Goal: Task Accomplishment & Management: Manage account settings

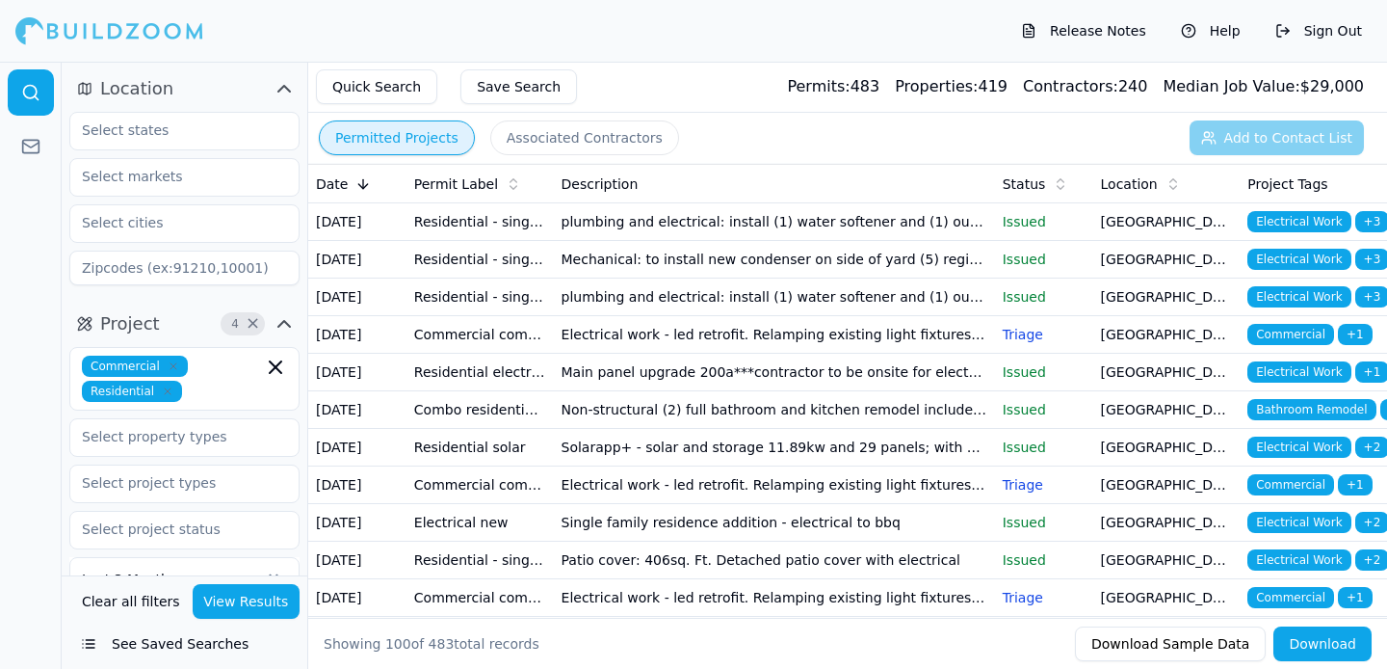
click at [579, 391] on td "Main panel upgrade 200a***contractor to be onsite for electrical panel inspecti…" at bounding box center [774, 373] width 441 height 38
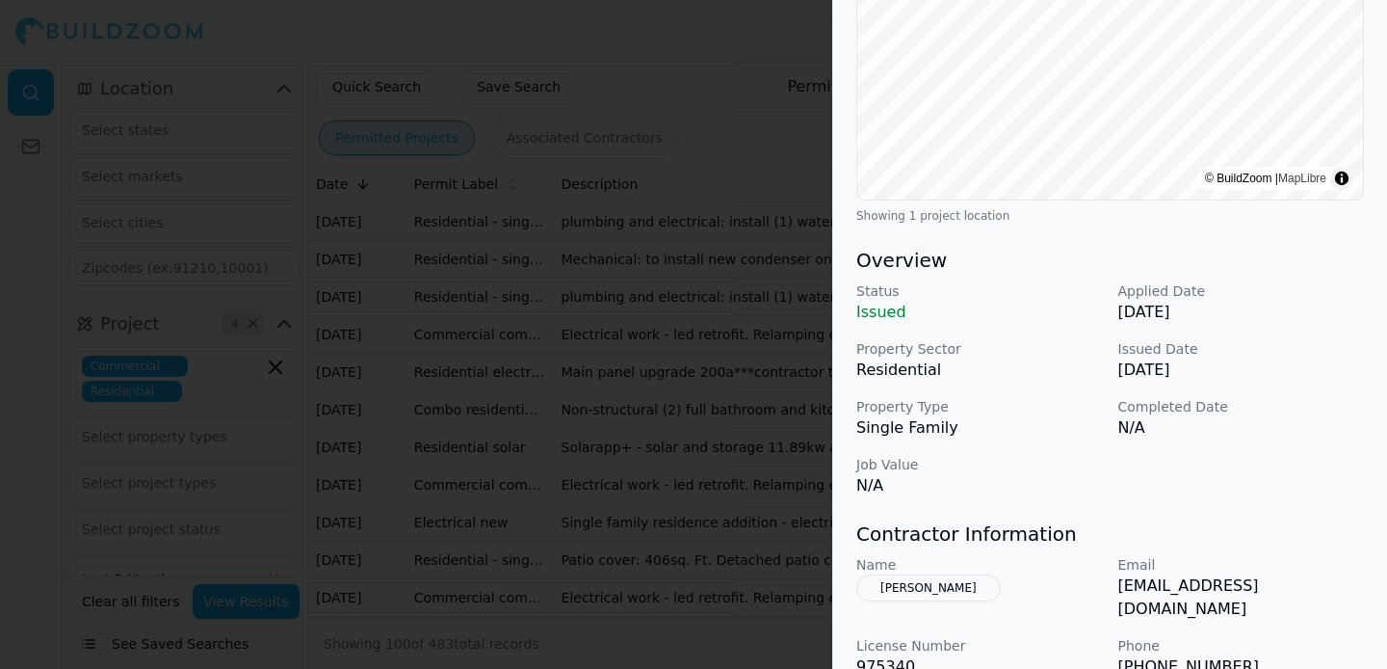
scroll to position [627, 0]
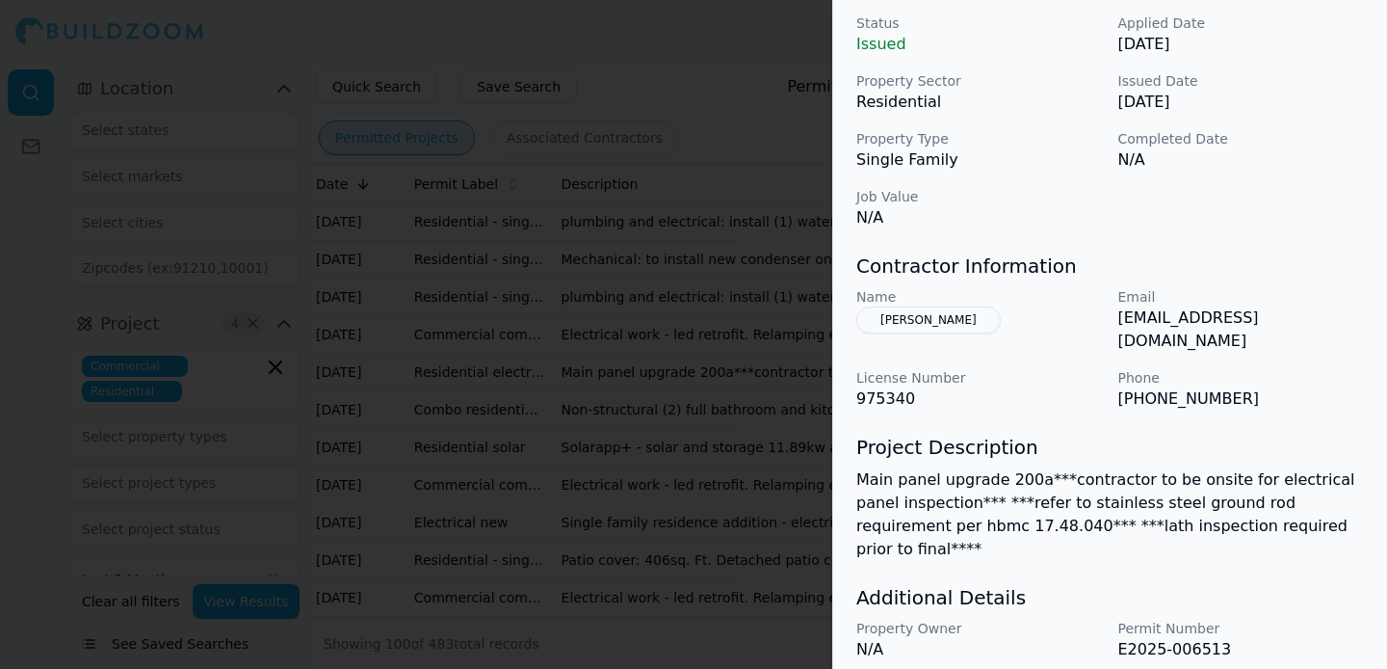
click at [1193, 352] on p "[EMAIL_ADDRESS][DOMAIN_NAME]" at bounding box center [1241, 329] width 247 height 46
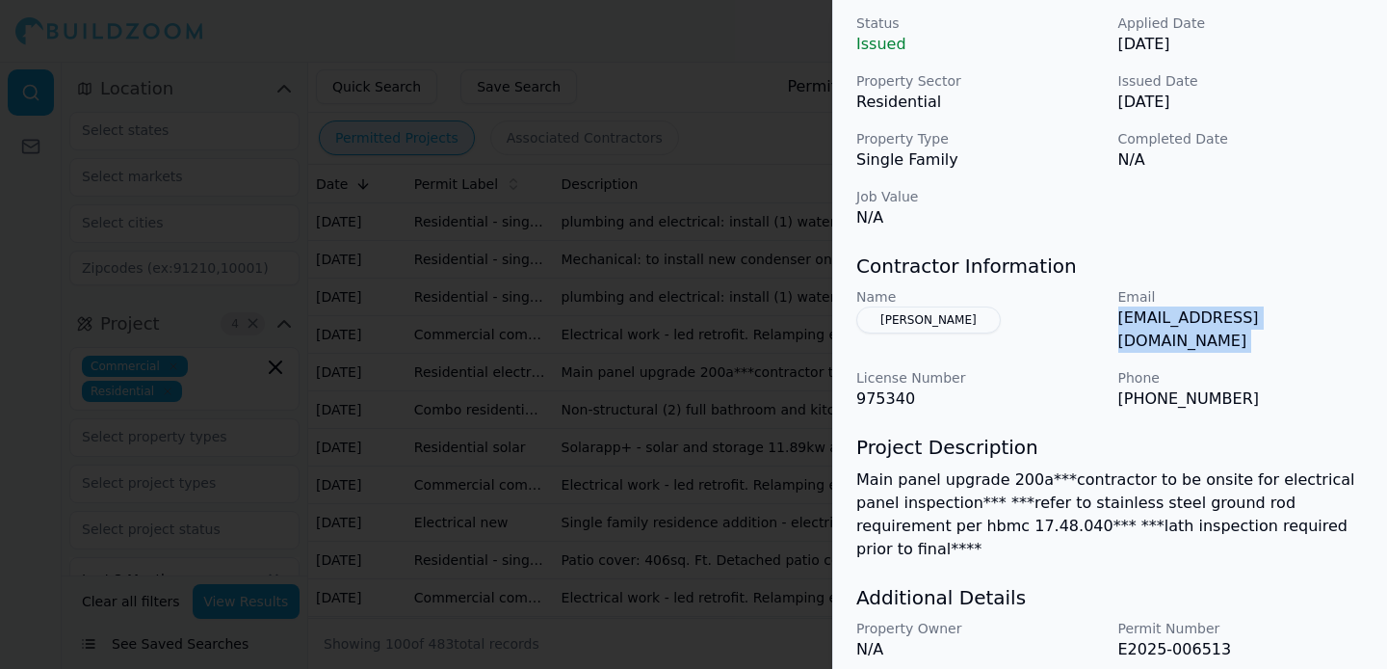
click at [1193, 352] on p "[EMAIL_ADDRESS][DOMAIN_NAME]" at bounding box center [1241, 329] width 247 height 46
click at [1191, 364] on div "Name [PERSON_NAME] Email [EMAIL_ADDRESS][DOMAIN_NAME] License Number 975340 Pho…" at bounding box center [1110, 348] width 508 height 123
click at [1187, 340] on p "[EMAIL_ADDRESS][DOMAIN_NAME]" at bounding box center [1241, 329] width 247 height 46
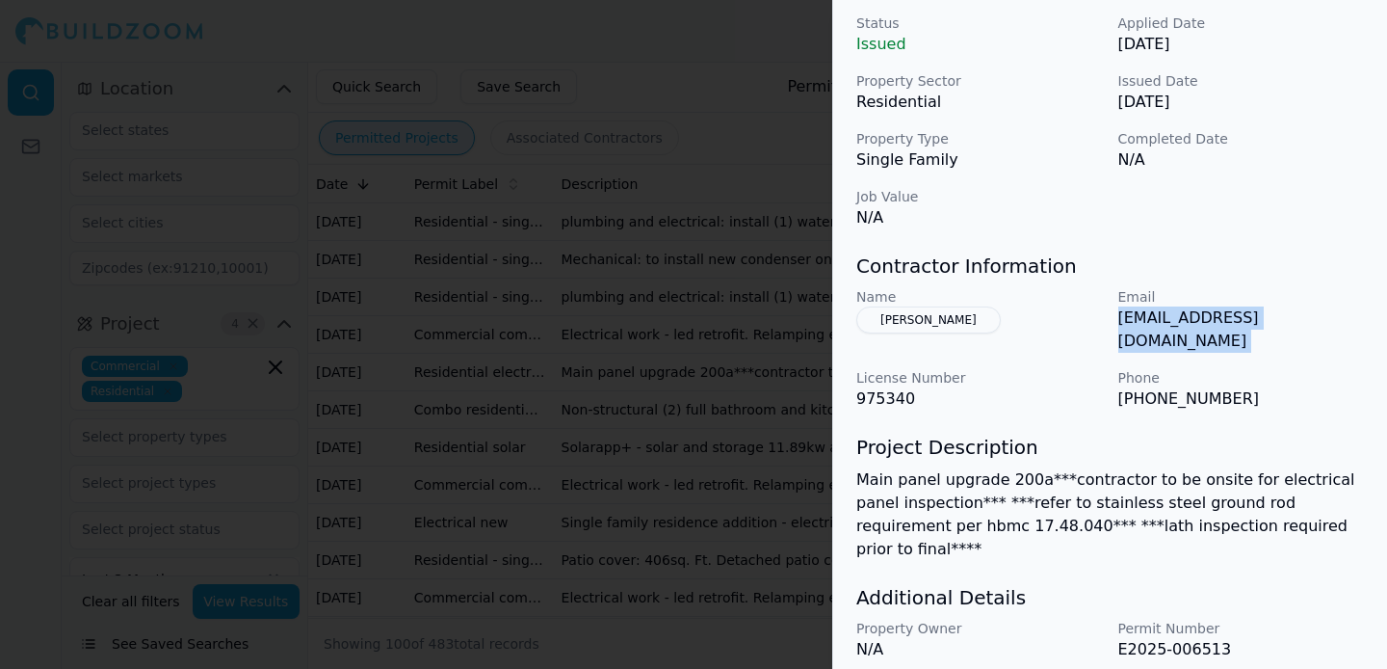
click at [1187, 340] on p "[EMAIL_ADDRESS][DOMAIN_NAME]" at bounding box center [1241, 329] width 247 height 46
click at [1190, 279] on h3 "Contractor Information" at bounding box center [1110, 265] width 508 height 27
click at [1176, 350] on p "[EMAIL_ADDRESS][DOMAIN_NAME]" at bounding box center [1241, 329] width 247 height 46
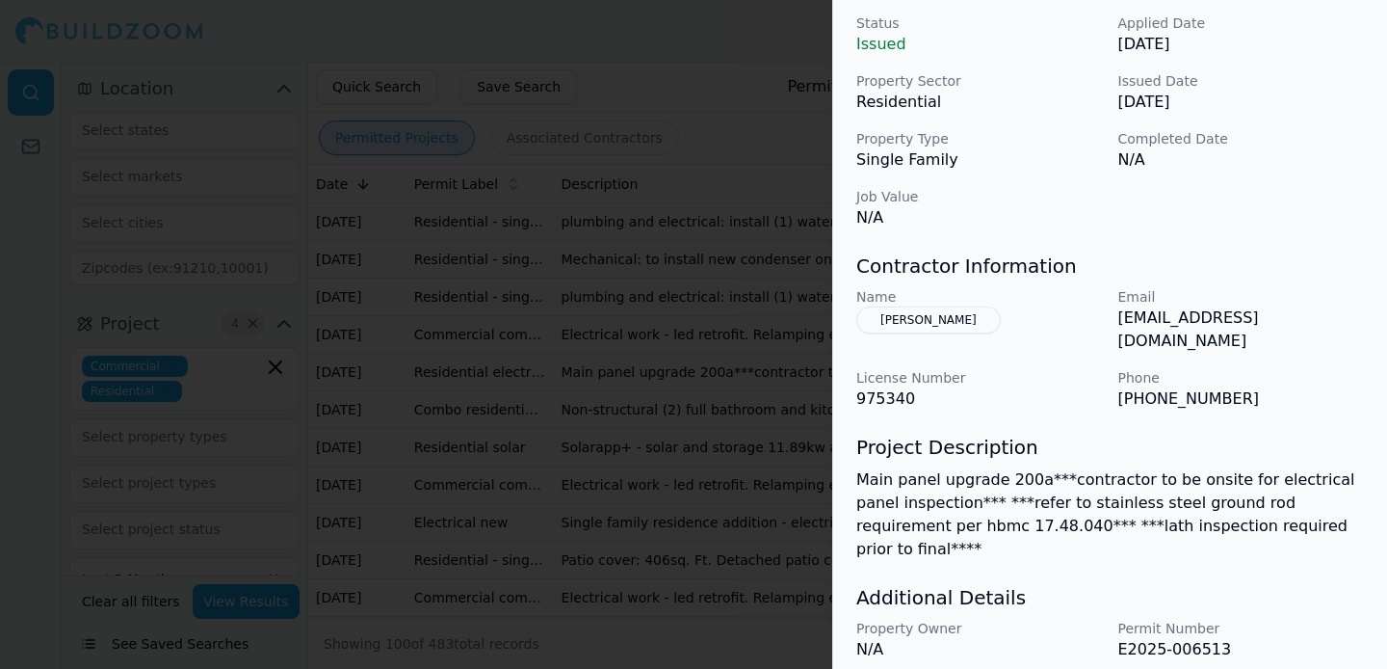
click at [1176, 353] on p "[EMAIL_ADDRESS][DOMAIN_NAME]" at bounding box center [1241, 329] width 247 height 46
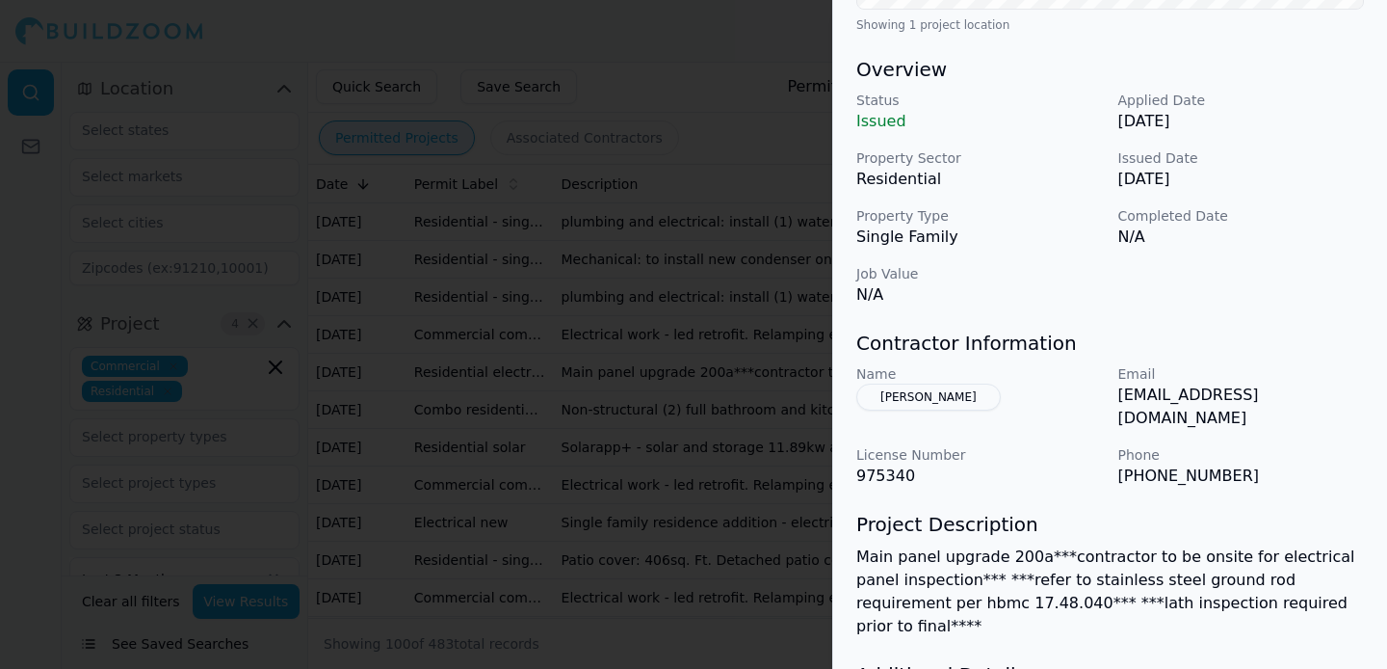
scroll to position [689, 0]
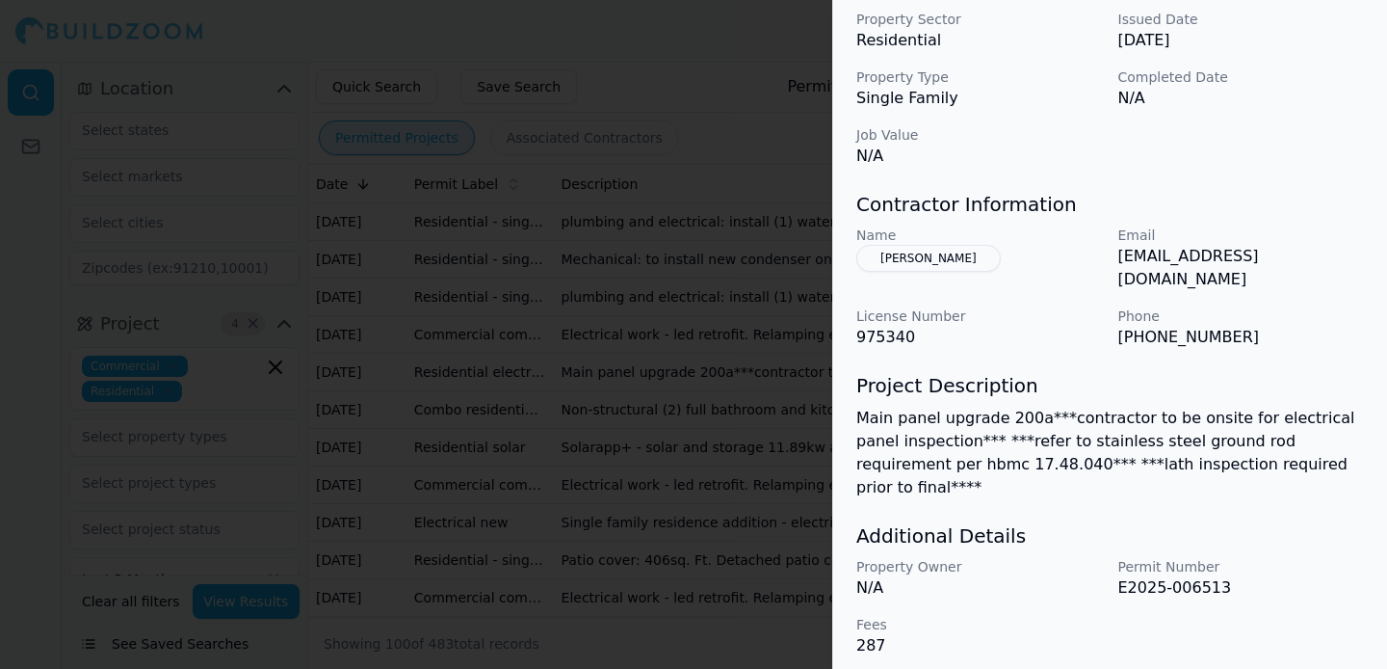
click at [1240, 291] on p "[EMAIL_ADDRESS][DOMAIN_NAME]" at bounding box center [1241, 268] width 247 height 46
click at [1252, 306] on div "Name [PERSON_NAME] Email [EMAIL_ADDRESS][DOMAIN_NAME] License Number 975340 Pho…" at bounding box center [1110, 286] width 508 height 123
click at [1248, 289] on p "[EMAIL_ADDRESS][DOMAIN_NAME]" at bounding box center [1241, 268] width 247 height 46
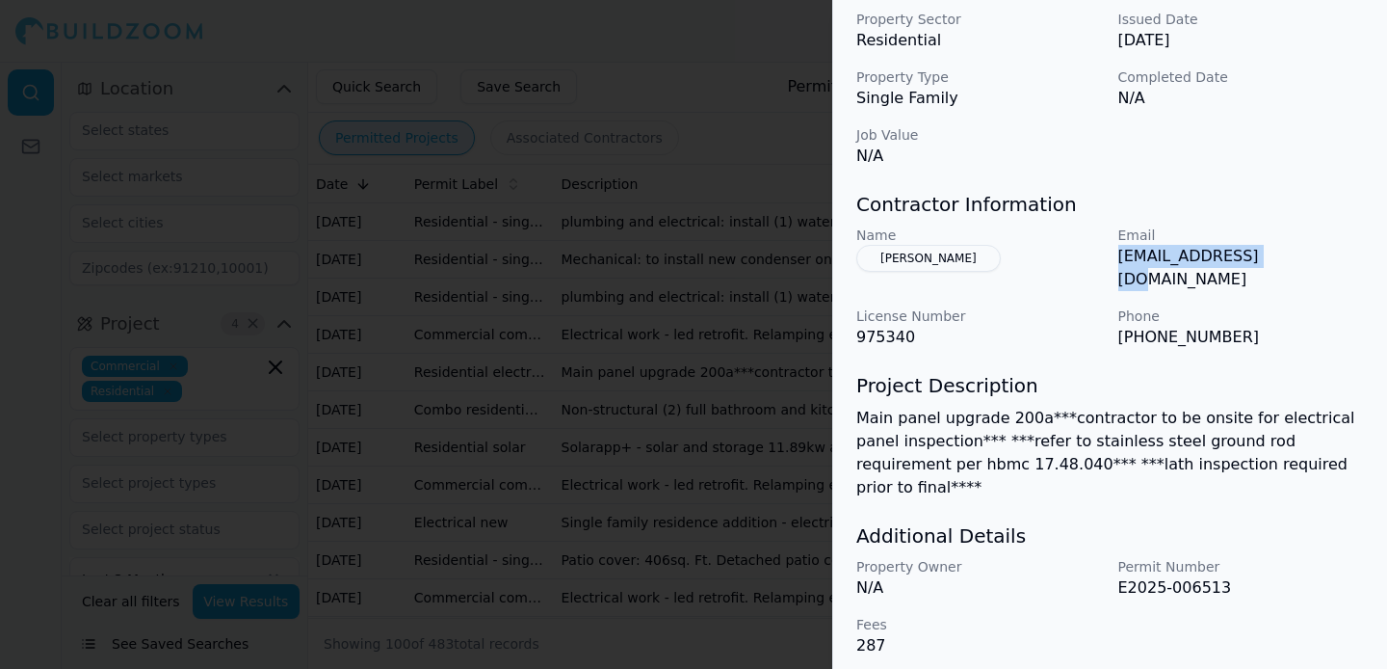
click at [1248, 289] on p "[EMAIL_ADDRESS][DOMAIN_NAME]" at bounding box center [1241, 268] width 247 height 46
copy p "[EMAIL_ADDRESS][DOMAIN_NAME]"
click at [1125, 347] on p "[PHONE_NUMBER]" at bounding box center [1241, 337] width 247 height 23
click at [1173, 349] on p "[PHONE_NUMBER]" at bounding box center [1241, 337] width 247 height 23
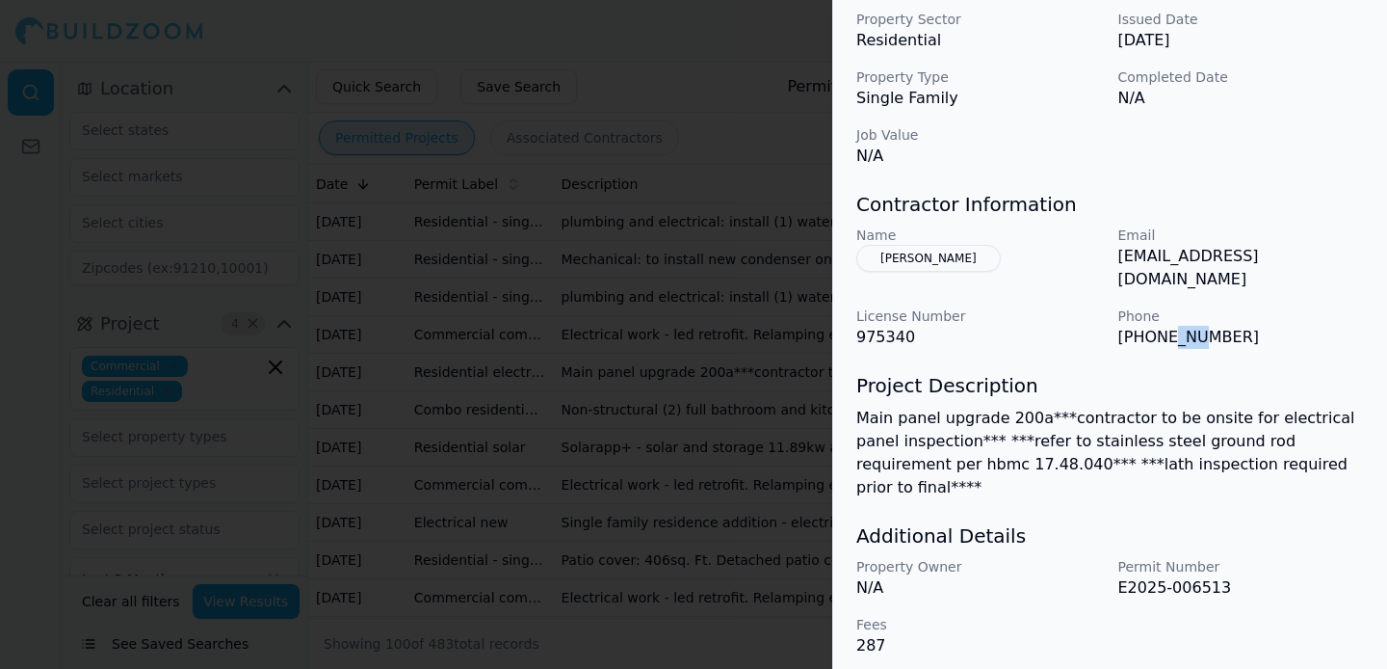
click at [1173, 349] on p "[PHONE_NUMBER]" at bounding box center [1241, 337] width 247 height 23
click at [1181, 291] on div "Email [EMAIL_ADDRESS][DOMAIN_NAME]" at bounding box center [1241, 258] width 247 height 66
click at [1181, 291] on p "[EMAIL_ADDRESS][DOMAIN_NAME]" at bounding box center [1241, 268] width 247 height 46
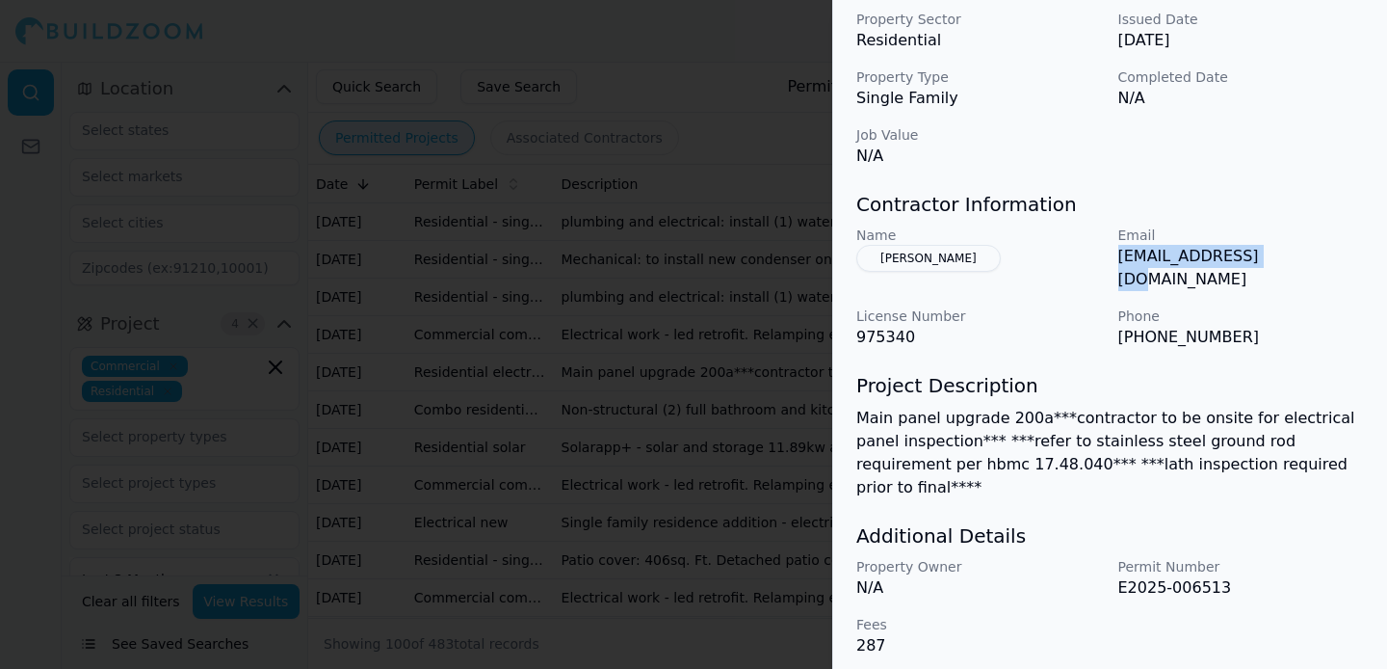
click at [1181, 291] on p "[EMAIL_ADDRESS][DOMAIN_NAME]" at bounding box center [1241, 268] width 247 height 46
click at [1181, 337] on p "[PHONE_NUMBER]" at bounding box center [1241, 337] width 247 height 23
click at [882, 349] on p "975340" at bounding box center [979, 337] width 247 height 23
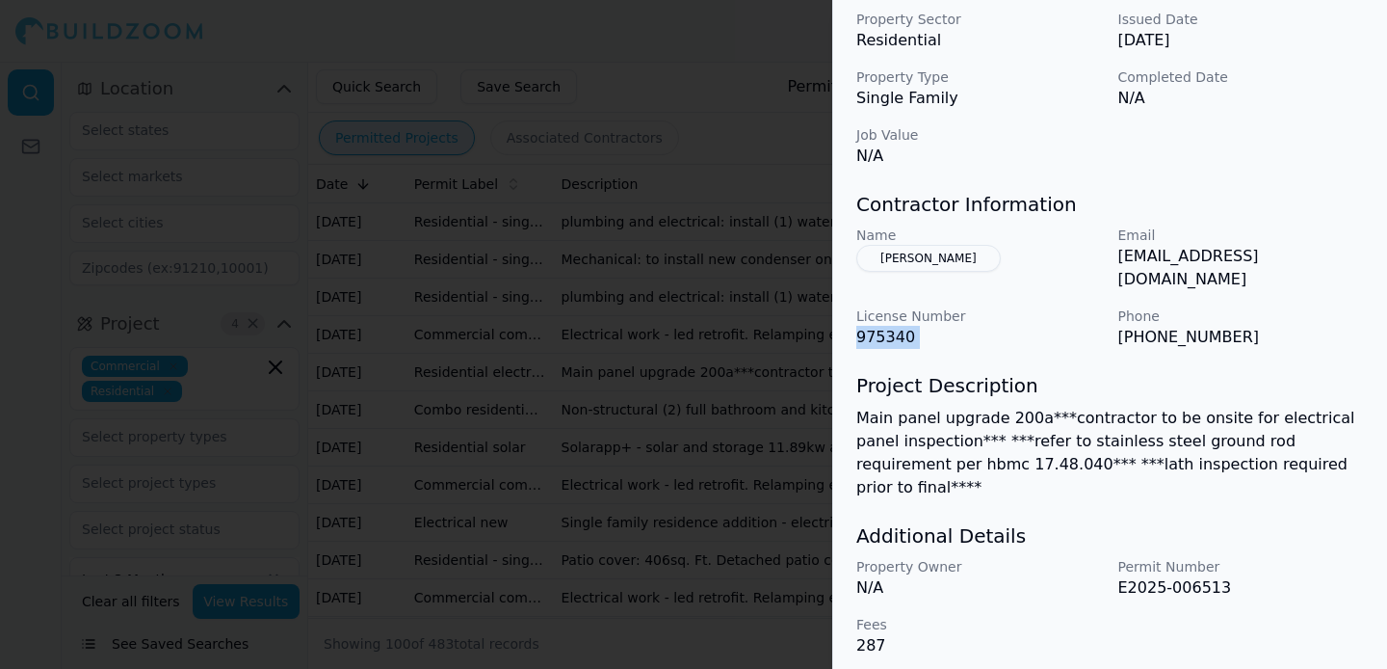
click at [882, 349] on p "975340" at bounding box center [979, 337] width 247 height 23
click at [981, 362] on div "Electrical Work Residential Project Location © BuildZoom | MapLibre Showing 1 p…" at bounding box center [1110, 37] width 554 height 1285
click at [649, 314] on div at bounding box center [693, 334] width 1387 height 669
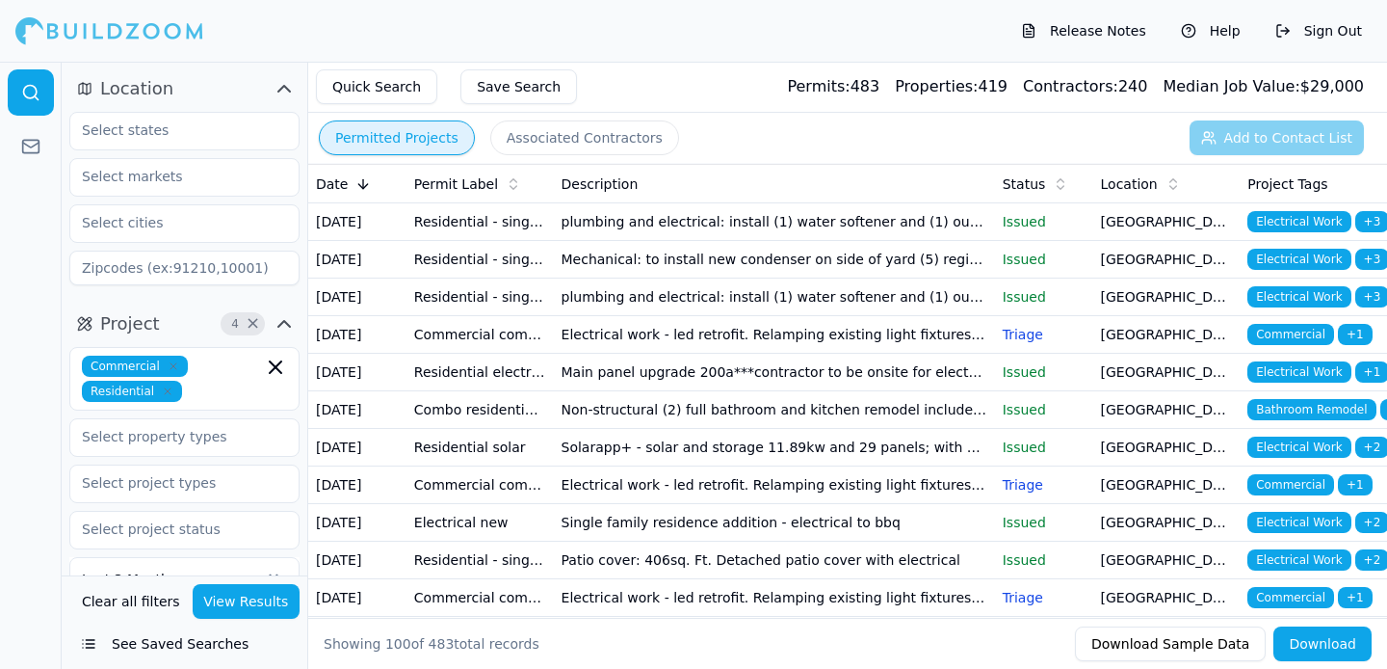
click at [610, 278] on td "Mechanical: to install new condenser on side of yard (5) registers and (1) furn…" at bounding box center [774, 260] width 441 height 38
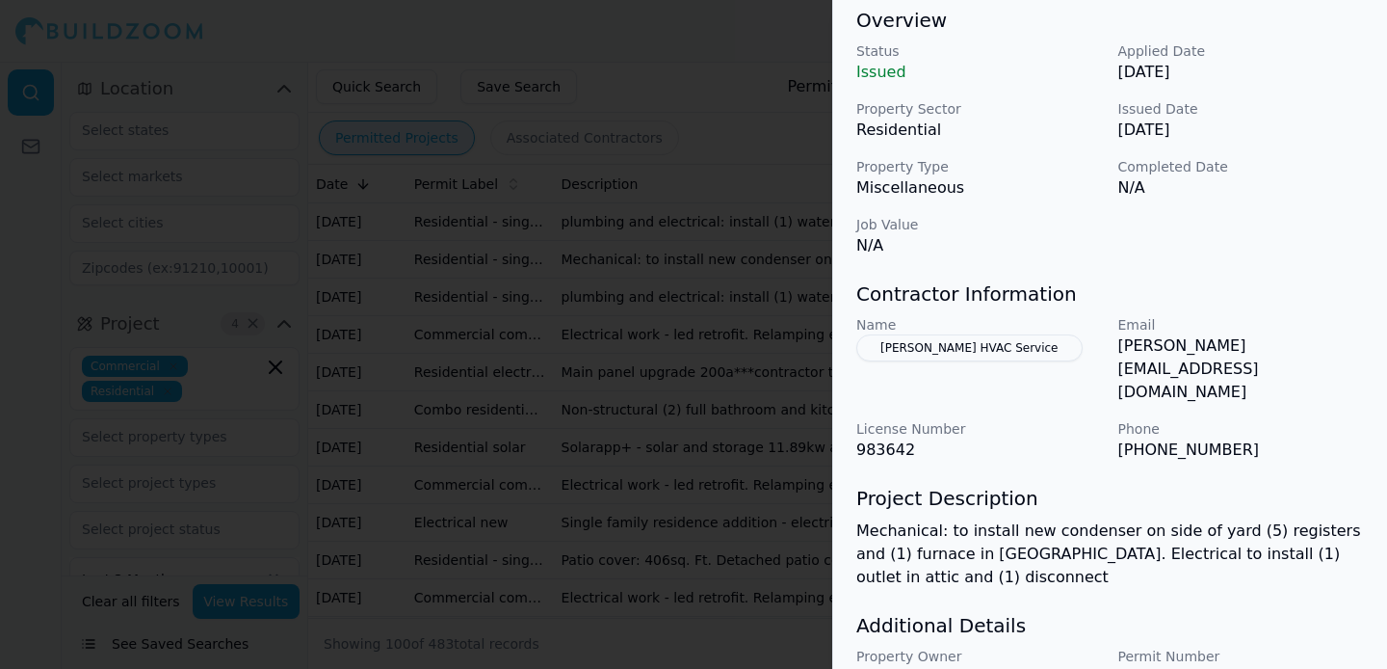
scroll to position [225, 0]
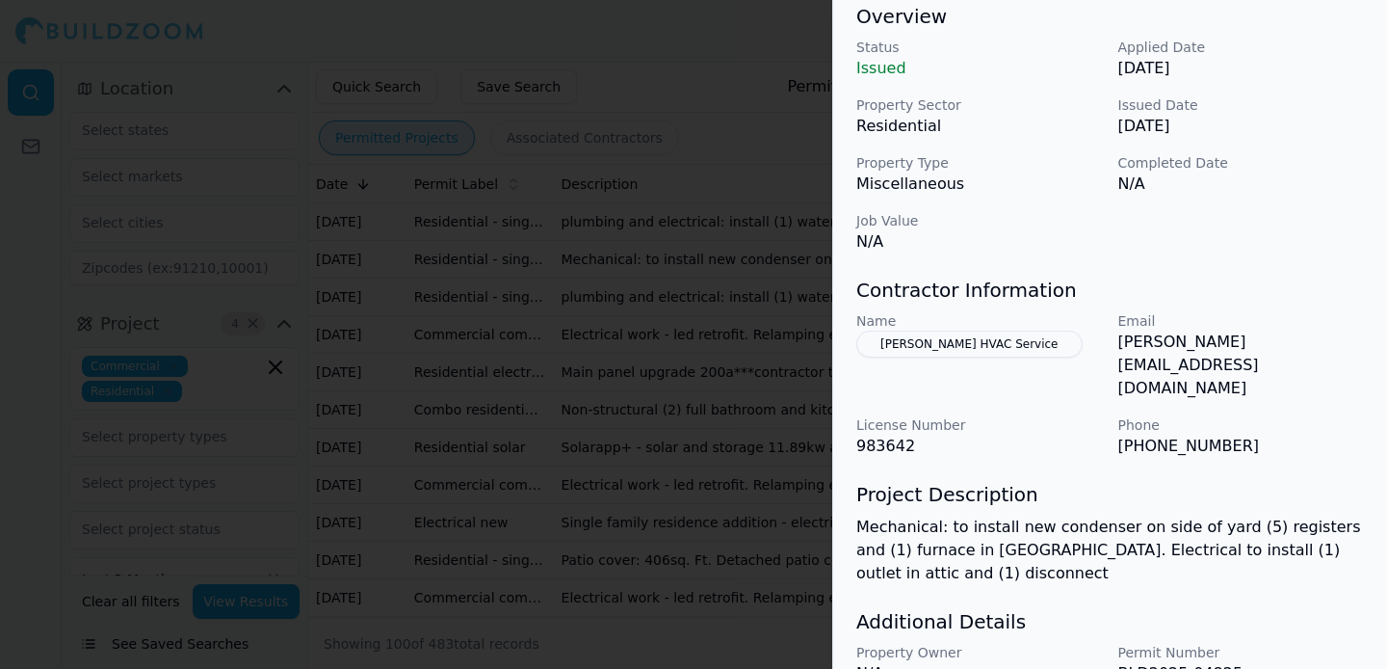
click at [1115, 515] on p "Mechanical: to install new condenser on side of yard (5) registers and (1) furn…" at bounding box center [1110, 549] width 508 height 69
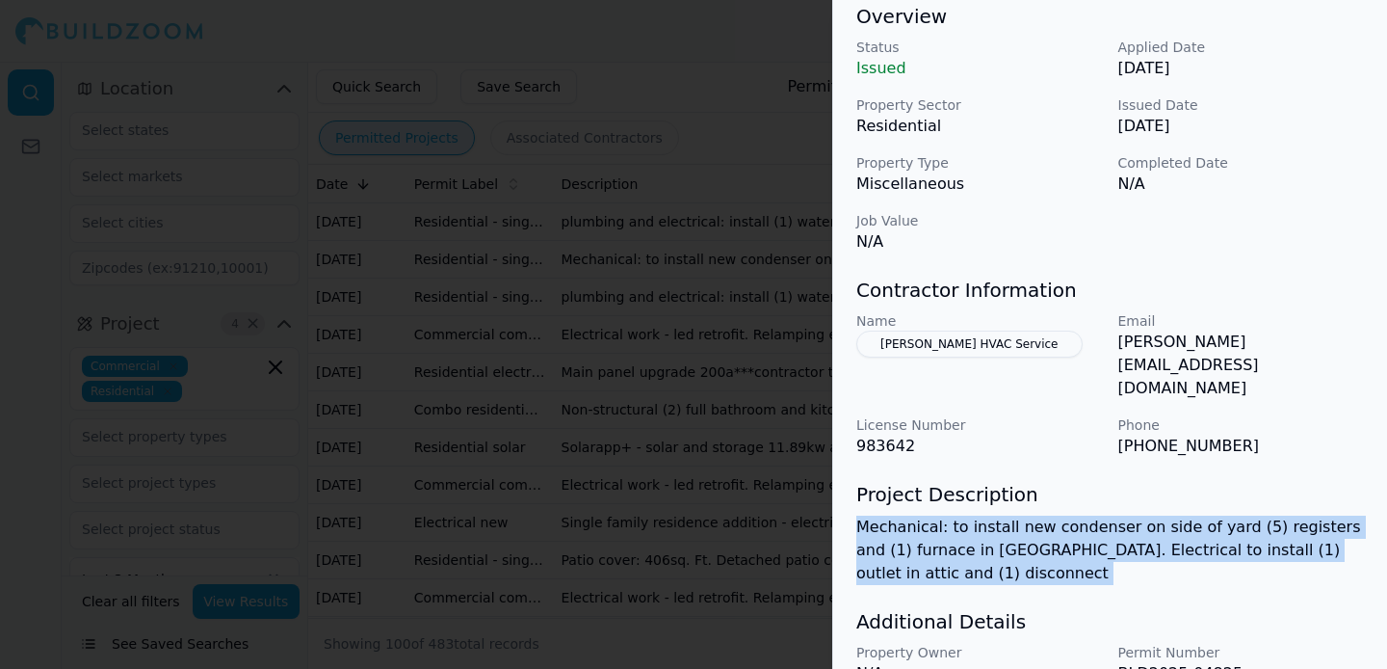
click at [1115, 515] on p "Mechanical: to install new condenser on side of yard (5) registers and (1) furn…" at bounding box center [1110, 549] width 508 height 69
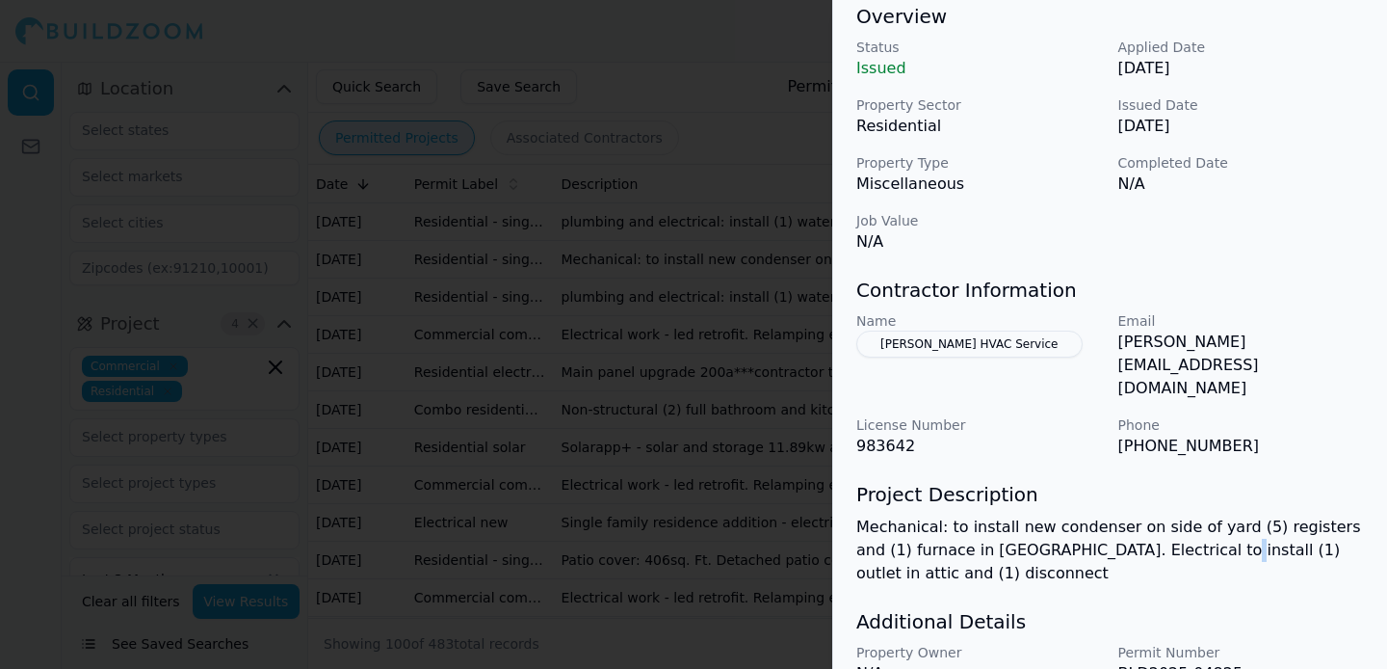
click at [1115, 515] on p "Mechanical: to install new condenser on side of yard (5) registers and (1) furn…" at bounding box center [1110, 549] width 508 height 69
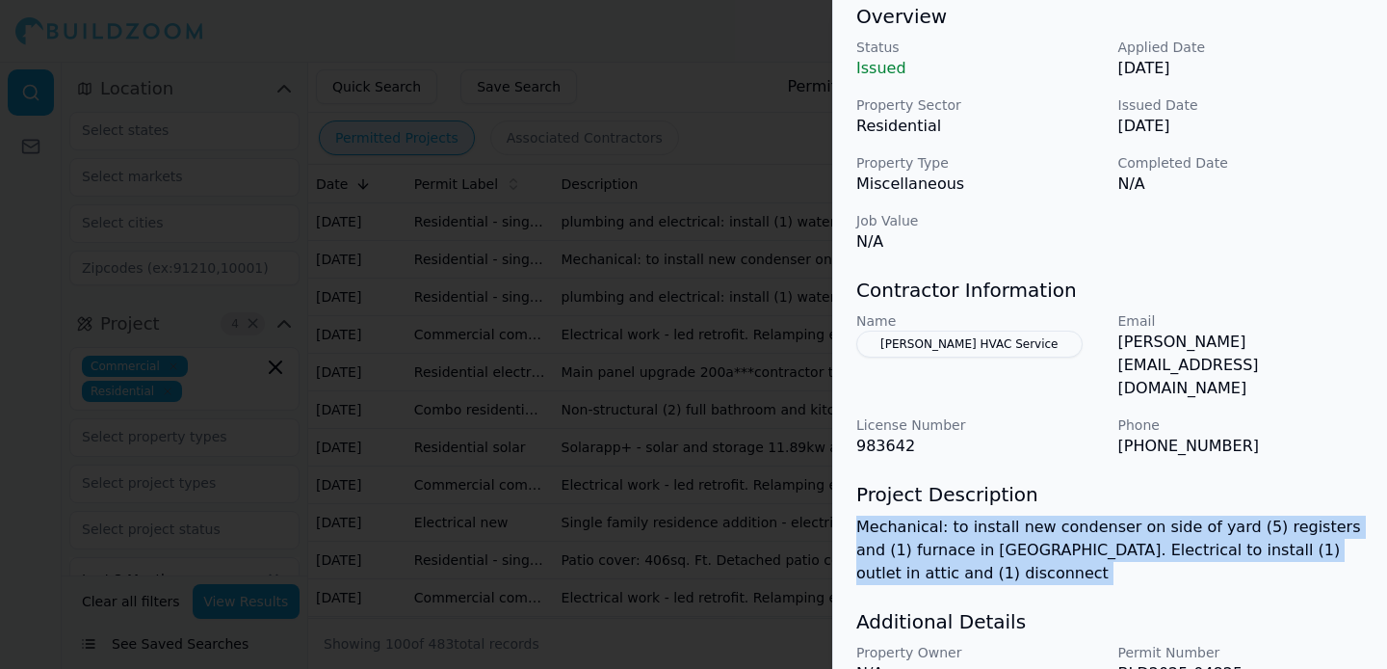
click at [1115, 515] on p "Mechanical: to install new condenser on side of yard (5) registers and (1) furn…" at bounding box center [1110, 549] width 508 height 69
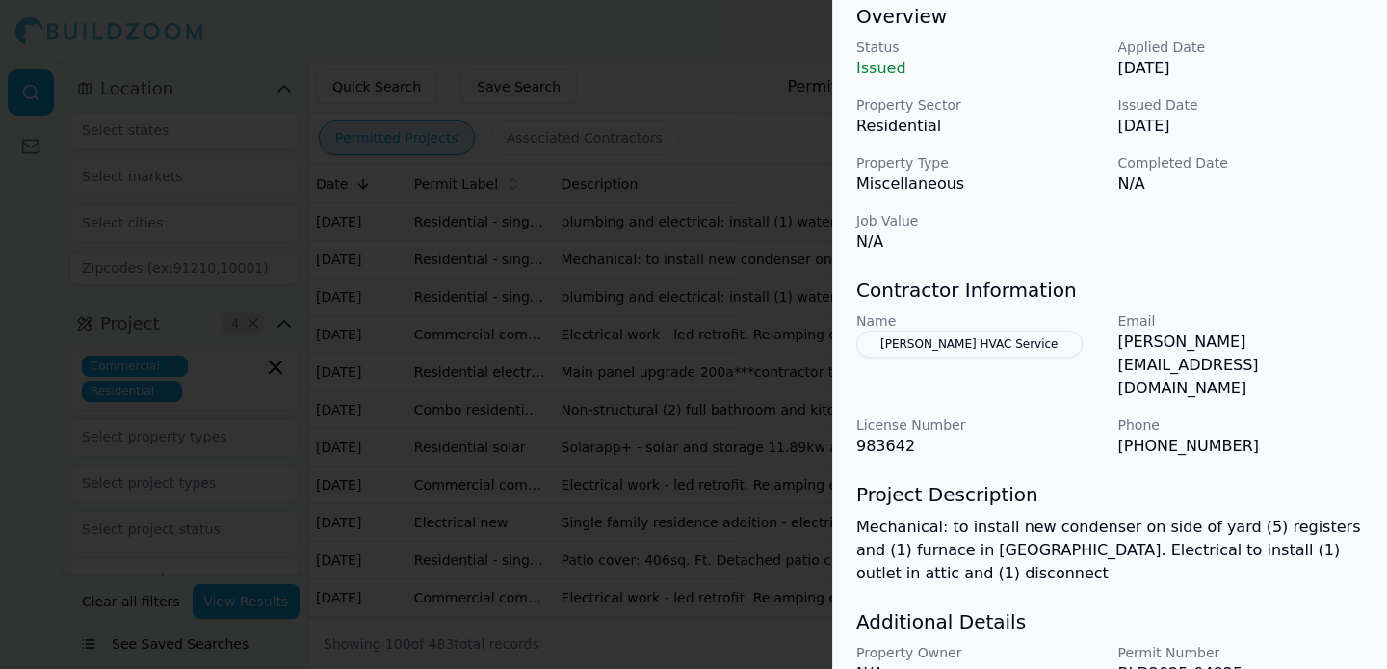
click at [1152, 434] on p "[PHONE_NUMBER]" at bounding box center [1241, 445] width 247 height 23
click at [1150, 436] on div "Electrical Work HVAC New Construction Residential Project Location 0 Overview S…" at bounding box center [1110, 311] width 554 height 907
click at [995, 341] on button "[PERSON_NAME] HVAC Service" at bounding box center [969, 343] width 226 height 27
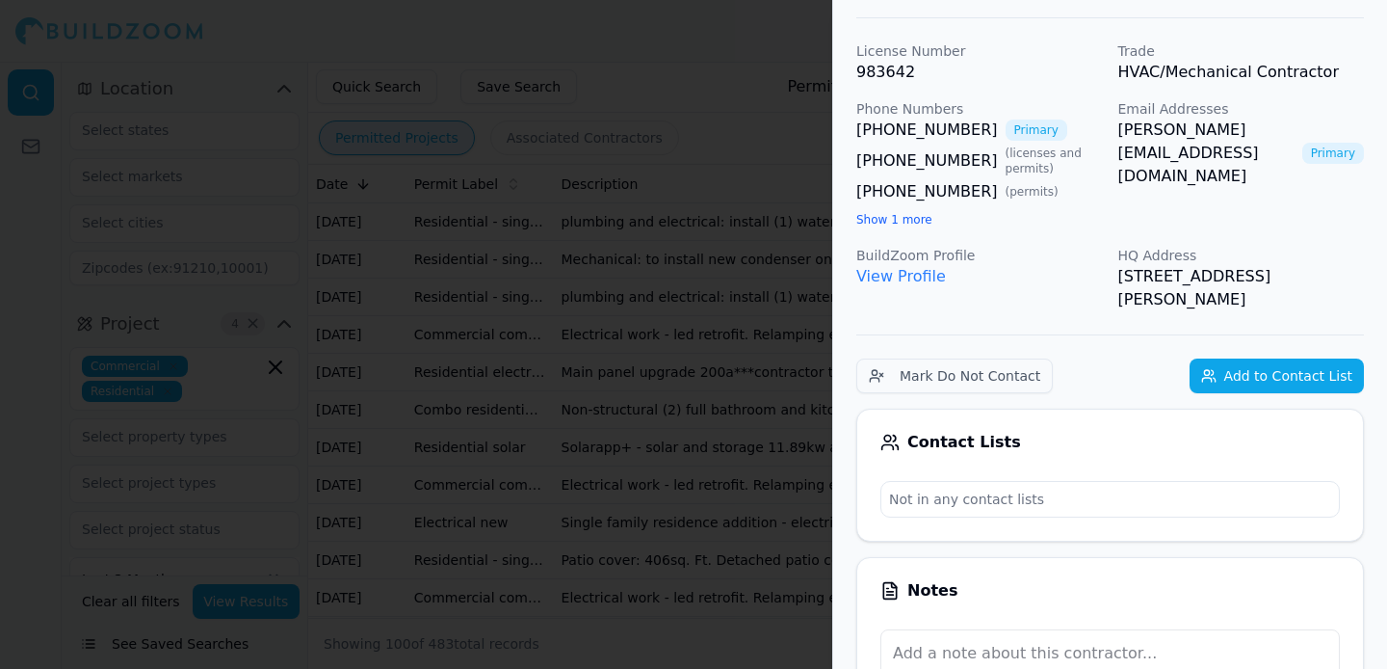
scroll to position [0, 0]
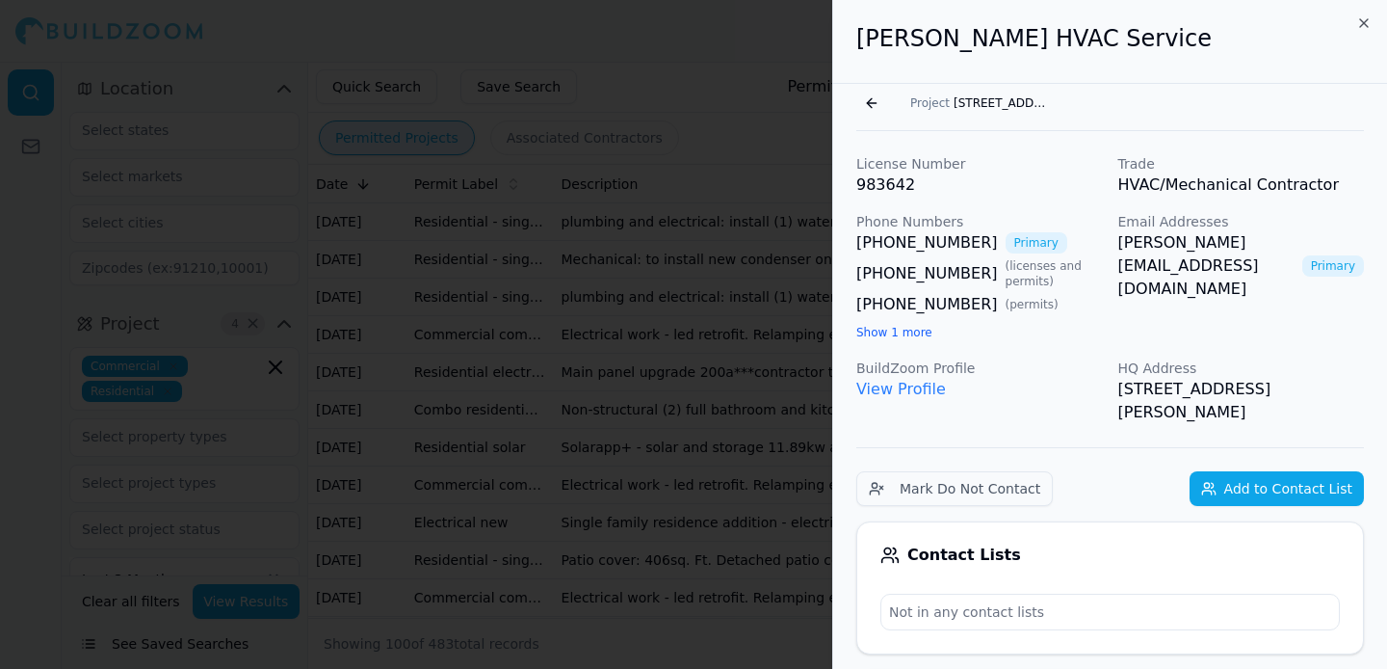
click at [863, 106] on button "Go back" at bounding box center [871, 103] width 31 height 31
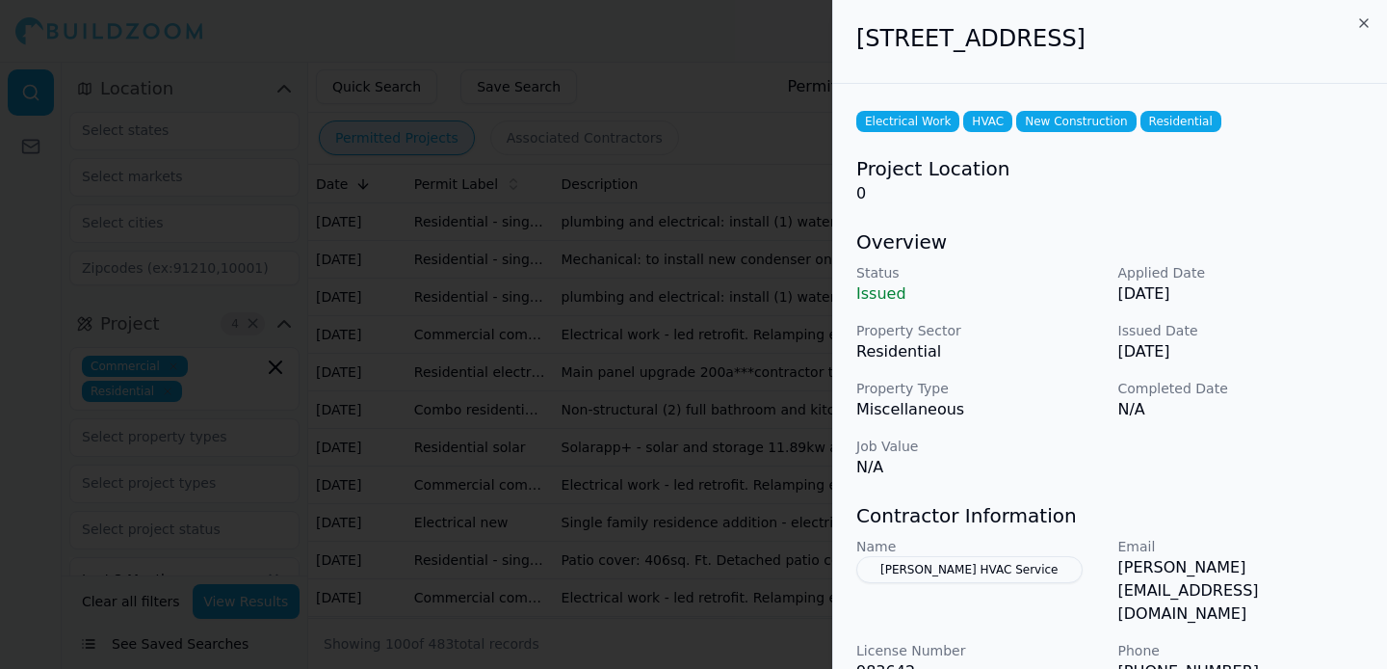
click at [646, 301] on div at bounding box center [693, 334] width 1387 height 669
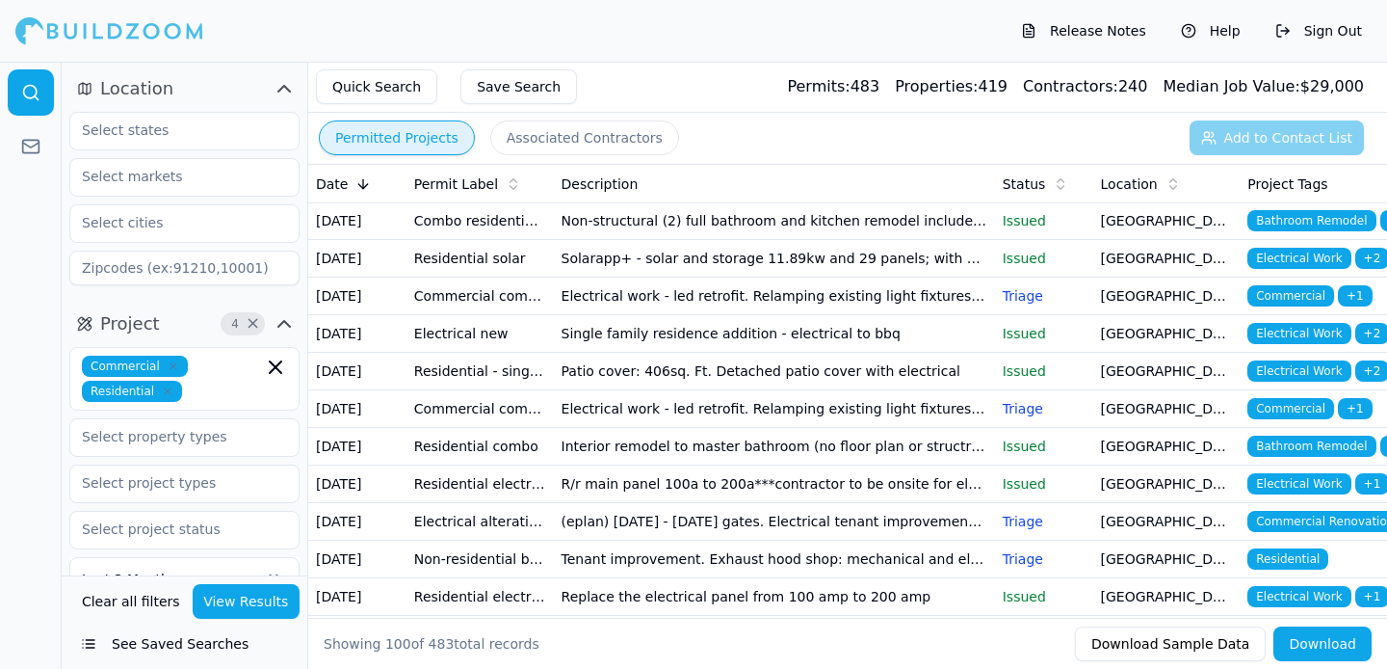
scroll to position [191, 0]
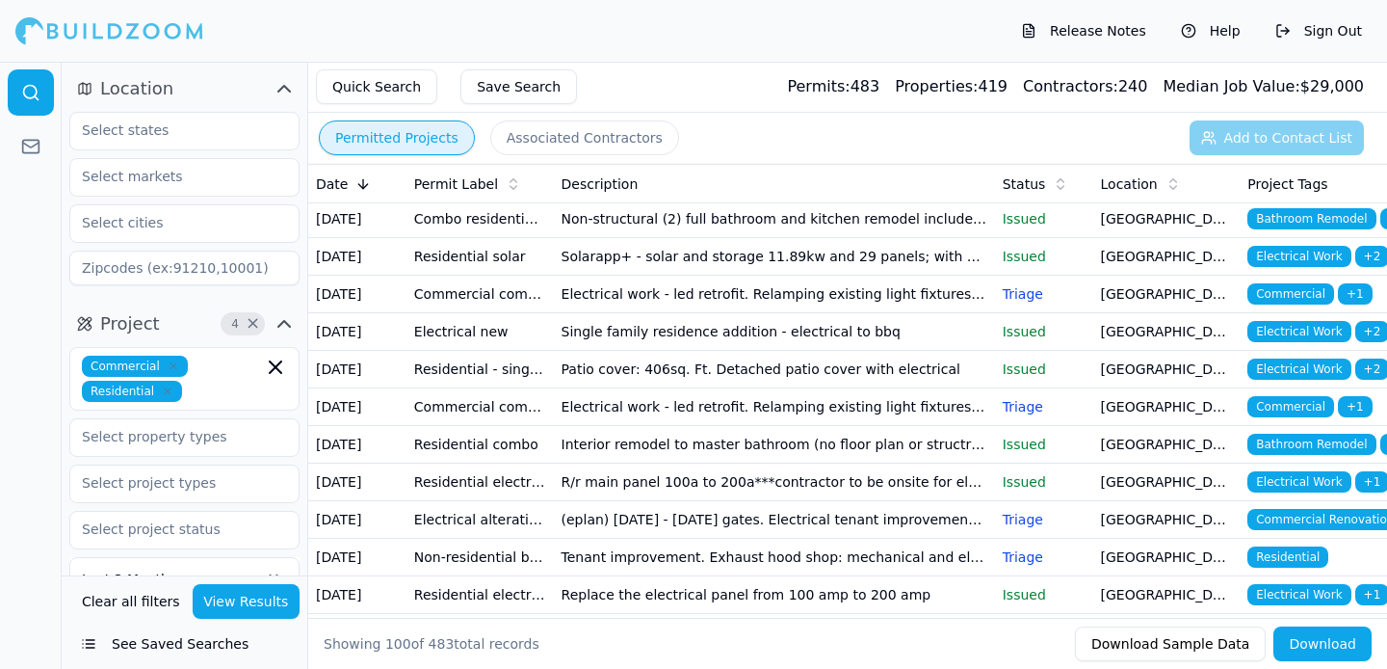
click at [748, 238] on td "Non-structural (2) full bathroom and kitchen remodel includes all related elect…" at bounding box center [774, 219] width 441 height 38
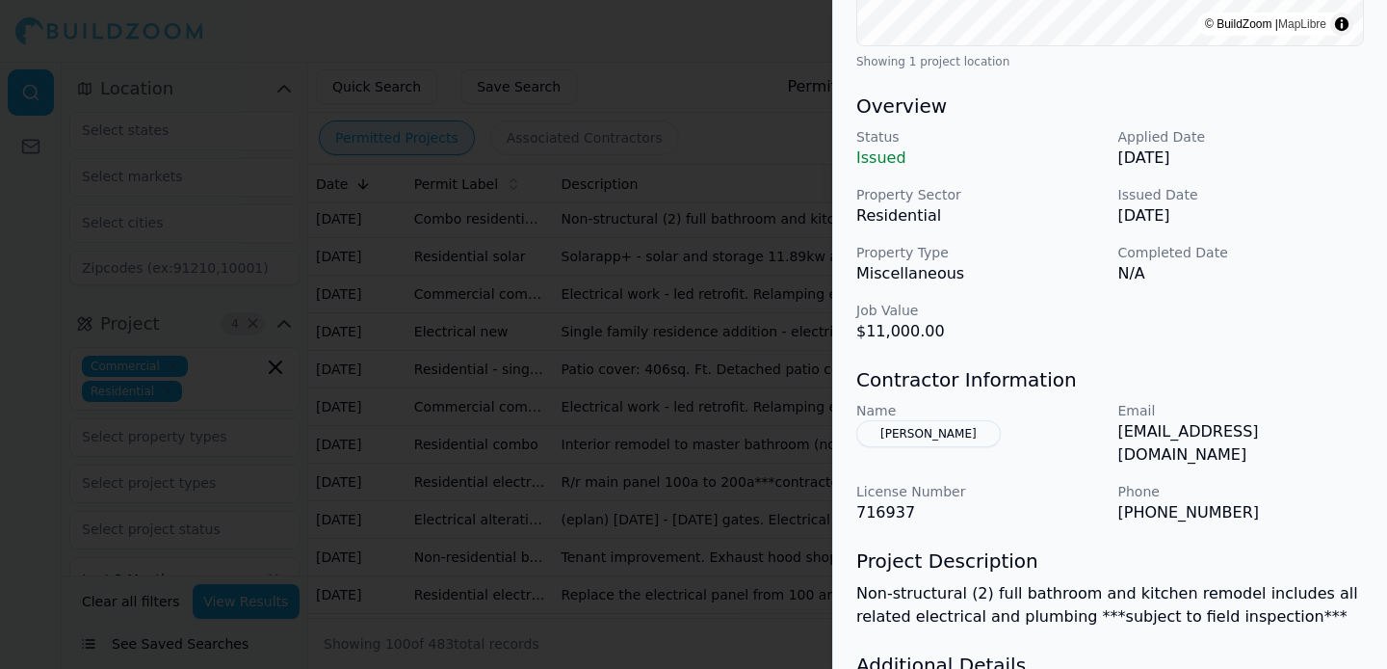
scroll to position [635, 0]
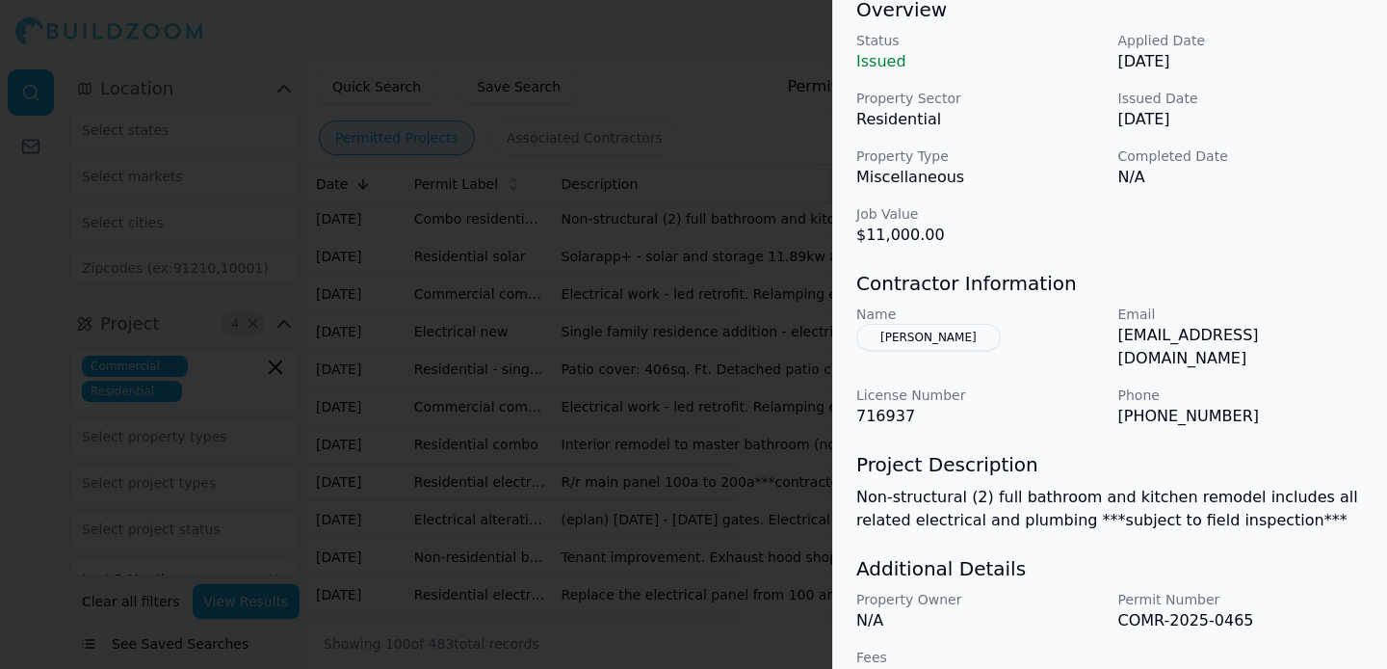
click at [1215, 324] on p "[EMAIL_ADDRESS][DOMAIN_NAME]" at bounding box center [1241, 347] width 247 height 46
click at [1215, 333] on div "Name [PERSON_NAME] Email [EMAIL_ADDRESS][DOMAIN_NAME] License Number 716937 Pho…" at bounding box center [1110, 365] width 508 height 123
click at [1078, 485] on p "Non-structural (2) full bathroom and kitchen remodel includes all related elect…" at bounding box center [1110, 508] width 508 height 46
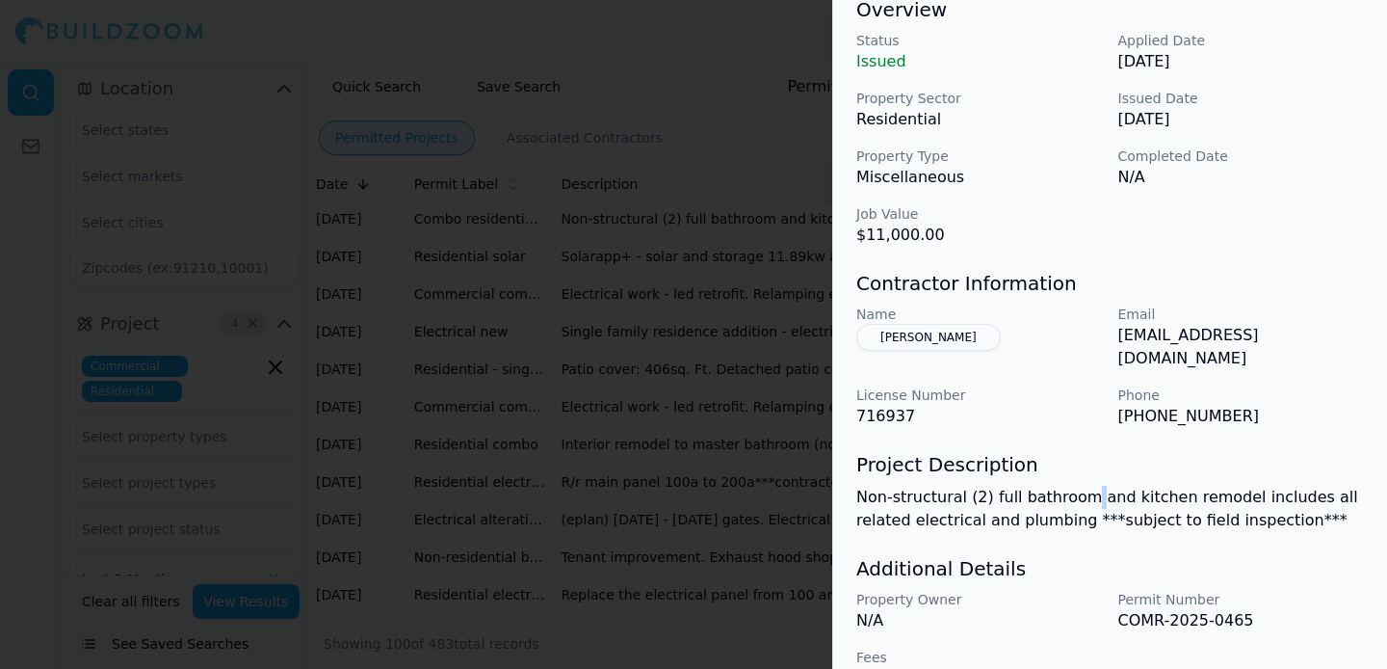
click at [1078, 485] on p "Non-structural (2) full bathroom and kitchen remodel includes all related elect…" at bounding box center [1110, 508] width 508 height 46
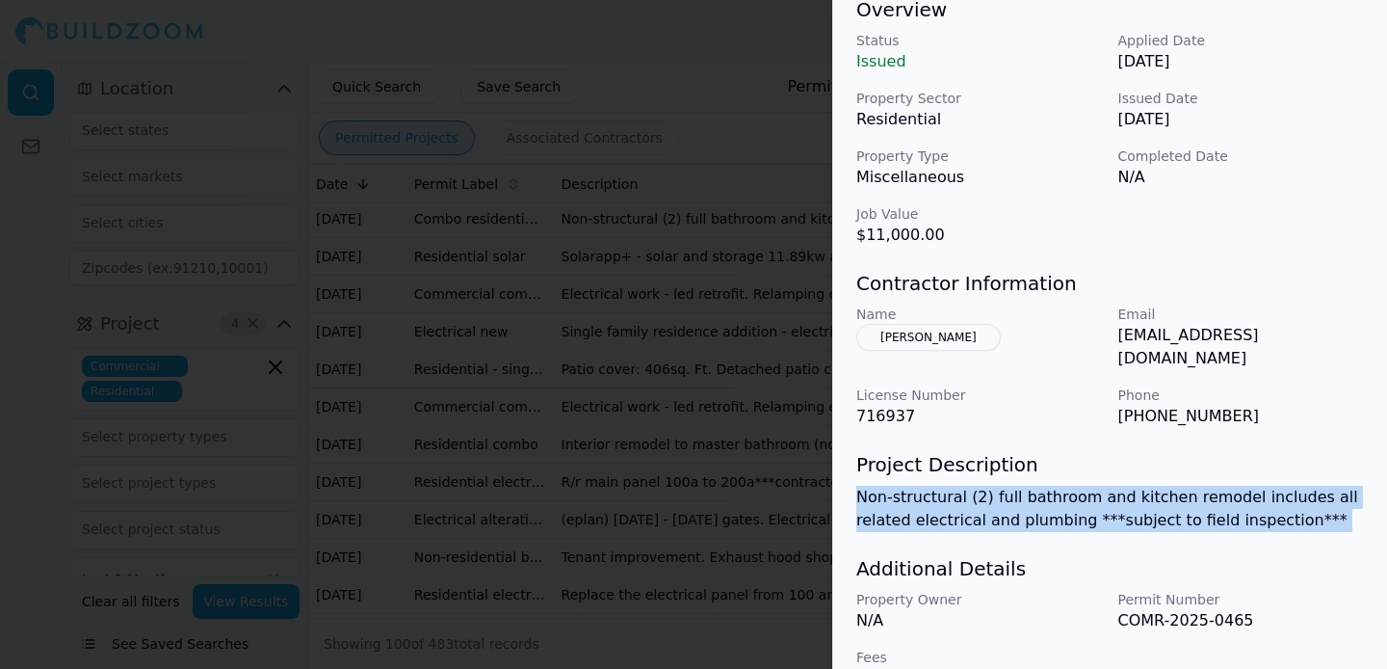
click at [1078, 485] on p "Non-structural (2) full bathroom and kitchen remodel includes all related elect…" at bounding box center [1110, 508] width 508 height 46
click at [1079, 485] on p "Non-structural (2) full bathroom and kitchen remodel includes all related elect…" at bounding box center [1110, 508] width 508 height 46
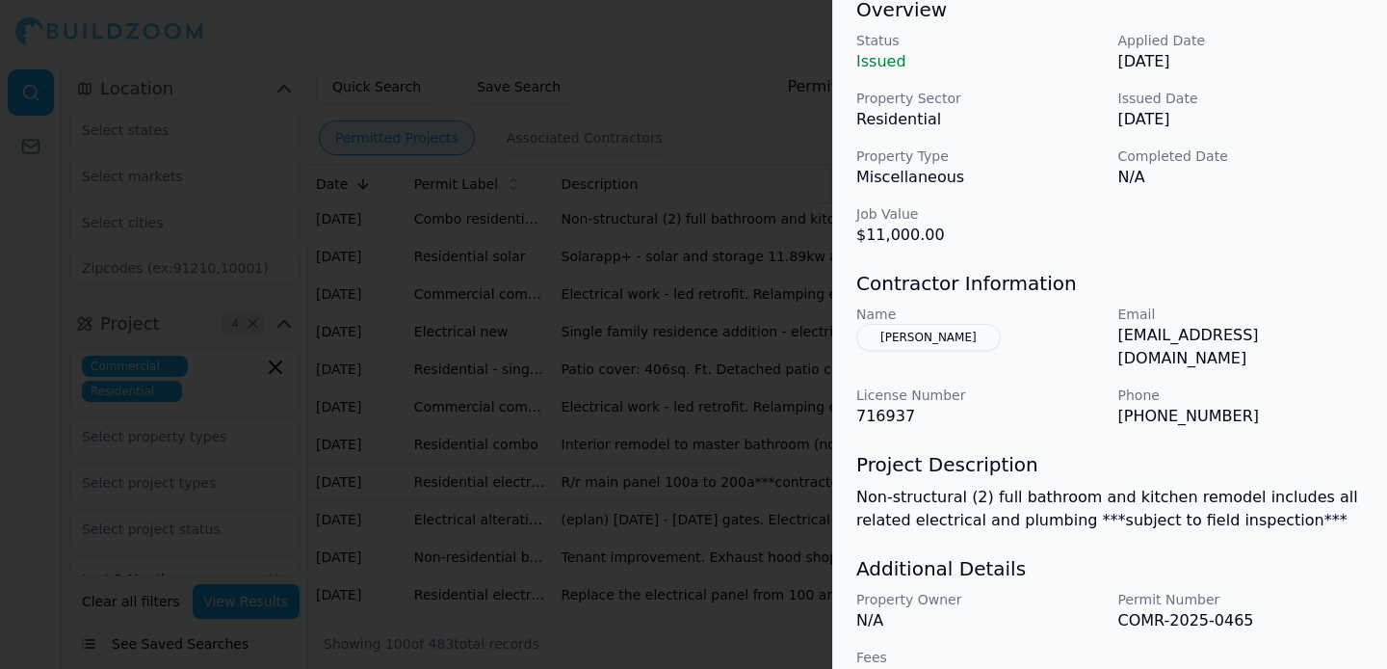
click at [1079, 485] on p "Non-structural (2) full bathroom and kitchen remodel includes all related elect…" at bounding box center [1110, 508] width 508 height 46
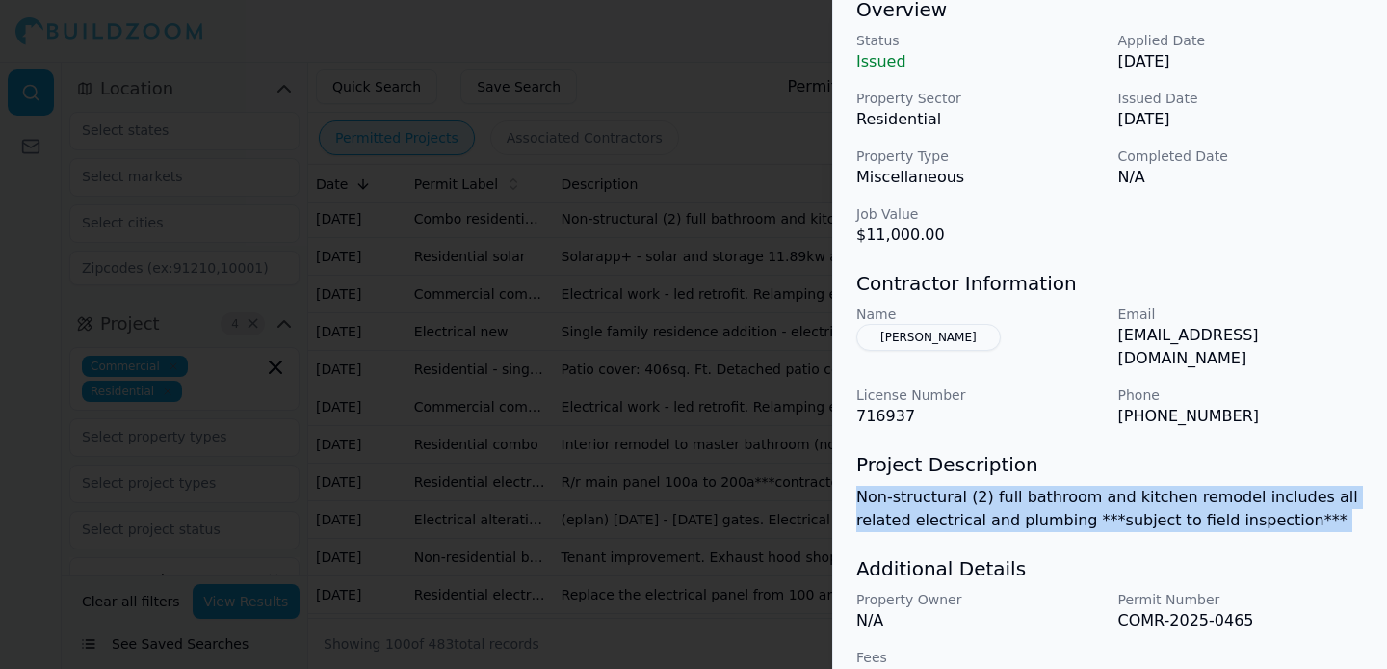
click at [1079, 485] on p "Non-structural (2) full bathroom and kitchen remodel includes all related elect…" at bounding box center [1110, 508] width 508 height 46
click at [1079, 492] on div "Bathroom Remodel Electrical Work Kitchen Remodel Plumbing Residential Project L…" at bounding box center [1110, 81] width 554 height 1264
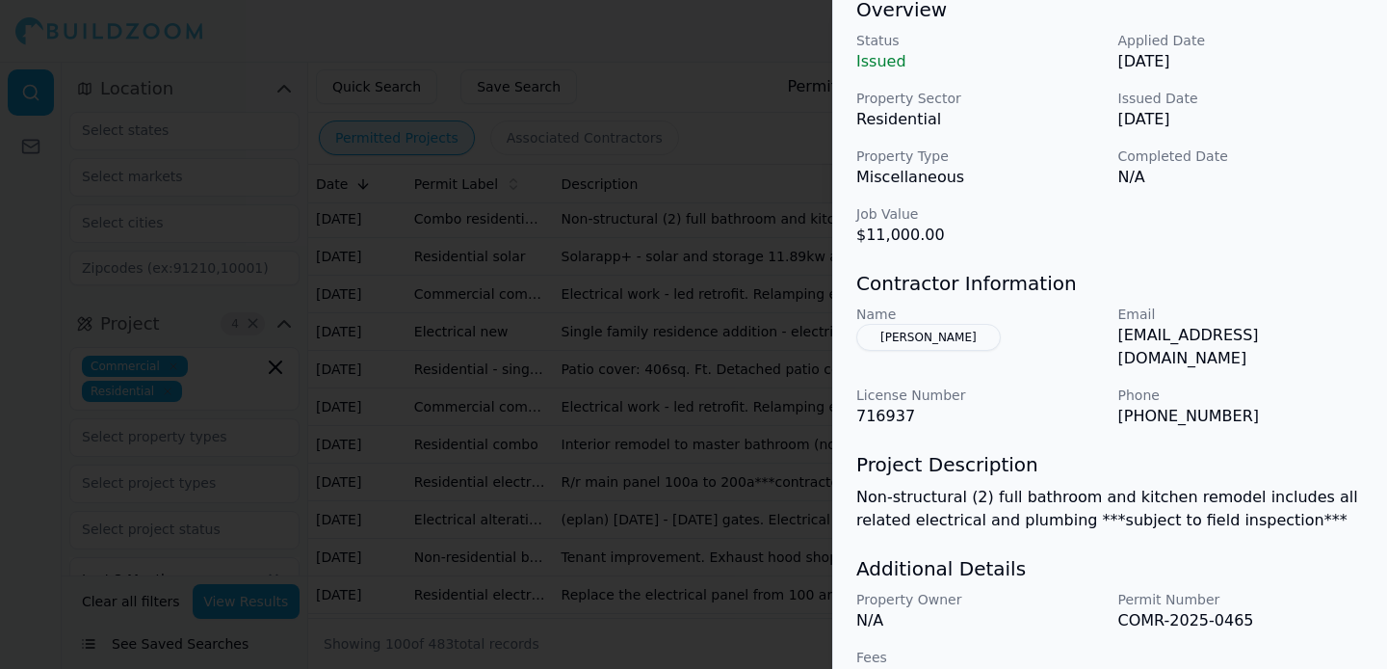
click at [515, 567] on div at bounding box center [693, 334] width 1387 height 669
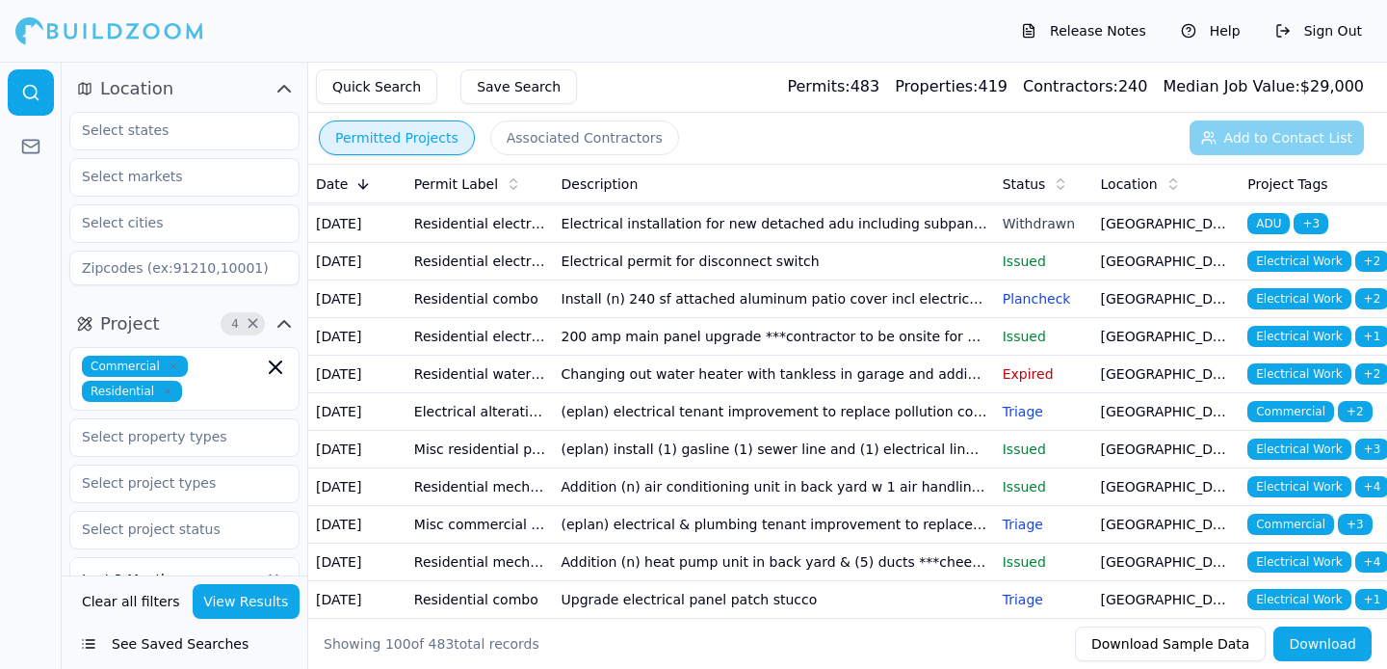
scroll to position [641, 0]
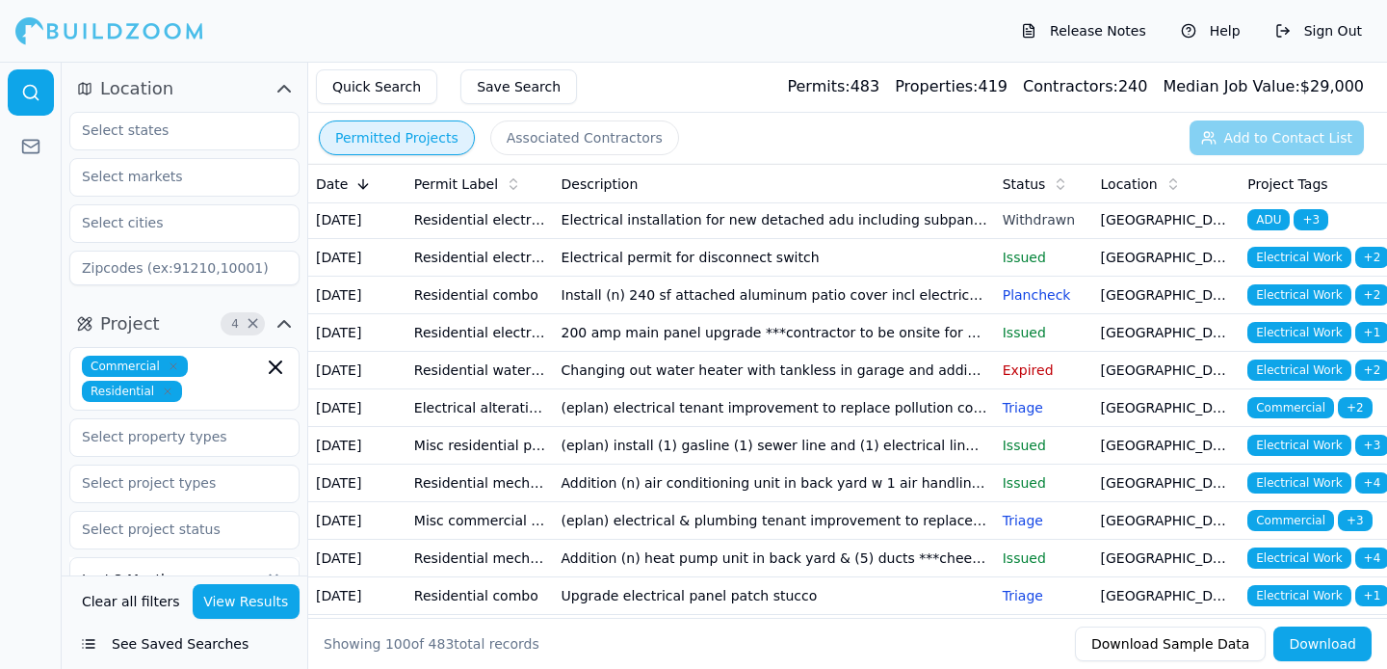
click at [589, 164] on td "Replace the electrical panel from 100 amp to 200 amp" at bounding box center [774, 145] width 441 height 38
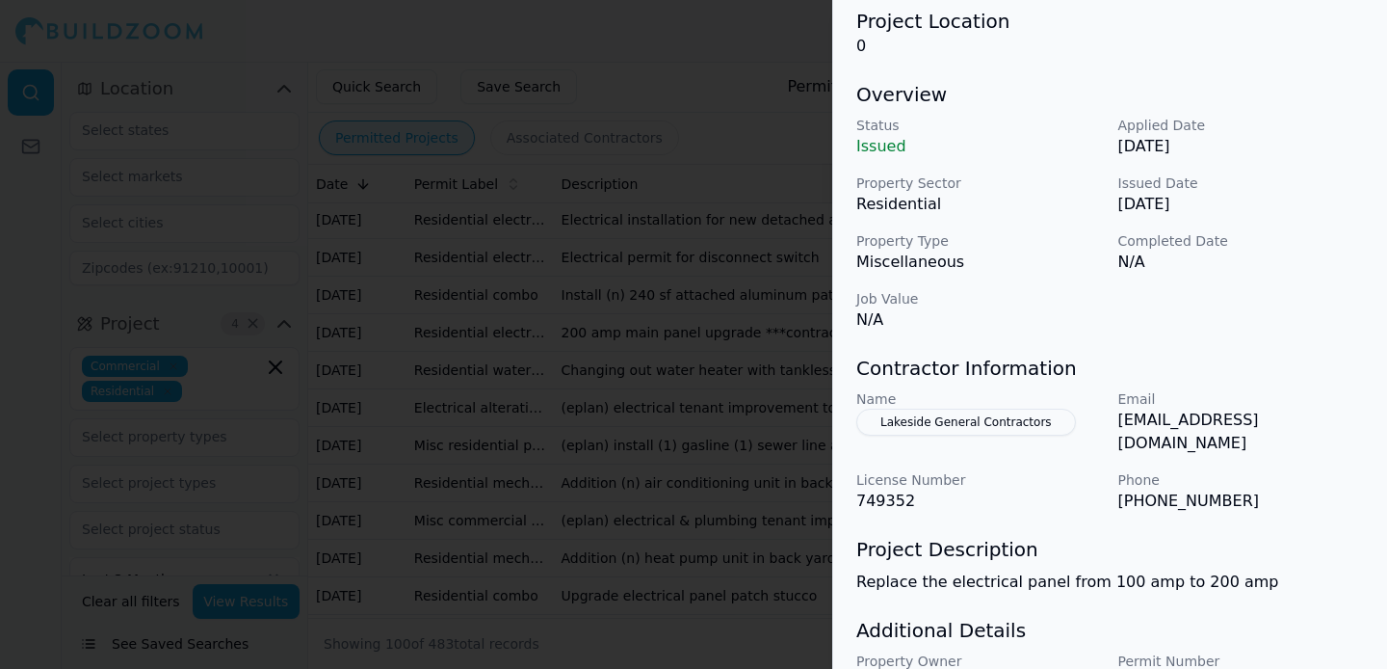
scroll to position [234, 0]
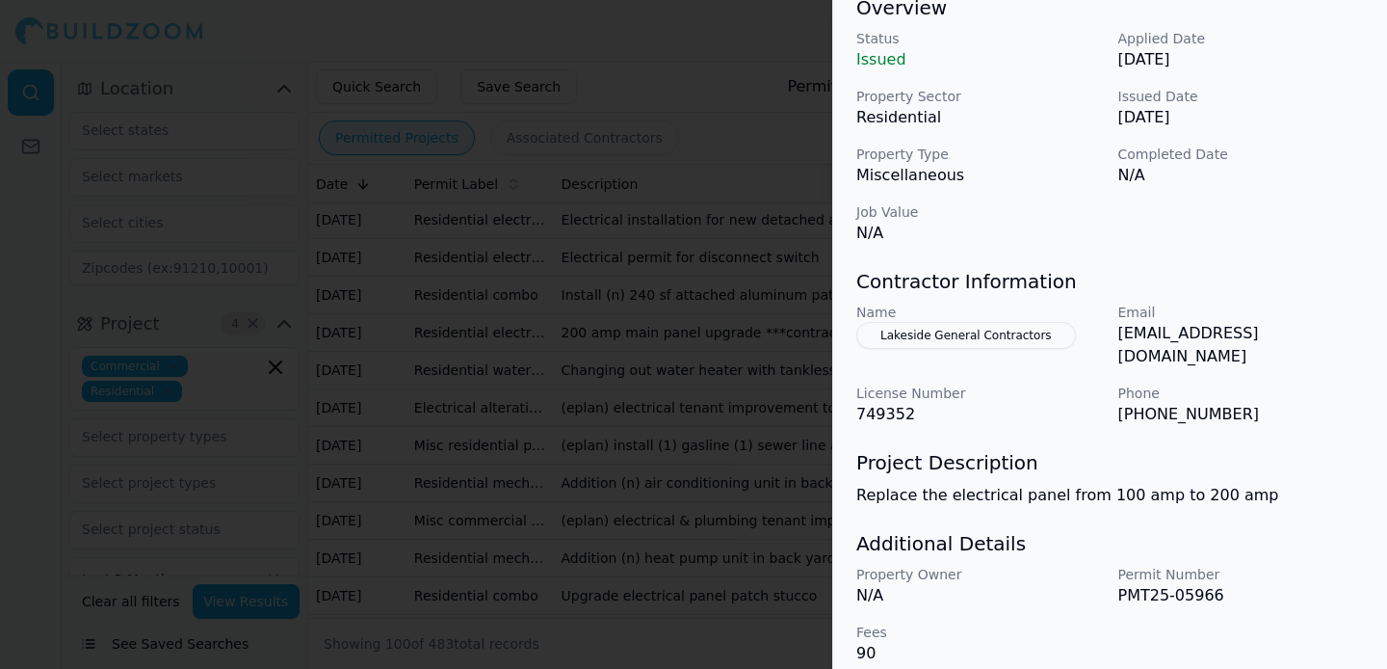
click at [662, 390] on div at bounding box center [693, 334] width 1387 height 669
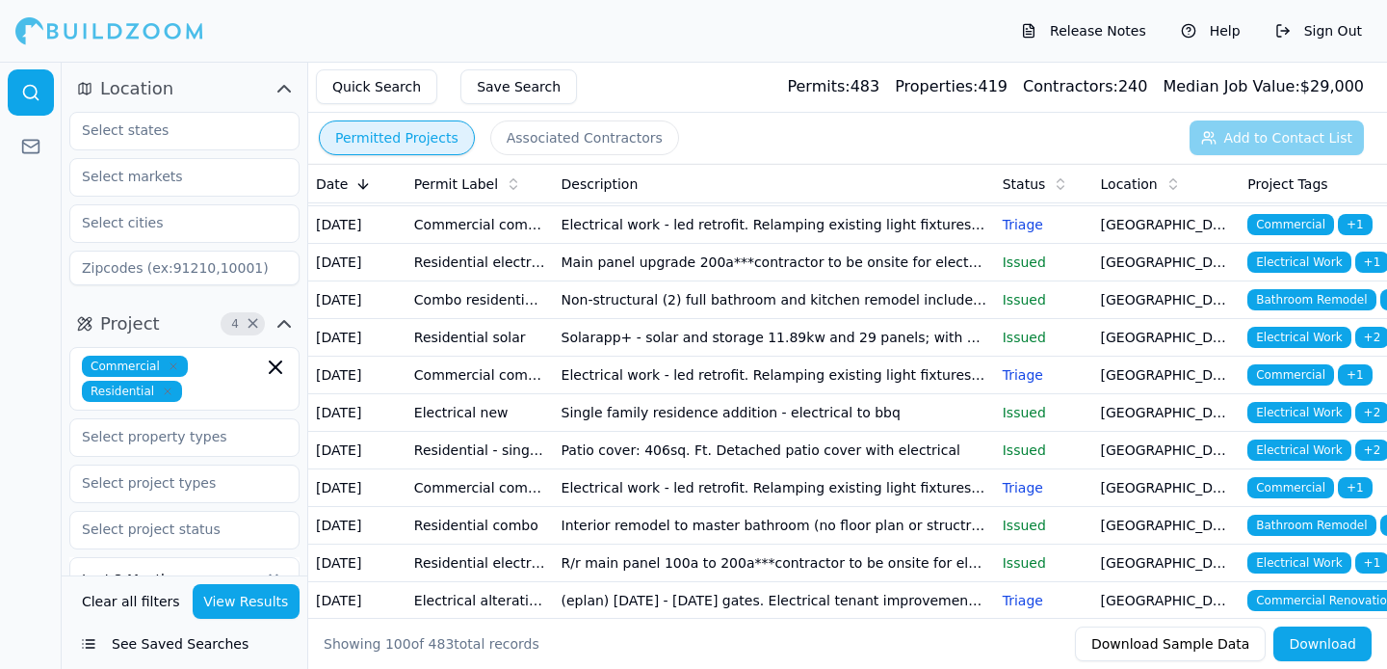
scroll to position [0, 0]
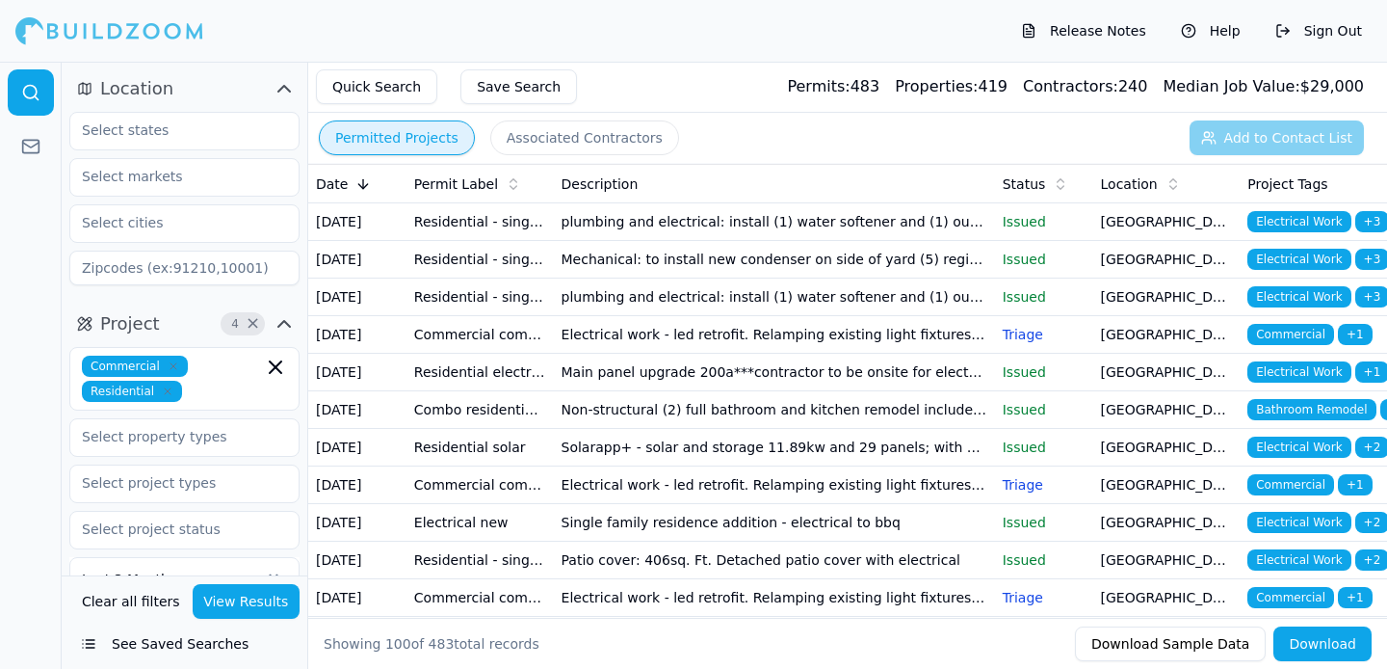
click at [815, 218] on td "plumbing and electrical: install (1) water softener and (1) outlet" at bounding box center [774, 222] width 441 height 38
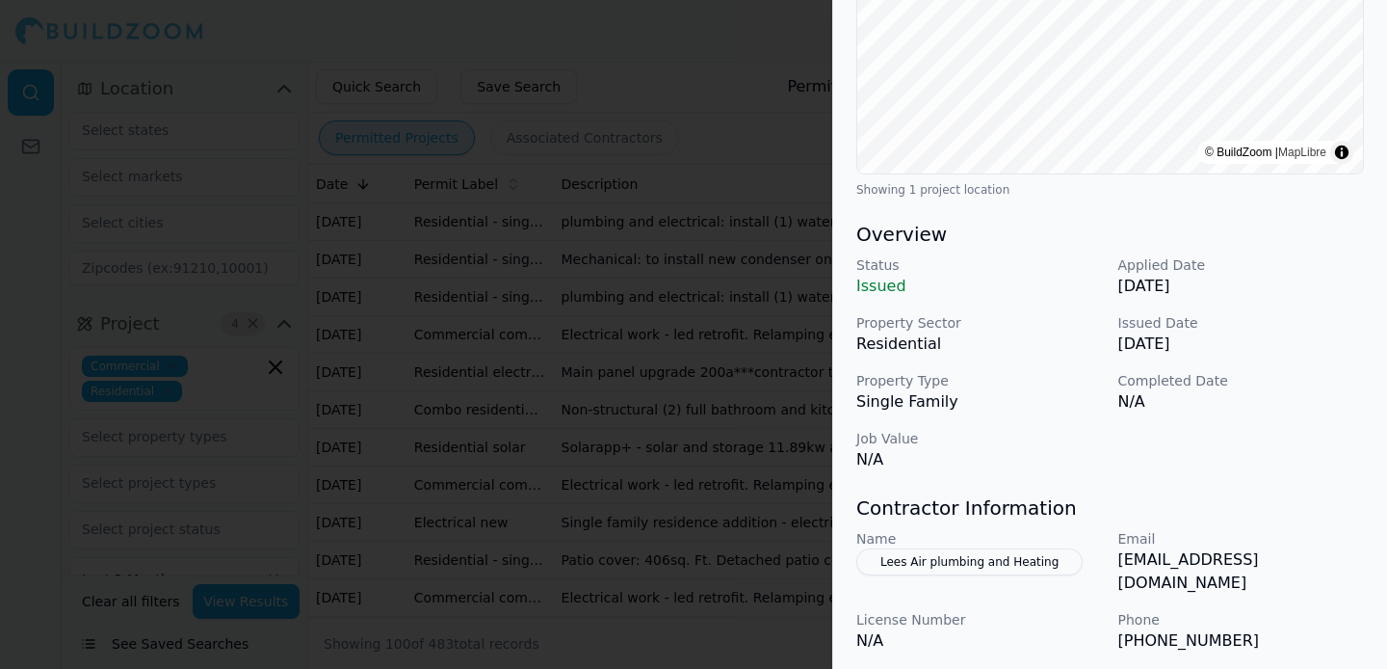
scroll to position [612, 0]
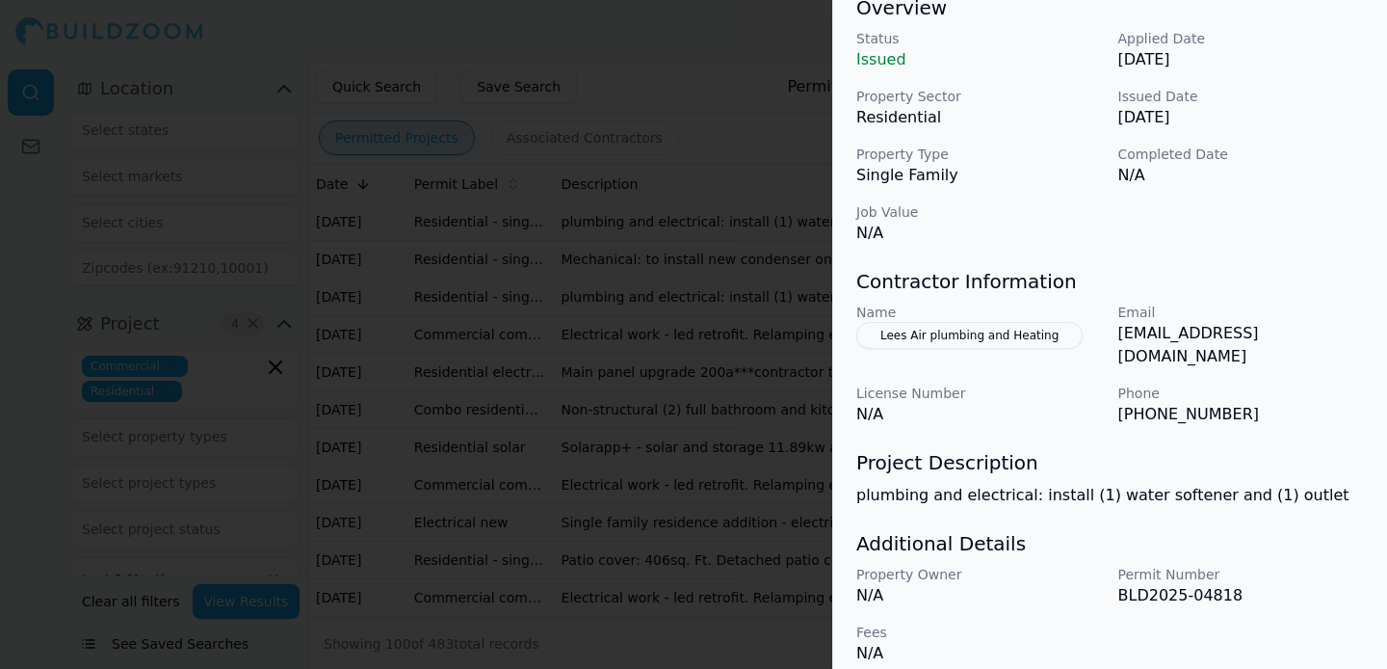
click at [754, 397] on div at bounding box center [693, 334] width 1387 height 669
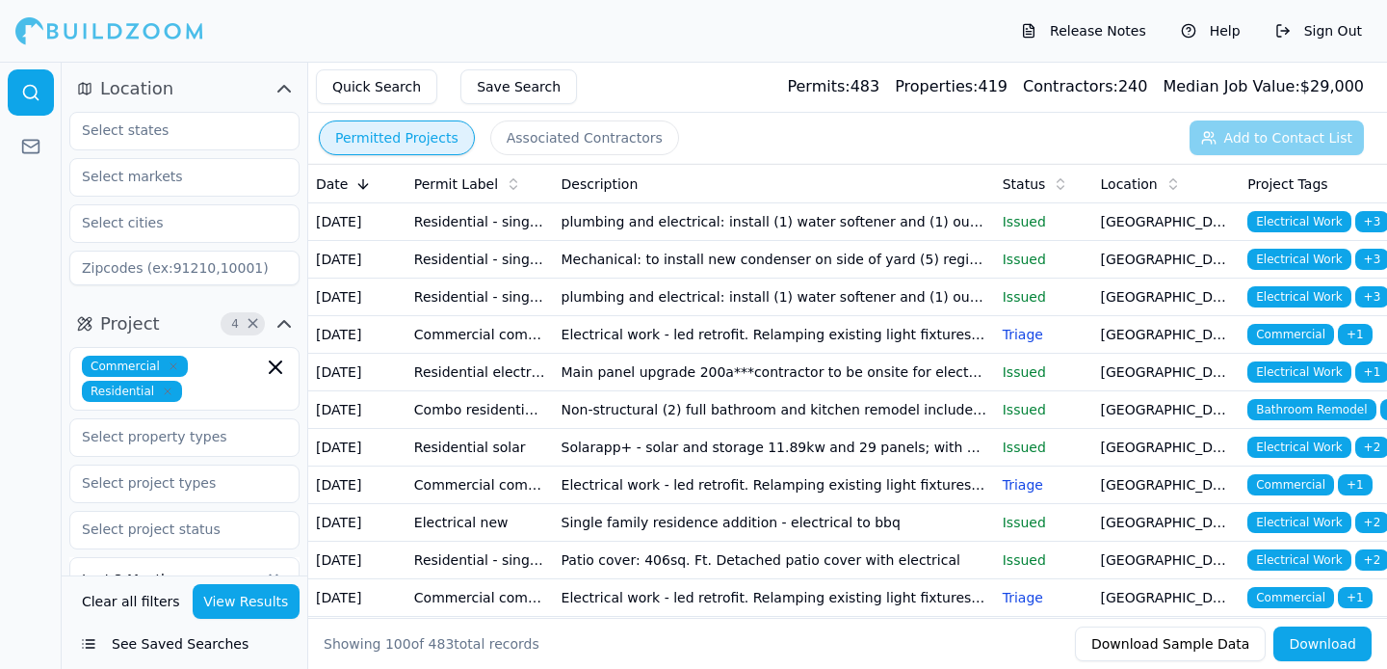
click at [707, 278] on td "Mechanical: to install new condenser on side of yard (5) registers and (1) furn…" at bounding box center [774, 260] width 441 height 38
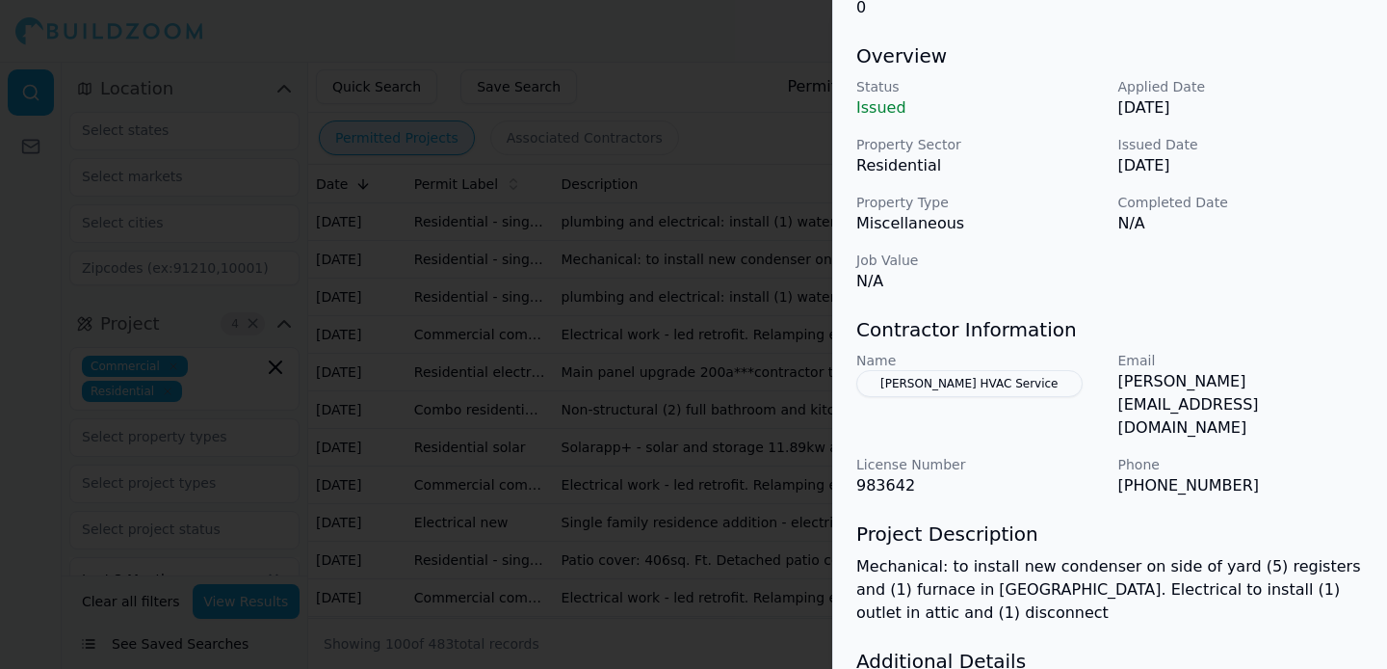
scroll to position [191, 0]
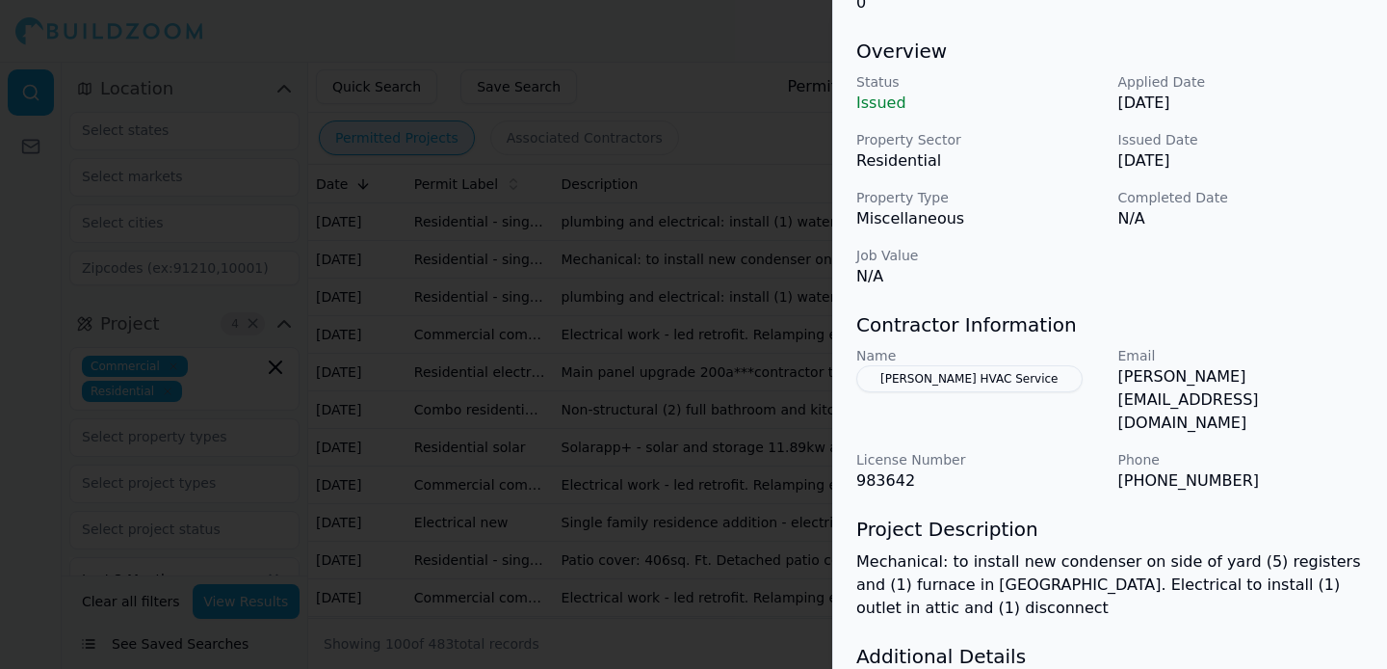
click at [717, 397] on div at bounding box center [693, 334] width 1387 height 669
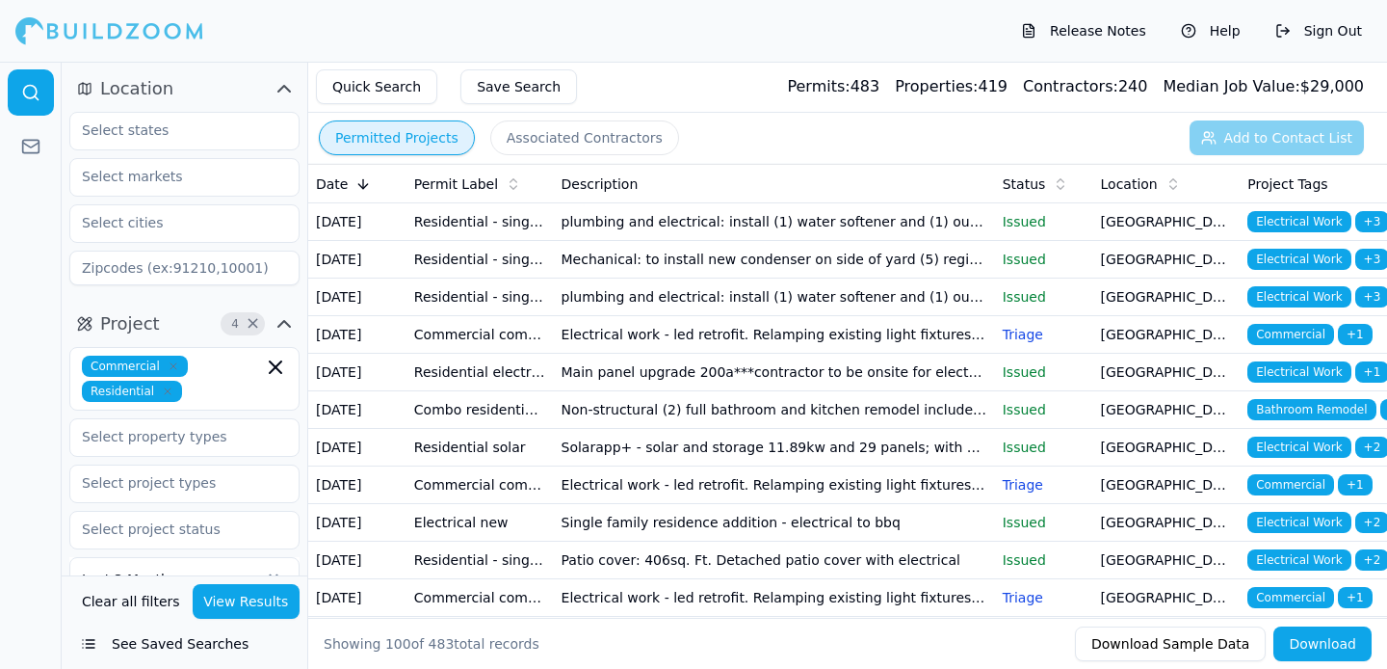
click at [718, 316] on td "plumbing and electrical: install (1) water softener and (1) outlet" at bounding box center [774, 297] width 441 height 38
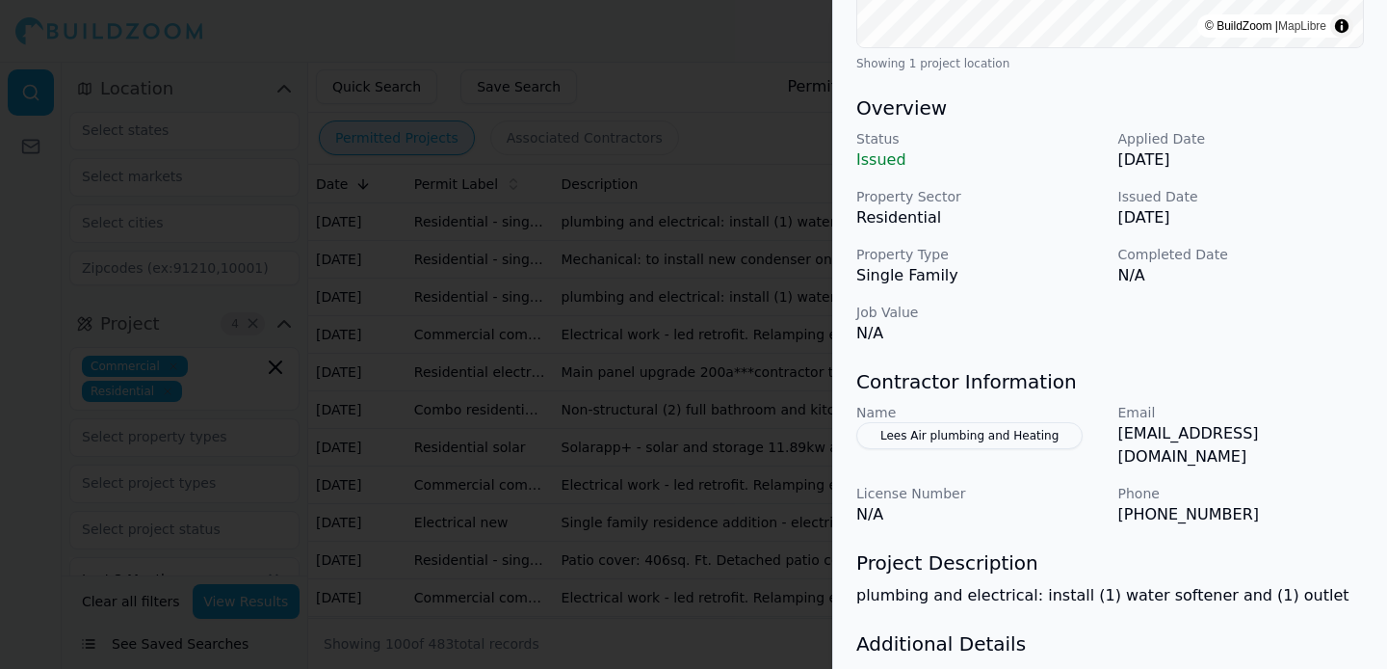
scroll to position [565, 0]
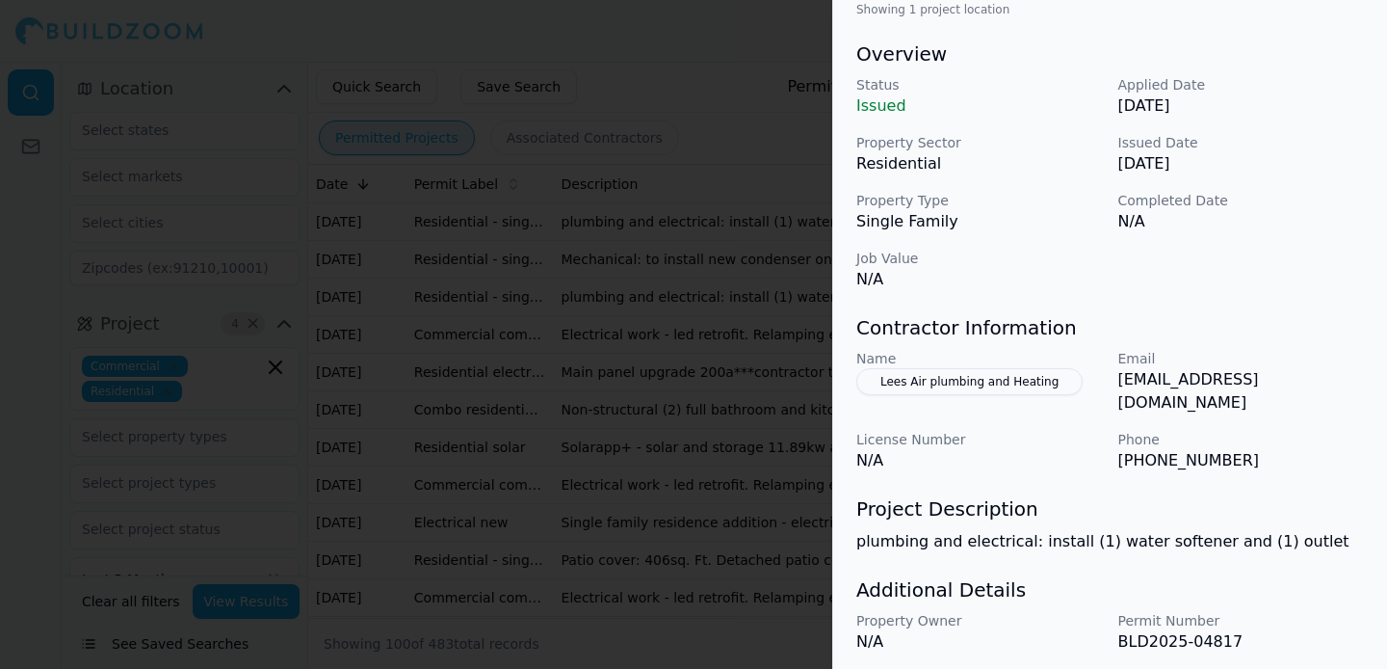
click at [711, 451] on div at bounding box center [693, 334] width 1387 height 669
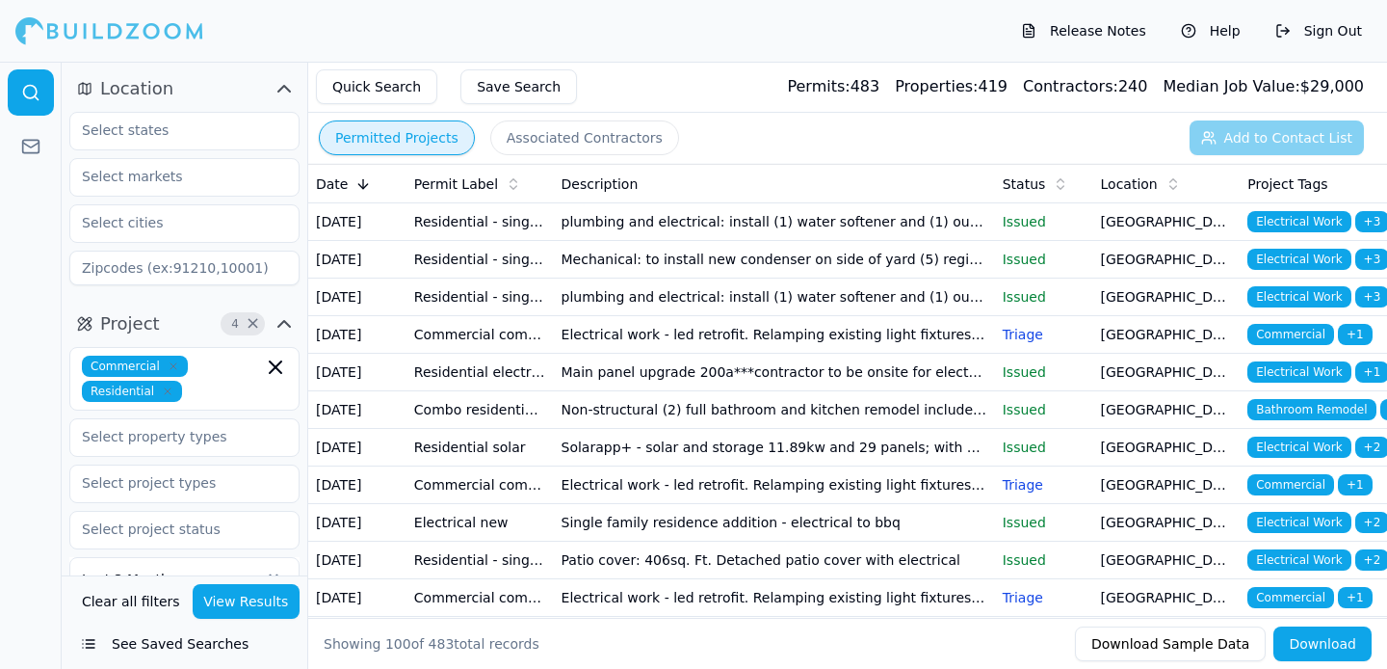
click at [717, 354] on td "Electrical work - led retrofit. Relamping existing light fixtures throughout [G…" at bounding box center [774, 335] width 441 height 38
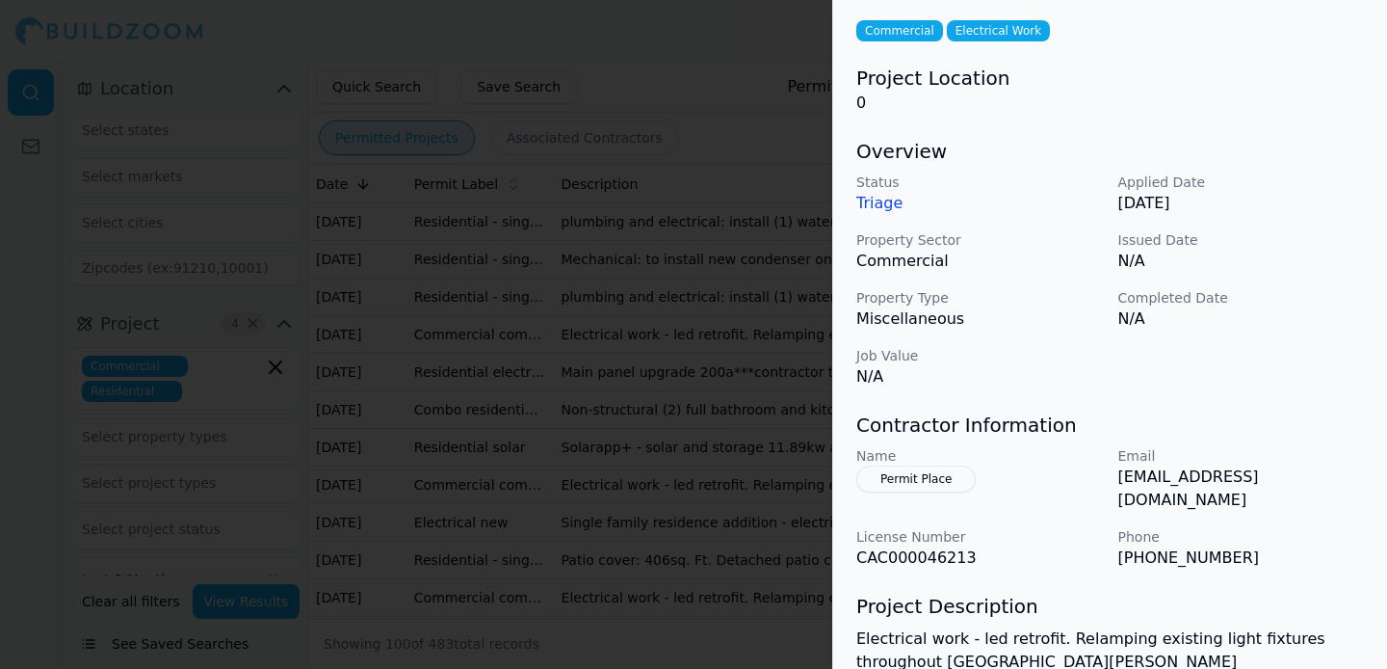
scroll to position [92, 0]
click at [686, 458] on div at bounding box center [693, 334] width 1387 height 669
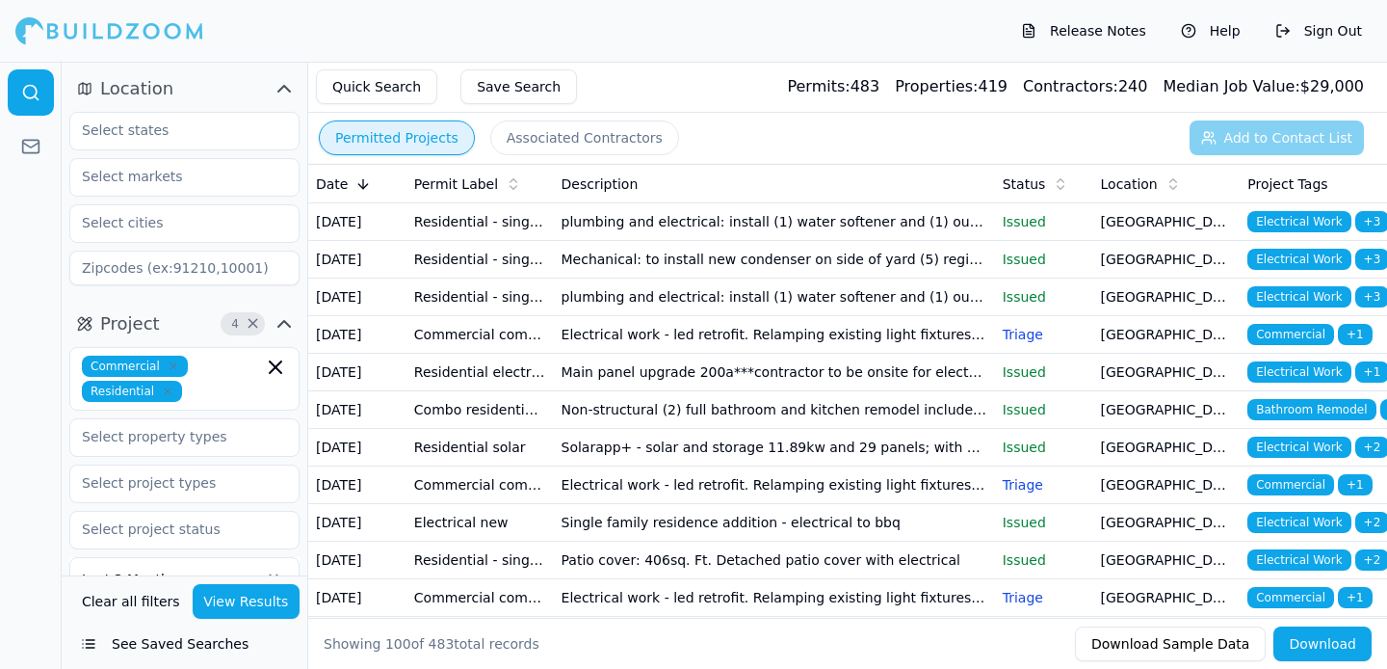
click at [729, 391] on td "Main panel upgrade 200a***contractor to be onsite for electrical panel inspecti…" at bounding box center [774, 373] width 441 height 38
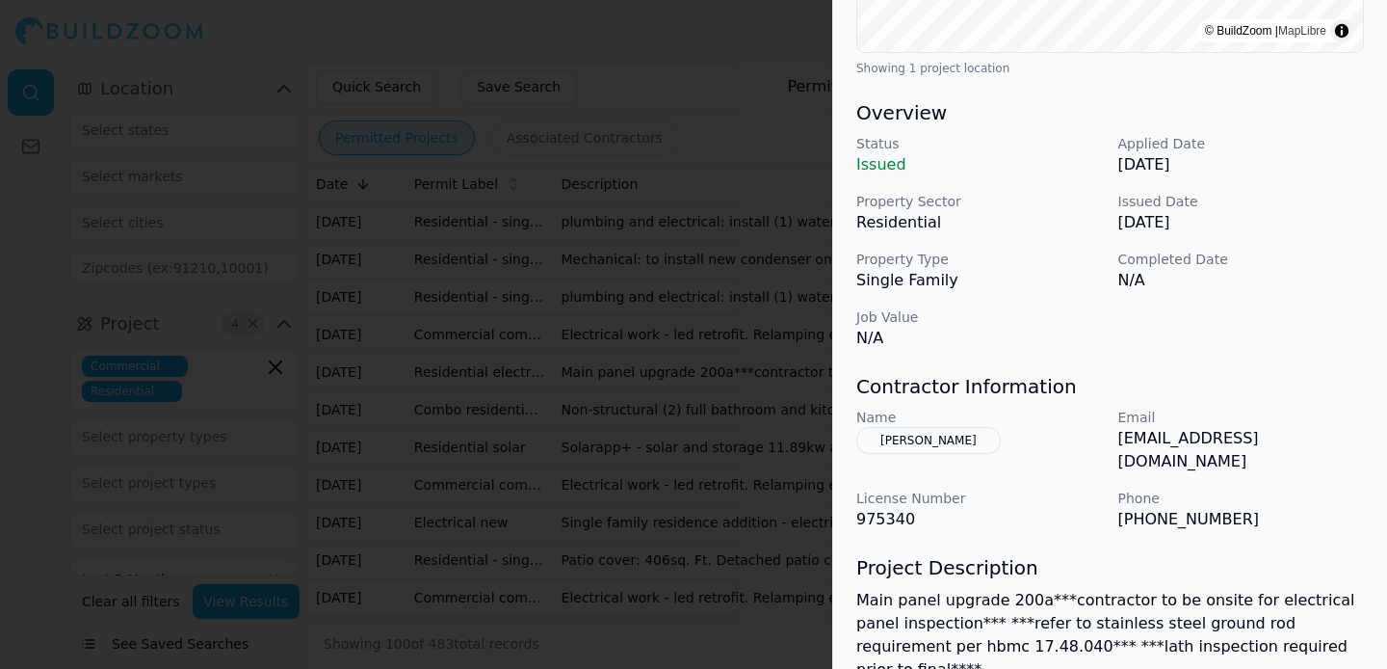
scroll to position [517, 0]
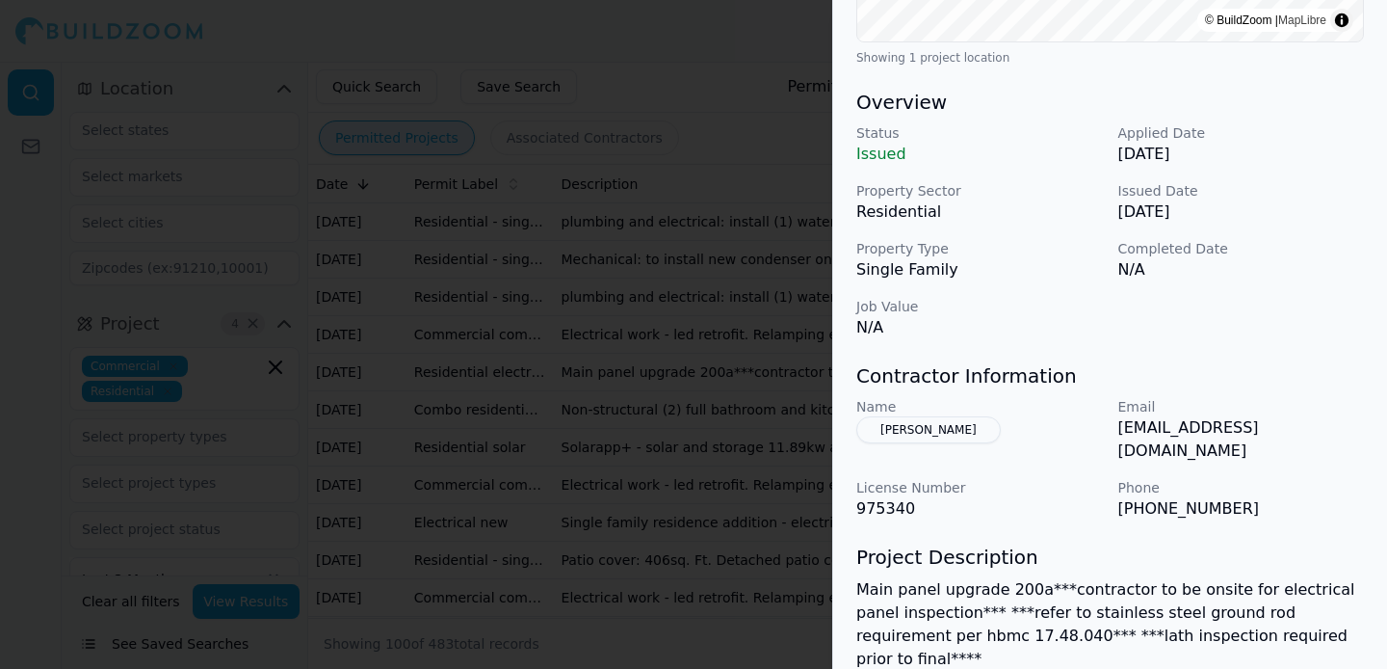
click at [617, 480] on div at bounding box center [693, 334] width 1387 height 669
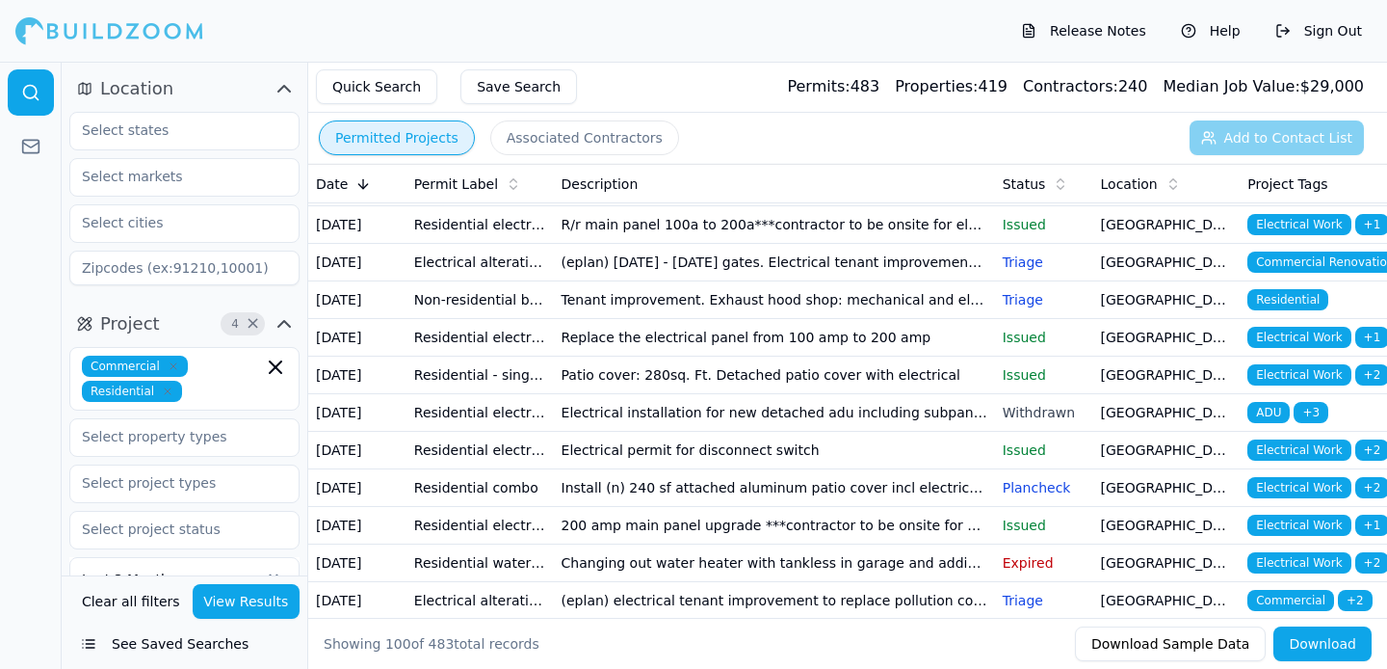
scroll to position [468, 0]
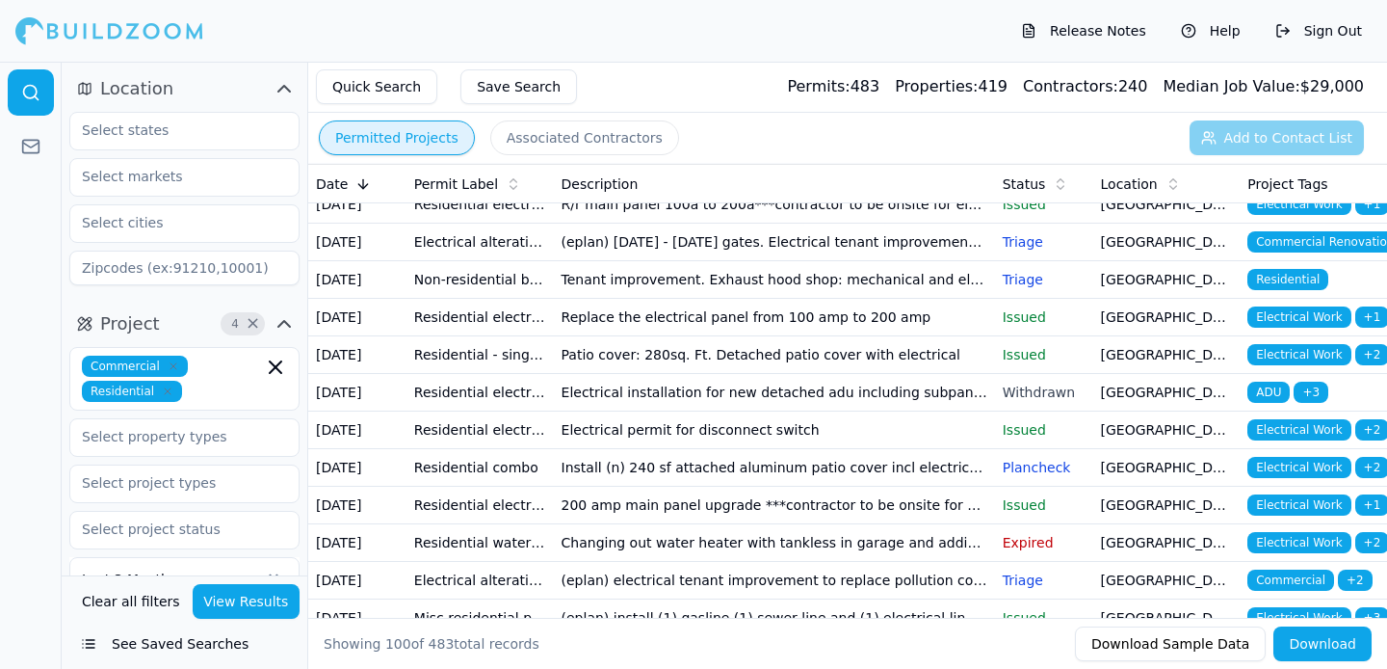
click at [636, 261] on td "(eplan) [DATE] - [DATE] gates. Electrical tenant improvement for outdoor water …" at bounding box center [774, 242] width 441 height 38
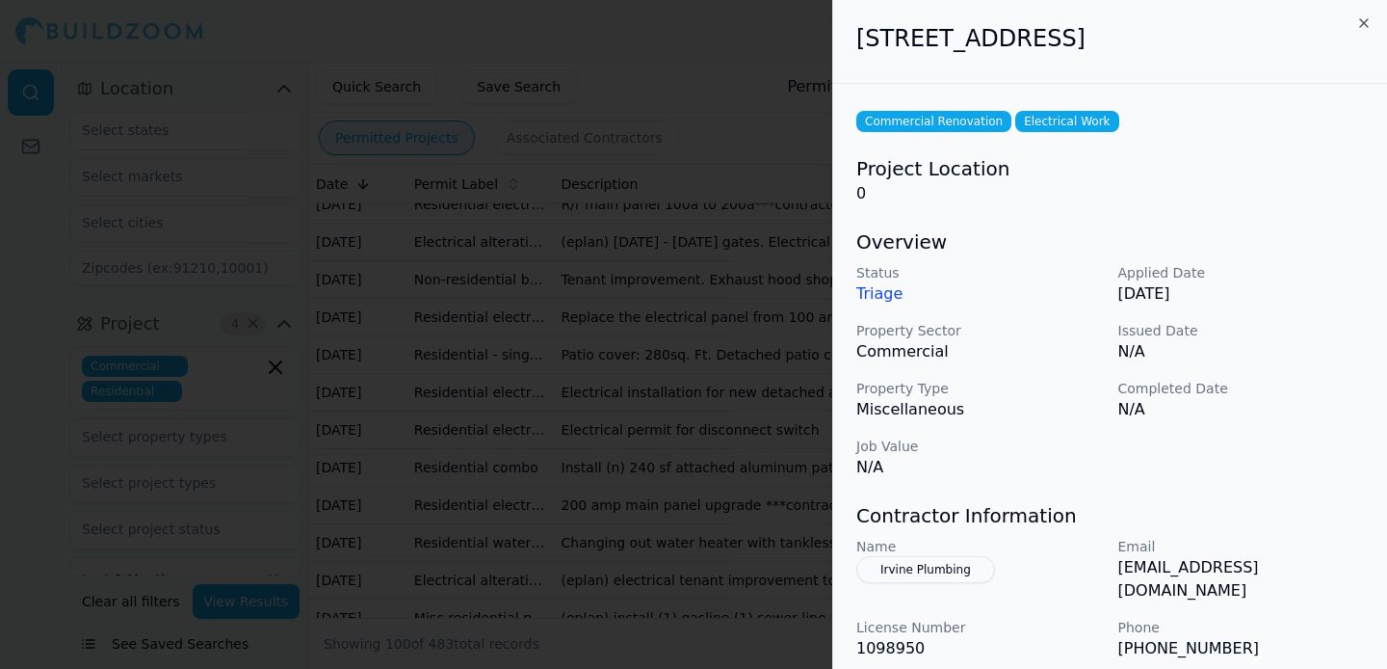
click at [671, 410] on div at bounding box center [693, 334] width 1387 height 669
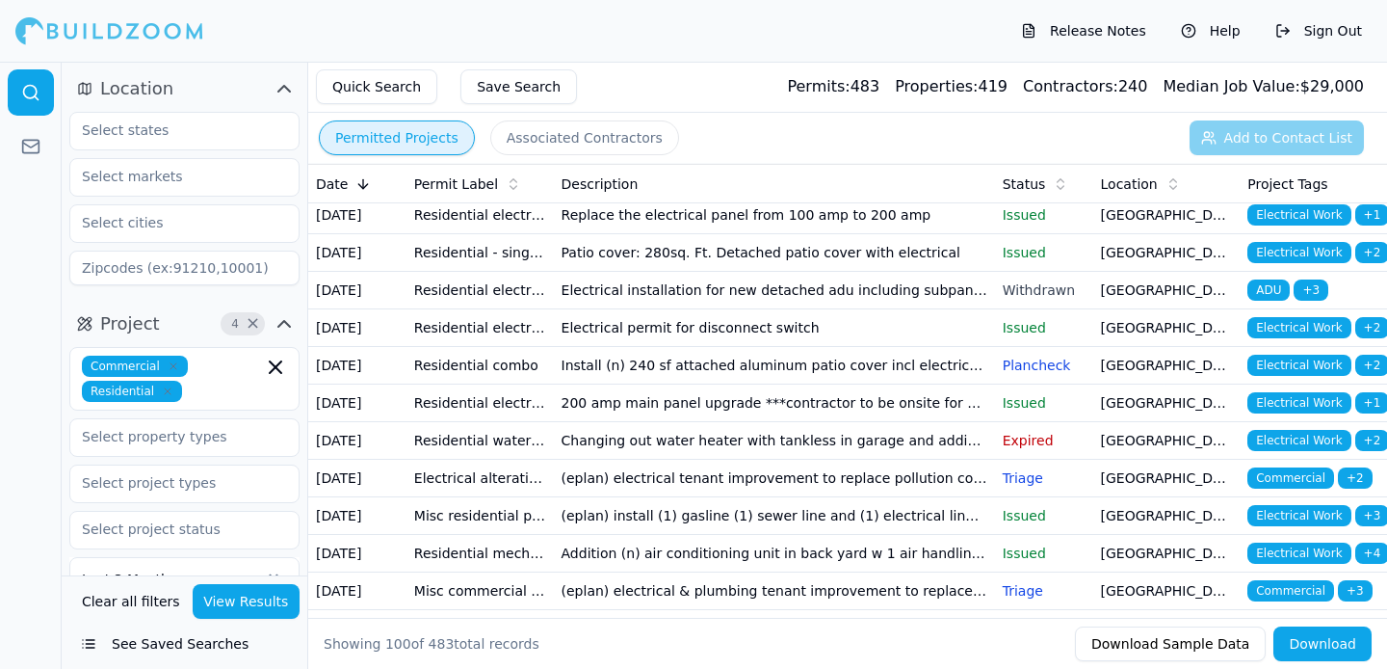
scroll to position [568, 0]
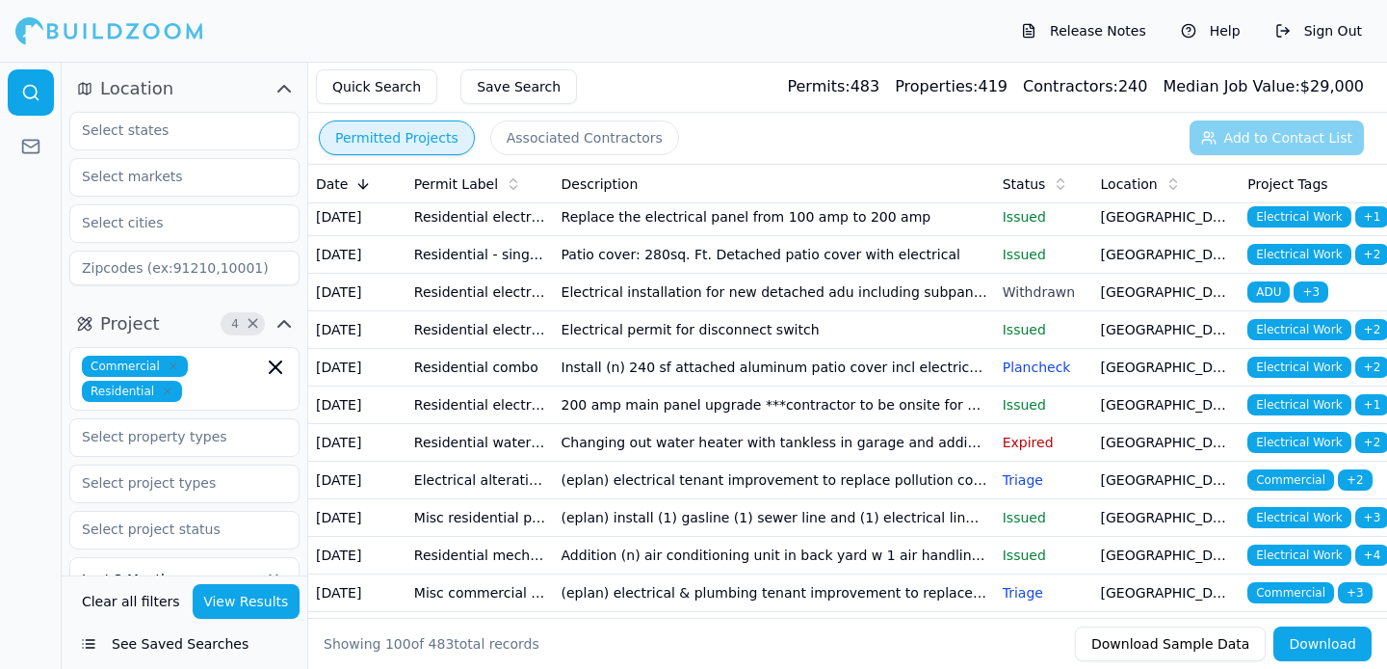
click at [613, 236] on td "Replace the electrical panel from 100 amp to 200 amp" at bounding box center [774, 217] width 441 height 38
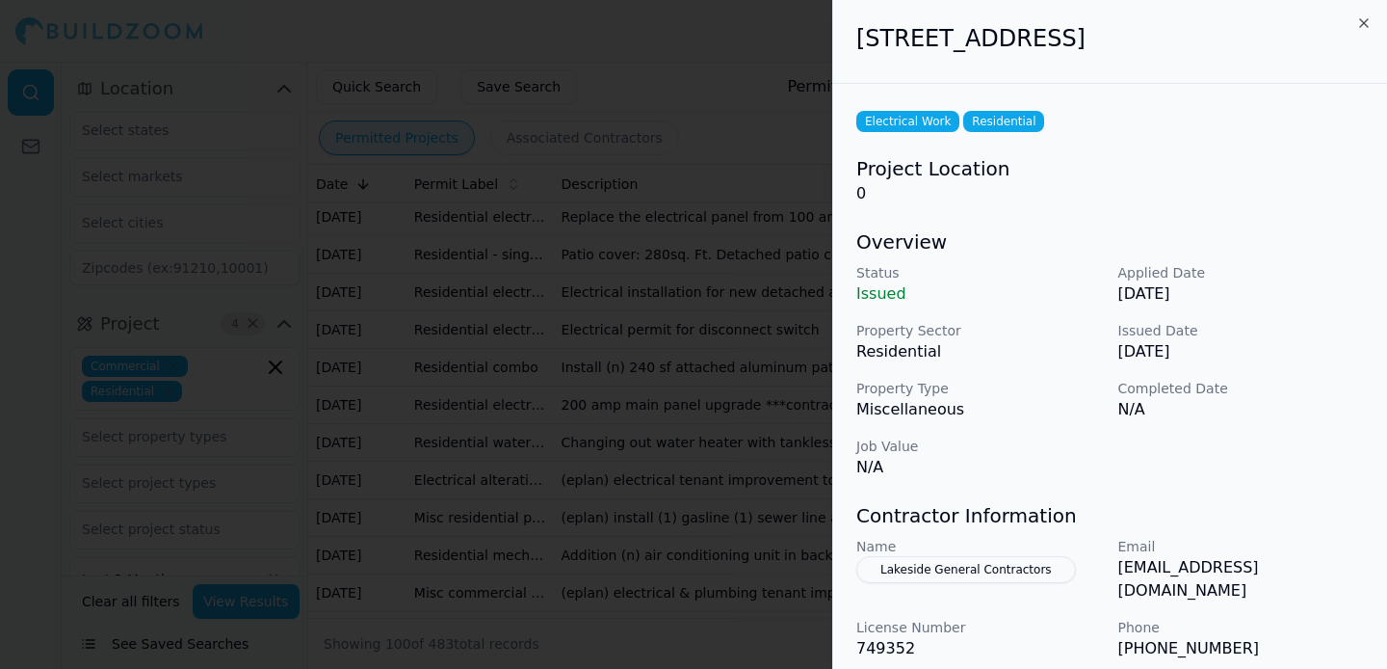
click at [613, 459] on div at bounding box center [693, 334] width 1387 height 669
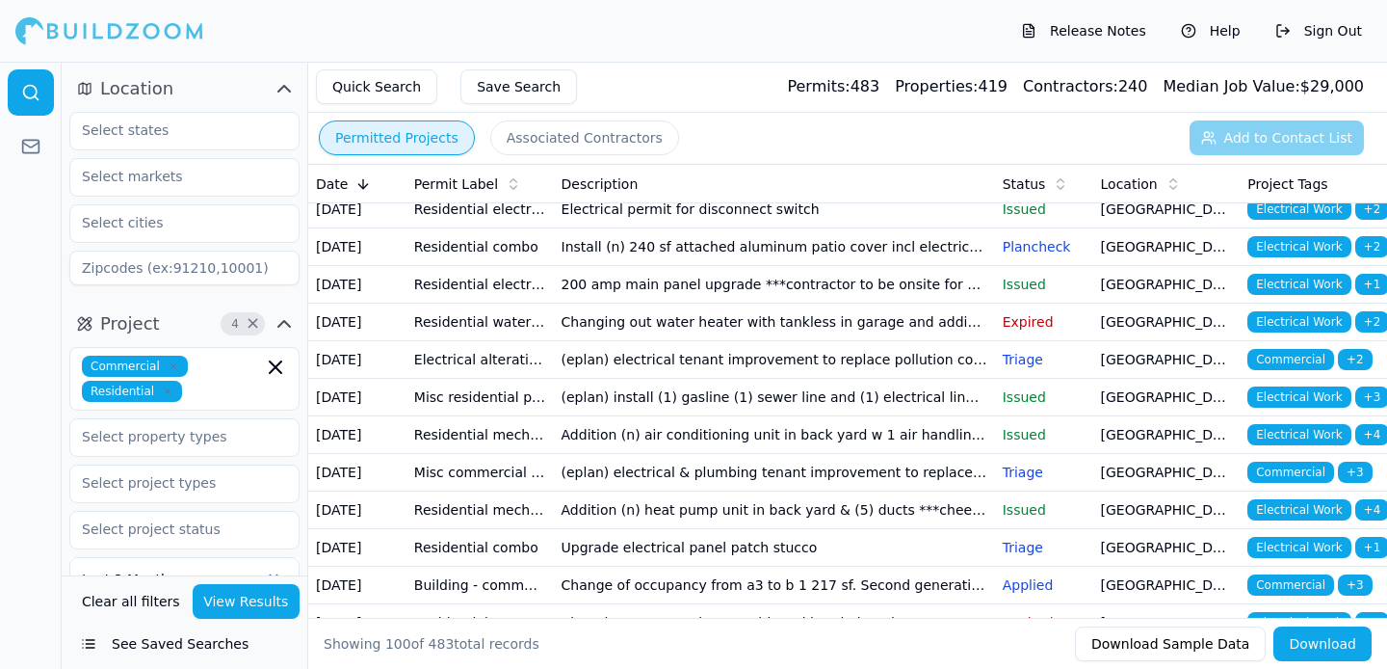
scroll to position [723, 0]
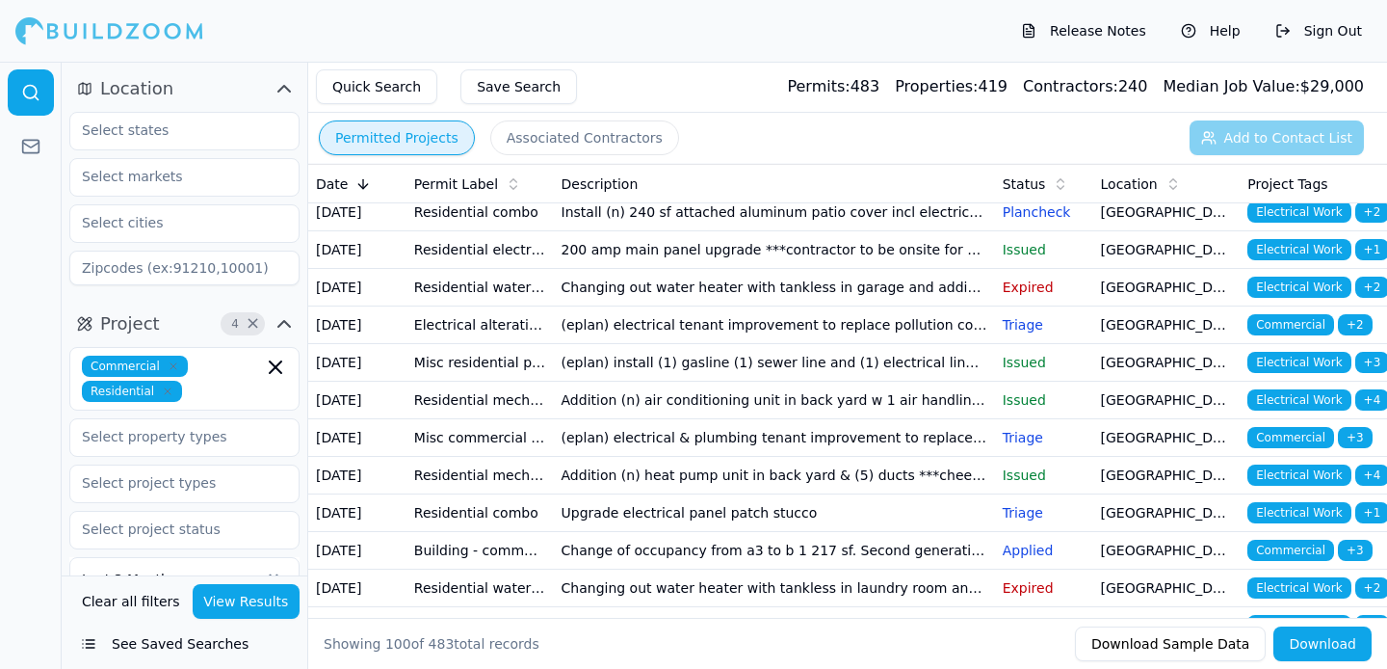
click at [644, 118] on td "Patio cover: 280sq. Ft. Detached patio cover with electrical" at bounding box center [774, 100] width 441 height 38
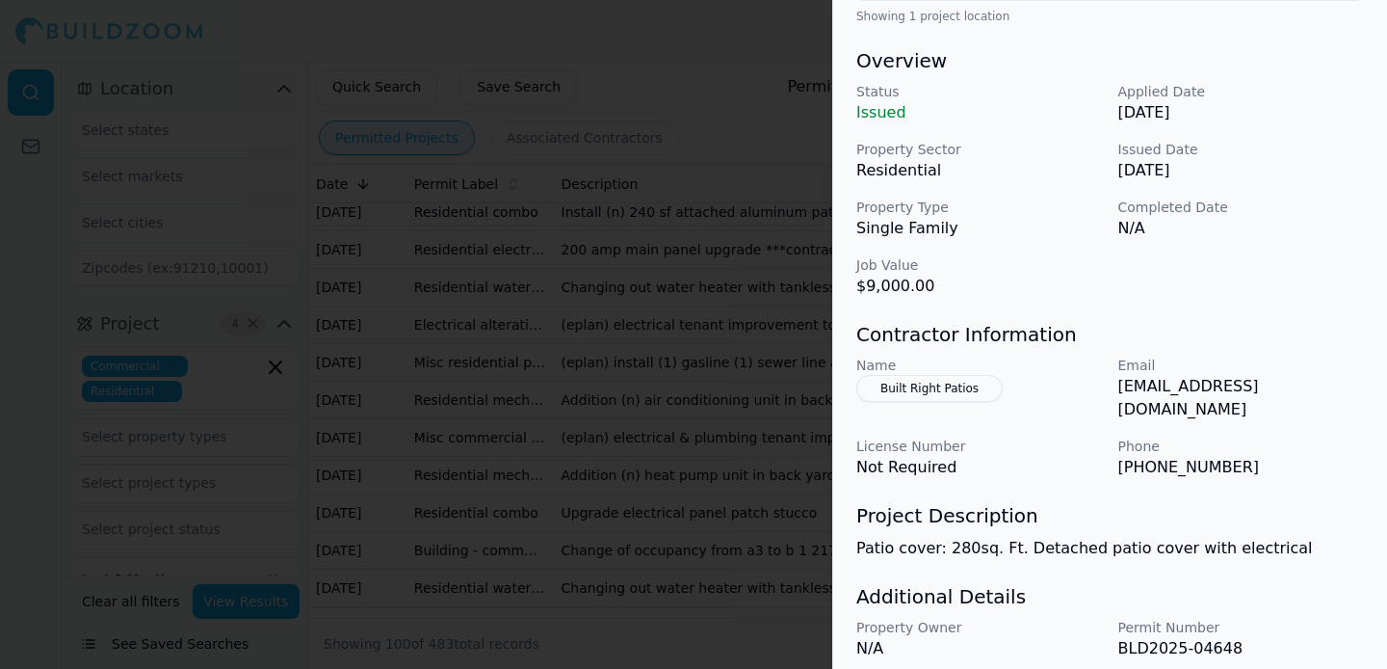
scroll to position [568, 0]
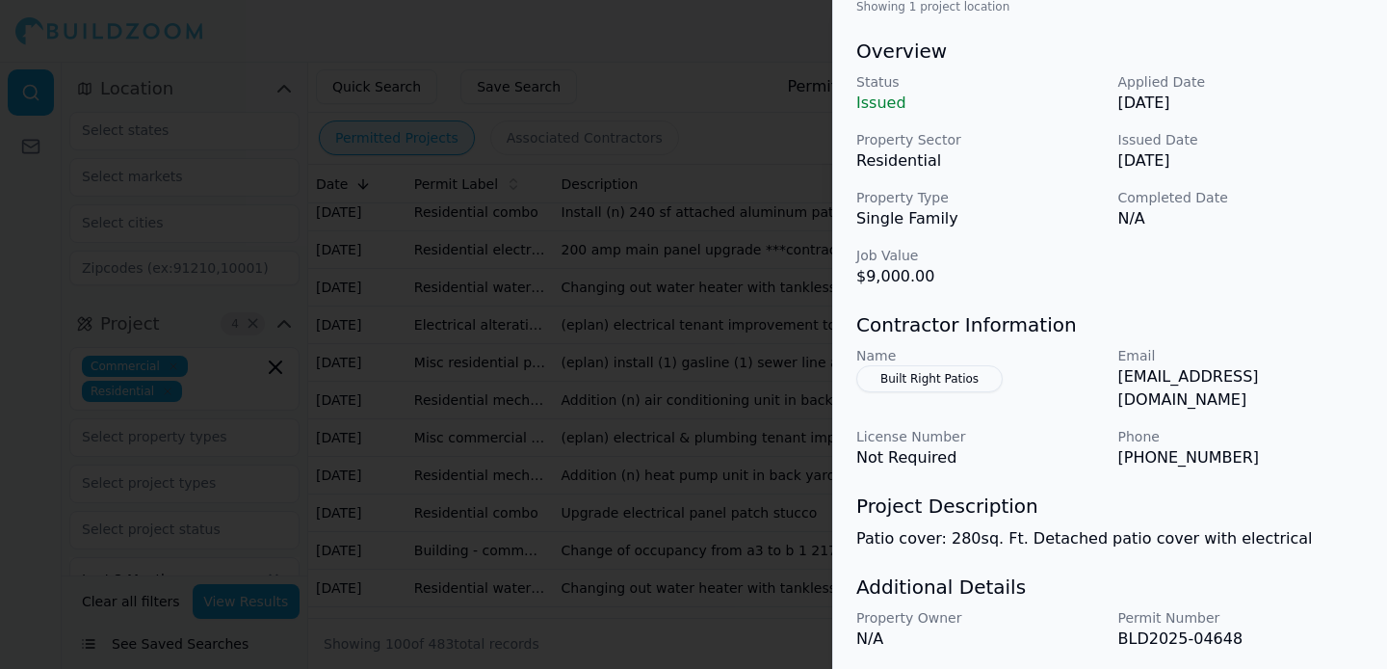
click at [984, 527] on p "Patio cover: 280sq. Ft. Detached patio cover with electrical" at bounding box center [1110, 538] width 508 height 23
click at [1002, 528] on p "Patio cover: 280sq. Ft. Detached patio cover with electrical" at bounding box center [1110, 538] width 508 height 23
click at [747, 471] on div at bounding box center [693, 334] width 1387 height 669
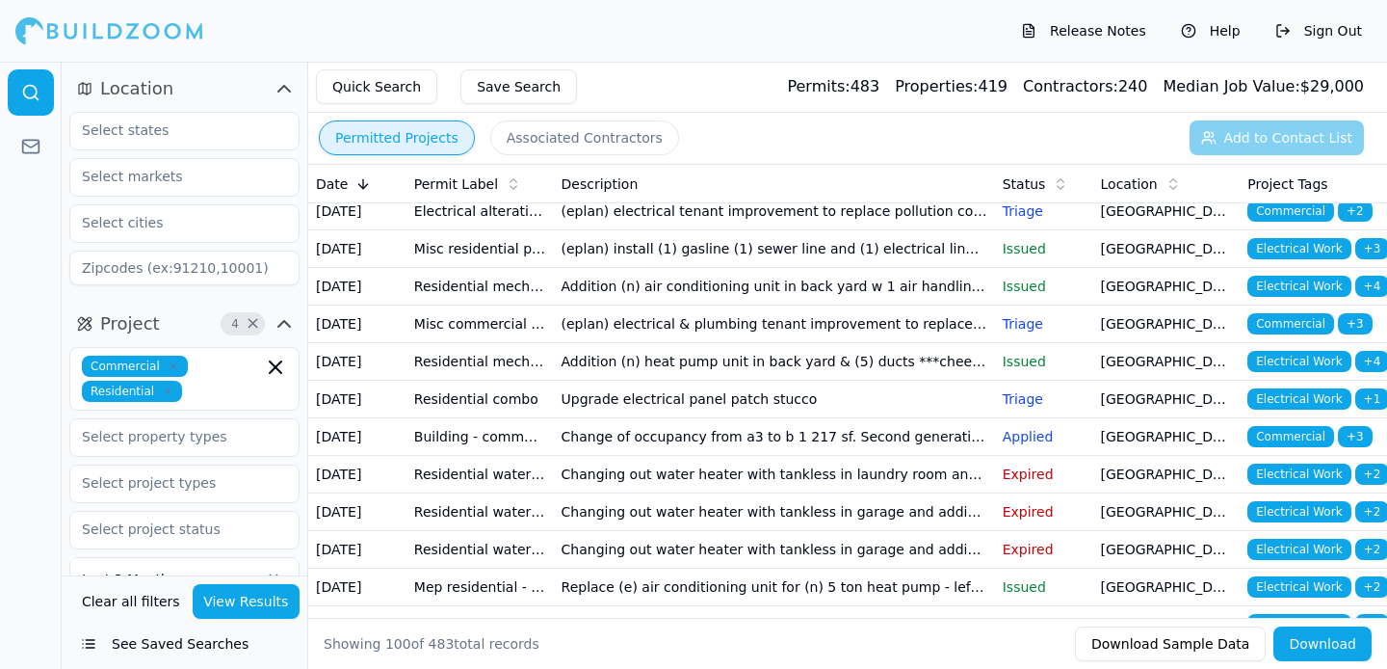
scroll to position [839, 0]
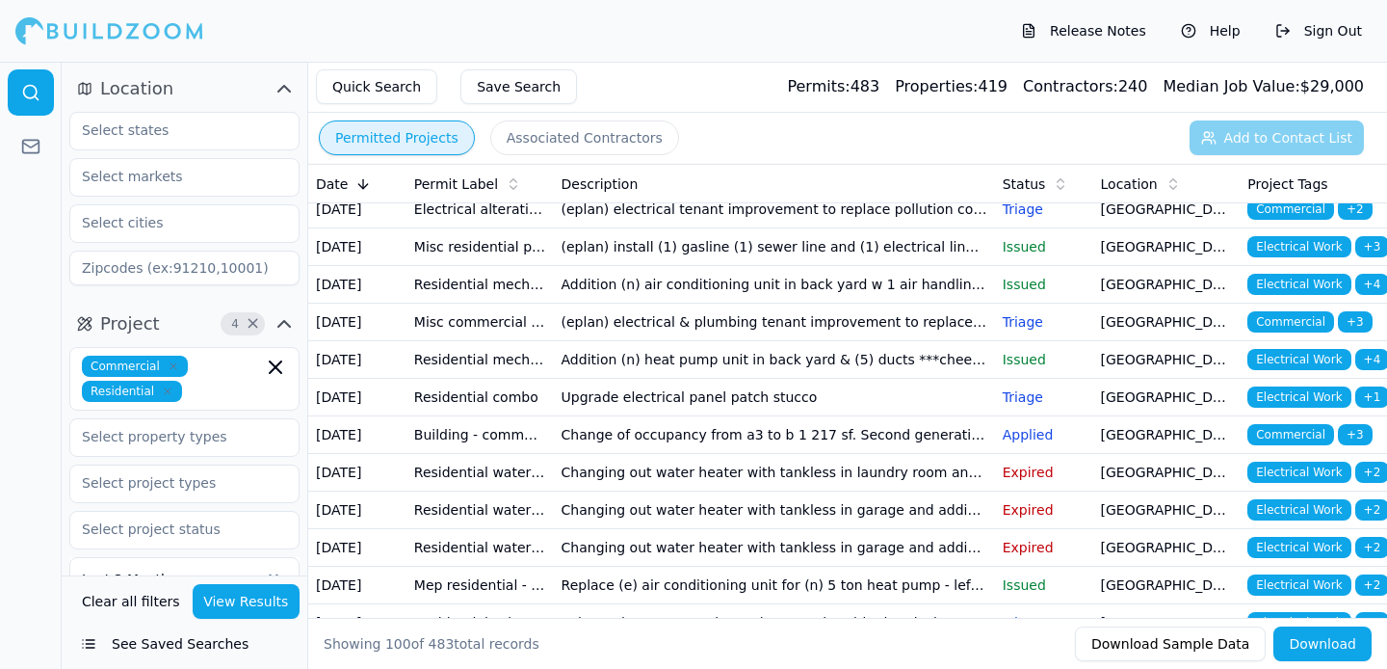
click at [729, 116] on td "Install (n) 240 sf attached aluminum patio cover incl electrical. (see plans & …" at bounding box center [774, 97] width 441 height 38
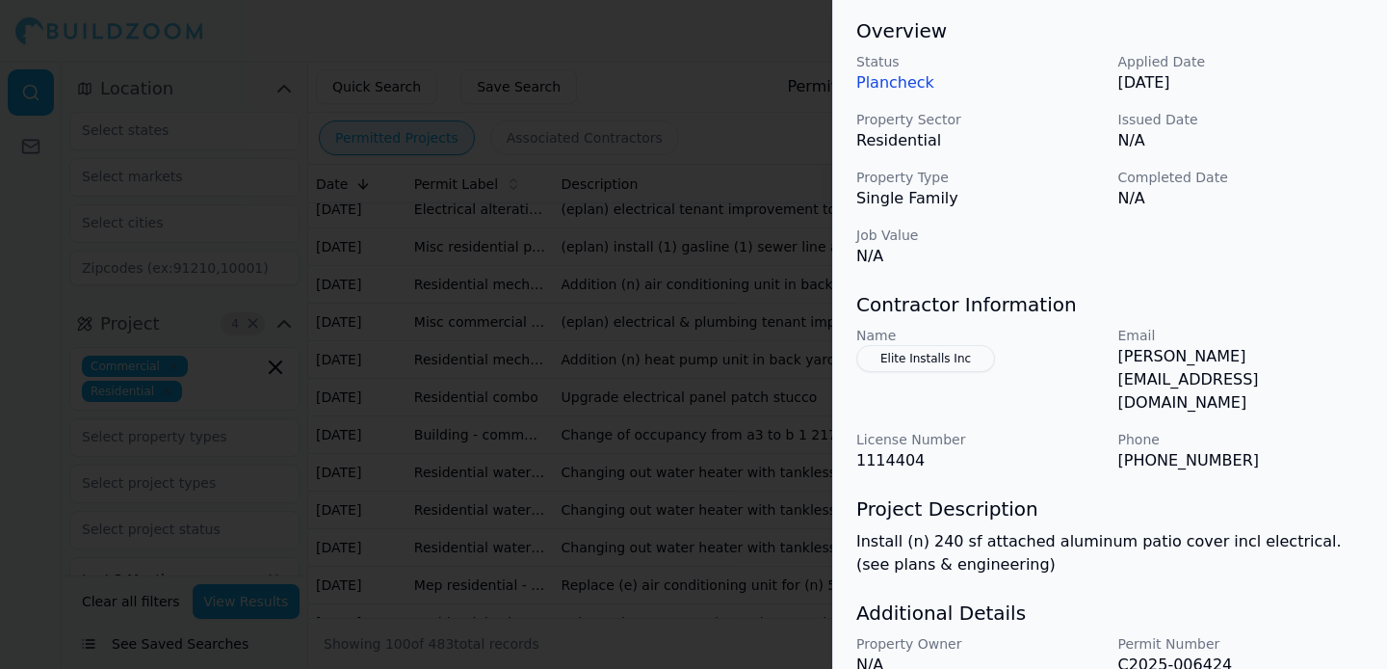
scroll to position [603, 0]
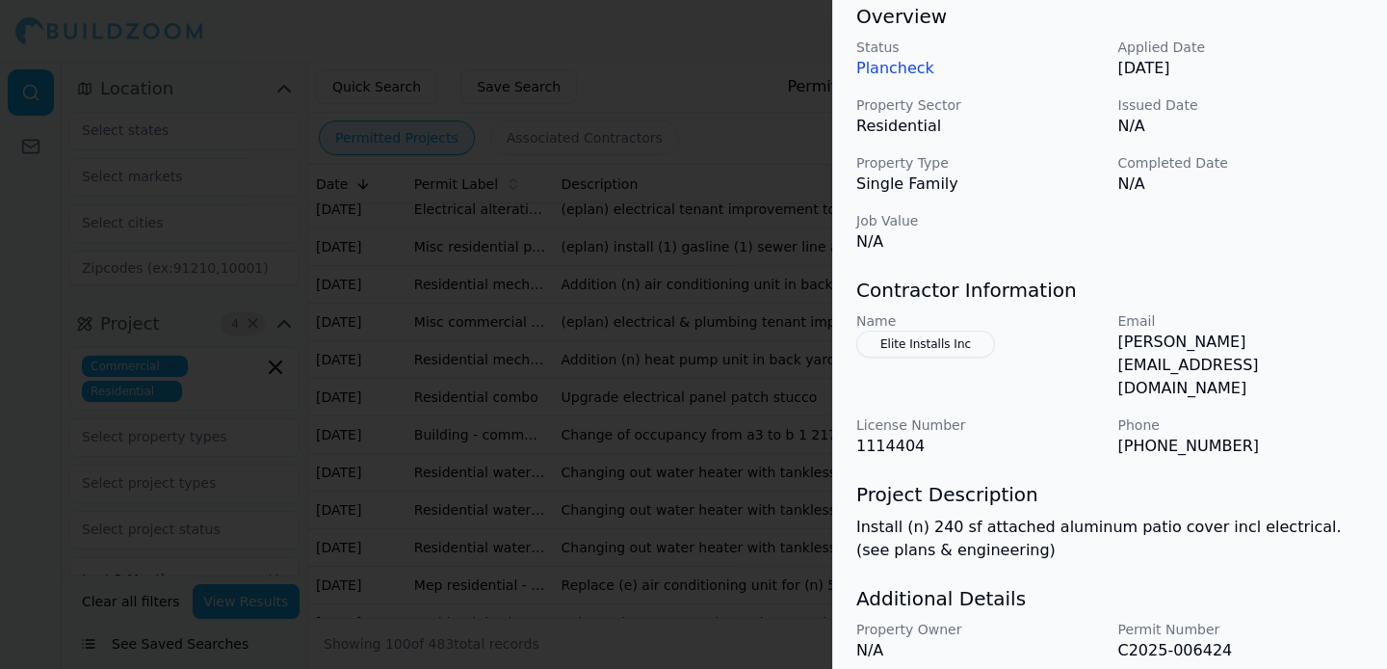
click at [1183, 353] on p "[PERSON_NAME][EMAIL_ADDRESS][DOMAIN_NAME]" at bounding box center [1241, 364] width 247 height 69
click at [1182, 354] on div "Email [PERSON_NAME][EMAIL_ADDRESS][DOMAIN_NAME]" at bounding box center [1241, 355] width 247 height 89
click at [959, 515] on p "Install (n) 240 sf attached aluminum patio cover incl electrical. (see plans & …" at bounding box center [1110, 538] width 508 height 46
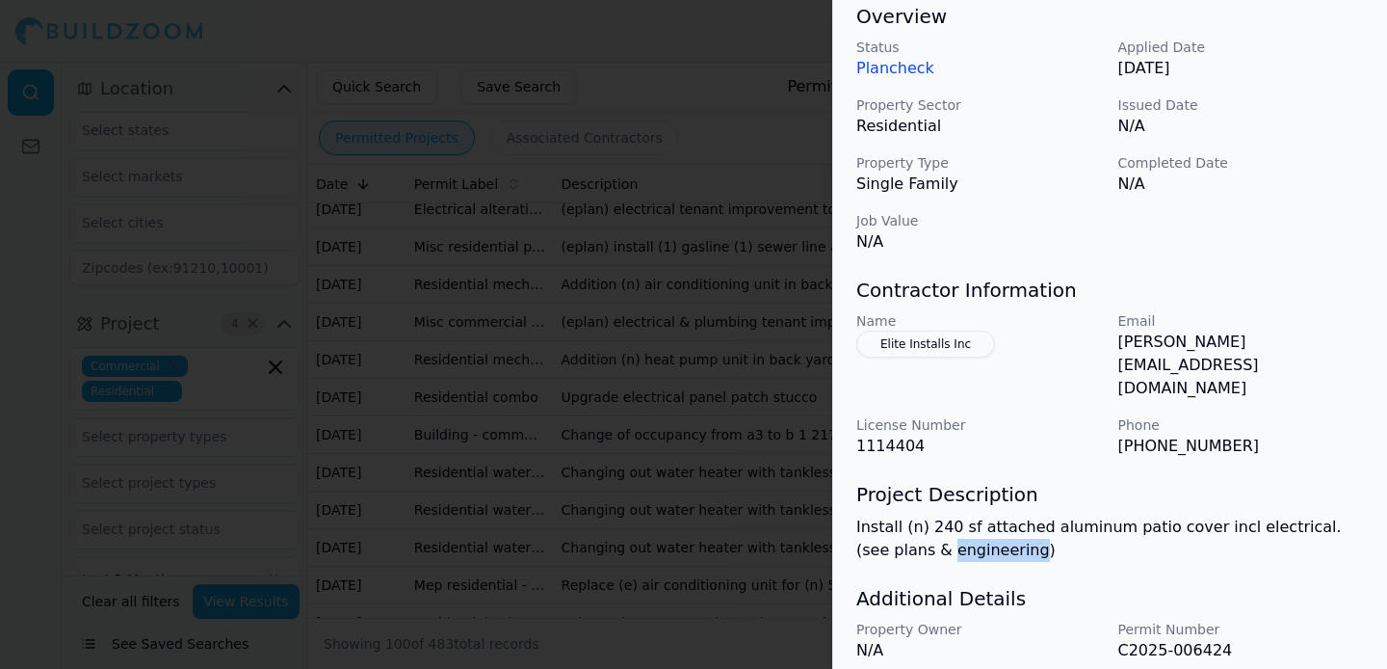
click at [959, 515] on p "Install (n) 240 sf attached aluminum patio cover incl electrical. (see plans & …" at bounding box center [1110, 538] width 508 height 46
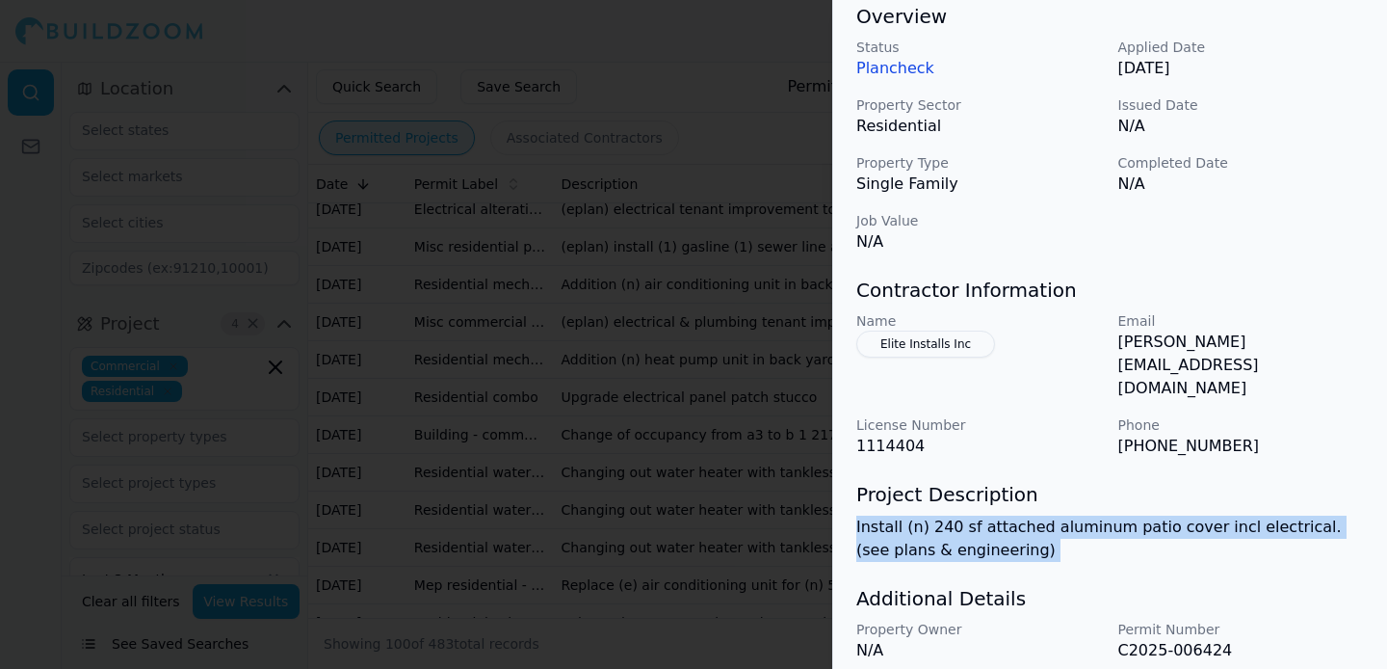
click at [959, 515] on p "Install (n) 240 sf attached aluminum patio cover incl electrical. (see plans & …" at bounding box center [1110, 538] width 508 height 46
click at [988, 515] on p "Install (n) 240 sf attached aluminum patio cover incl electrical. (see plans & …" at bounding box center [1110, 538] width 508 height 46
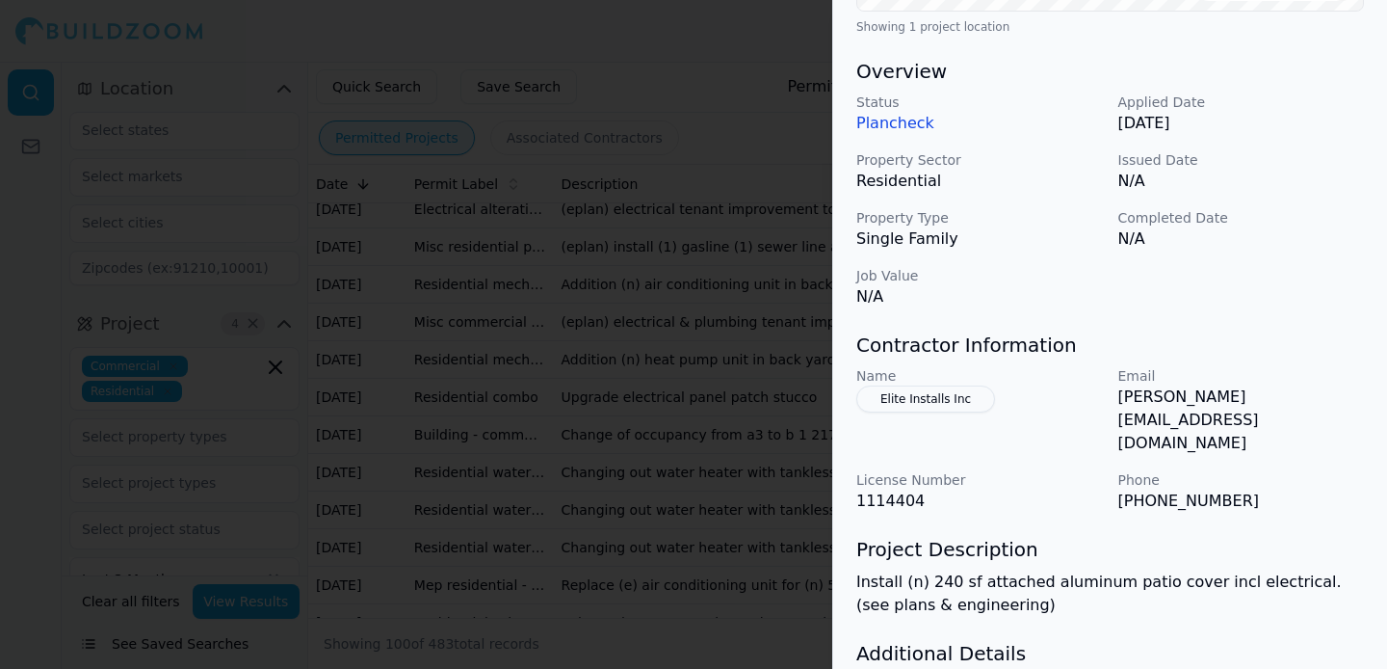
scroll to position [635, 0]
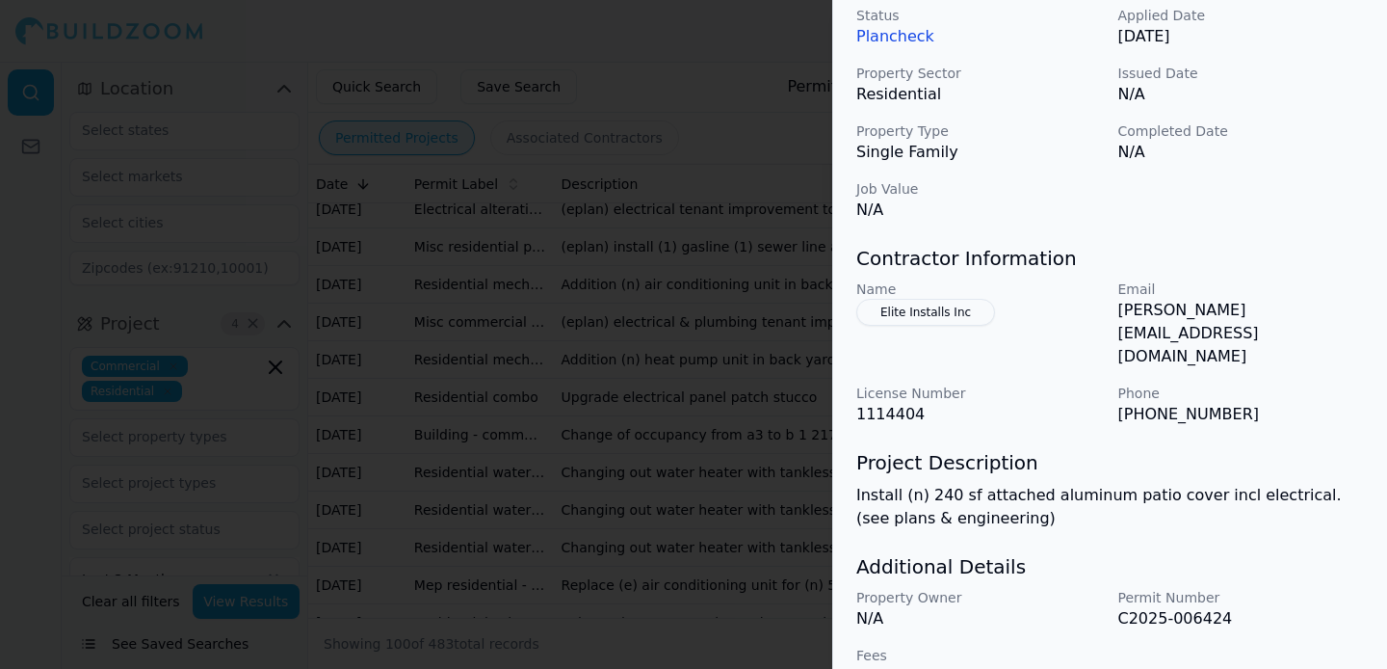
click at [1145, 449] on h3 "Project Description" at bounding box center [1110, 462] width 508 height 27
click at [1166, 403] on p "[PHONE_NUMBER]" at bounding box center [1241, 414] width 247 height 23
click at [694, 438] on div at bounding box center [693, 334] width 1387 height 669
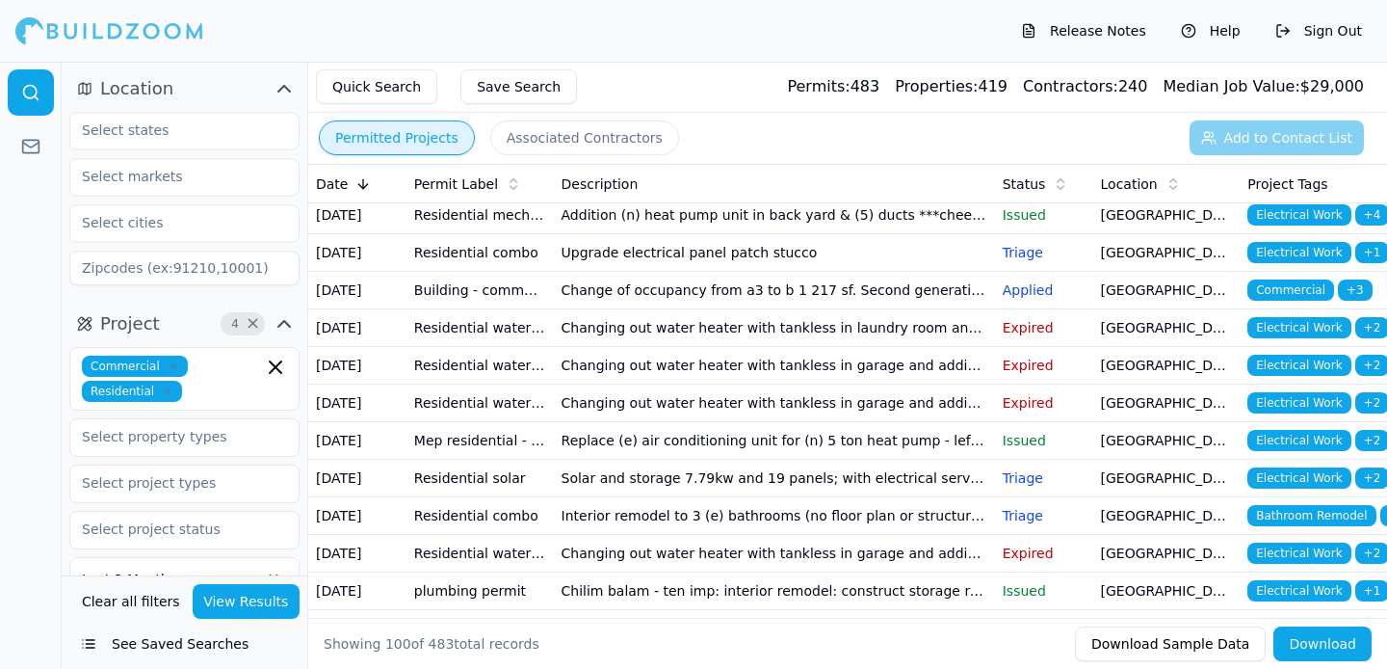
scroll to position [985, 0]
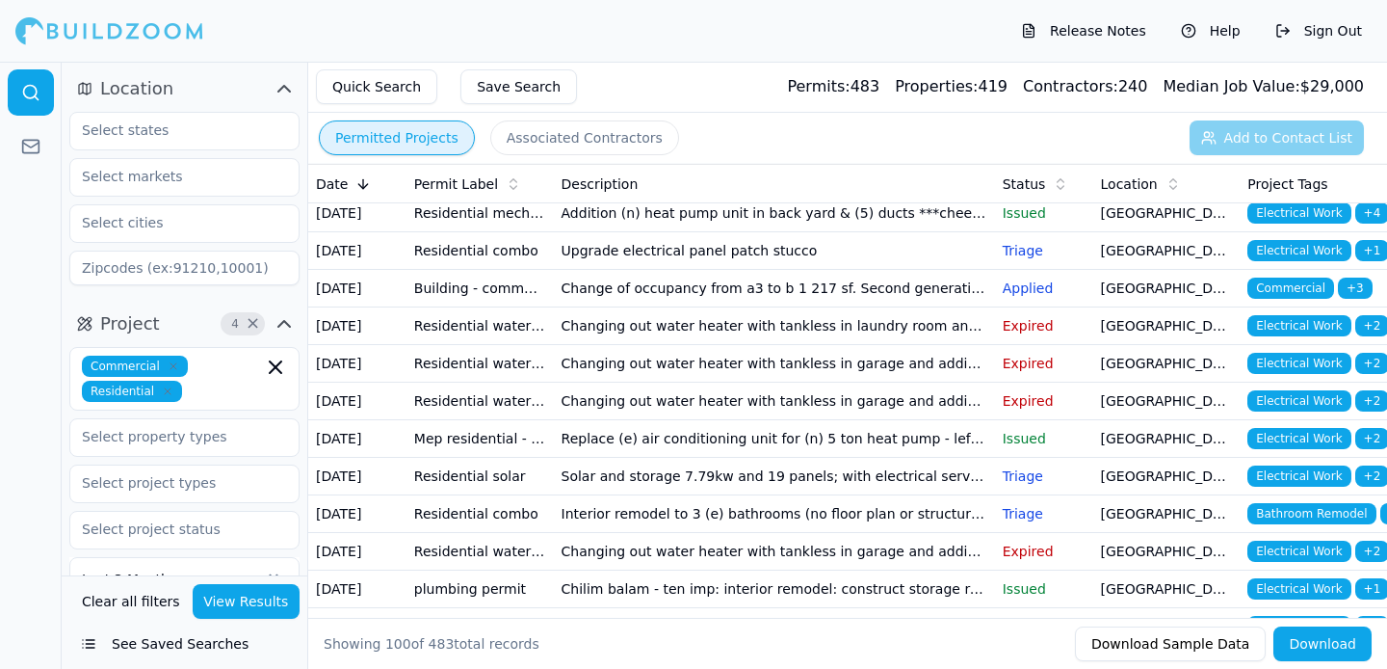
click at [687, 44] on td "Changing out water heater with tankless in garage and adding gfci electrical ou…" at bounding box center [774, 26] width 441 height 38
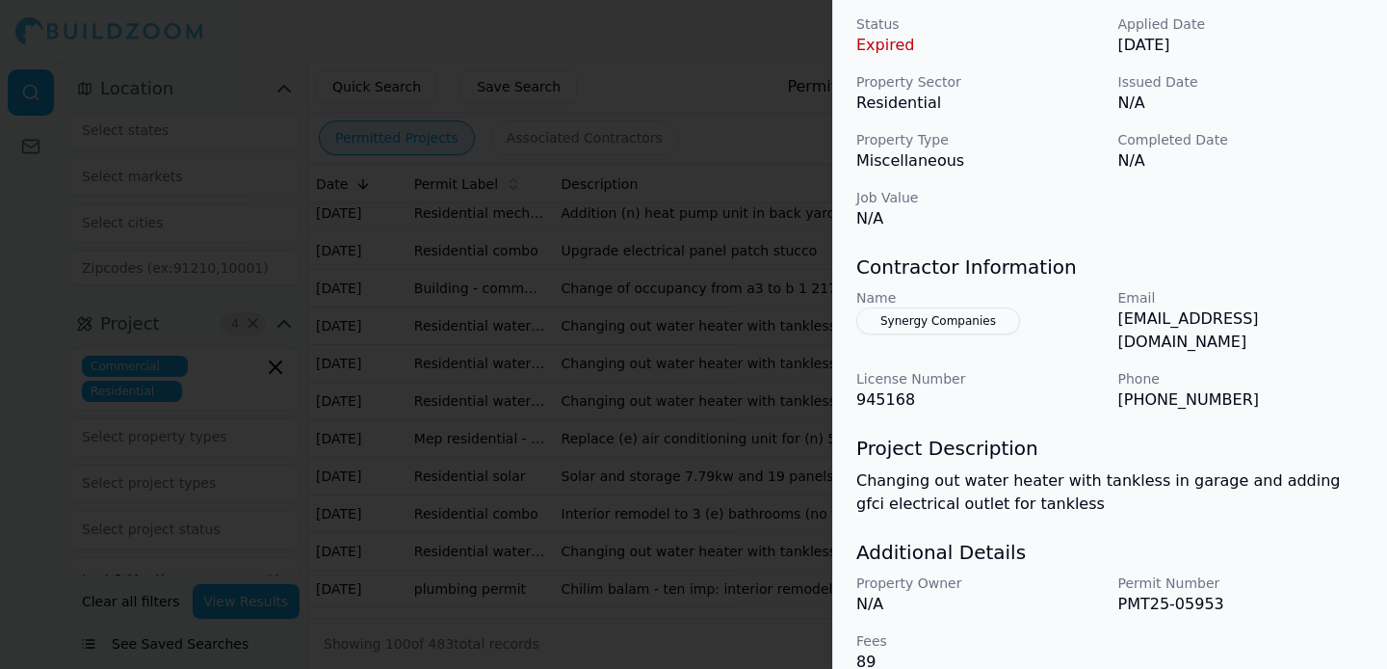
scroll to position [257, 0]
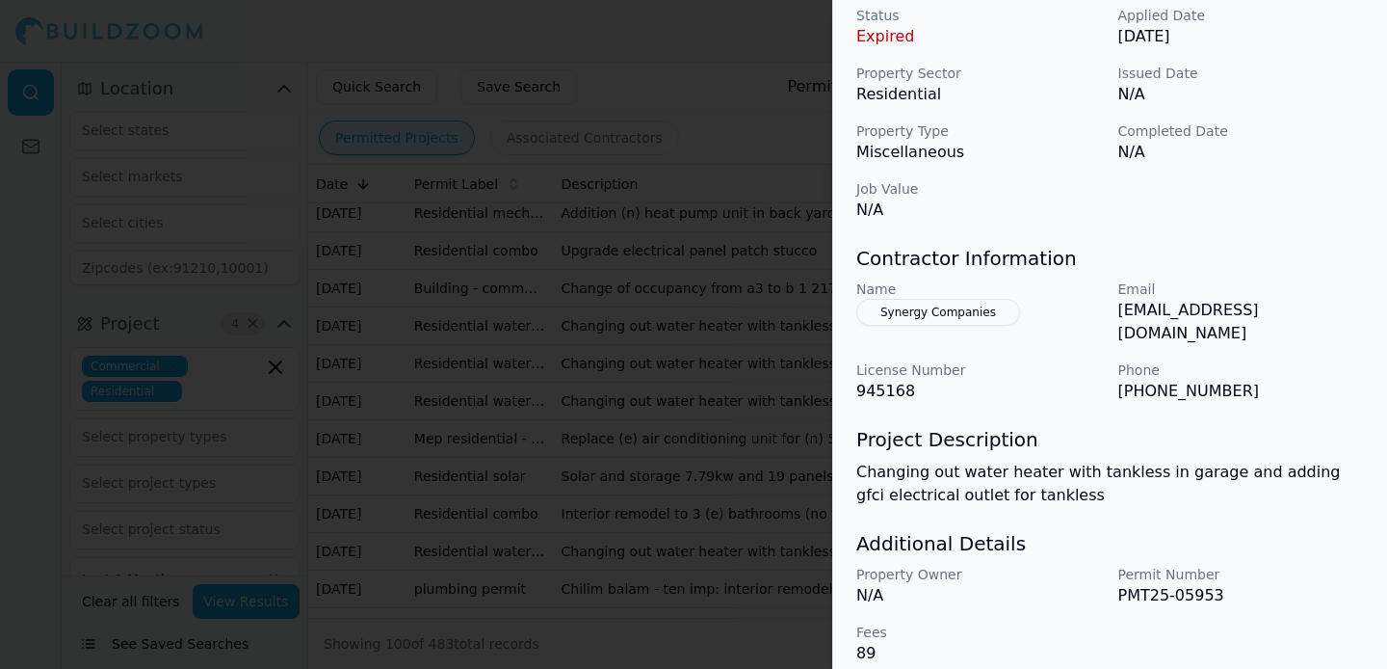
click at [985, 314] on button "Synergy Companies" at bounding box center [938, 312] width 164 height 27
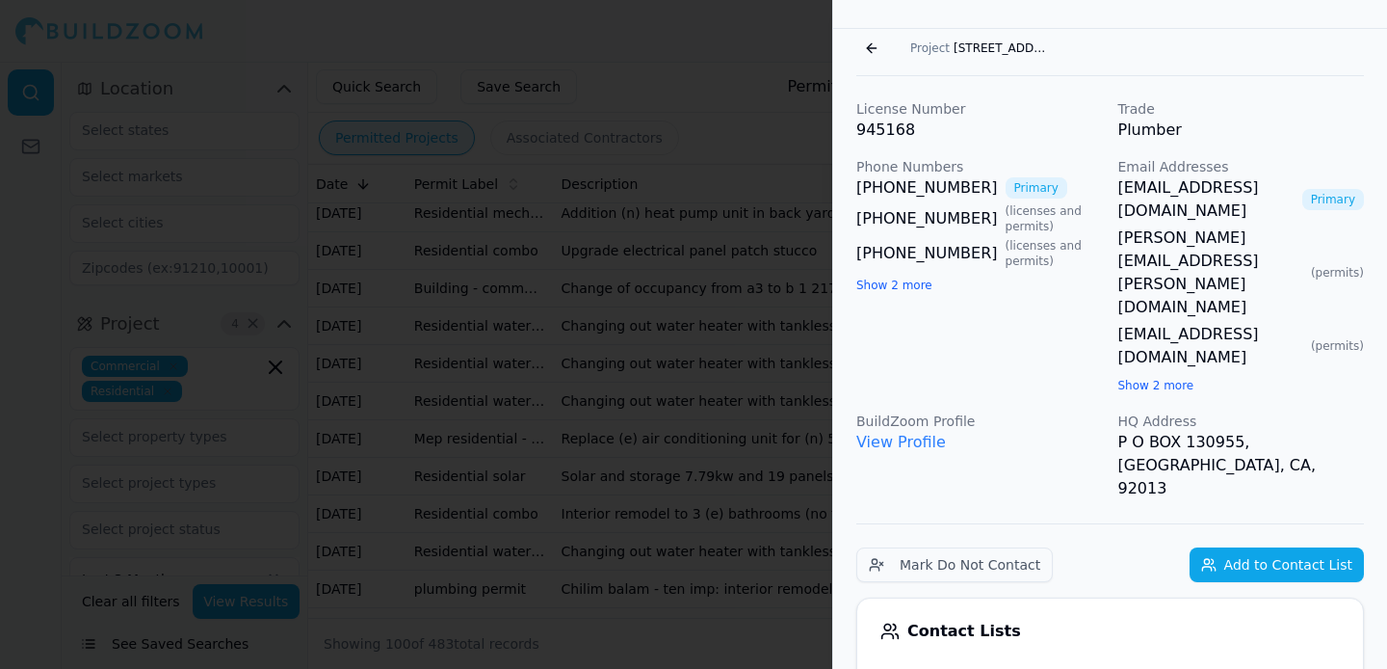
scroll to position [0, 0]
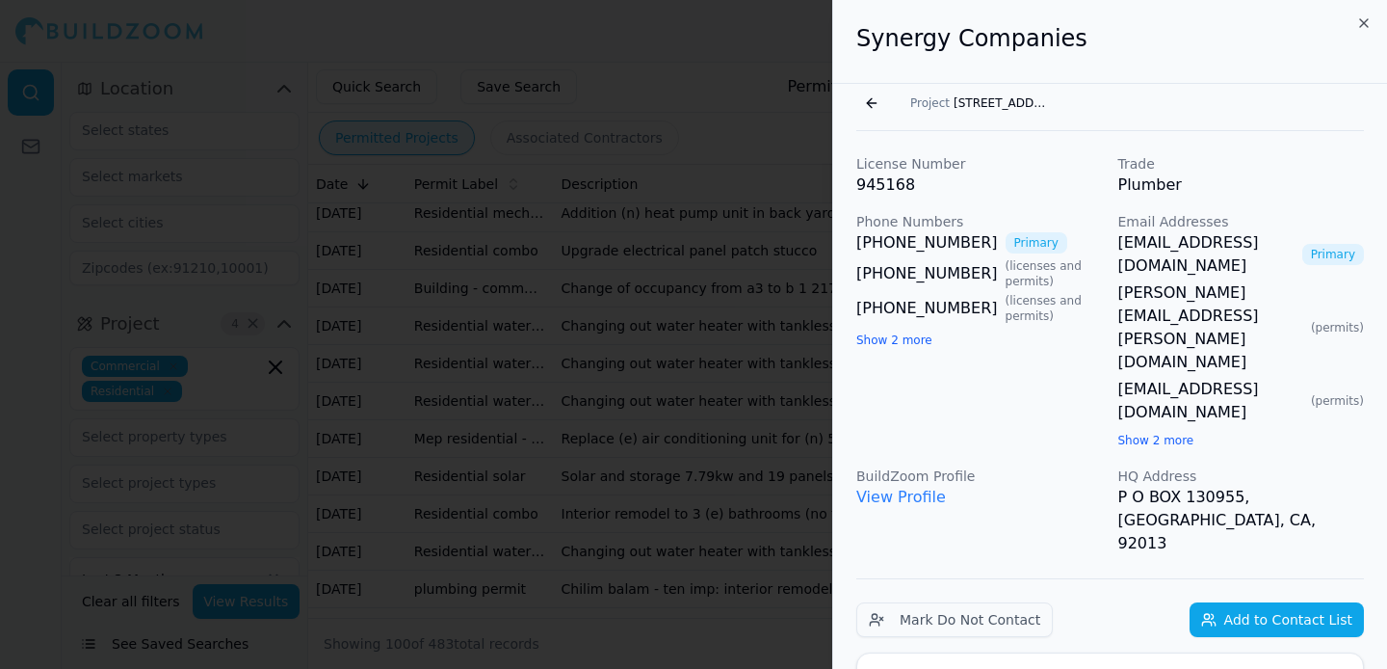
click at [875, 106] on button "Go back" at bounding box center [871, 103] width 31 height 31
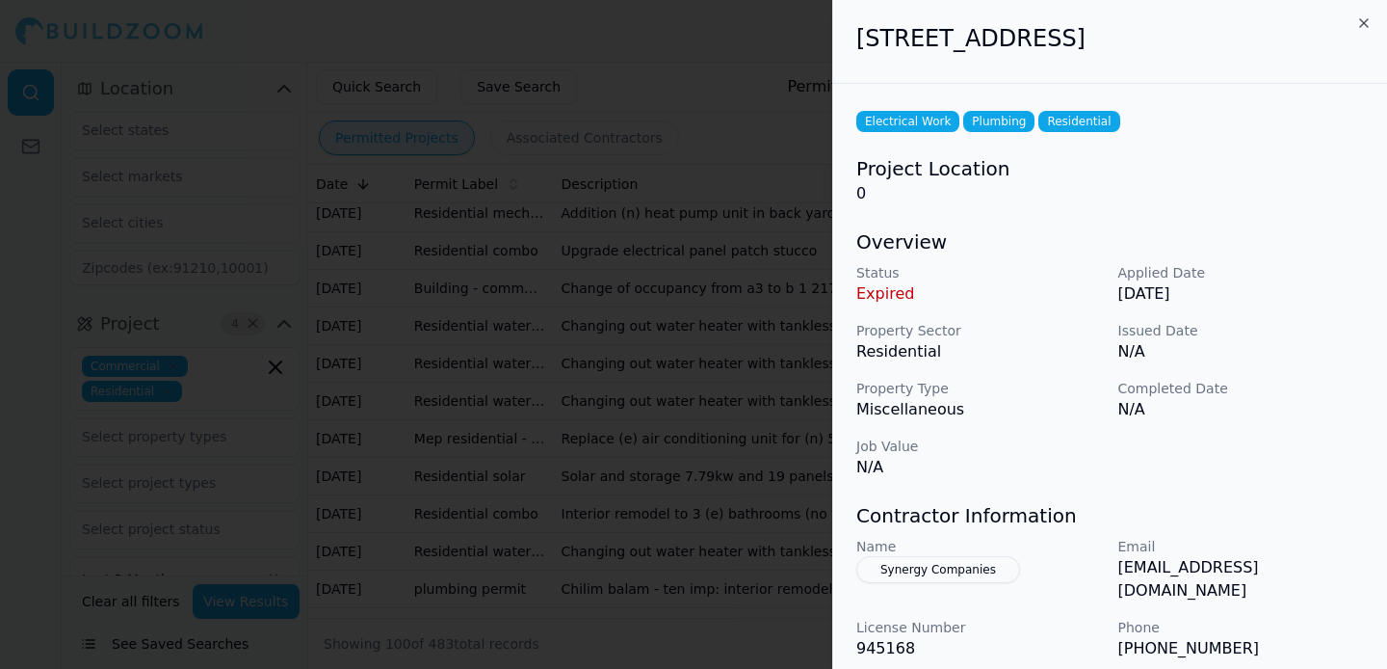
click at [652, 197] on div at bounding box center [693, 334] width 1387 height 669
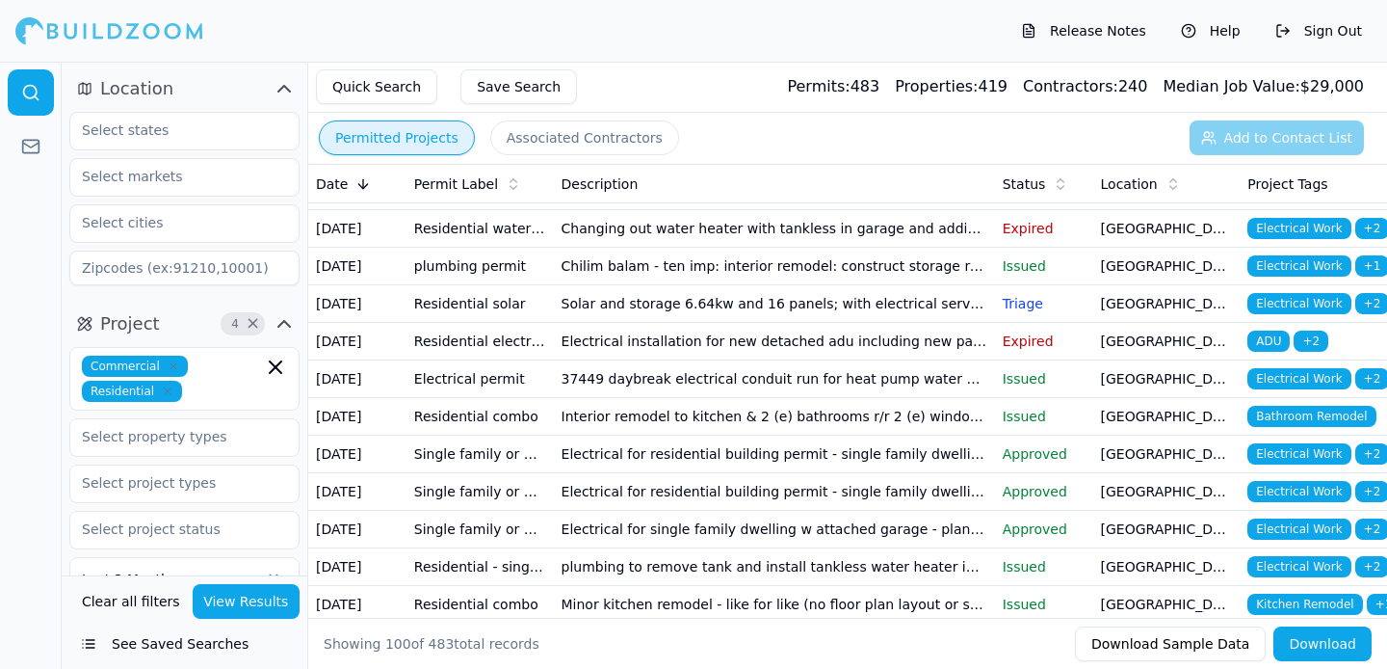
scroll to position [1311, 0]
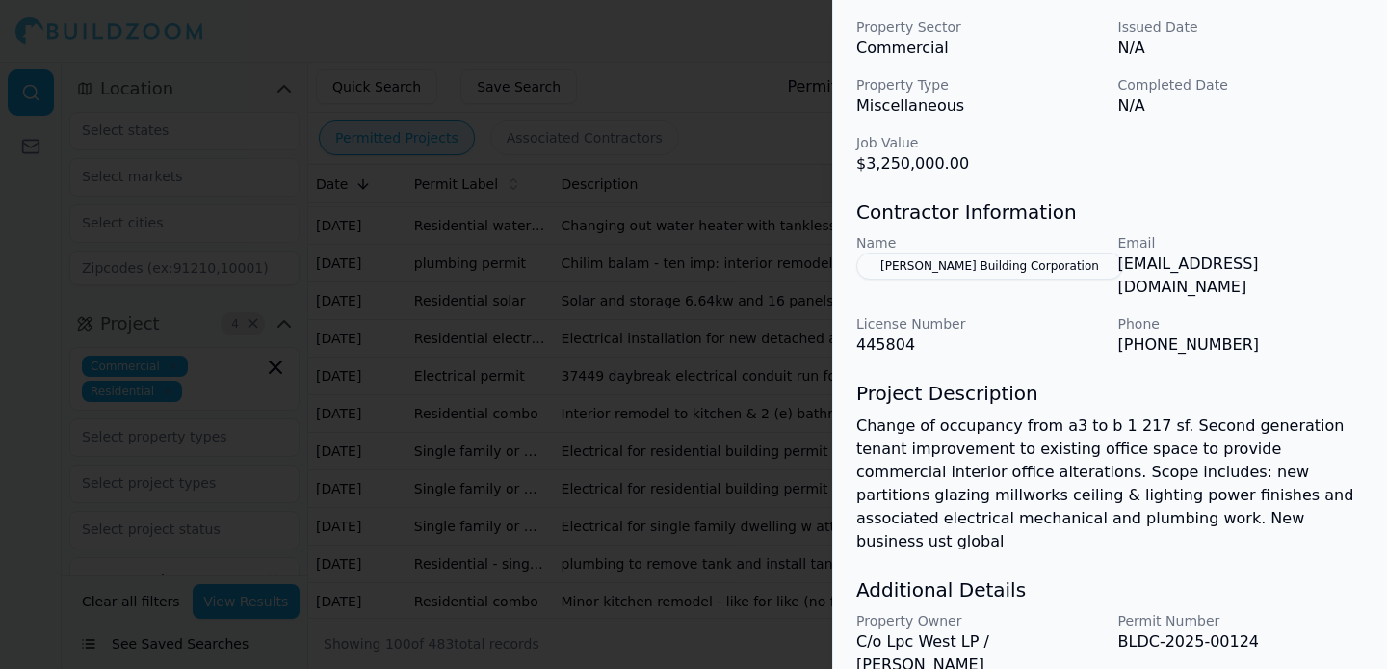
scroll to position [684, 0]
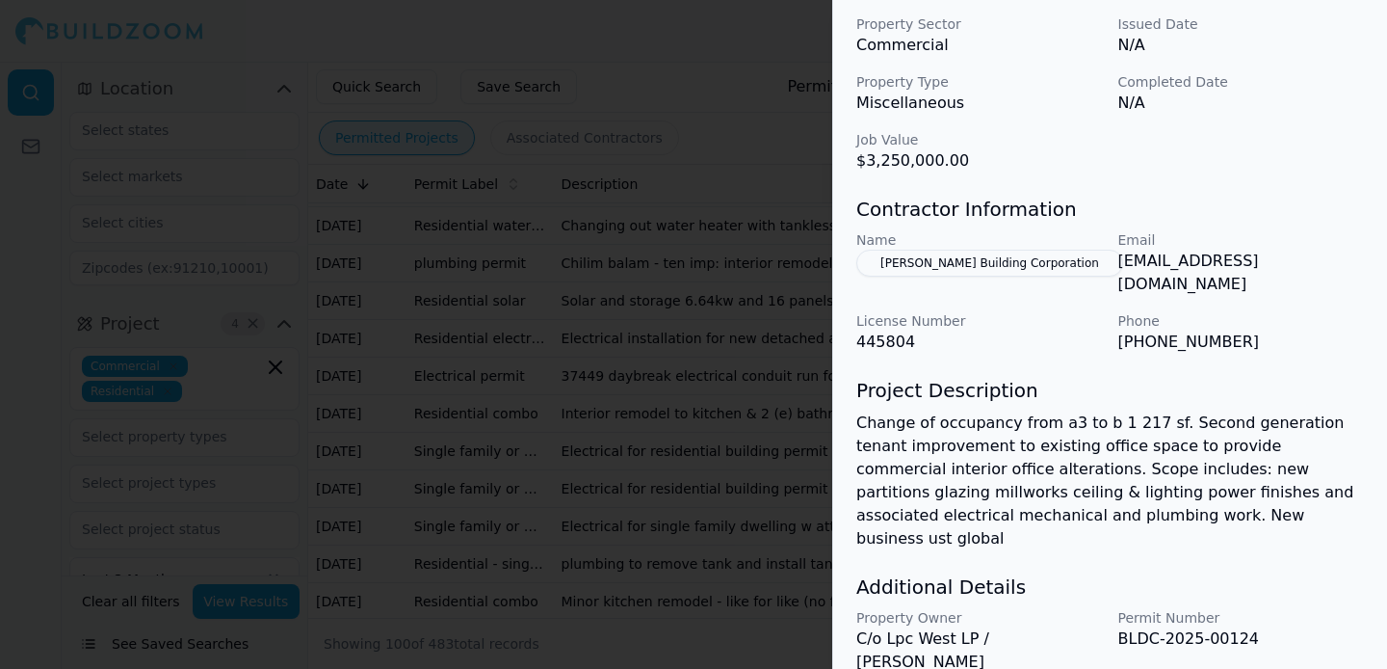
click at [966, 469] on p "Change of occupancy from a3 to b 1 217 sf. Second generation tenant improvement…" at bounding box center [1110, 480] width 508 height 139
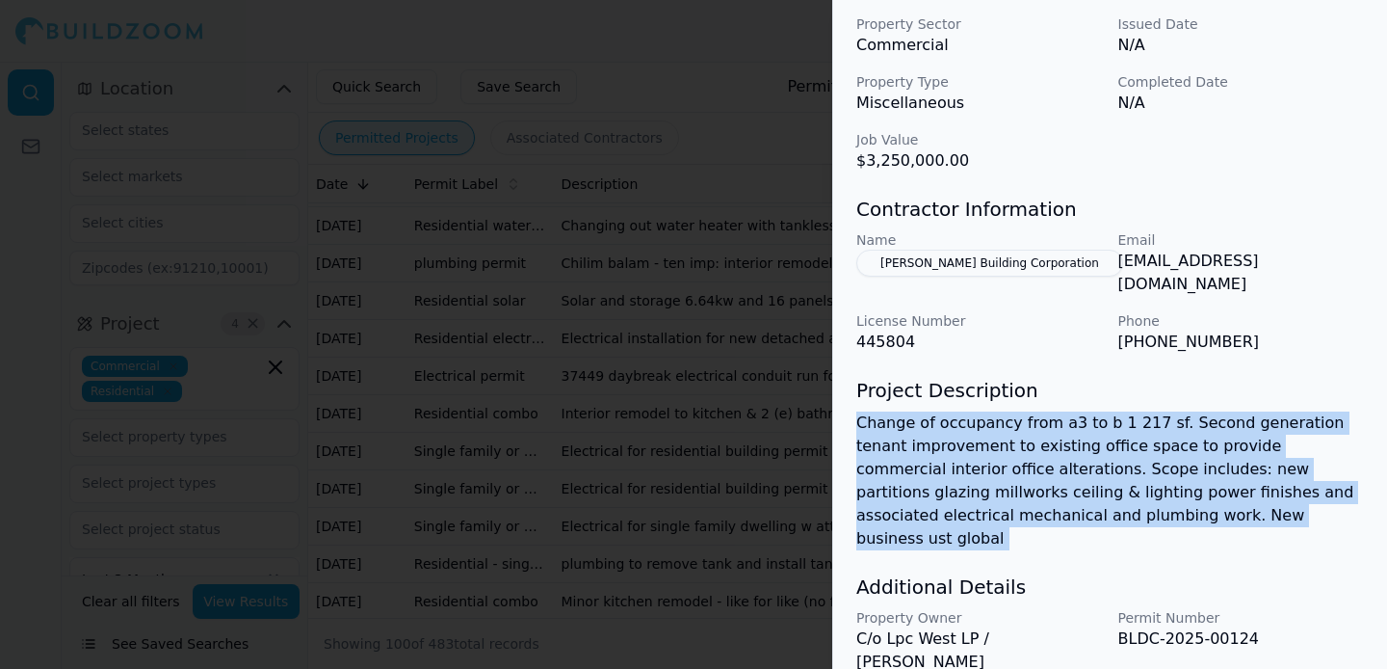
click at [966, 469] on p "Change of occupancy from a3 to b 1 217 sf. Second generation tenant improvement…" at bounding box center [1110, 480] width 508 height 139
click at [997, 501] on p "Change of occupancy from a3 to b 1 217 sf. Second generation tenant improvement…" at bounding box center [1110, 480] width 508 height 139
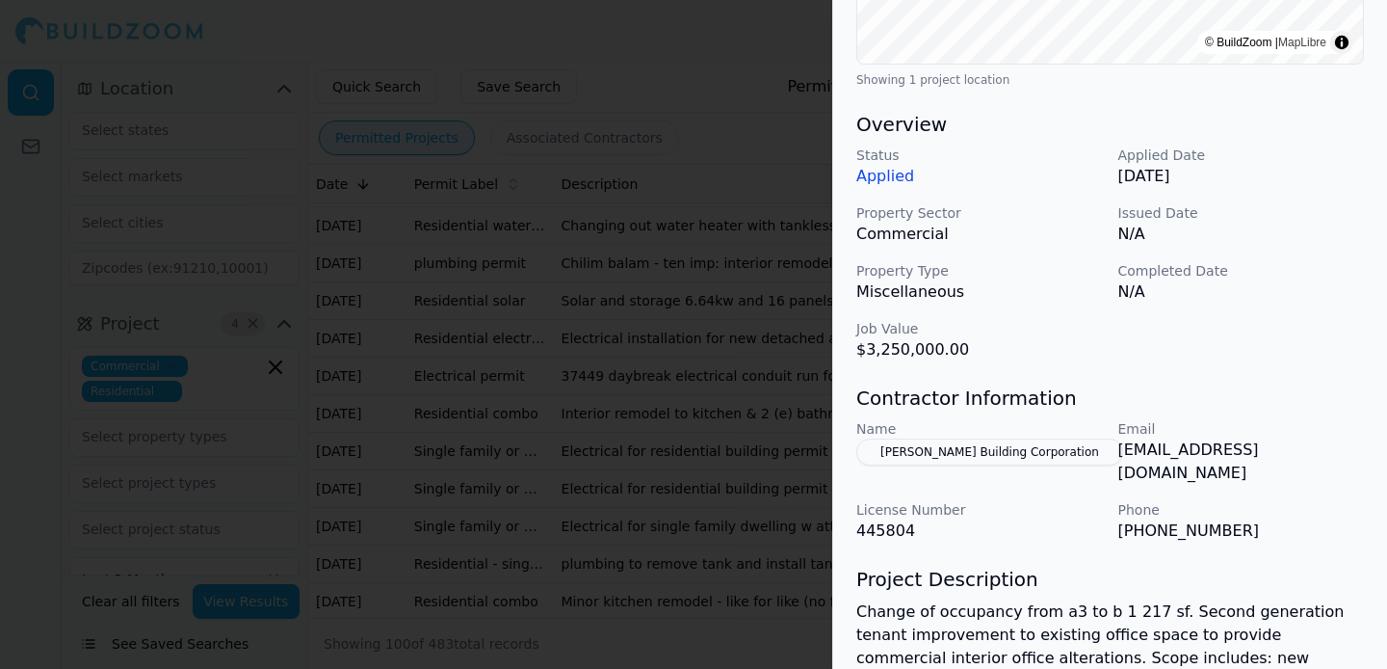
scroll to position [494, 0]
click at [972, 357] on p "$3,250,000.00" at bounding box center [979, 350] width 247 height 23
click at [1023, 357] on p "$3,250,000.00" at bounding box center [979, 350] width 247 height 23
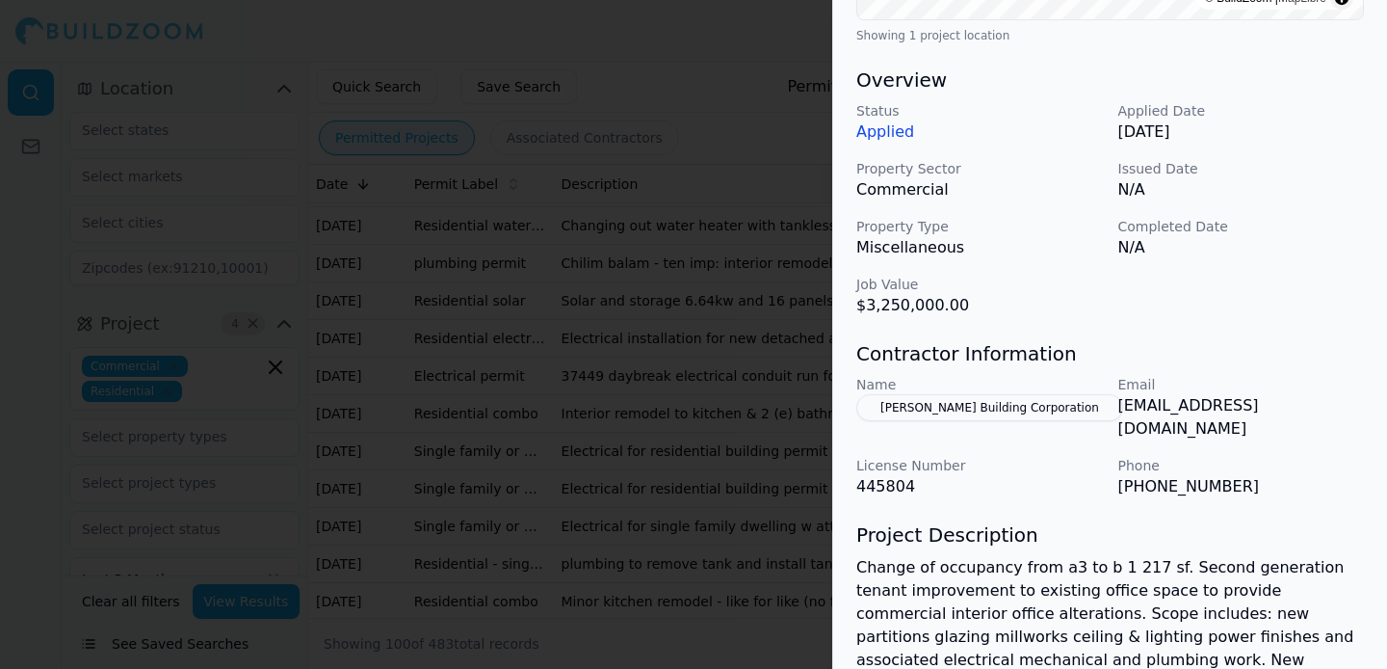
scroll to position [537, 0]
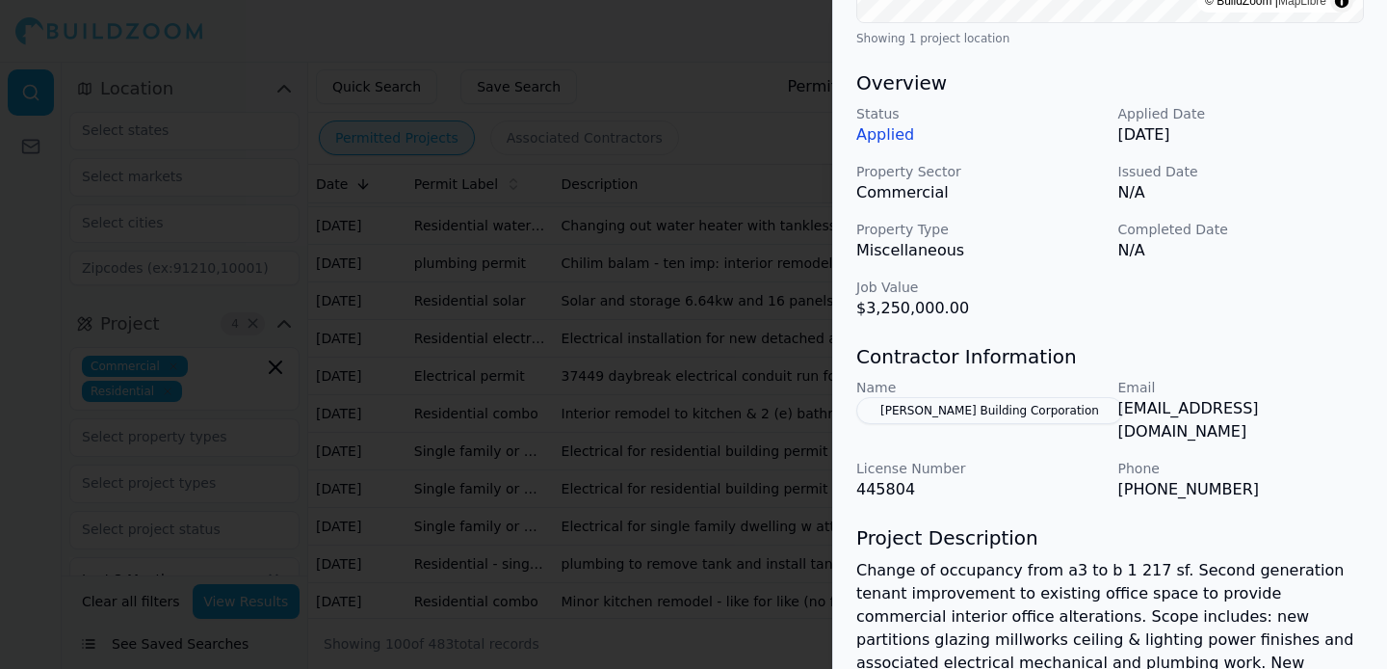
click at [1028, 419] on button "[PERSON_NAME] Building Corporation" at bounding box center [989, 410] width 267 height 27
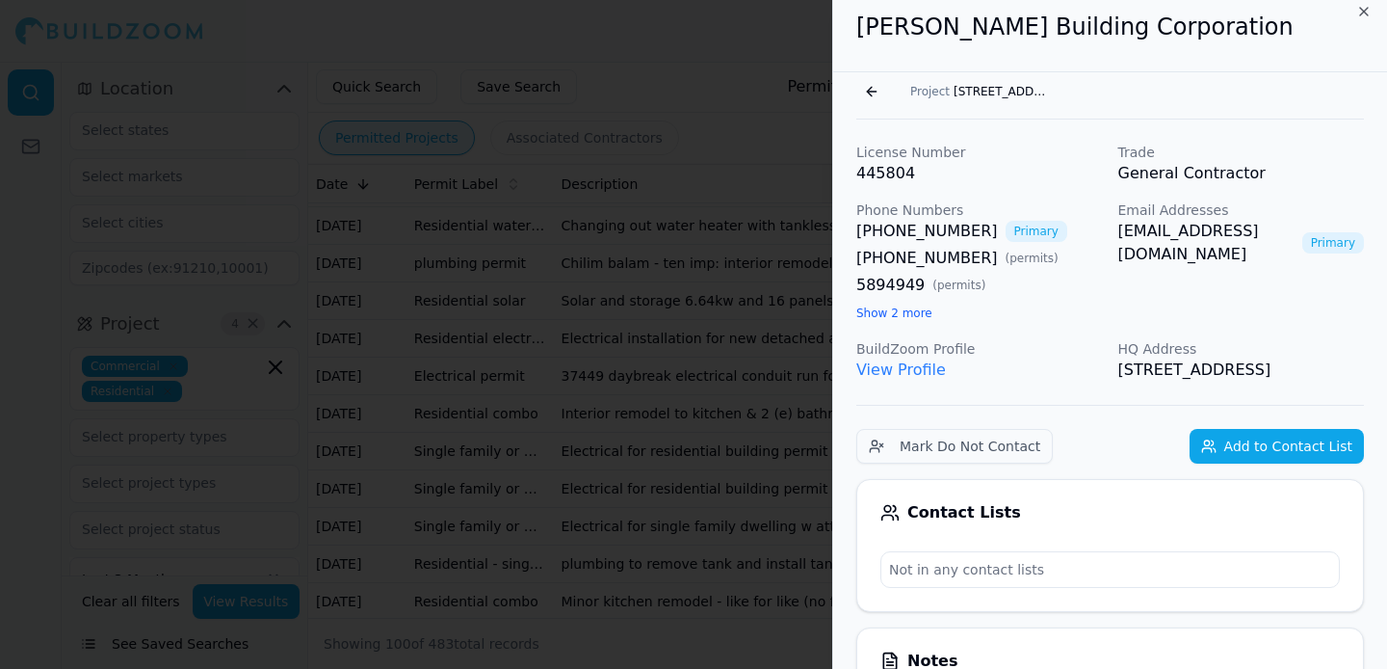
scroll to position [3, 0]
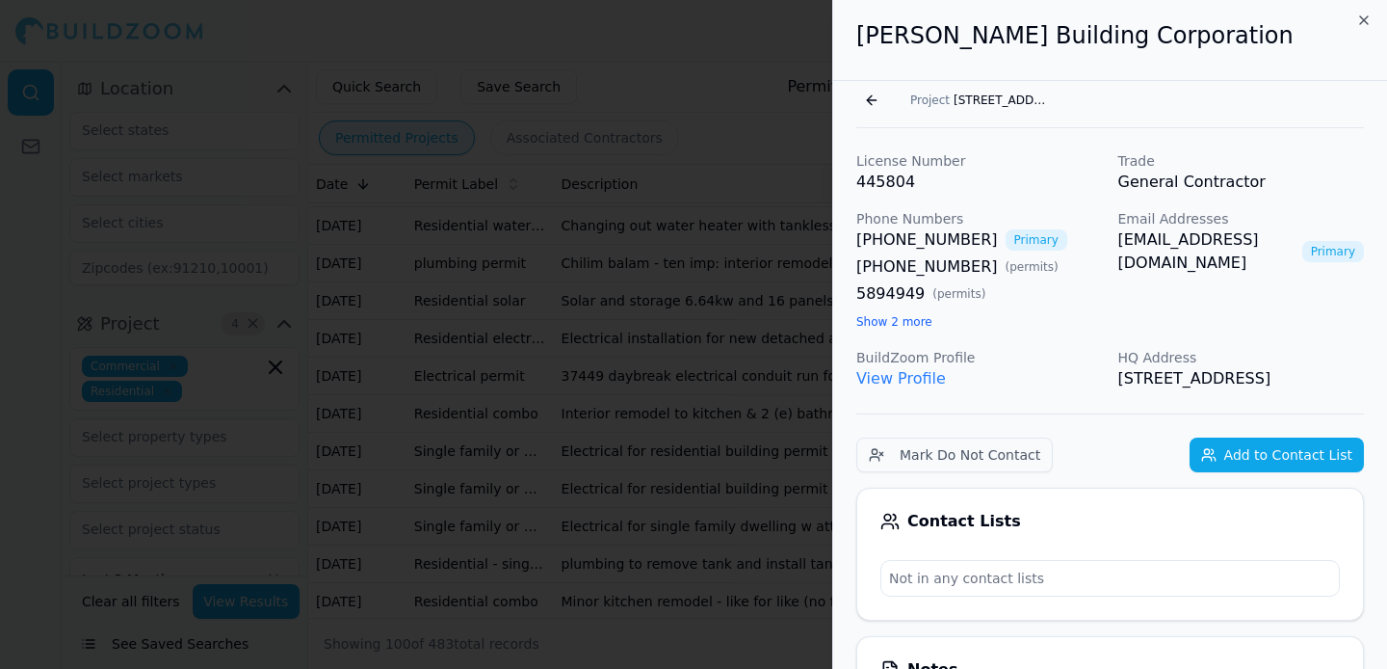
click at [1188, 235] on link "[EMAIL_ADDRESS][DOMAIN_NAME]" at bounding box center [1206, 251] width 176 height 46
drag, startPoint x: 1117, startPoint y: 239, endPoint x: 1313, endPoint y: 251, distance: 195.9
click at [1313, 251] on div "Email Addresses [EMAIL_ADDRESS][DOMAIN_NAME] Primary" at bounding box center [1241, 270] width 247 height 123
click at [1184, 390] on p "[STREET_ADDRESS]" at bounding box center [1241, 378] width 247 height 23
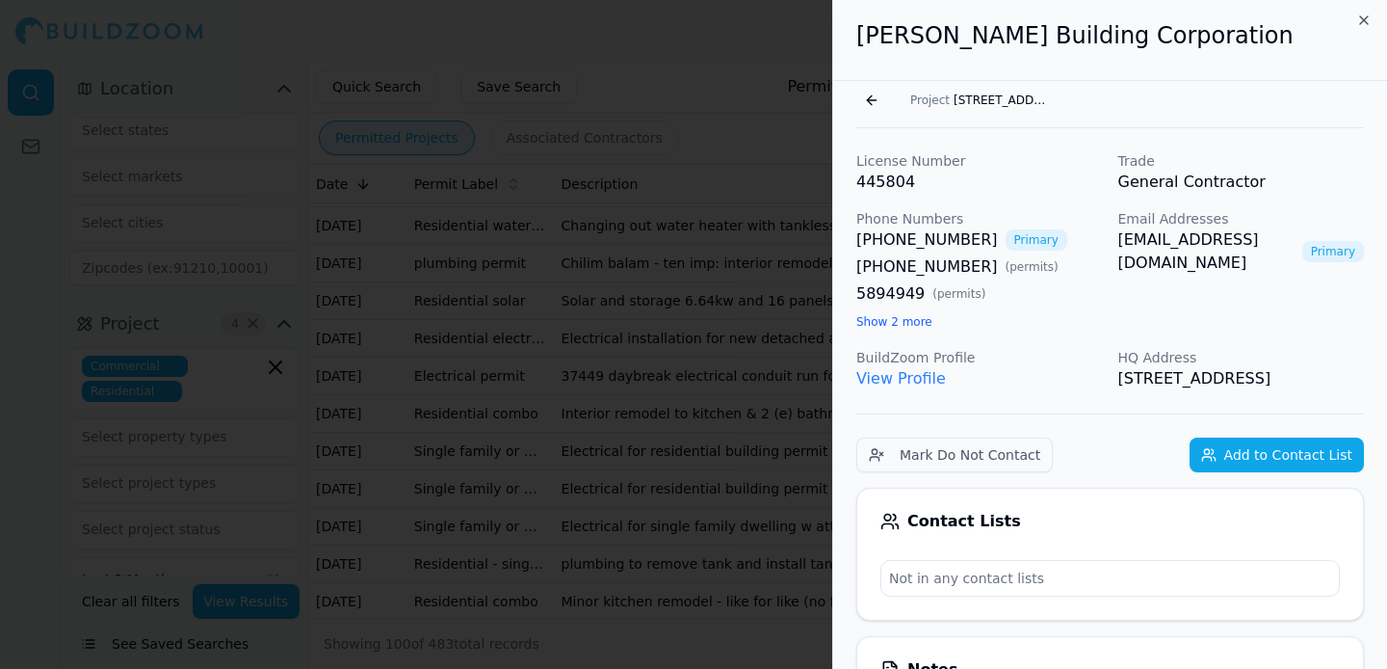
click at [1184, 390] on p "[STREET_ADDRESS]" at bounding box center [1241, 378] width 247 height 23
click at [1095, 359] on p "BuildZoom Profile" at bounding box center [979, 357] width 247 height 19
click at [1249, 472] on button "Add to Contact List" at bounding box center [1277, 454] width 174 height 35
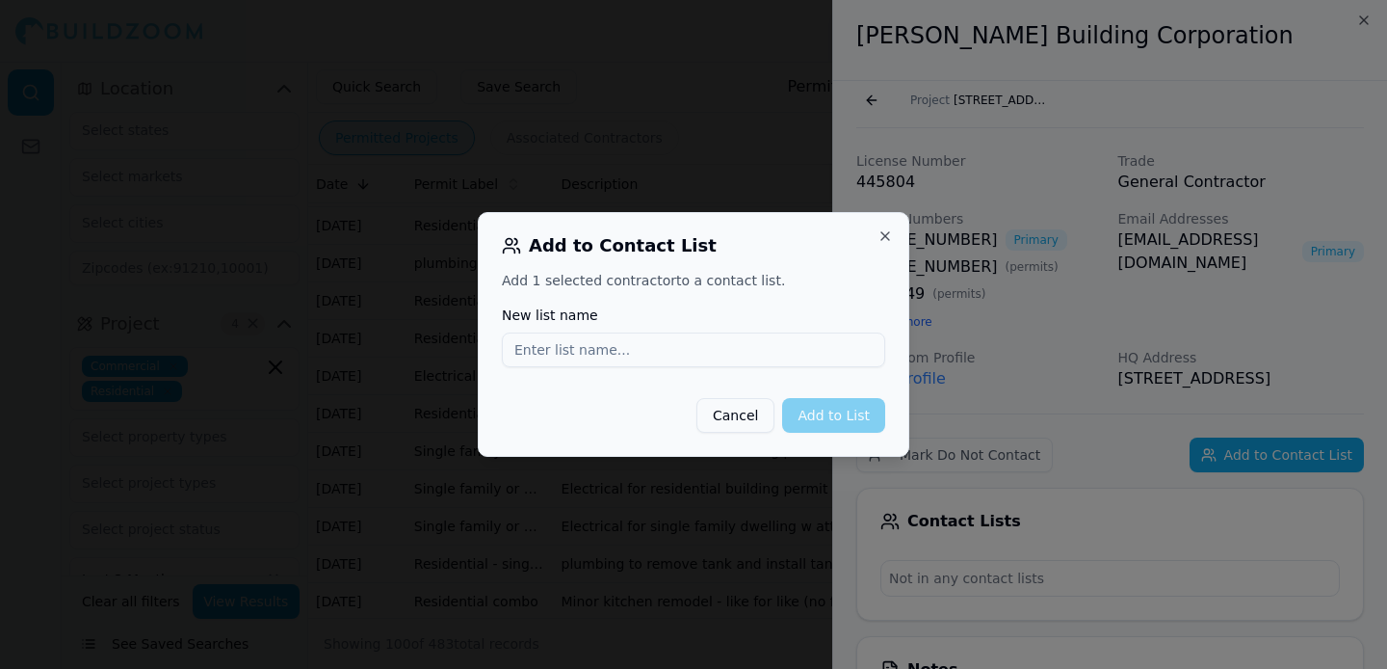
click at [797, 353] on input "New list name" at bounding box center [693, 349] width 383 height 35
type input "GC"
click at [830, 417] on button "Add to List" at bounding box center [833, 415] width 103 height 35
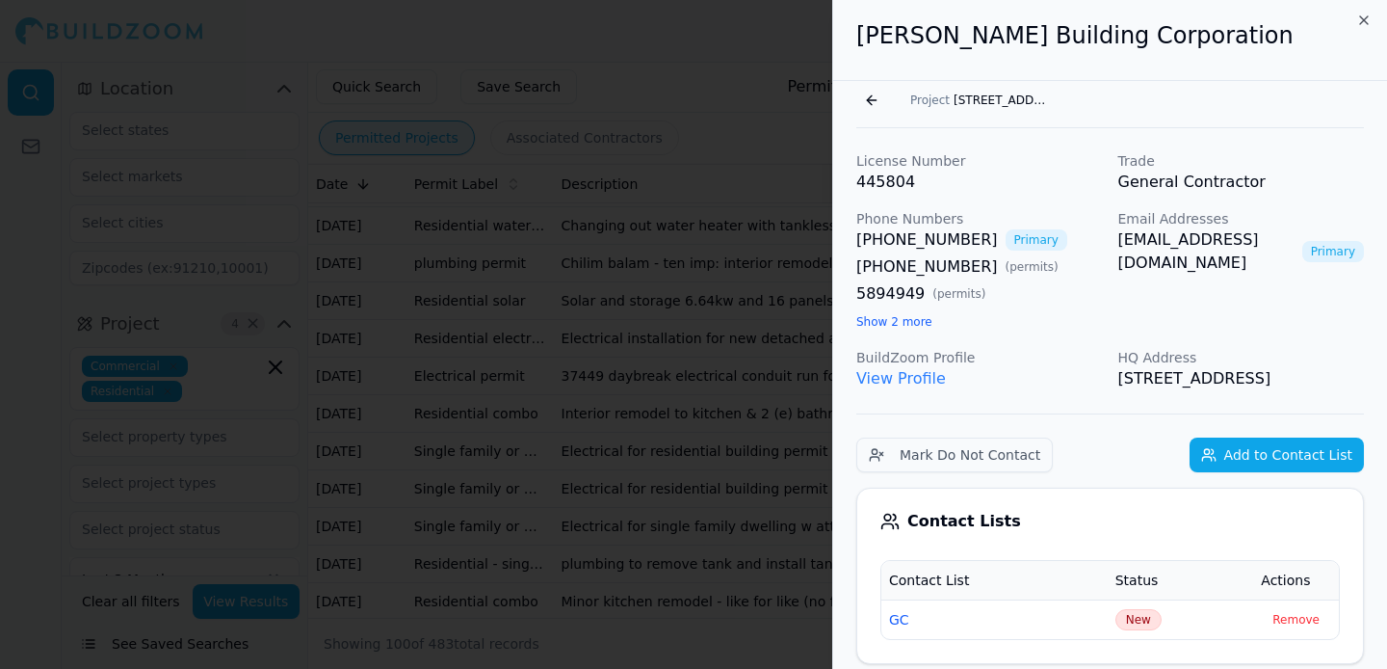
click at [873, 101] on button "Go back" at bounding box center [871, 100] width 31 height 31
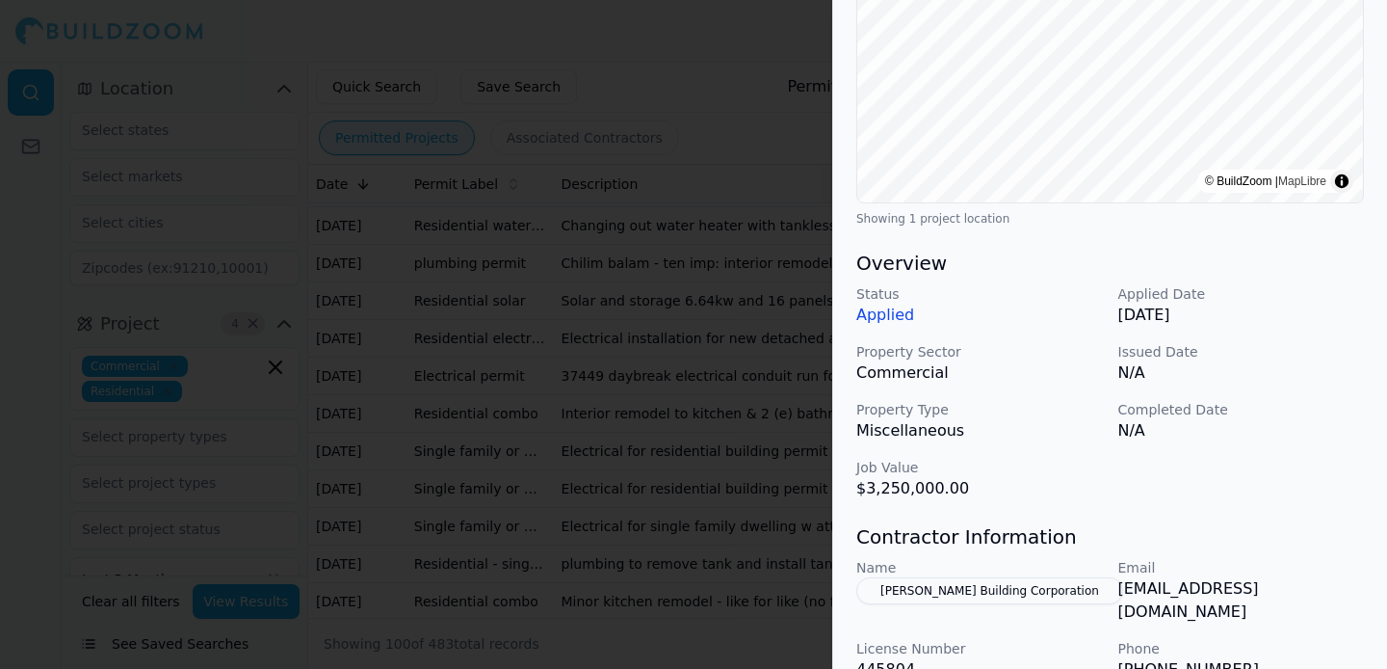
scroll to position [623, 0]
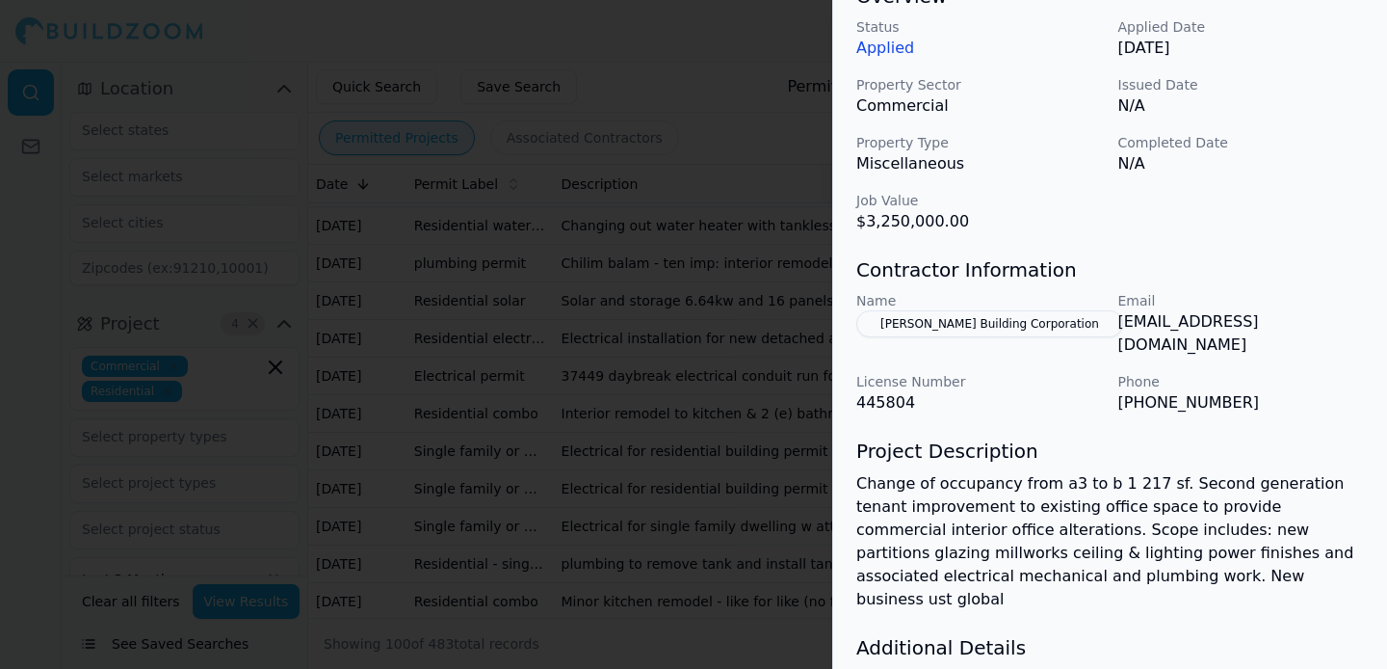
click at [1254, 330] on p "[EMAIL_ADDRESS][DOMAIN_NAME]" at bounding box center [1241, 333] width 247 height 46
copy p "[EMAIL_ADDRESS][DOMAIN_NAME]"
click at [600, 181] on div at bounding box center [693, 334] width 1387 height 669
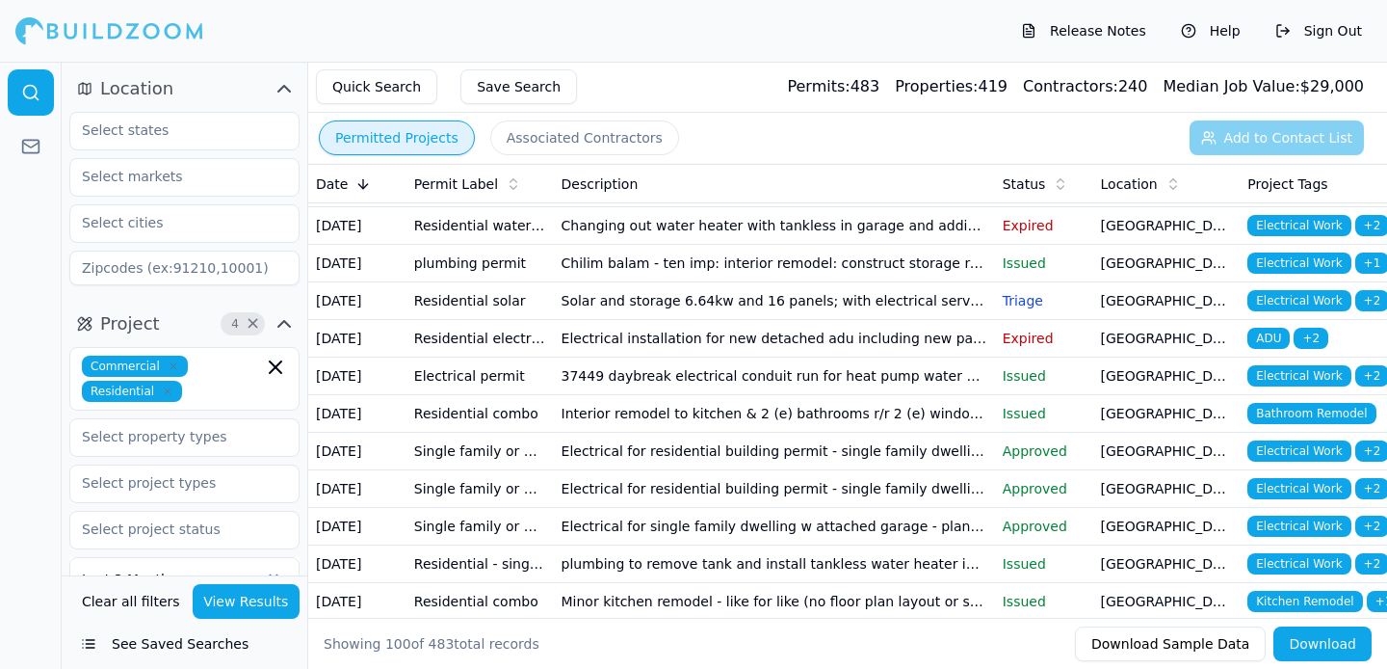
scroll to position [1480, 0]
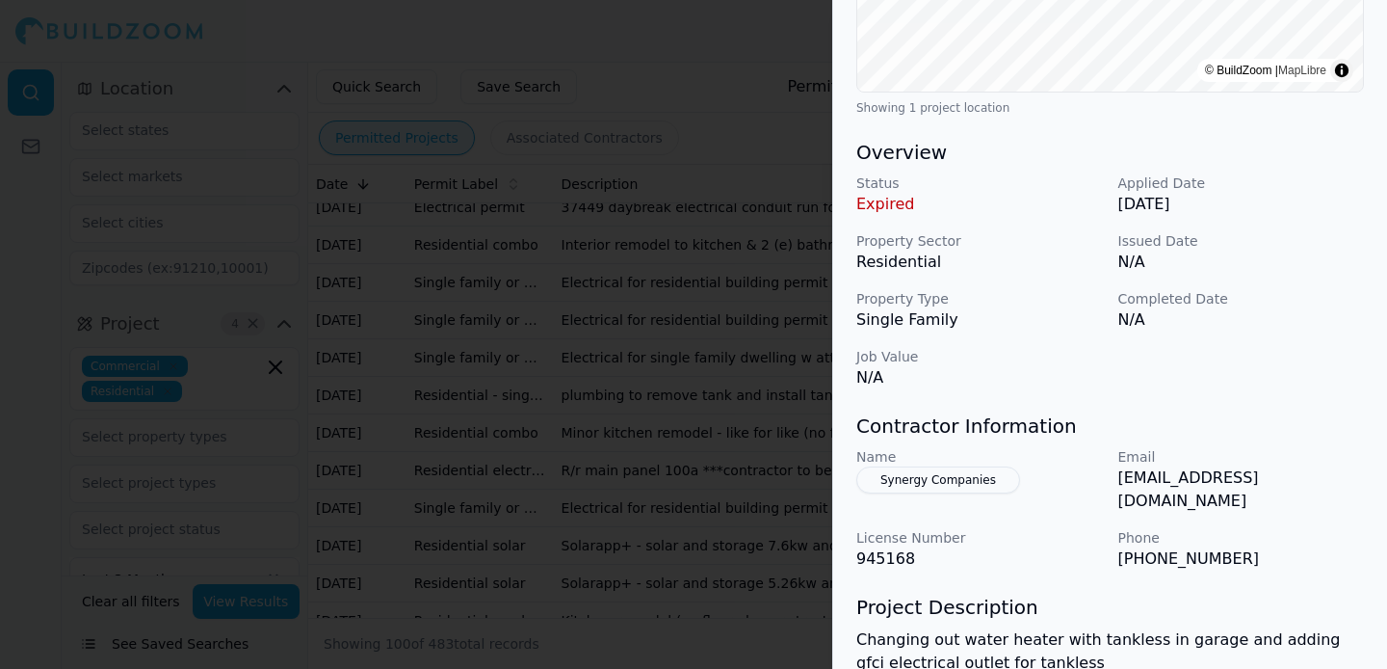
scroll to position [486, 0]
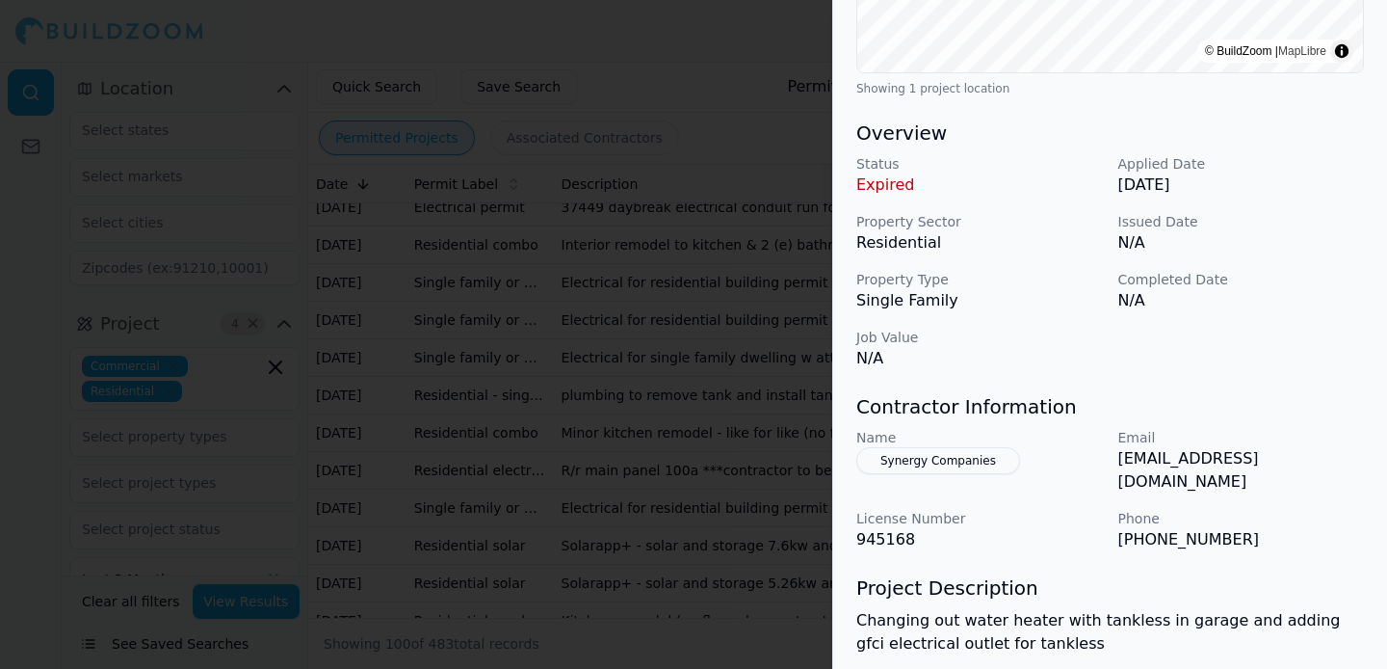
click at [661, 442] on div at bounding box center [693, 334] width 1387 height 669
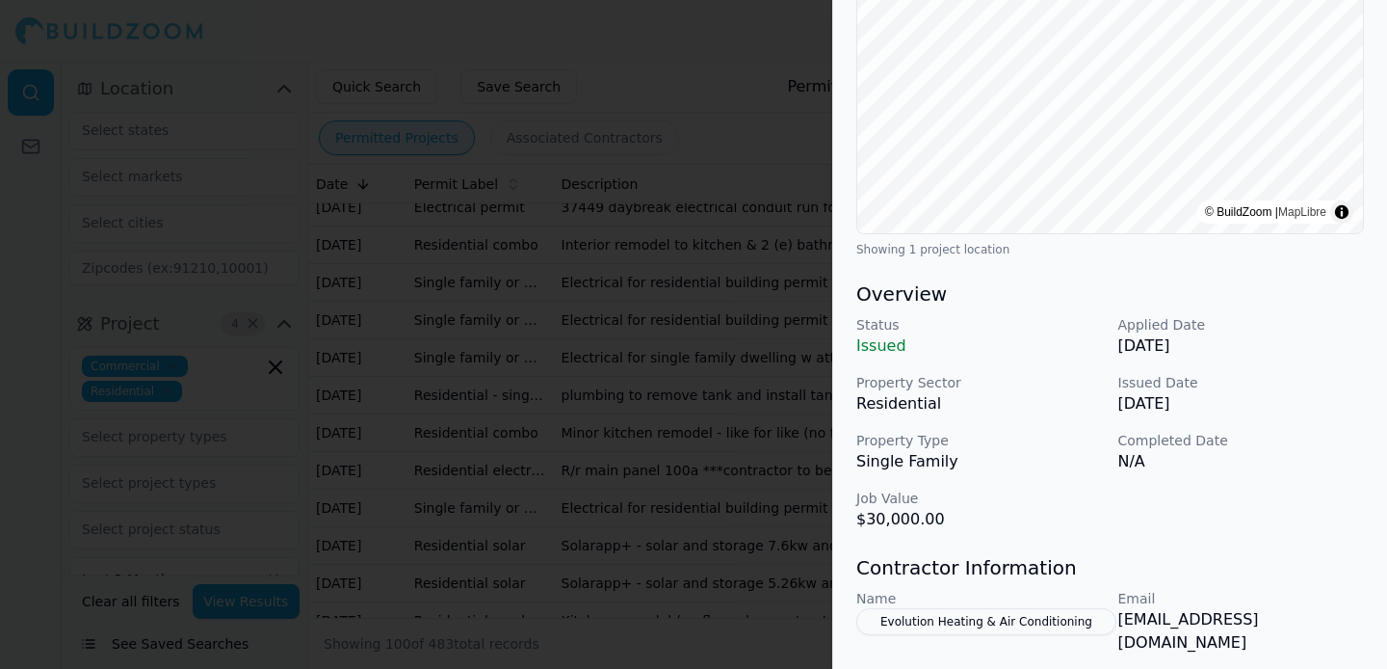
scroll to position [521, 0]
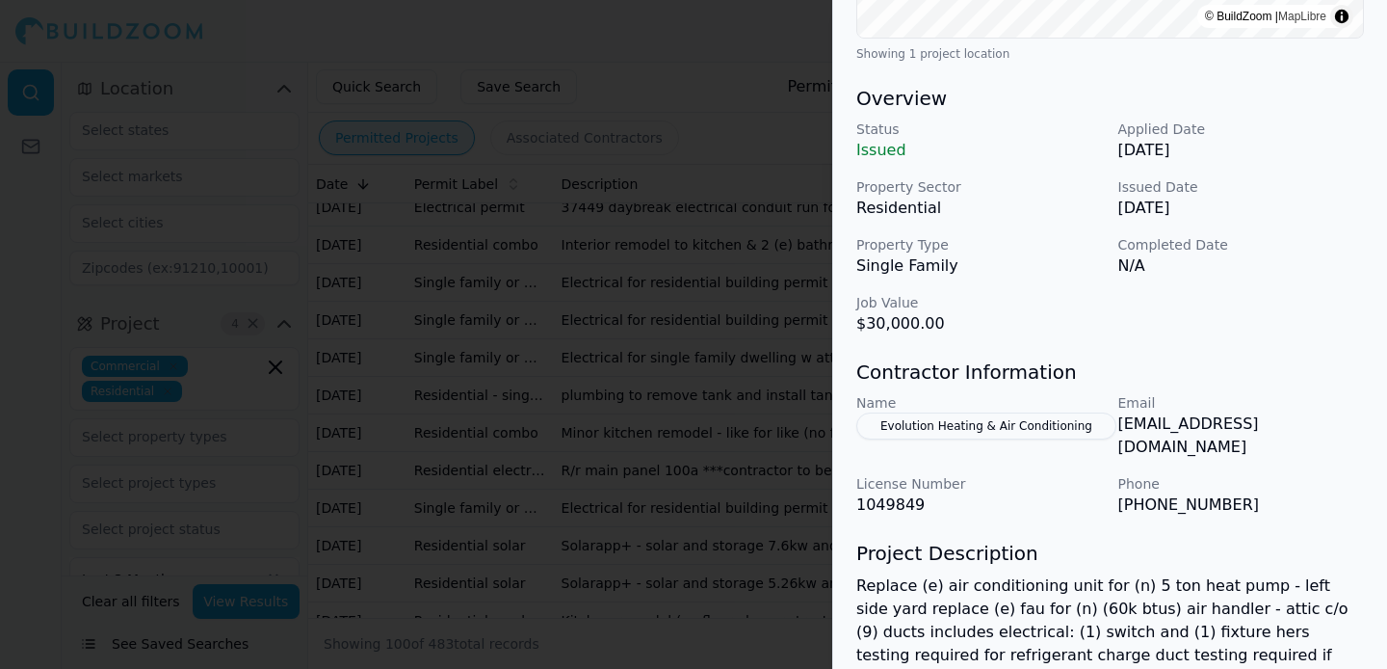
click at [970, 433] on button "Evolution Heating & Air Conditioning" at bounding box center [986, 425] width 260 height 27
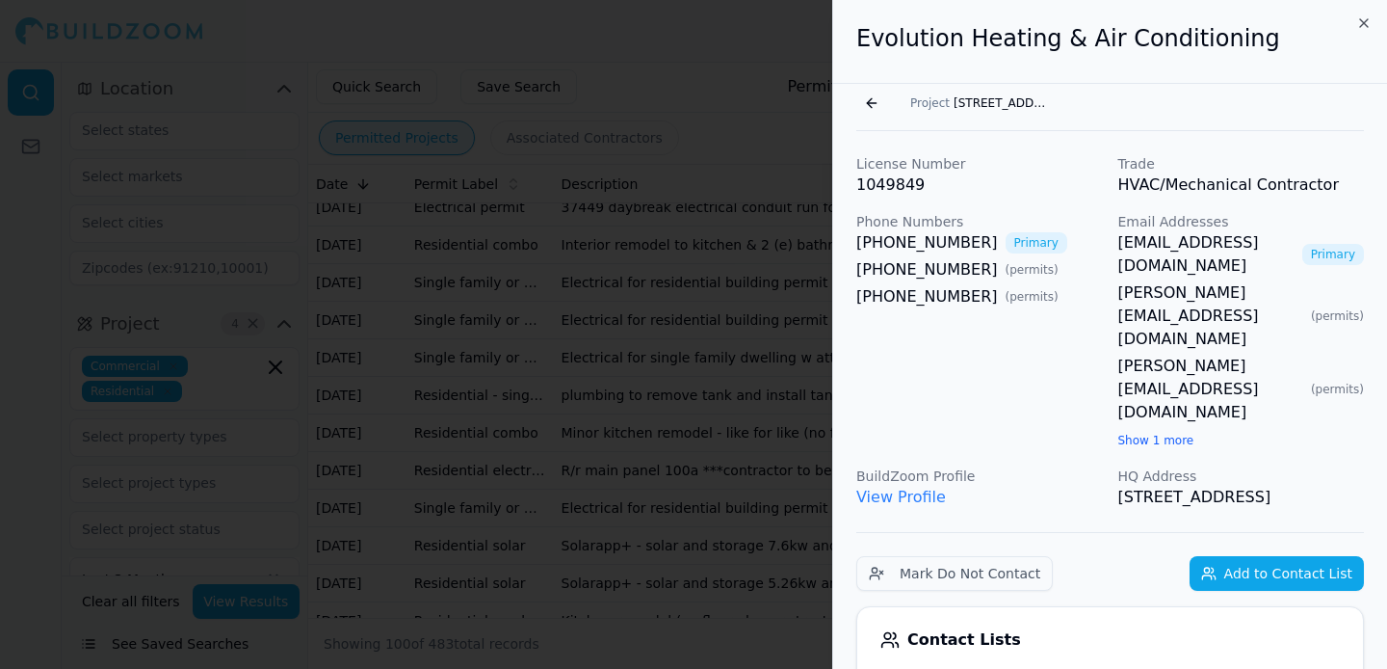
scroll to position [4, 0]
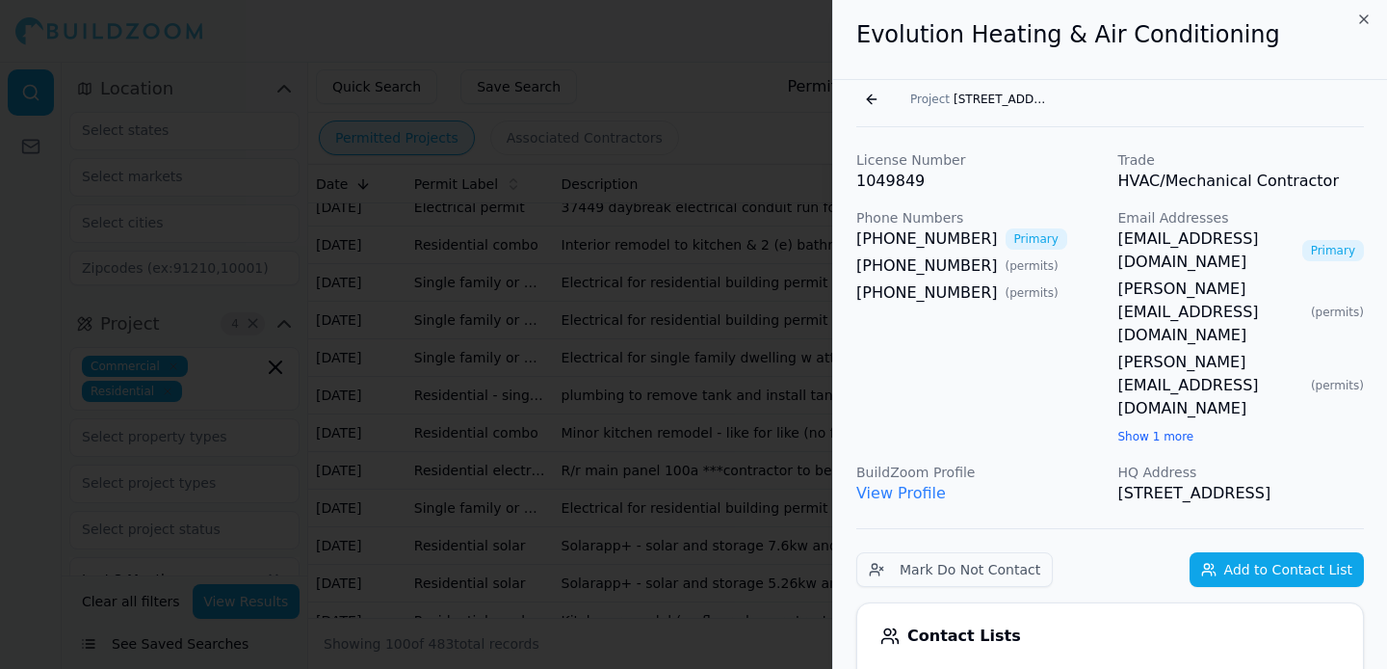
click at [1279, 552] on button "Add to Contact List" at bounding box center [1277, 569] width 174 height 35
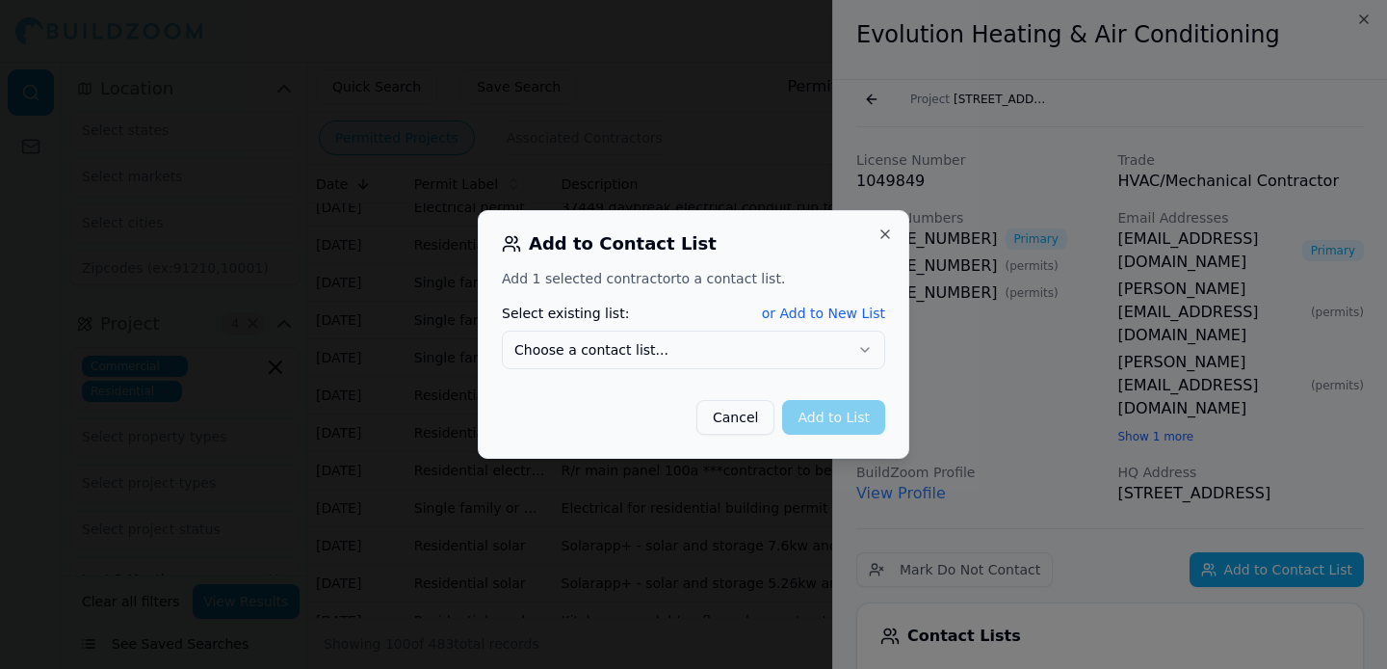
click at [771, 363] on button "Choose a contact list..." at bounding box center [693, 349] width 383 height 39
click at [767, 288] on div "Add 1 selected contractor to a contact list. Select existing list: or Add to Ne…" at bounding box center [693, 352] width 383 height 166
click at [790, 307] on button "or Add to New List" at bounding box center [823, 312] width 123 height 19
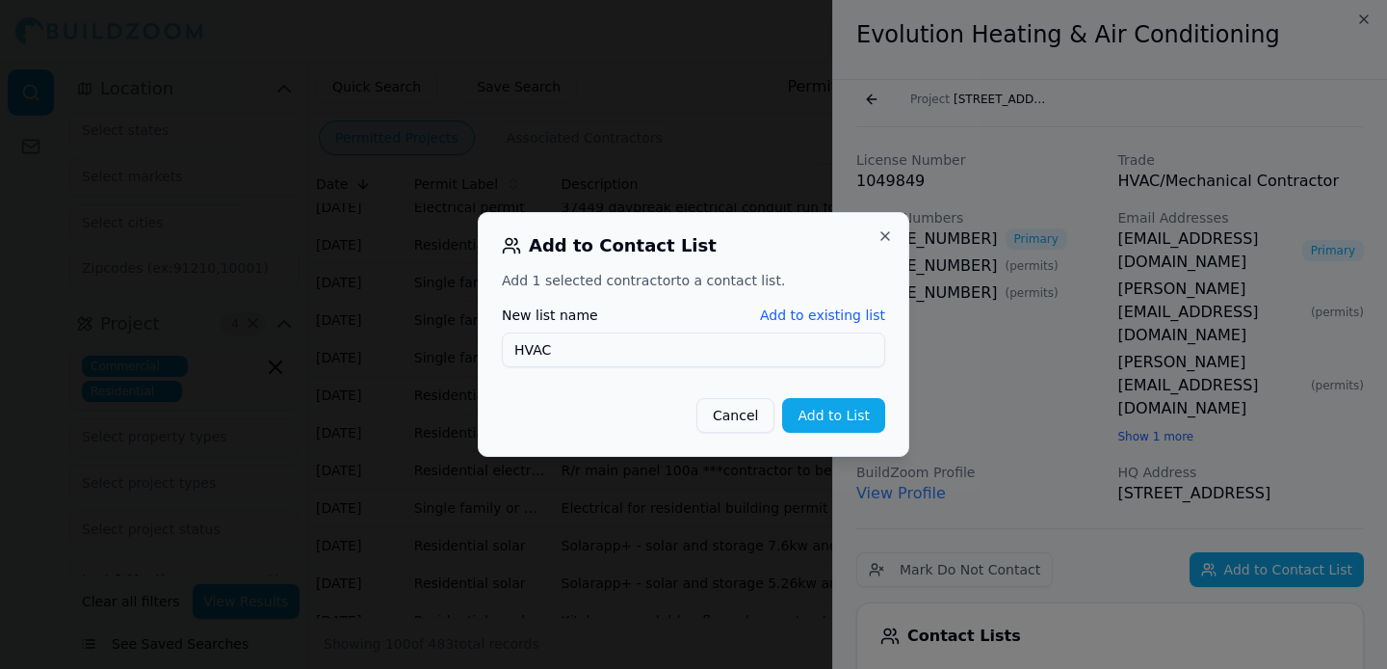
type input "HVAC"
click at [830, 425] on button "Add to List" at bounding box center [833, 415] width 103 height 35
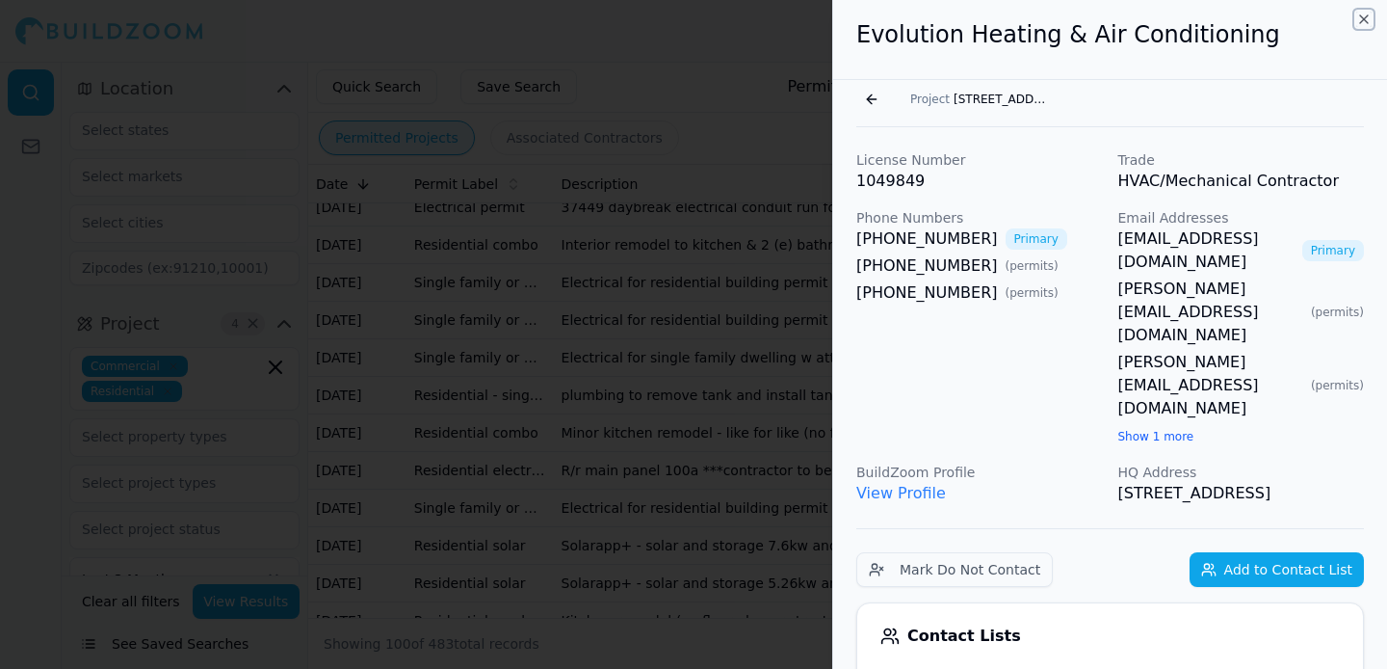
click at [1362, 12] on icon "button" at bounding box center [1363, 19] width 15 height 15
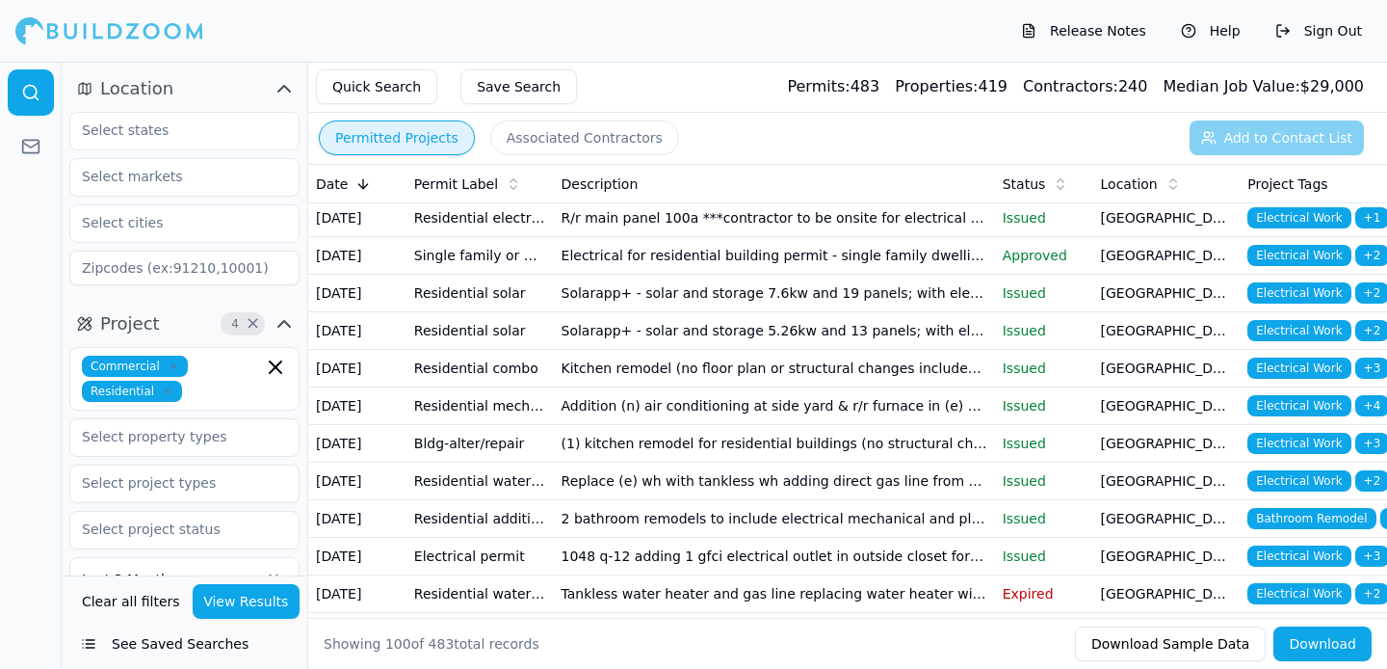
scroll to position [1753, 0]
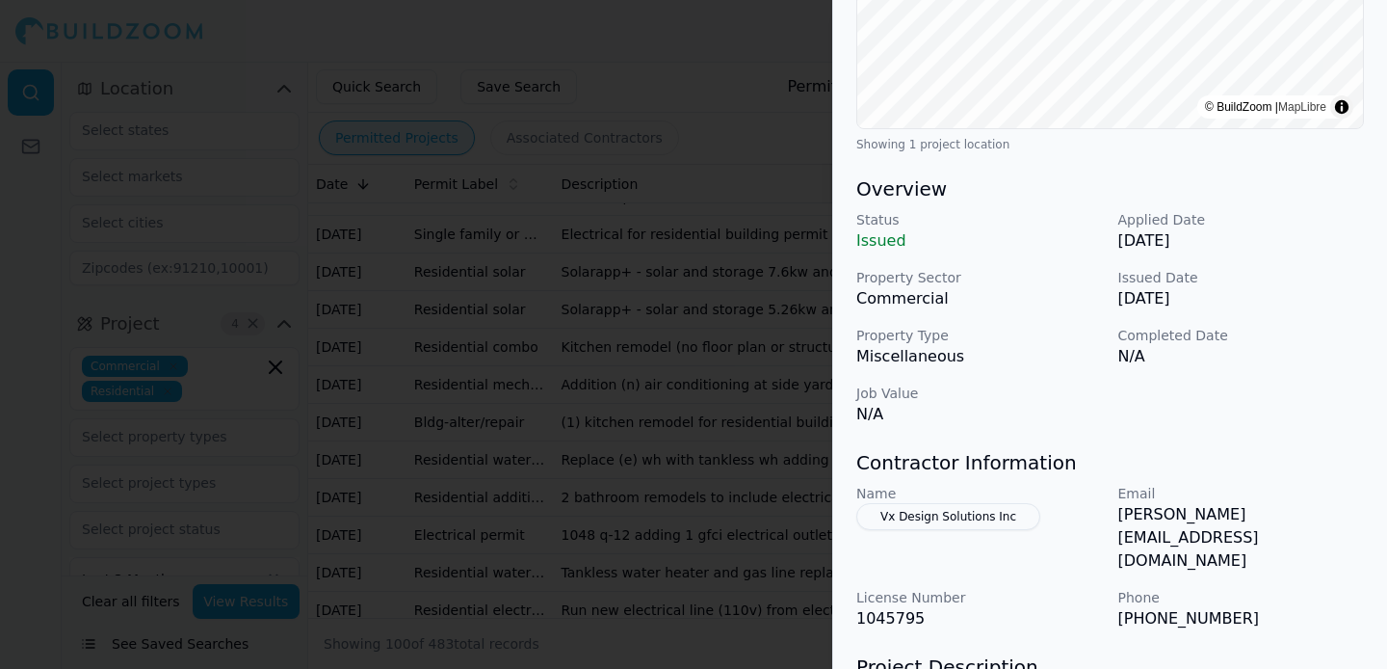
scroll to position [560, 0]
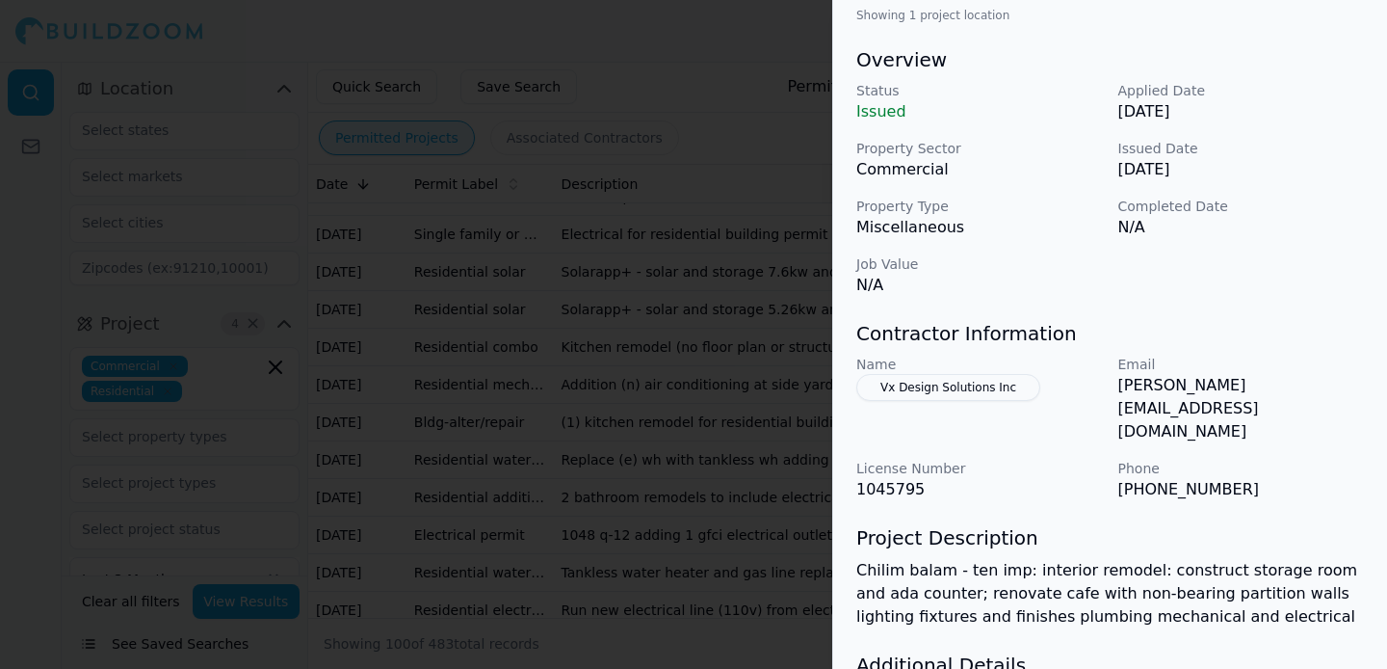
click at [986, 387] on button "Vx Design Solutions Inc" at bounding box center [948, 387] width 184 height 27
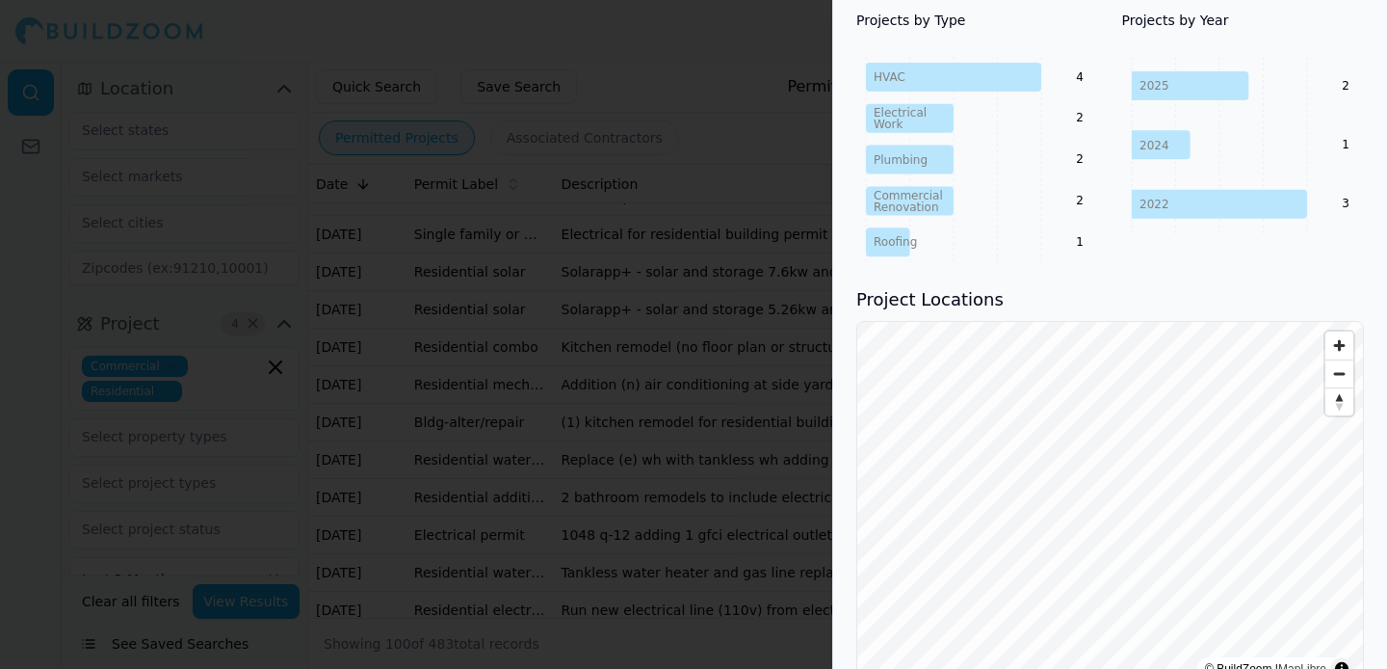
scroll to position [1253, 0]
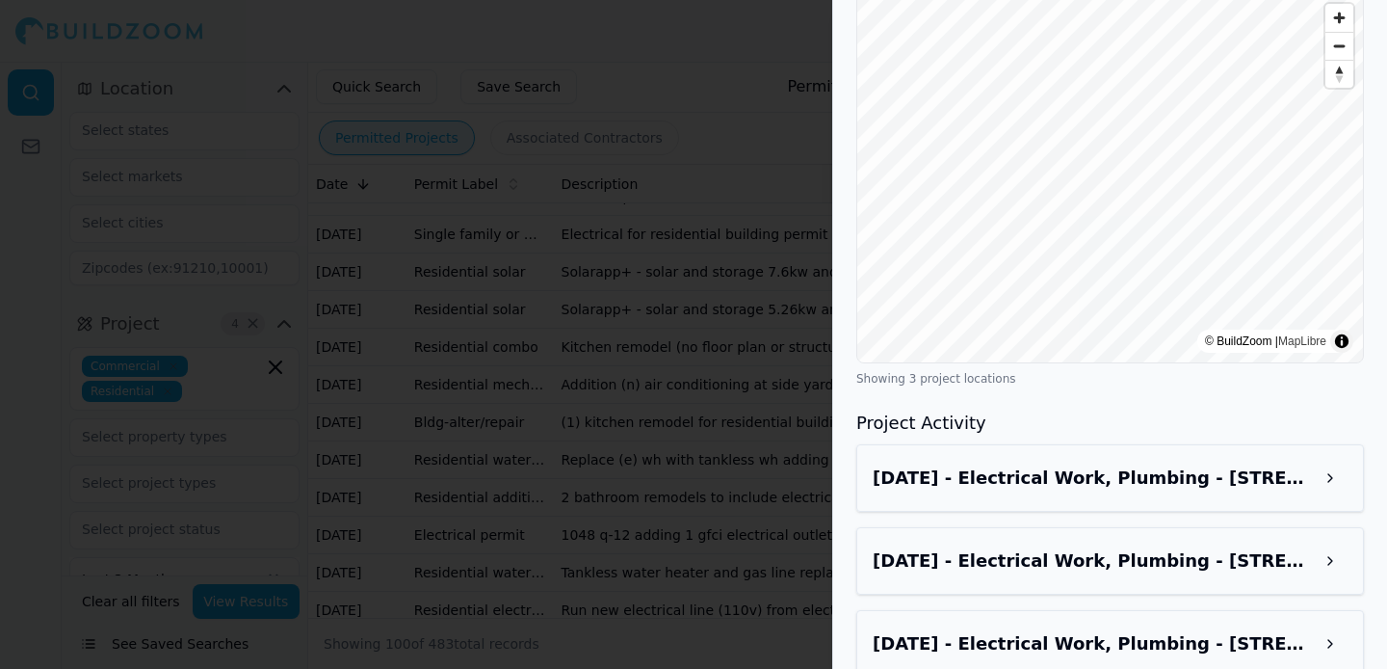
click at [1027, 630] on h3 "[DATE] - Electrical Work, Plumbing - [STREET_ADDRESS]" at bounding box center [1093, 643] width 440 height 27
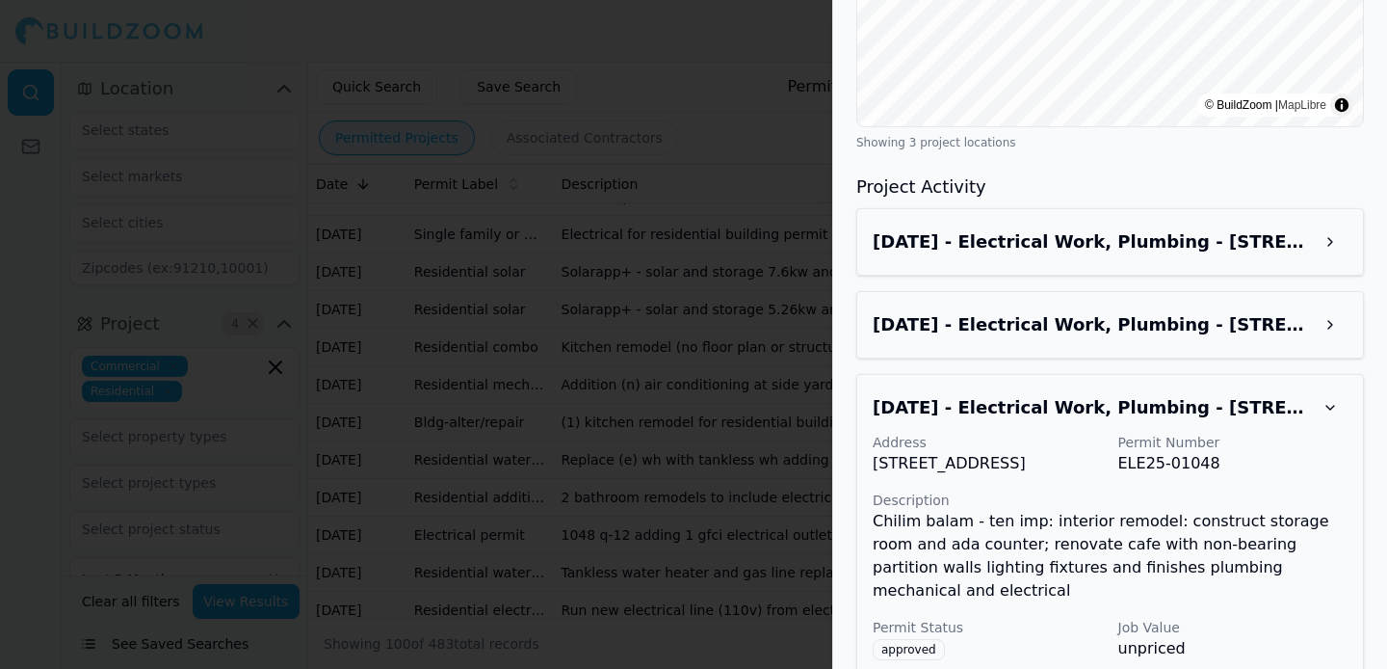
click at [1087, 307] on div "[DATE] - Electrical Work, Plumbing - [STREET_ADDRESS]" at bounding box center [1110, 324] width 475 height 35
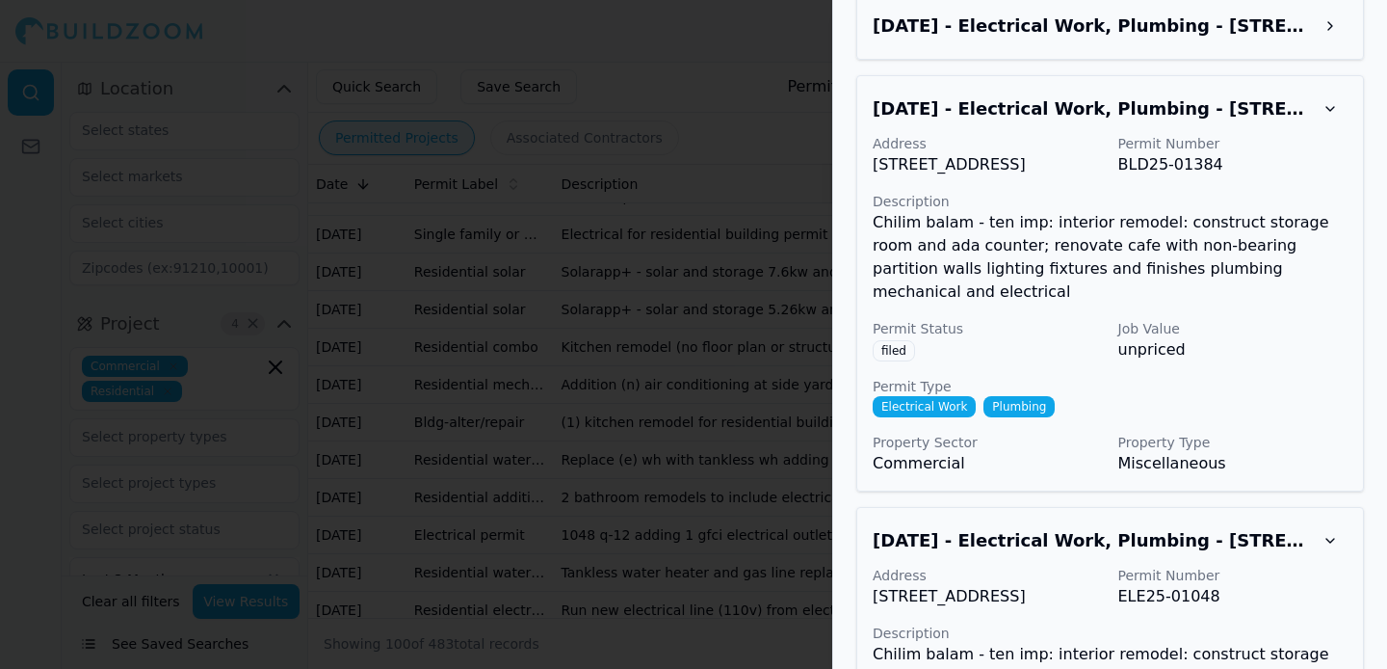
scroll to position [1707, 0]
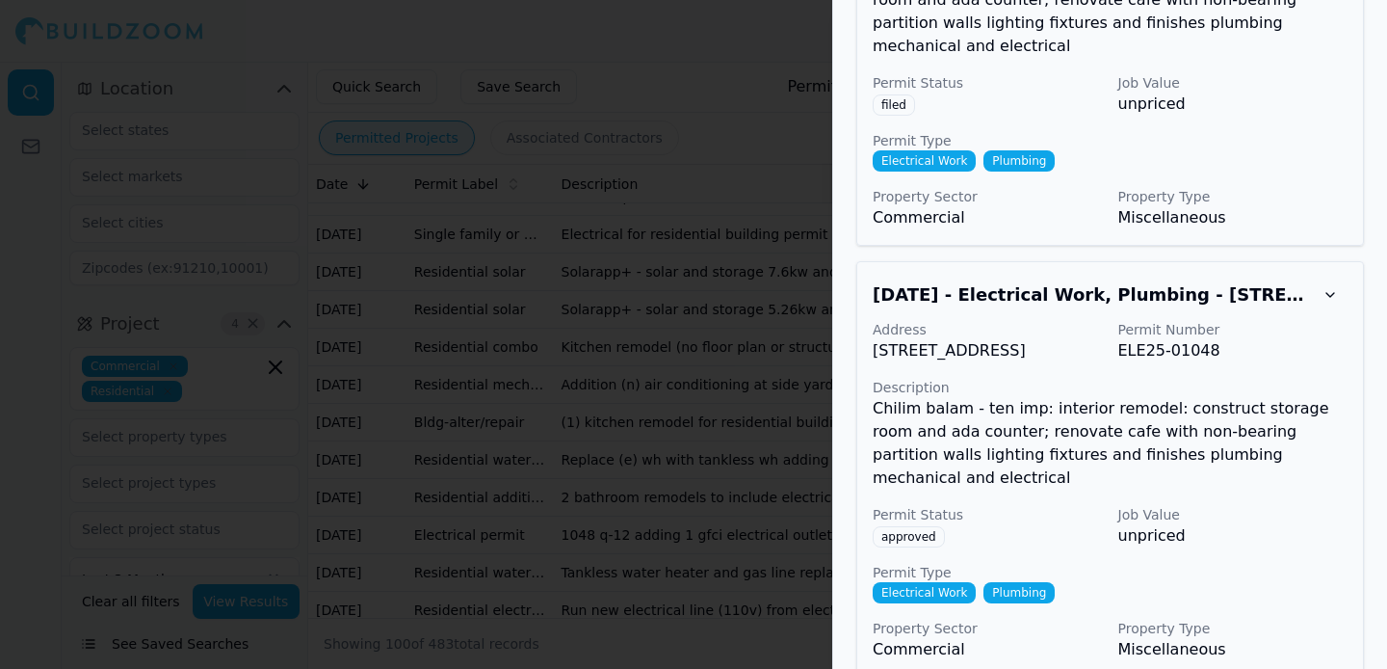
click at [736, 444] on div at bounding box center [693, 334] width 1387 height 669
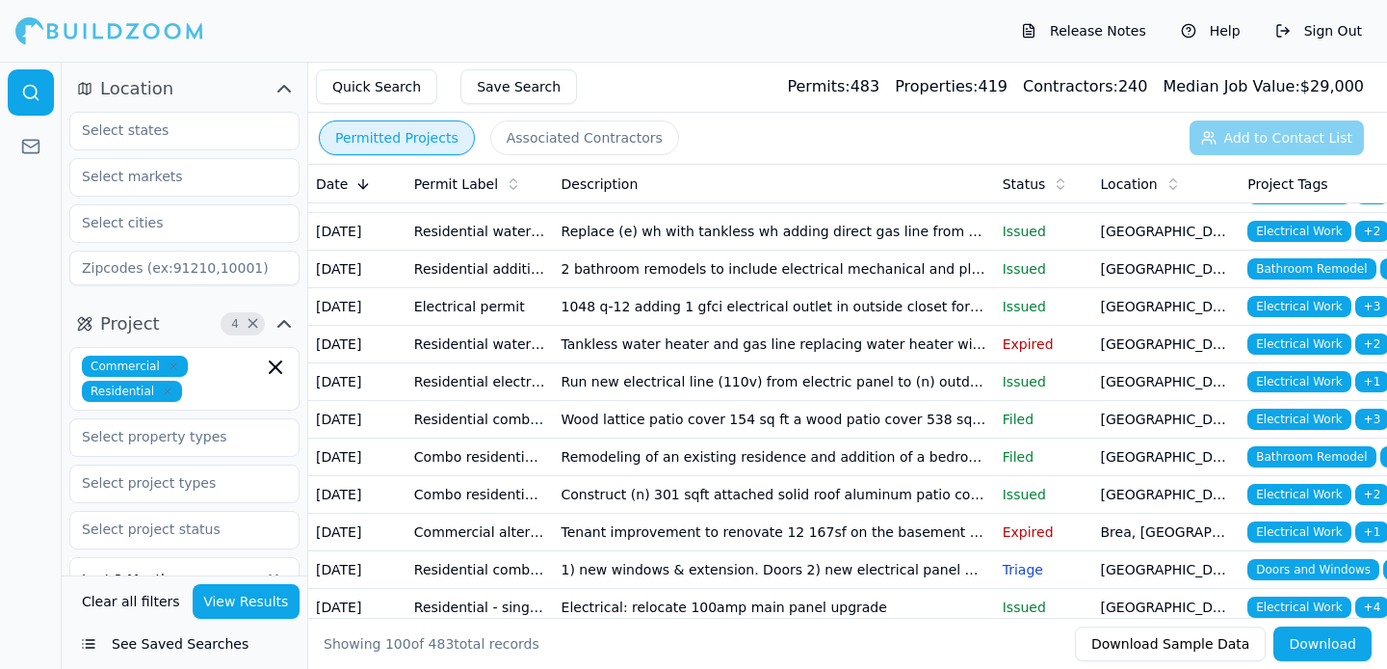
scroll to position [1984, 0]
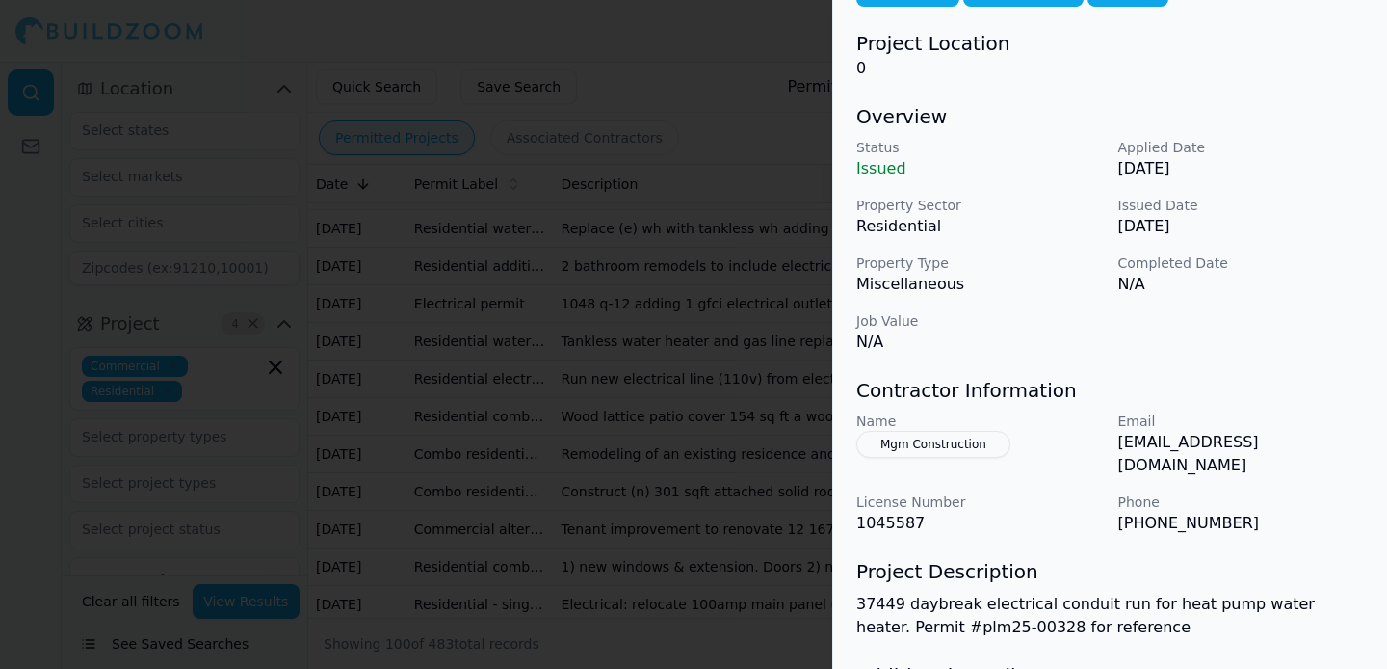
scroll to position [197, 0]
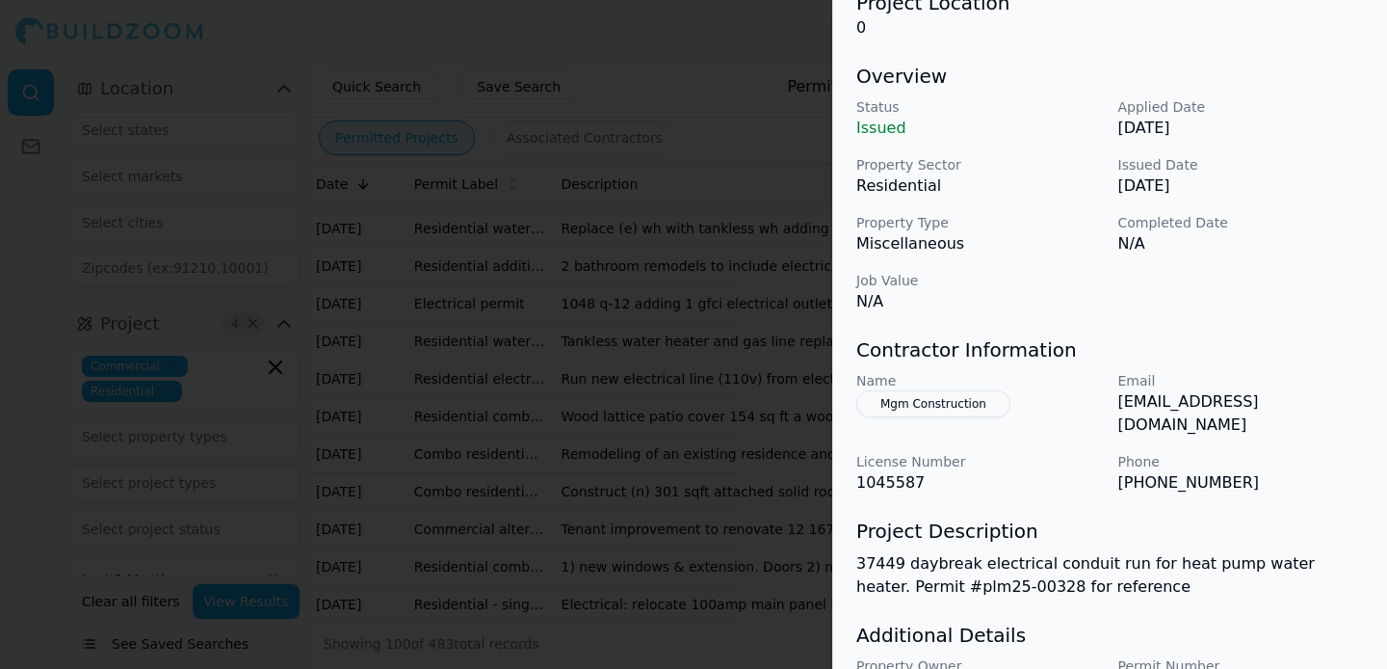
click at [1063, 552] on p "37449 daybreak electrical conduit run for heat pump water heater. Permit #plm25…" at bounding box center [1110, 575] width 508 height 46
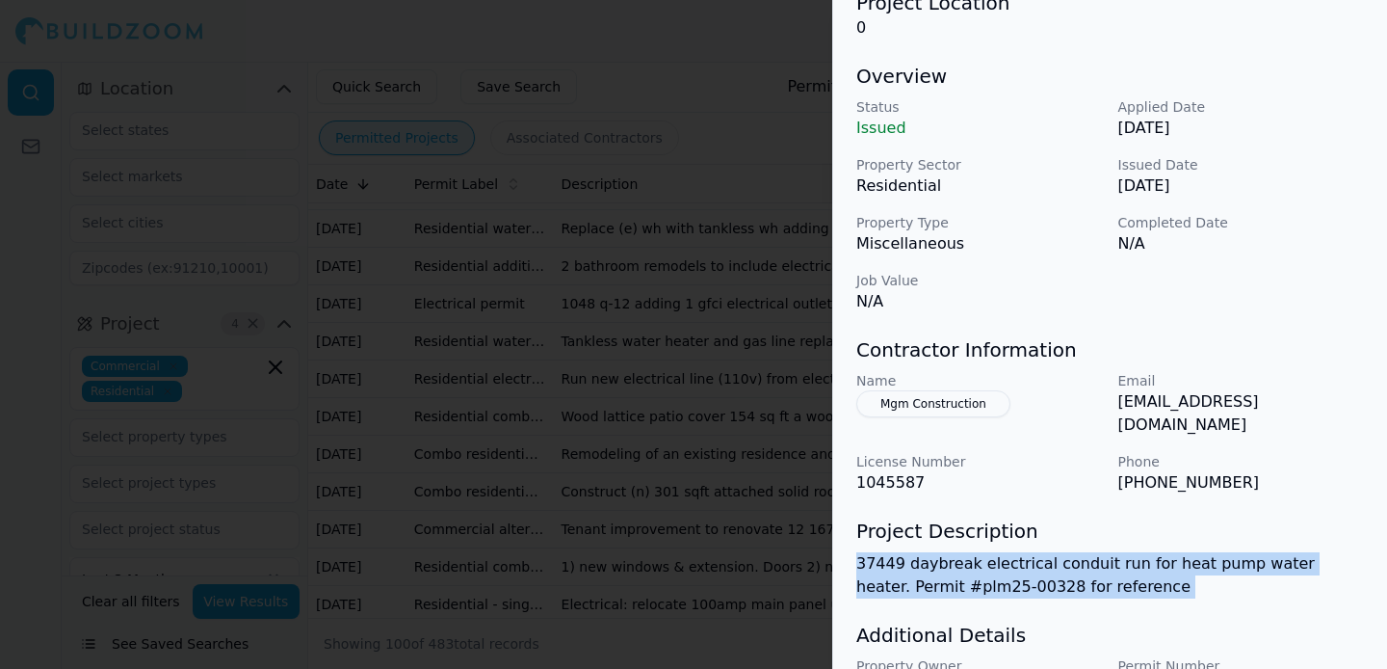
click at [1063, 552] on p "37449 daybreak electrical conduit run for heat pump water heater. Permit #plm25…" at bounding box center [1110, 575] width 508 height 46
click at [1124, 552] on p "37449 daybreak electrical conduit run for heat pump water heater. Permit #plm25…" at bounding box center [1110, 575] width 508 height 46
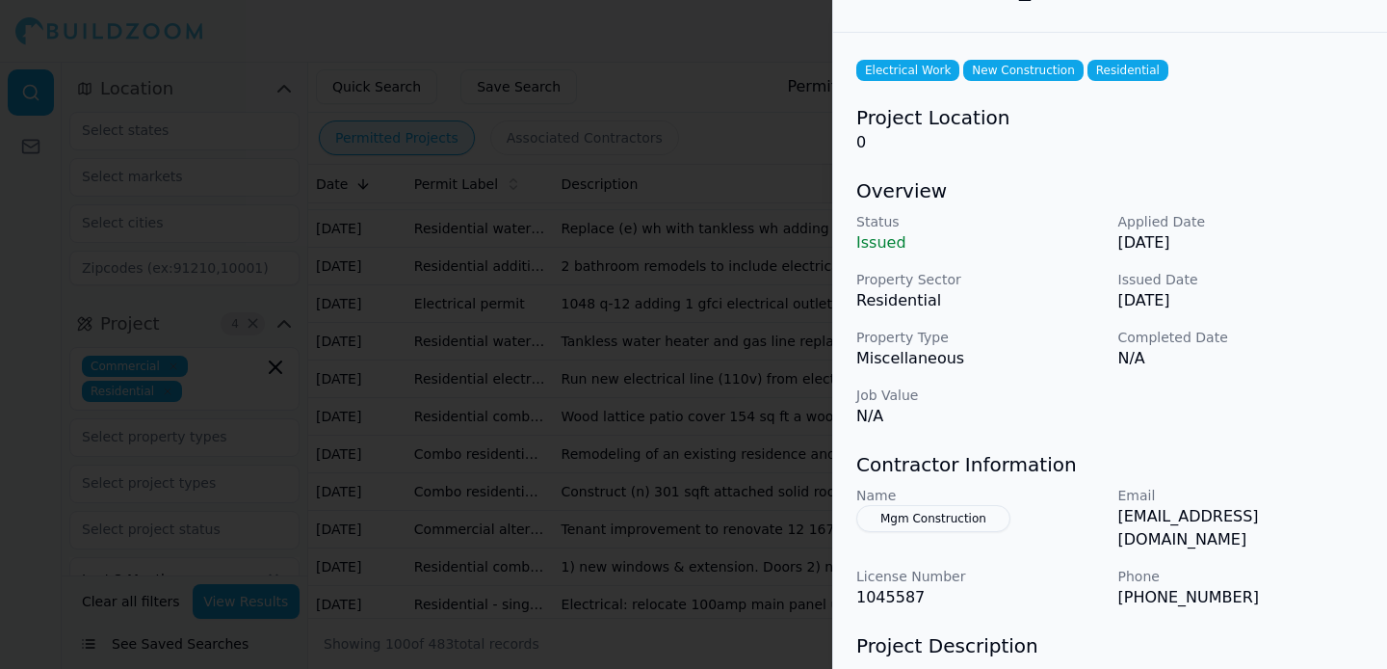
scroll to position [72, 0]
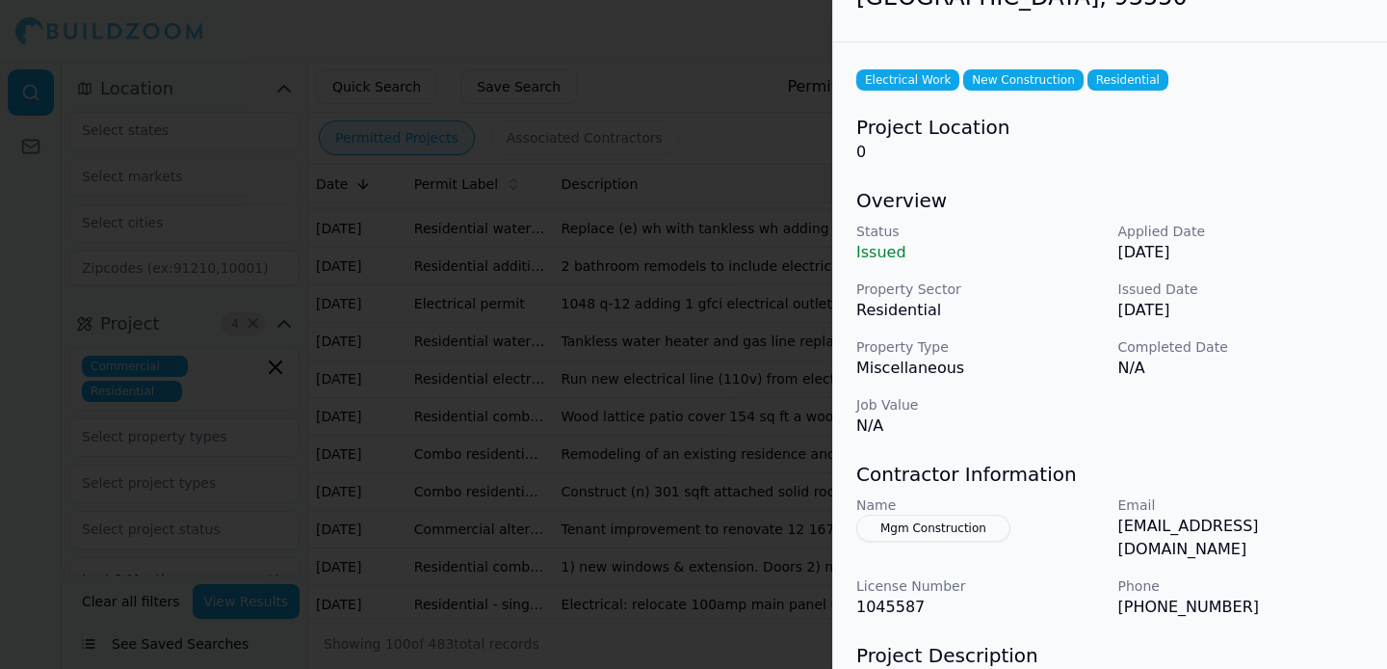
click at [774, 526] on div at bounding box center [693, 334] width 1387 height 669
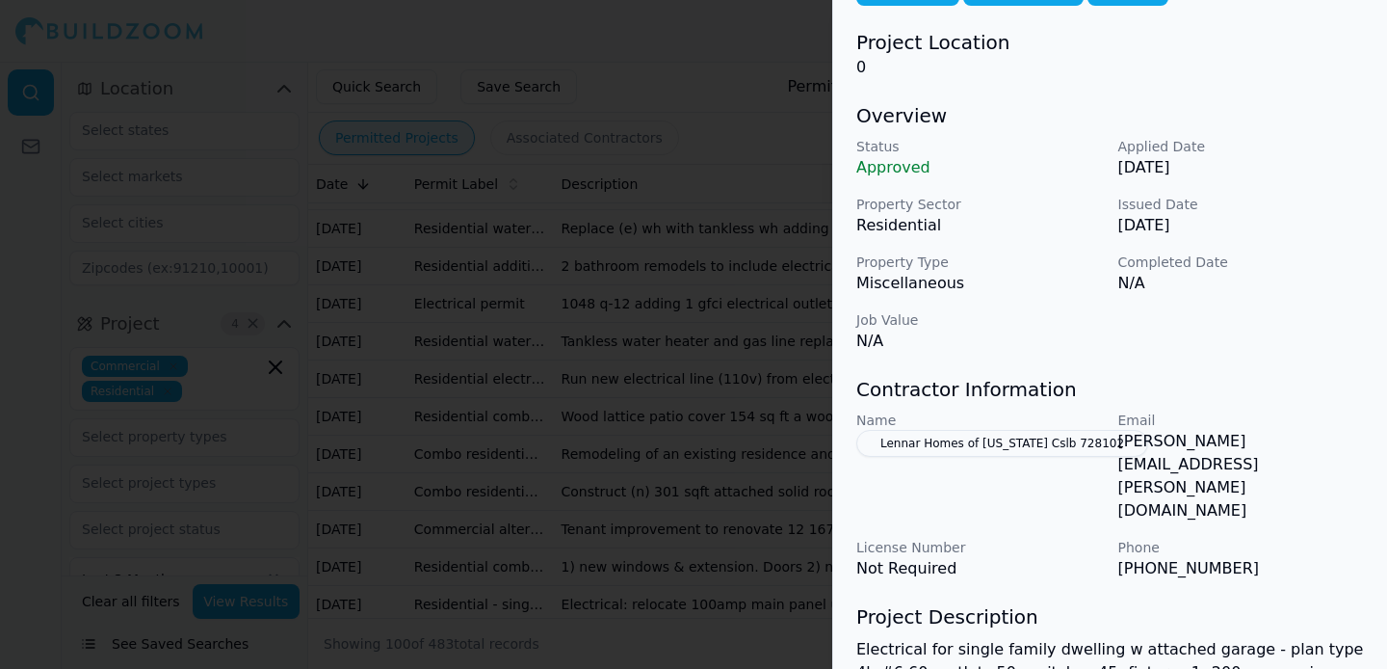
scroll to position [184, 0]
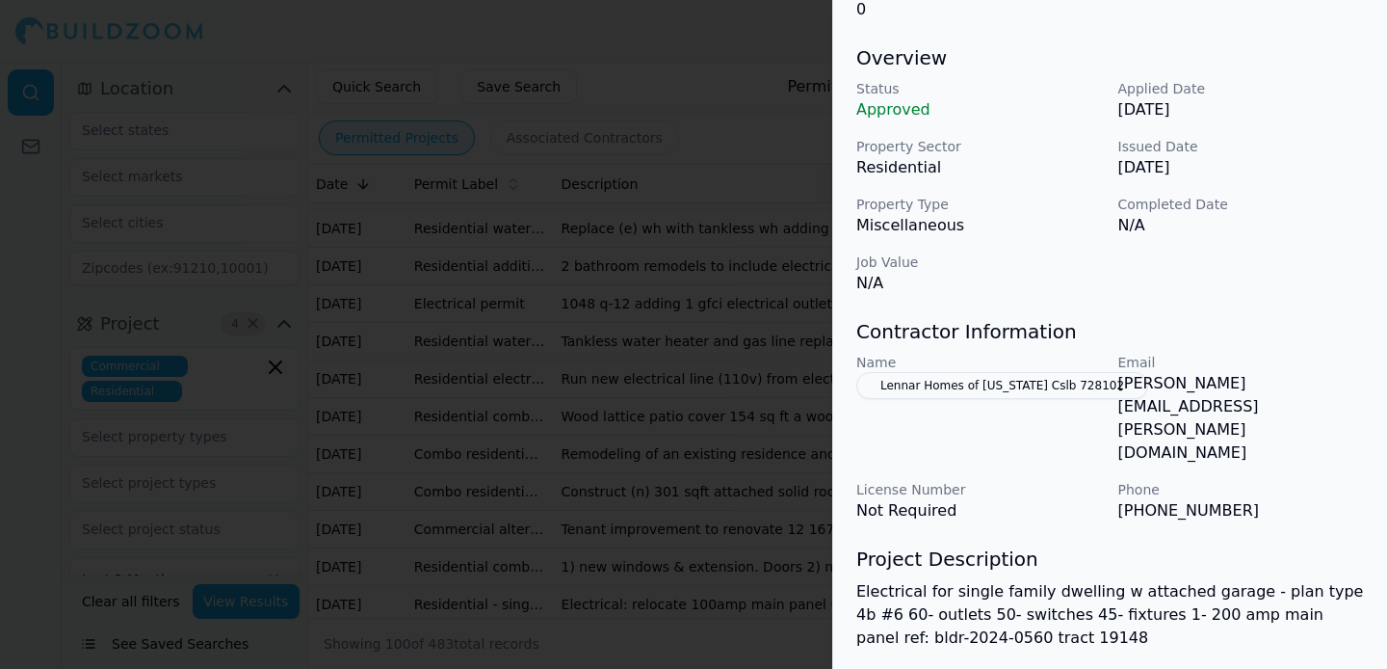
click at [999, 390] on button "Lennar Homes of [US_STATE] Cslb 728102" at bounding box center [1002, 385] width 292 height 27
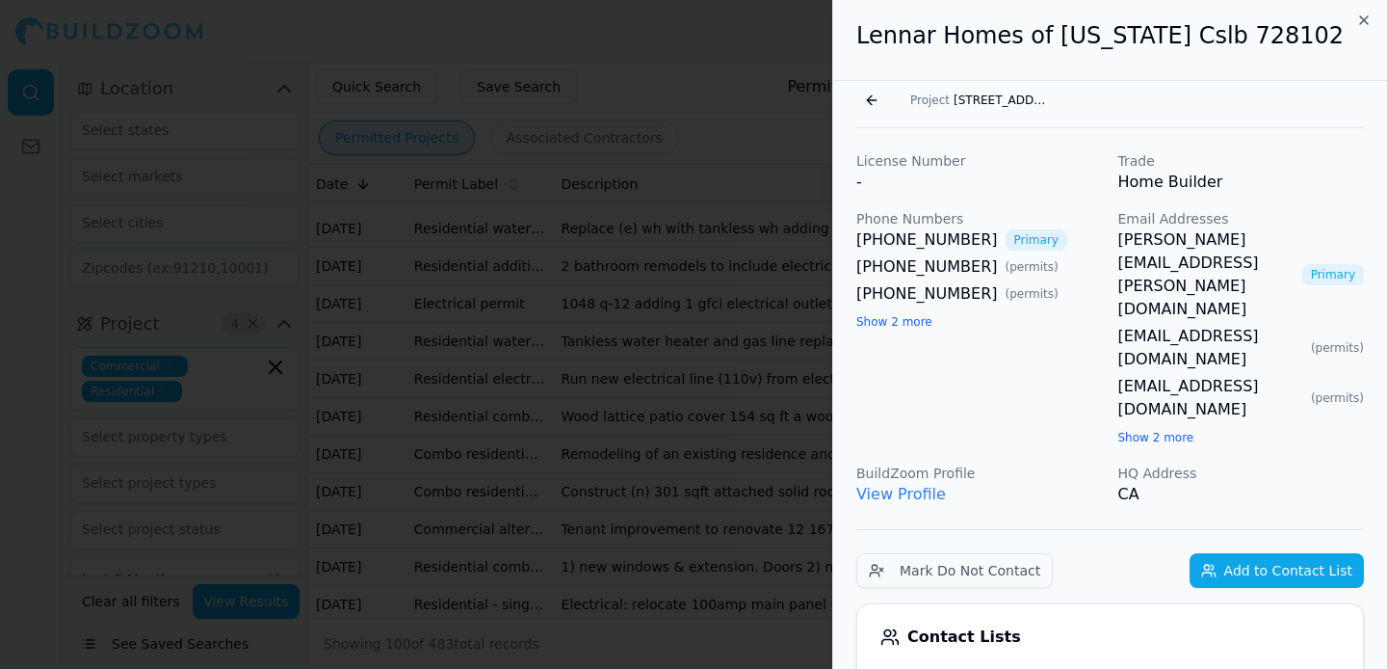
scroll to position [4, 0]
click at [1150, 429] on button "Show 2 more" at bounding box center [1156, 436] width 76 height 15
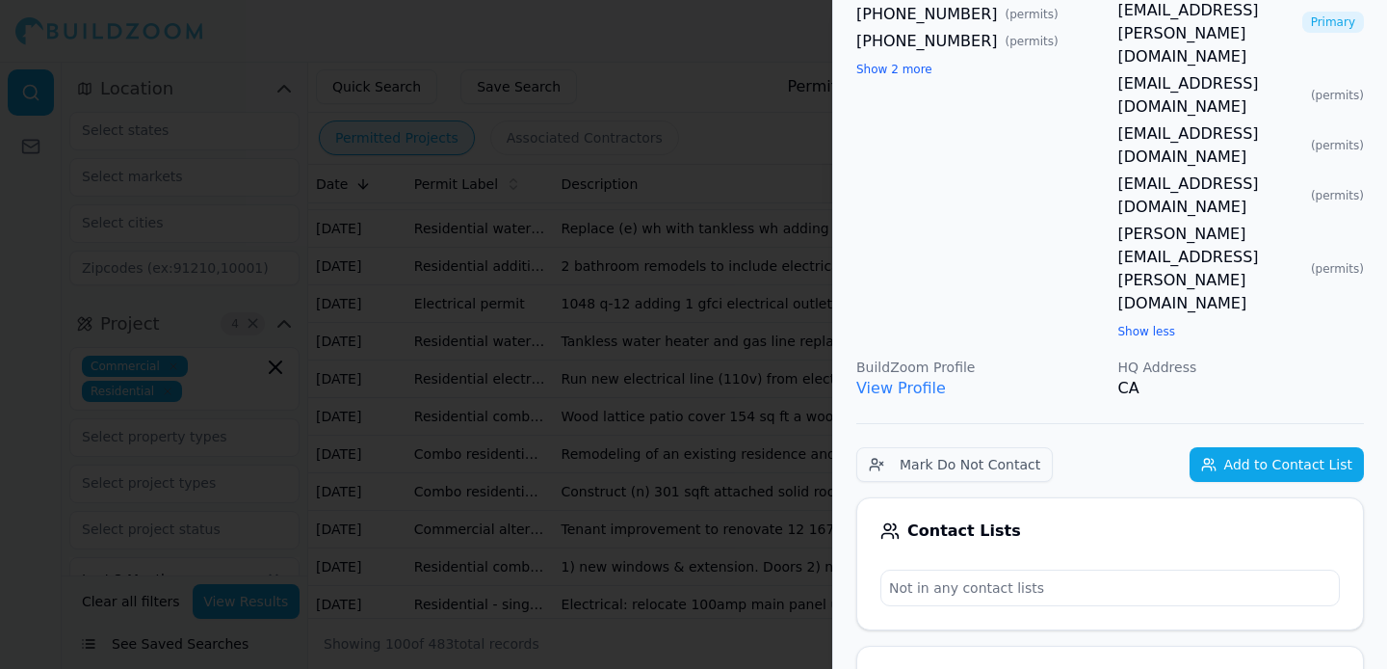
scroll to position [0, 0]
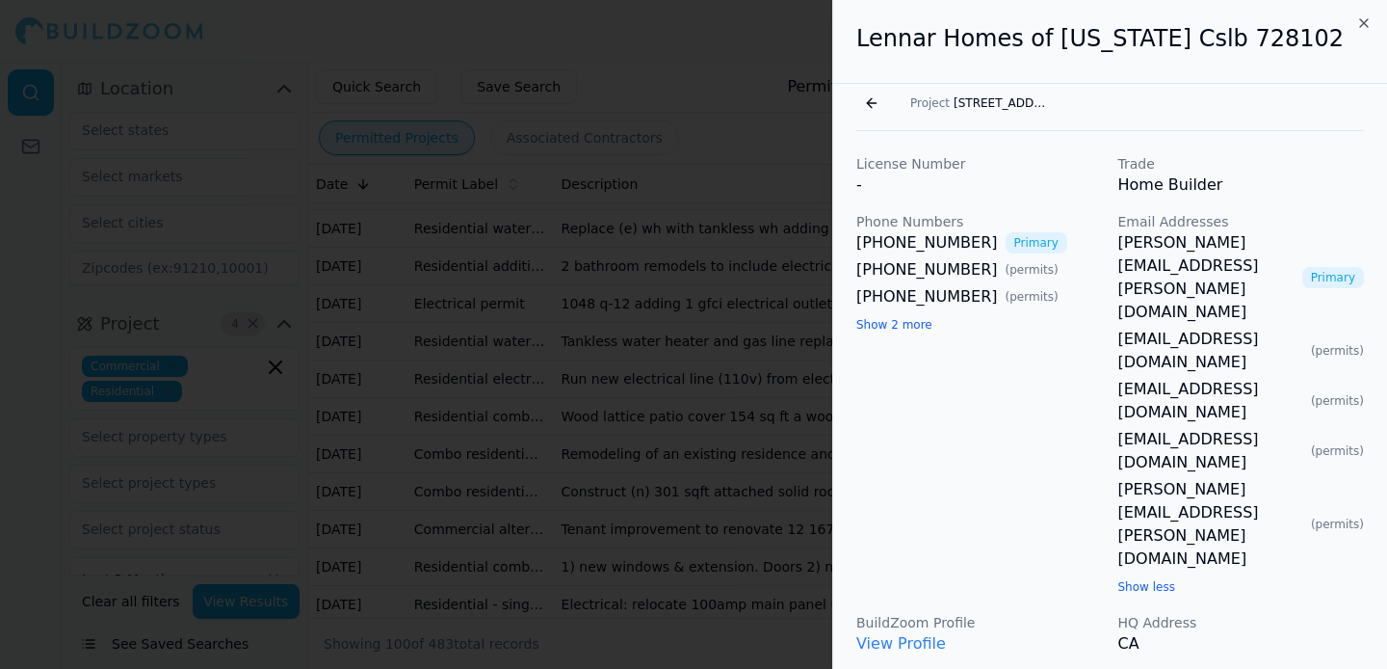
click at [945, 168] on p "License Number" at bounding box center [979, 163] width 247 height 19
click at [997, 168] on p "License Number" at bounding box center [979, 163] width 247 height 19
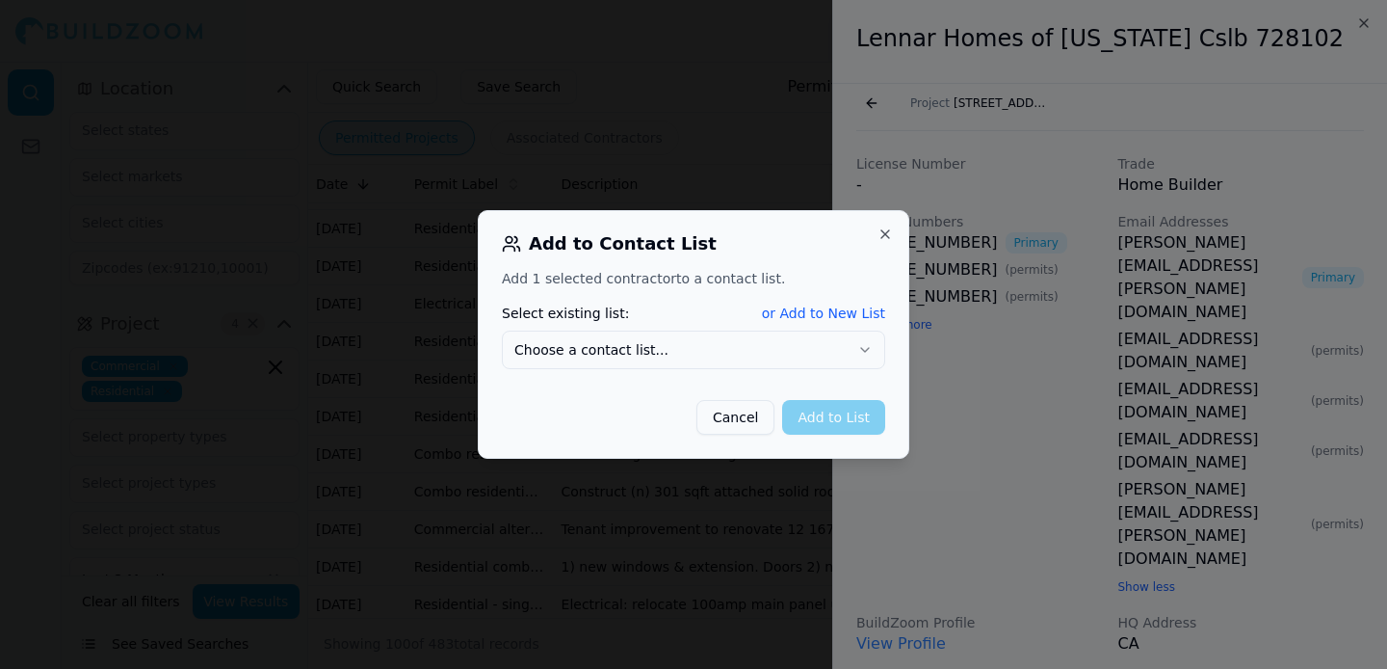
click at [748, 338] on button "Choose a contact list..." at bounding box center [693, 349] width 383 height 39
click at [800, 307] on button "or Add to New List" at bounding box center [823, 312] width 123 height 19
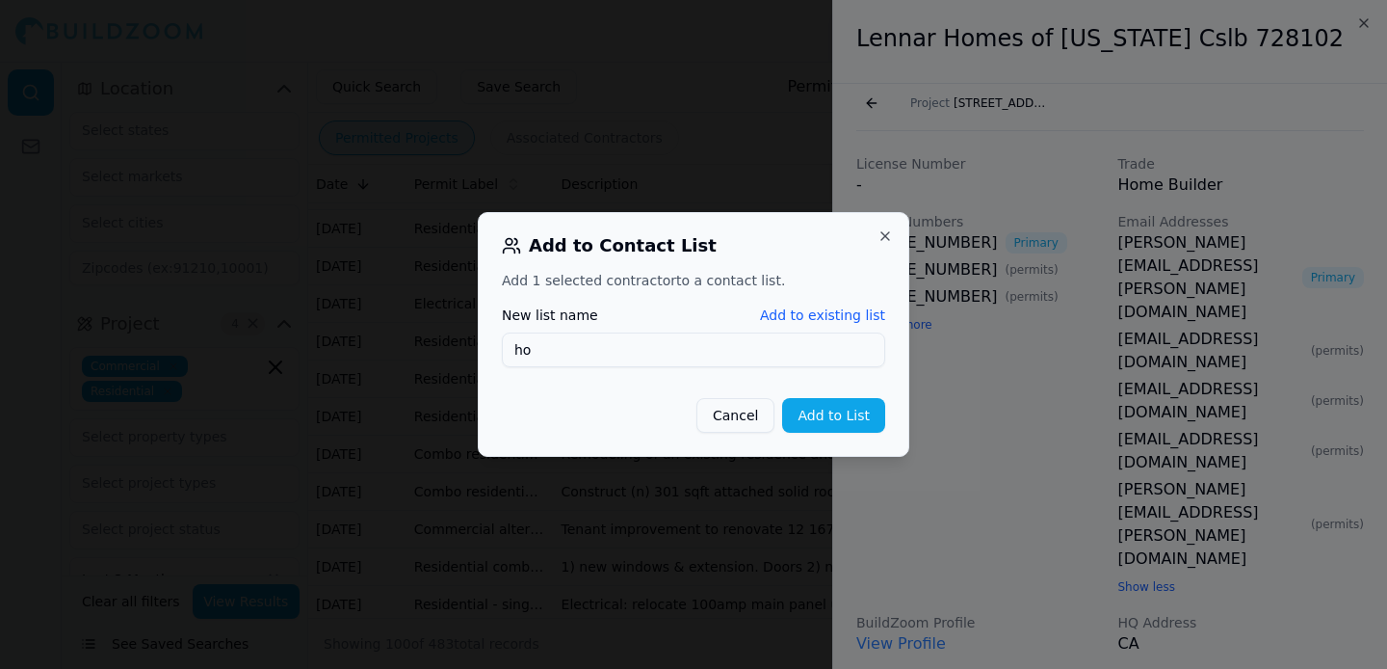
type input "h"
click at [513, 357] on input "Builders" at bounding box center [693, 349] width 383 height 35
type input "Builders"
click at [844, 413] on button "Add to List" at bounding box center [833, 415] width 103 height 35
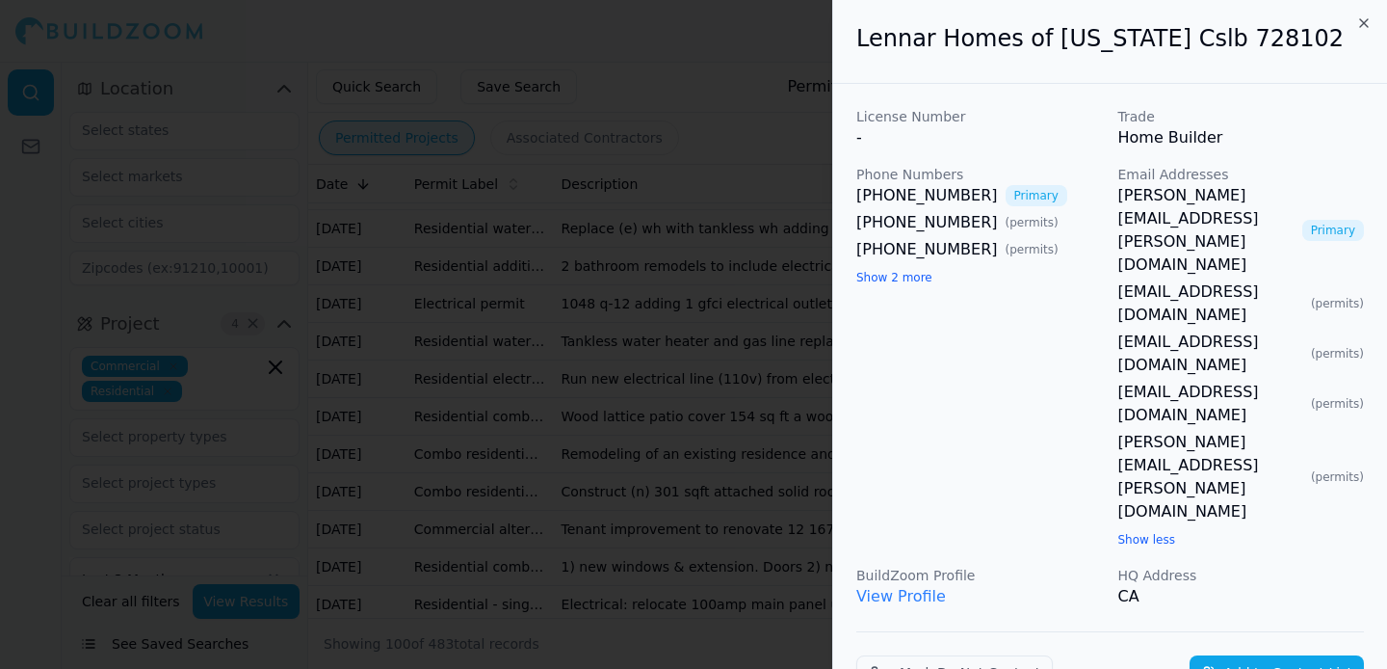
click at [729, 168] on div at bounding box center [693, 334] width 1387 height 669
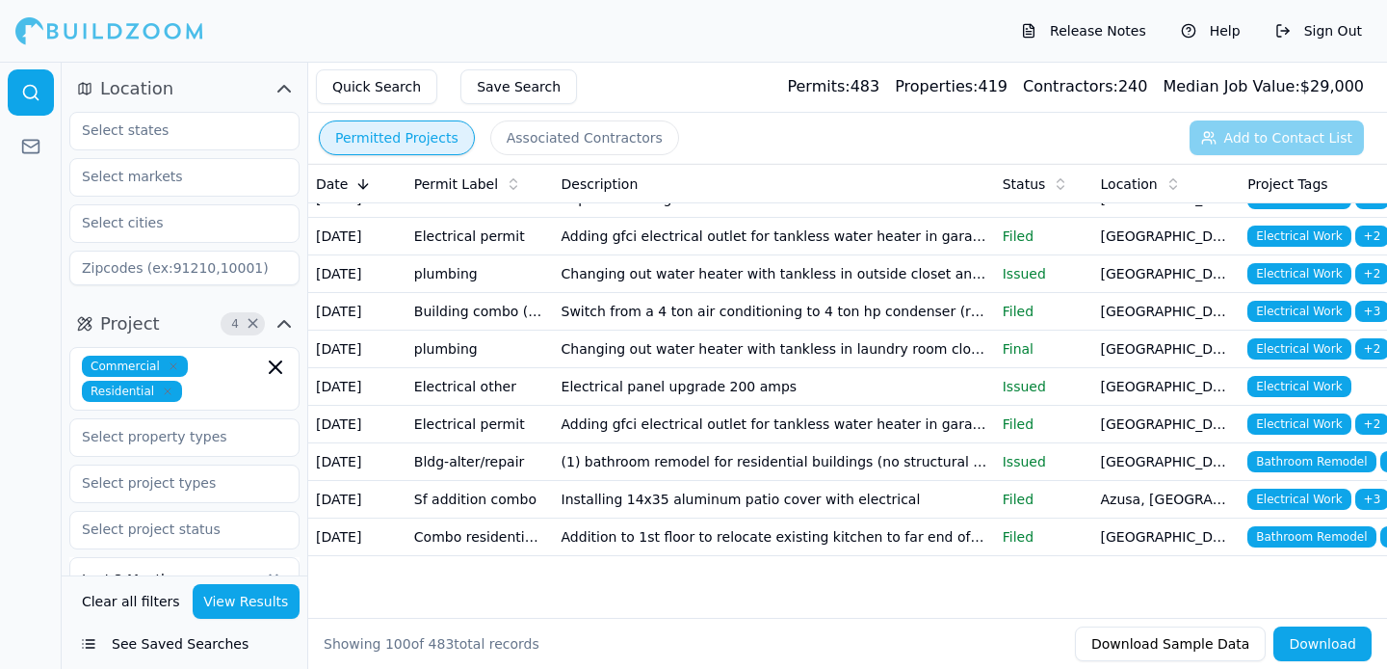
scroll to position [3606, 0]
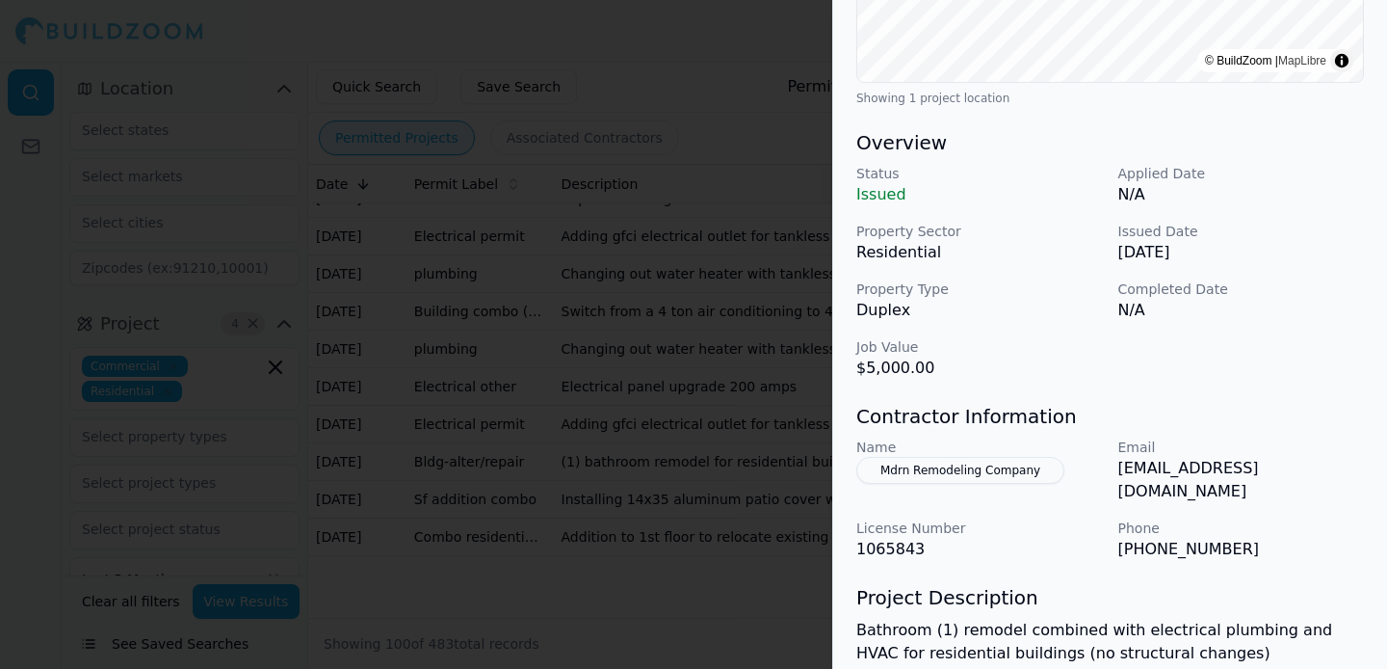
scroll to position [468, 0]
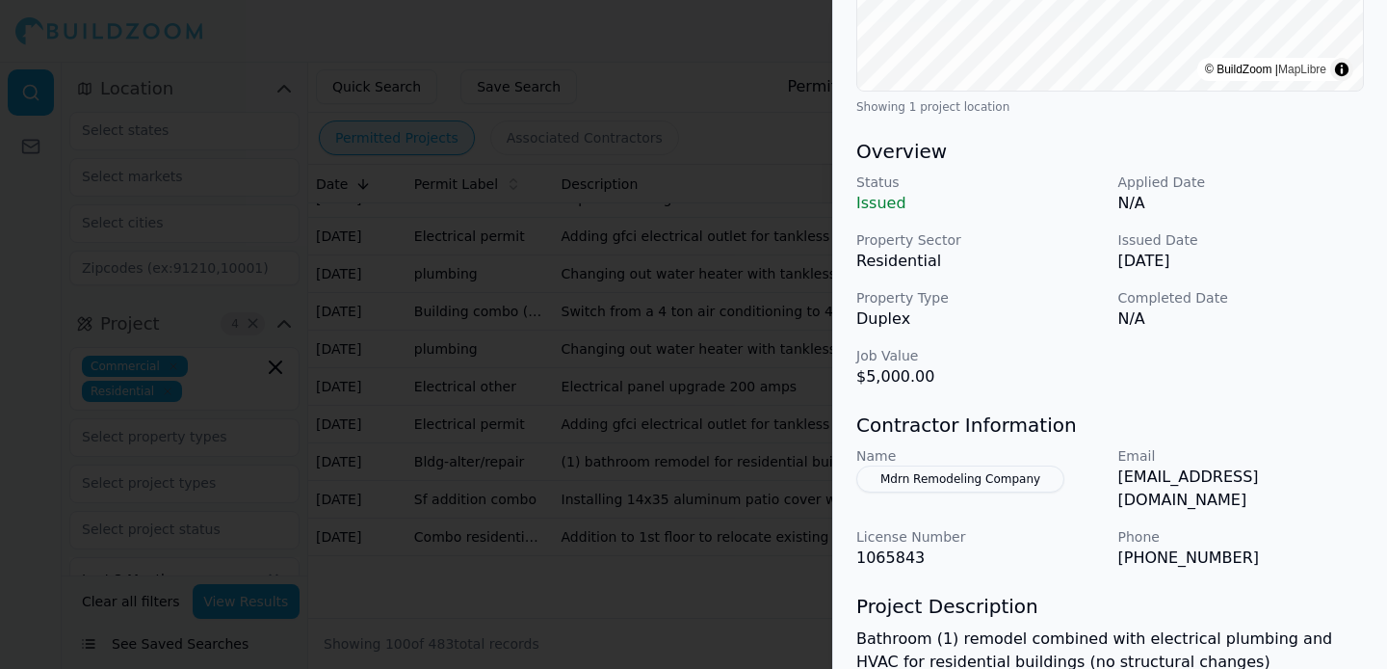
click at [1010, 485] on button "Mdrn Remodeling Company" at bounding box center [960, 478] width 208 height 27
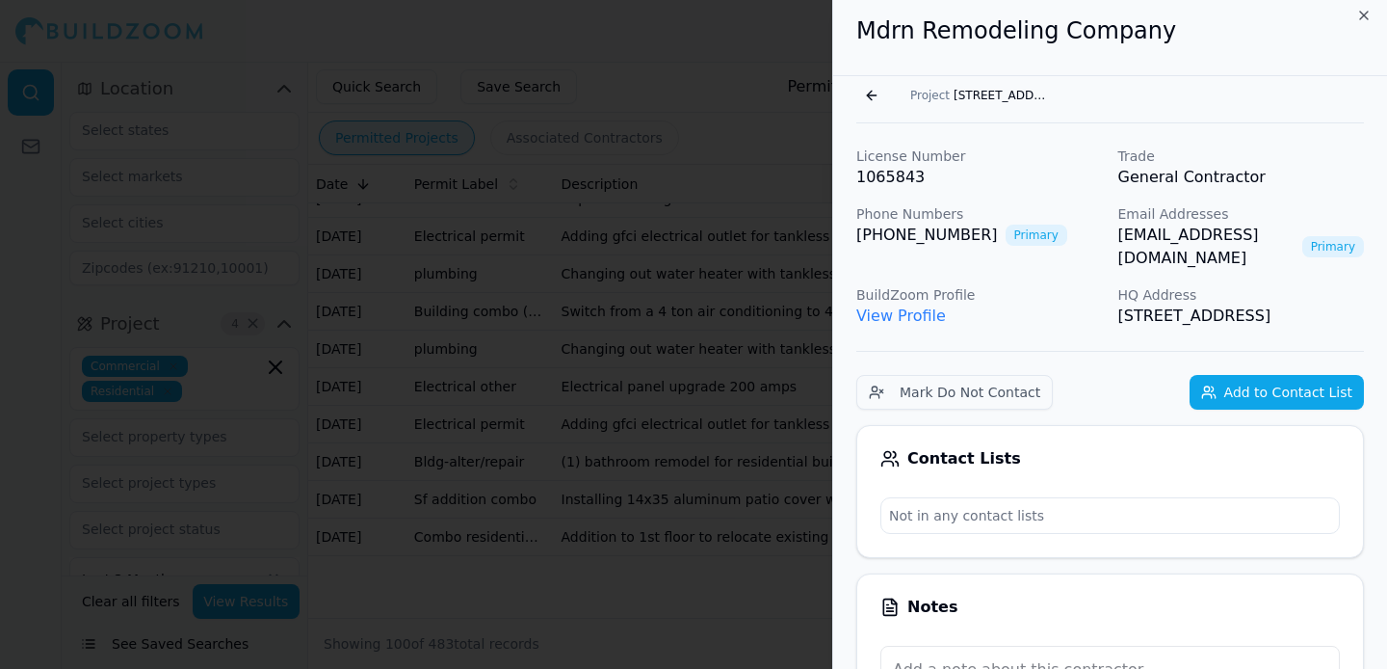
scroll to position [0, 0]
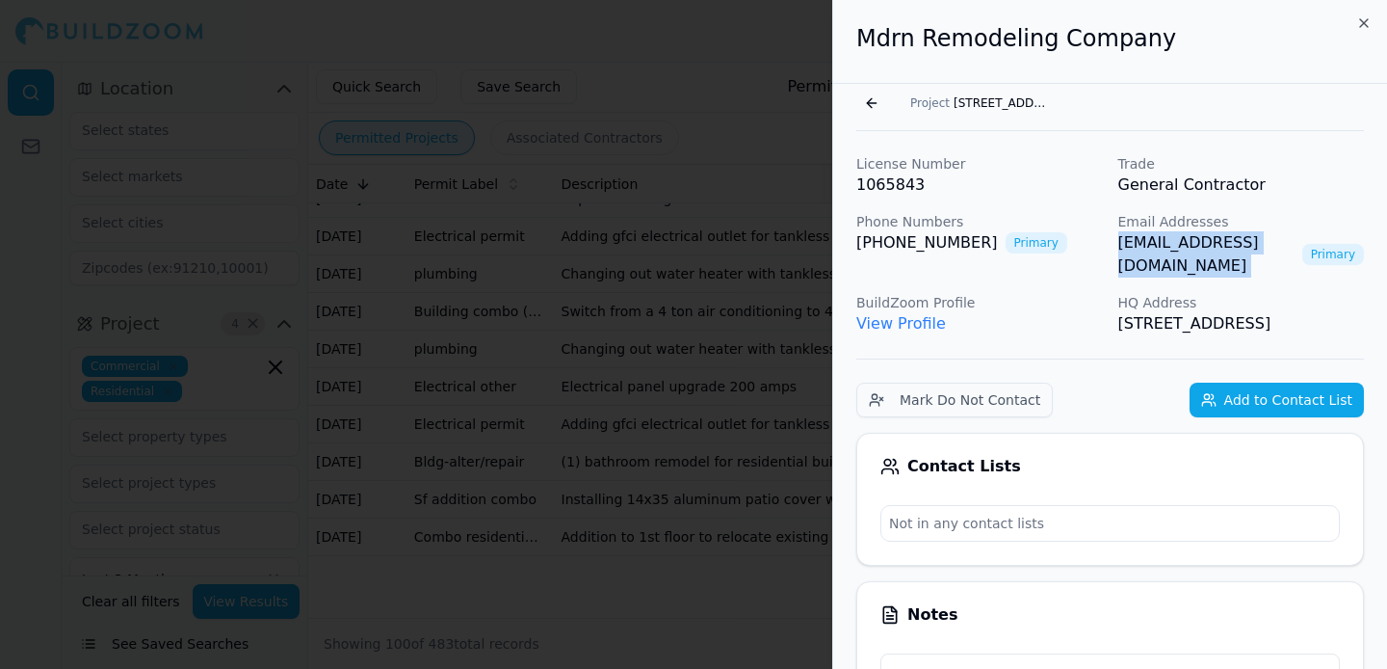
drag, startPoint x: 1115, startPoint y: 243, endPoint x: 1328, endPoint y: 245, distance: 212.9
click at [1328, 245] on div "License Number 1065843 Trade General Contractor Phone Numbers [PHONE_NUMBER] Pr…" at bounding box center [1110, 244] width 508 height 181
copy link "[EMAIL_ADDRESS][DOMAIN_NAME]"
click at [1245, 402] on button "Add to Contact List" at bounding box center [1277, 399] width 174 height 35
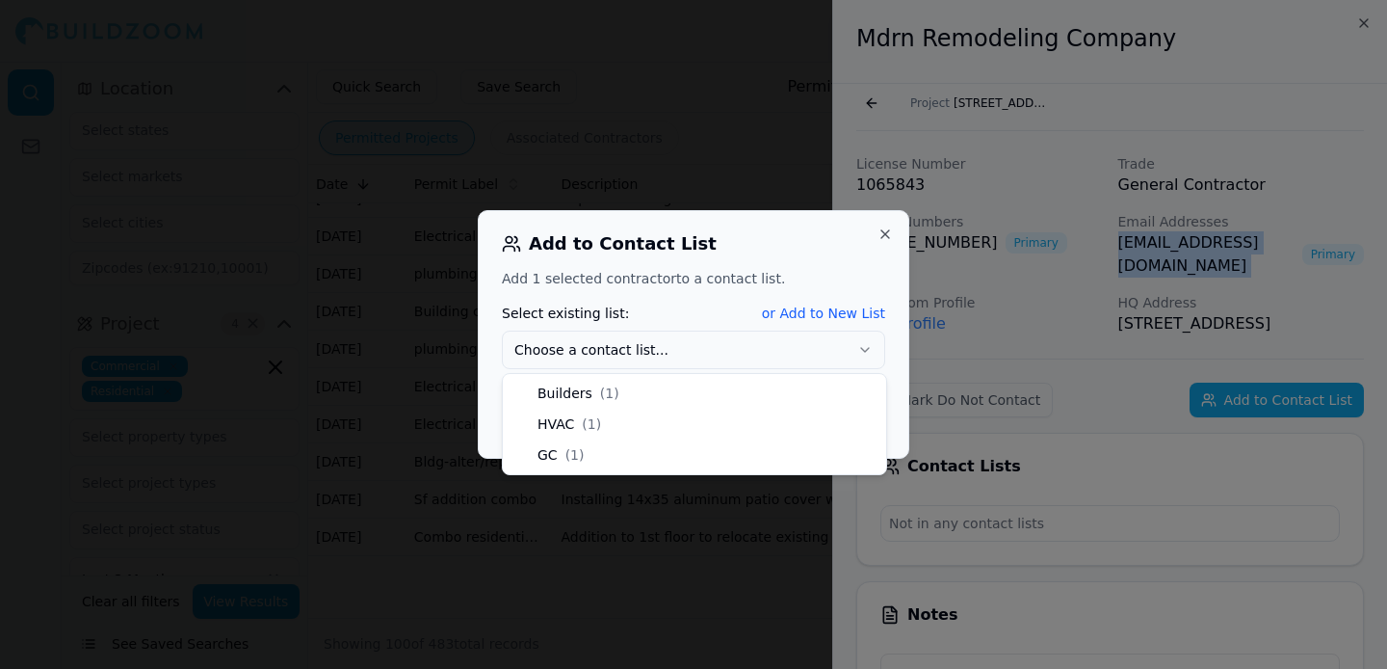
click at [712, 346] on button "Choose a contact list..." at bounding box center [693, 349] width 383 height 39
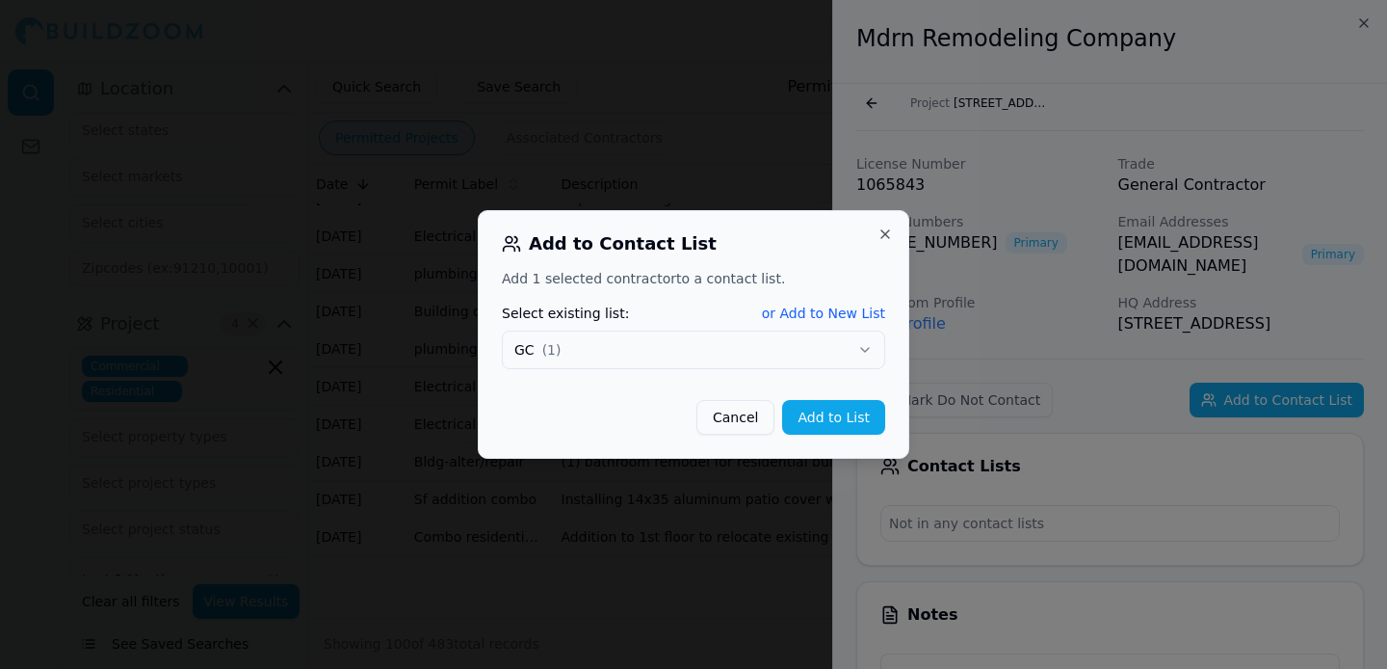
click at [813, 433] on div "Add to Contact List Add 1 selected contractor to a contact list. Select existin…" at bounding box center [694, 334] width 432 height 249
click at [814, 426] on button "Add to List" at bounding box center [833, 417] width 103 height 35
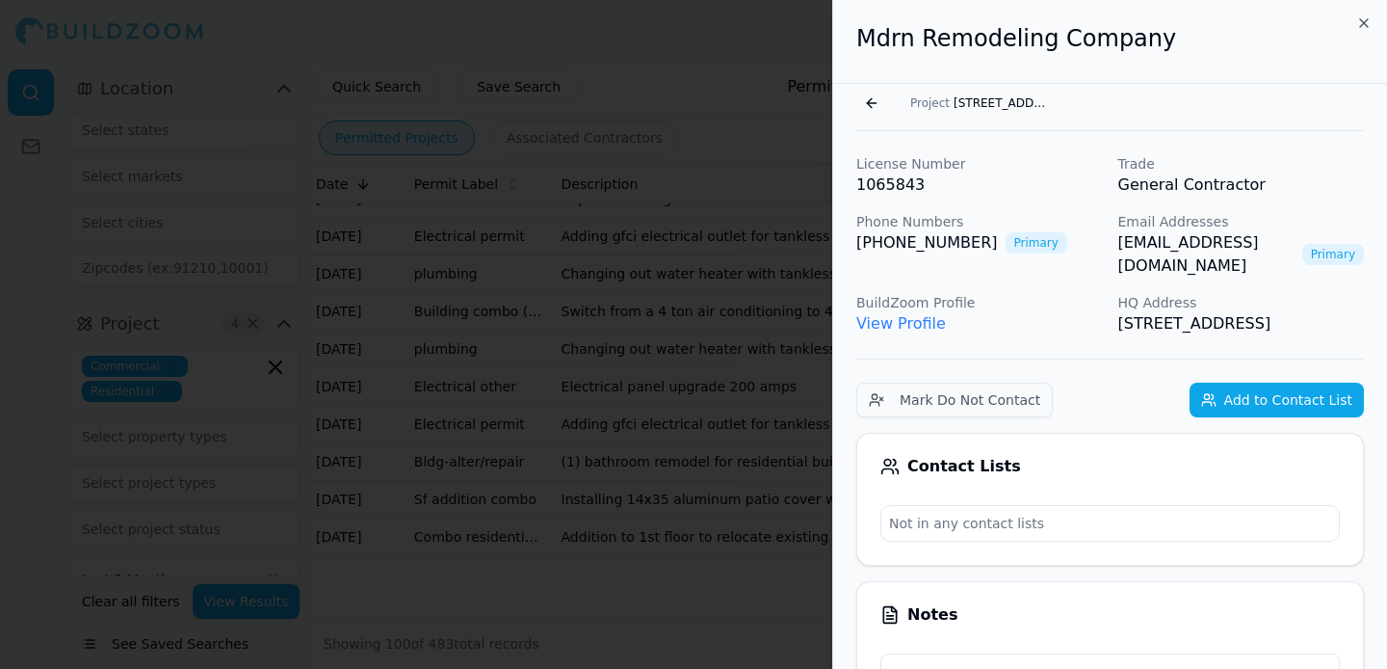
click at [763, 445] on div at bounding box center [693, 334] width 1387 height 669
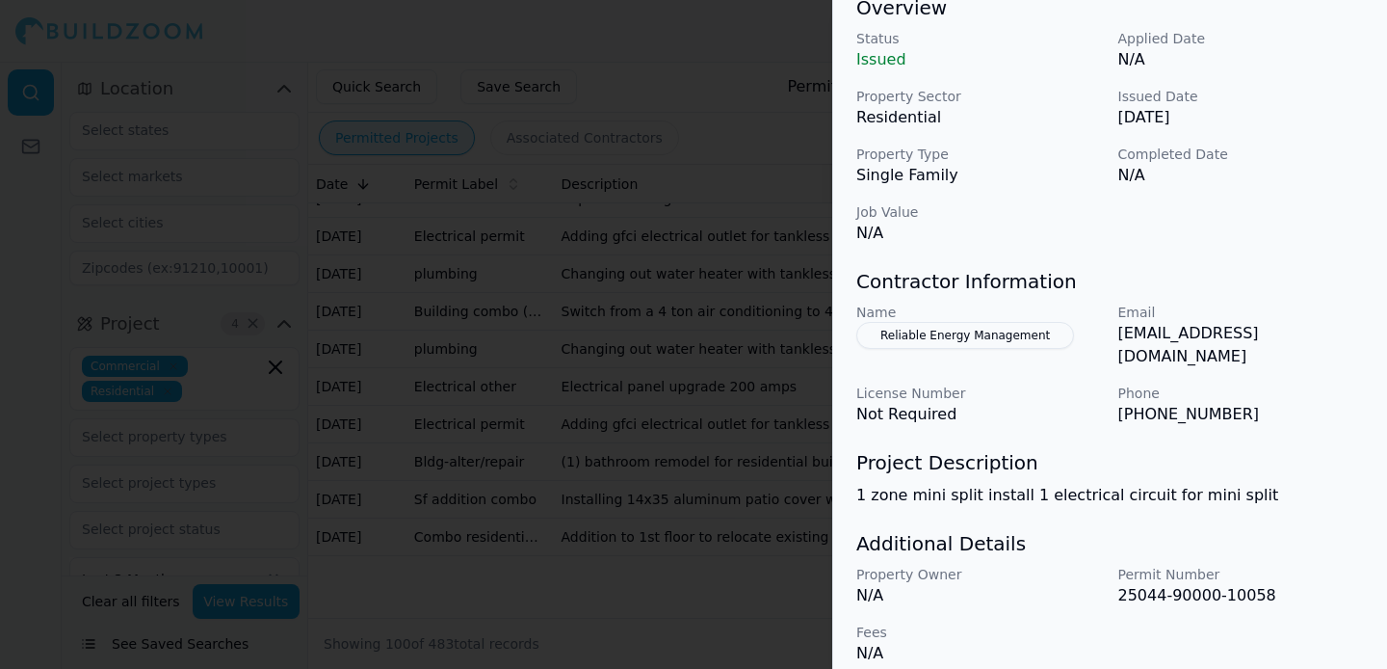
scroll to position [612, 0]
click at [713, 381] on div at bounding box center [693, 334] width 1387 height 669
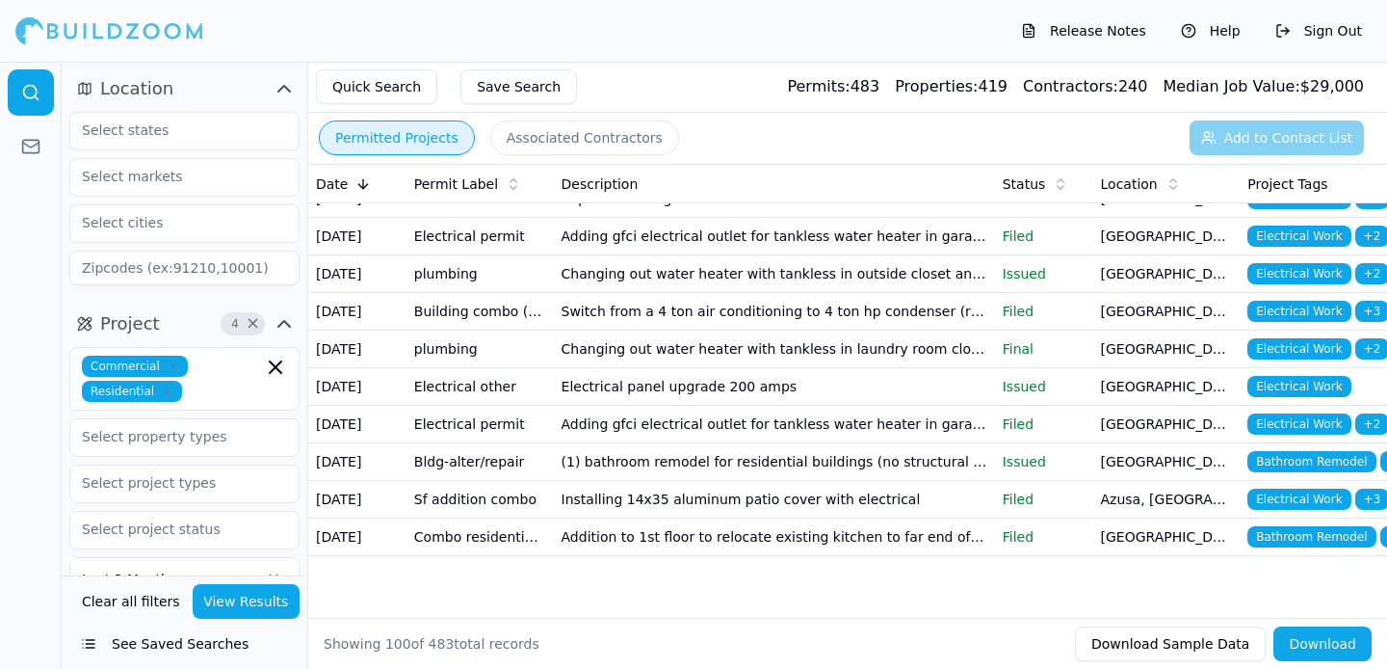
scroll to position [3857, 0]
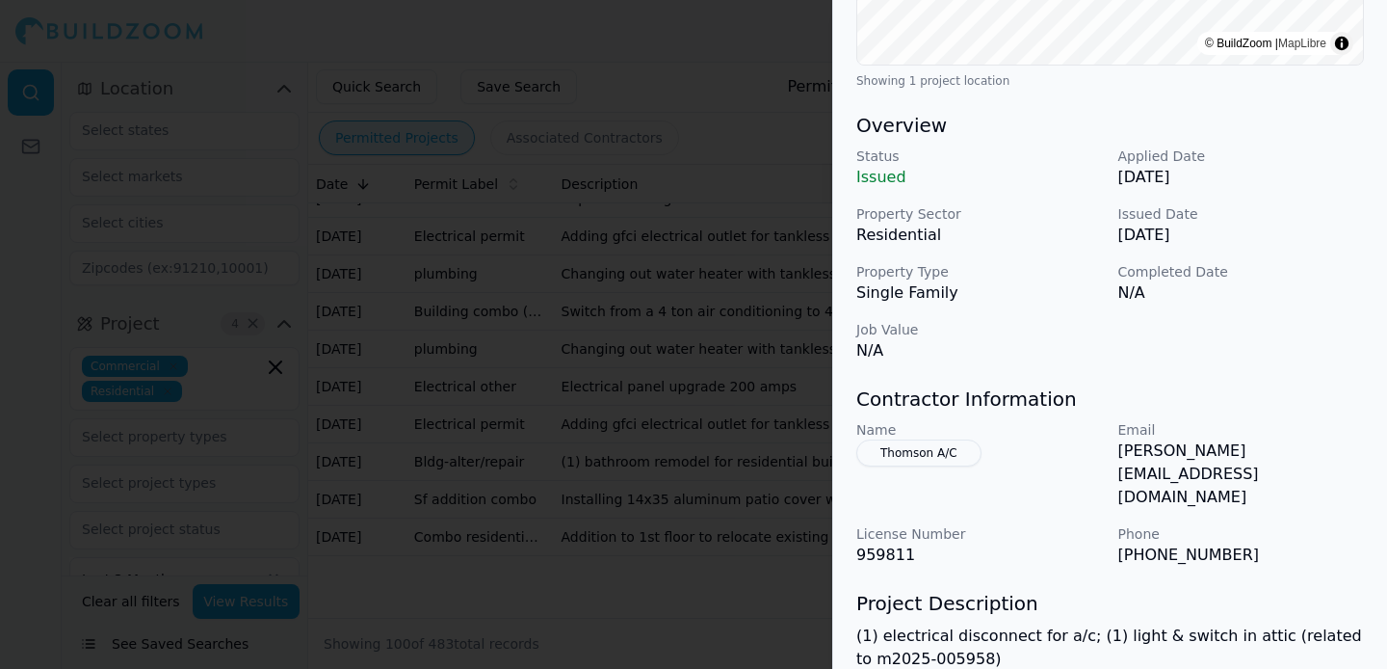
scroll to position [635, 0]
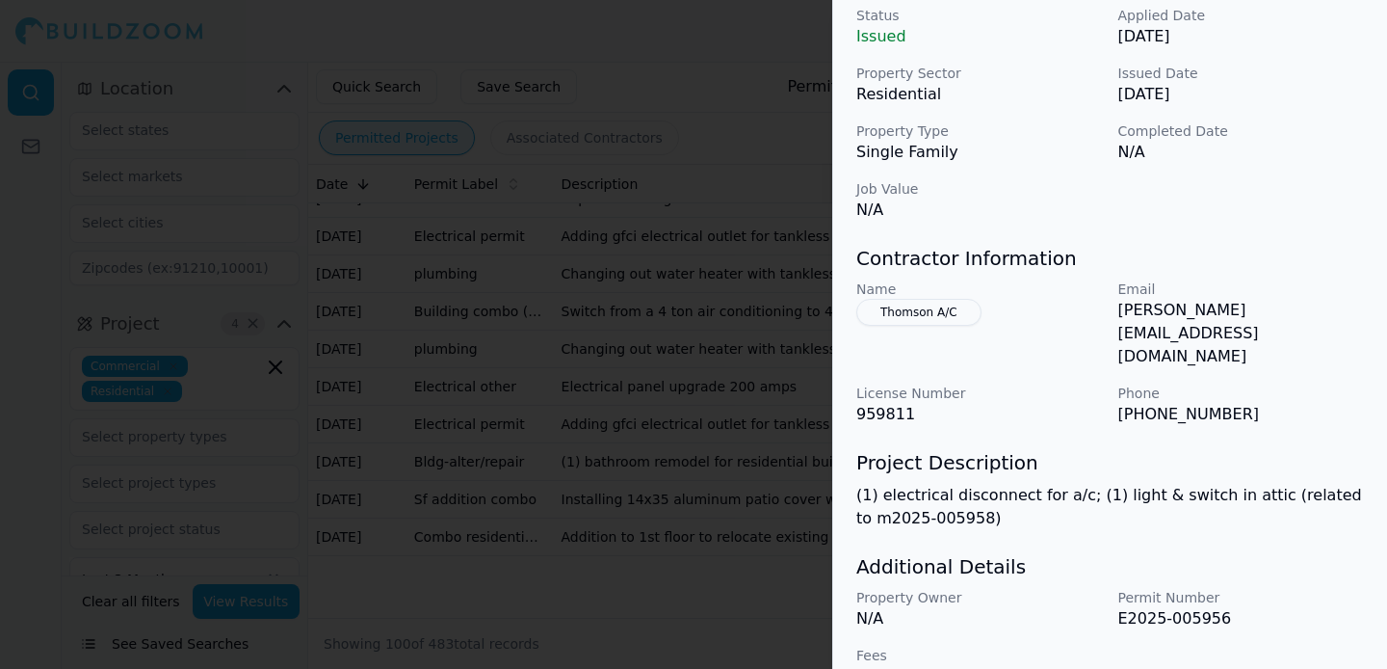
click at [753, 463] on div at bounding box center [693, 334] width 1387 height 669
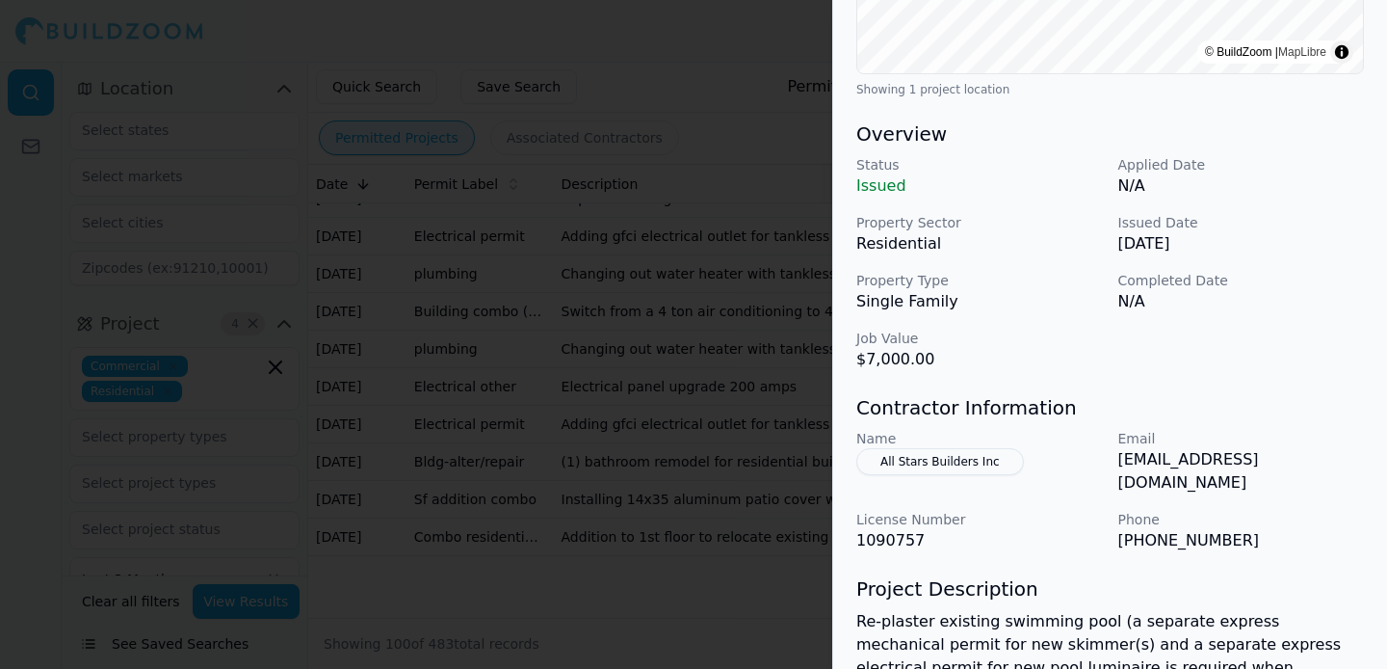
scroll to position [556, 0]
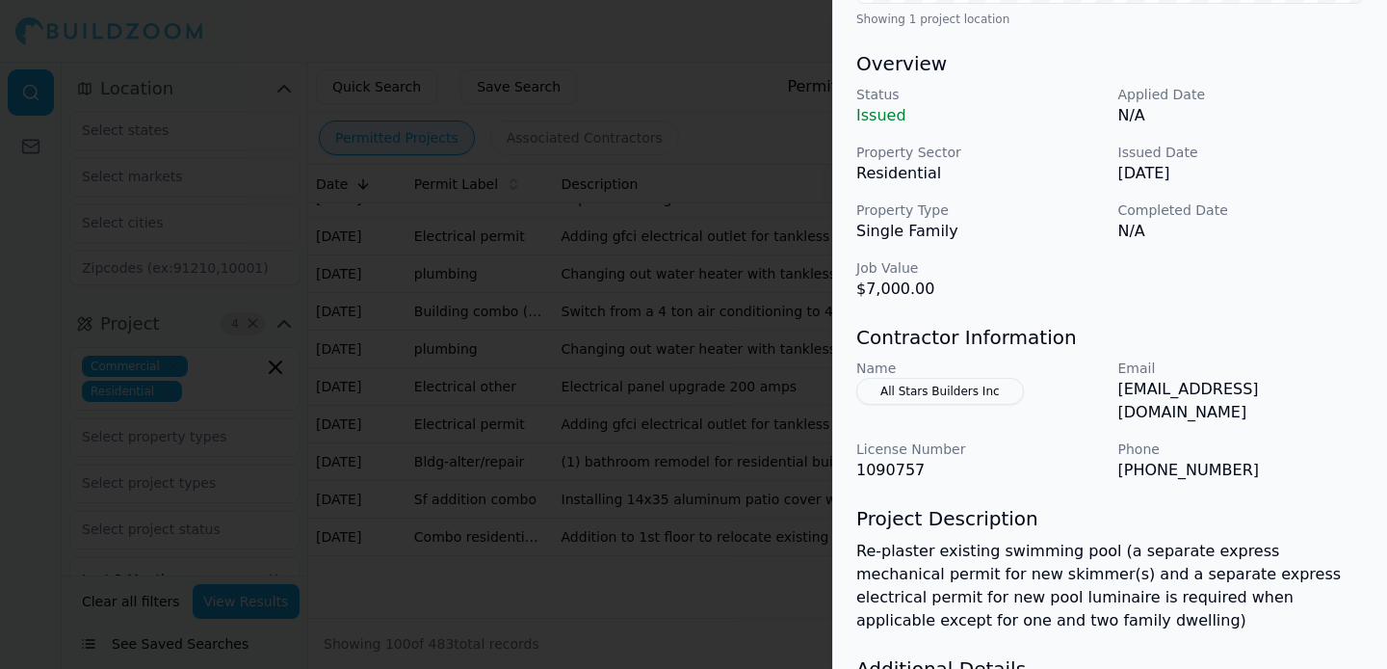
click at [959, 396] on button "All Stars Builders Inc" at bounding box center [940, 391] width 168 height 27
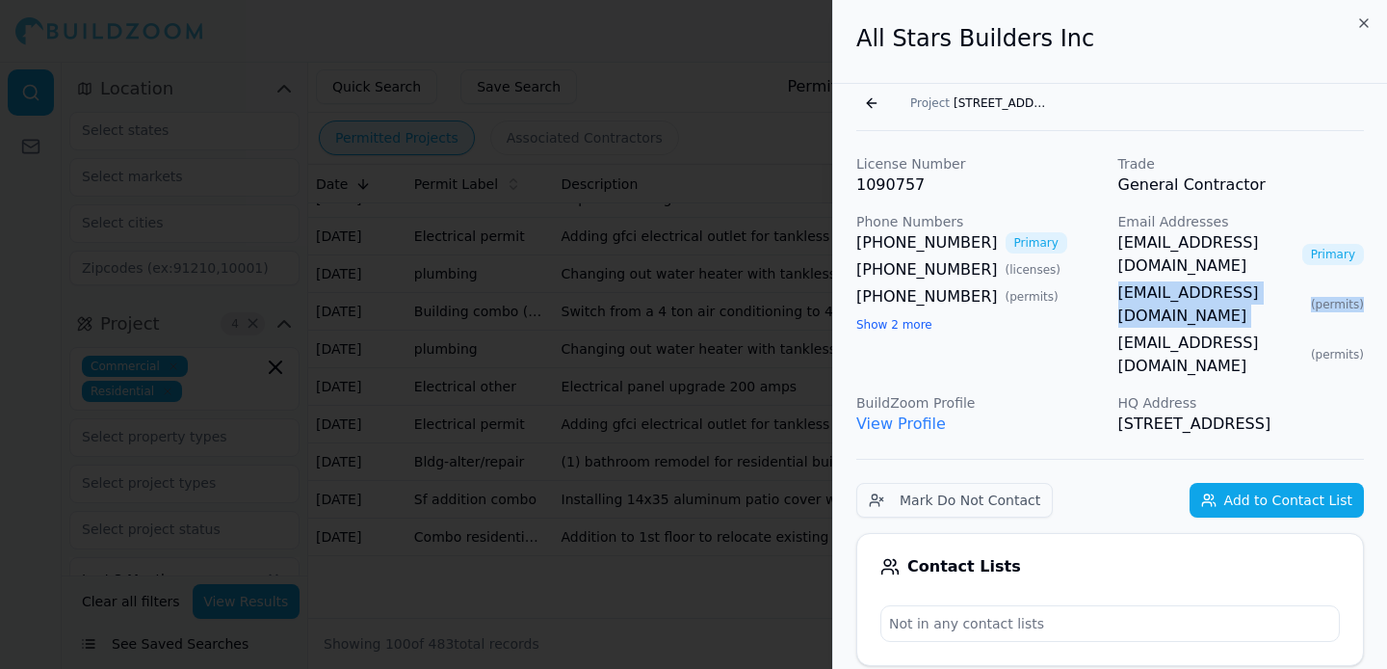
scroll to position [0, 70]
drag, startPoint x: 1115, startPoint y: 269, endPoint x: 1305, endPoint y: 266, distance: 189.8
copy link "[EMAIL_ADDRESS][DOMAIN_NAME]"
click at [987, 393] on p "BuildZoom Profile" at bounding box center [979, 402] width 247 height 19
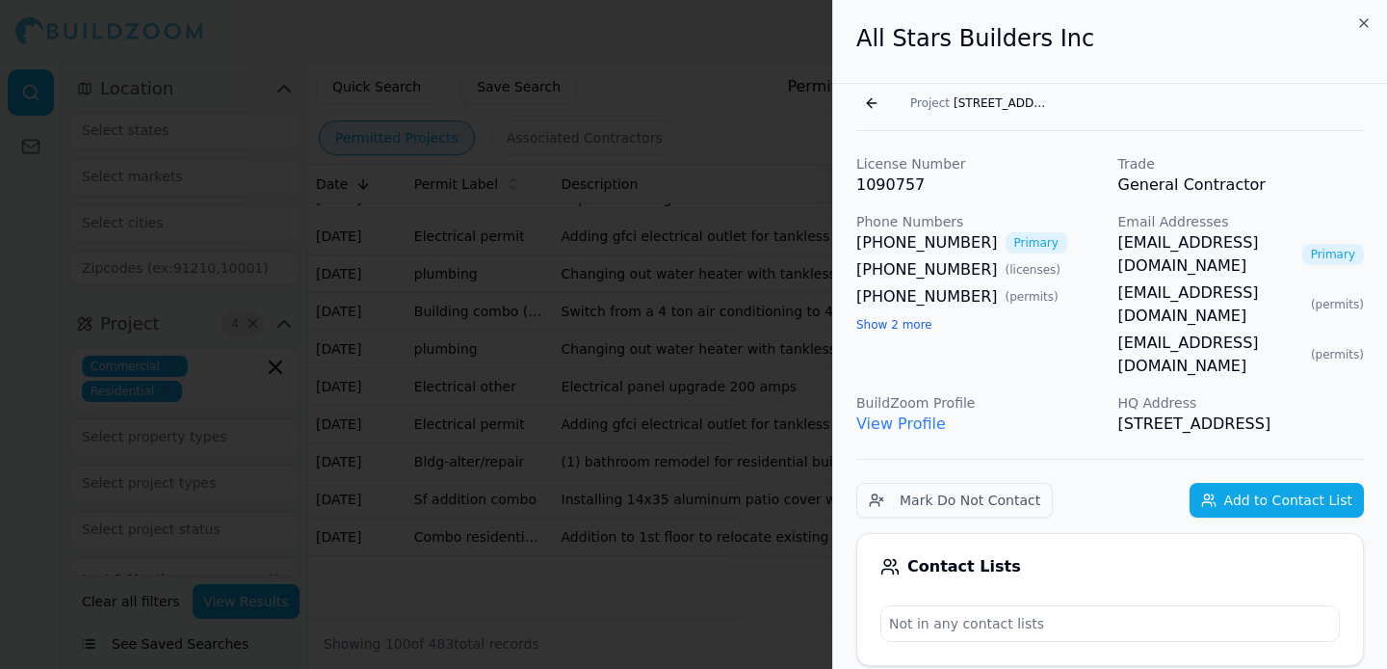
click at [1190, 483] on button "Add to Contact List" at bounding box center [1277, 500] width 174 height 35
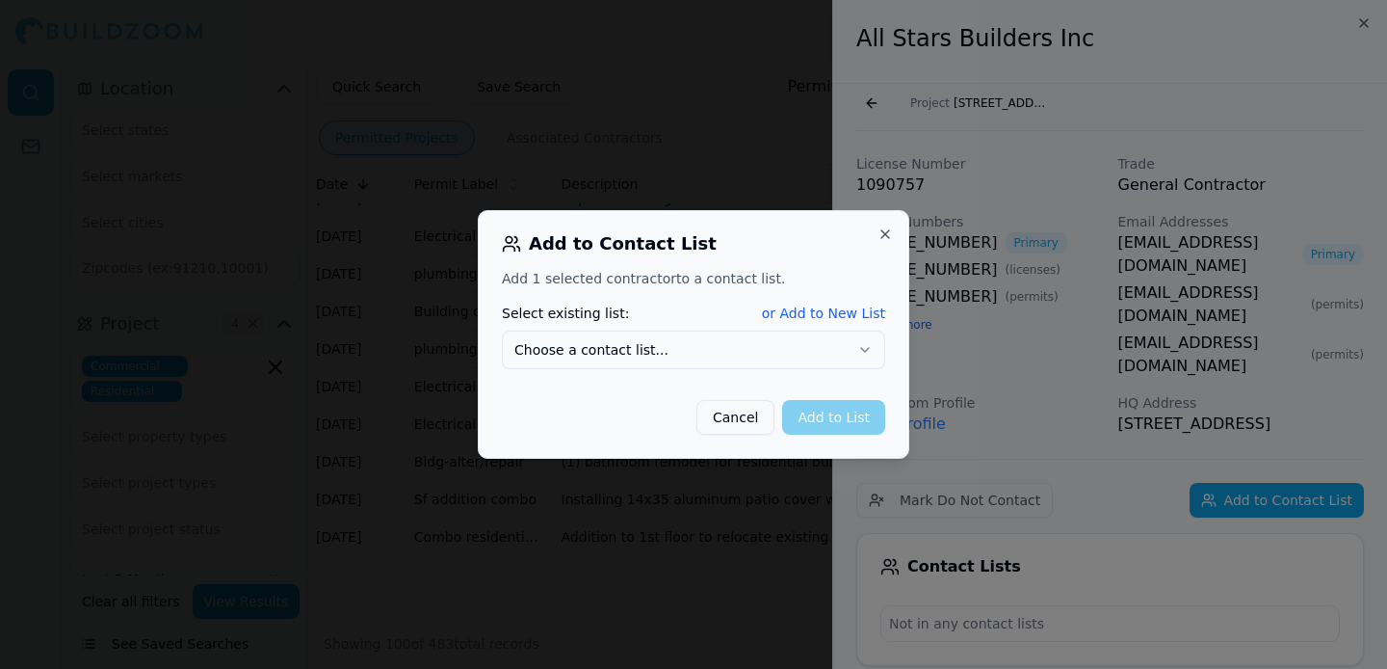
click at [706, 348] on button "Choose a contact list..." at bounding box center [693, 349] width 383 height 39
click at [819, 417] on button "Add to List" at bounding box center [833, 417] width 103 height 35
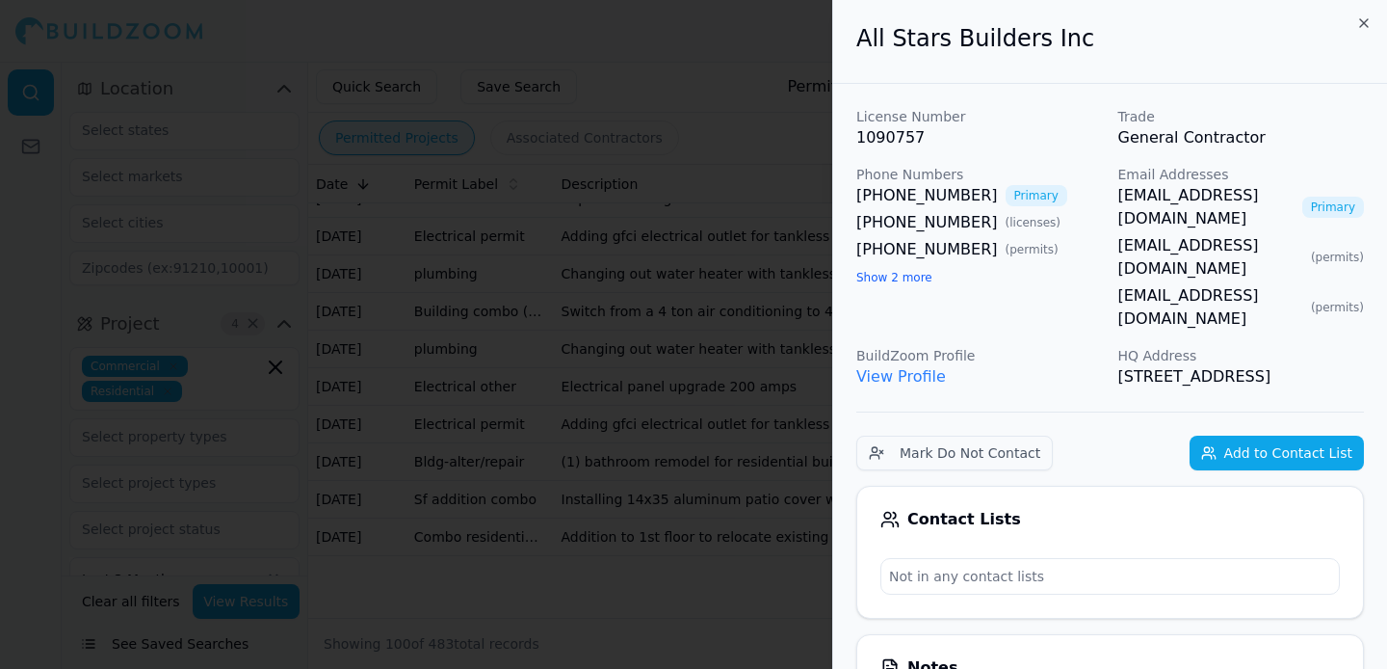
click at [775, 144] on div at bounding box center [693, 334] width 1387 height 669
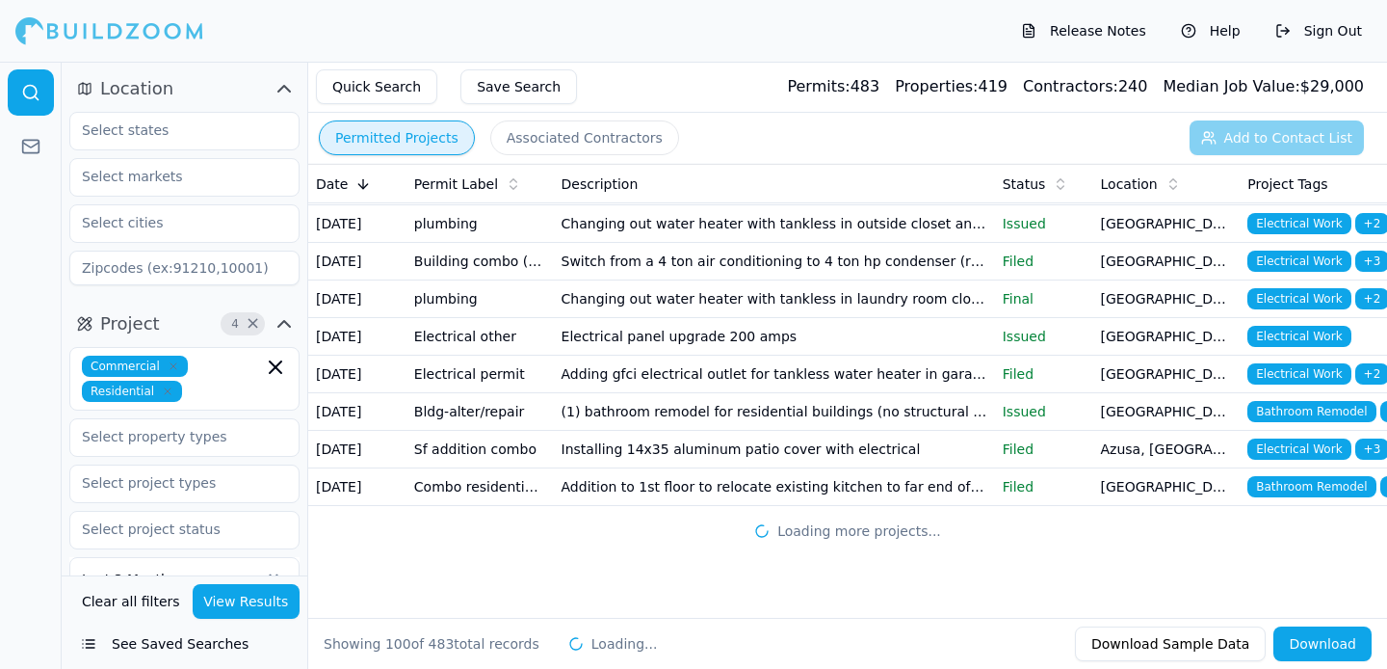
scroll to position [4423, 0]
click at [734, 92] on td "125 sqft 2nd story infill within the existing footprint & roofline of the home …" at bounding box center [774, 74] width 441 height 38
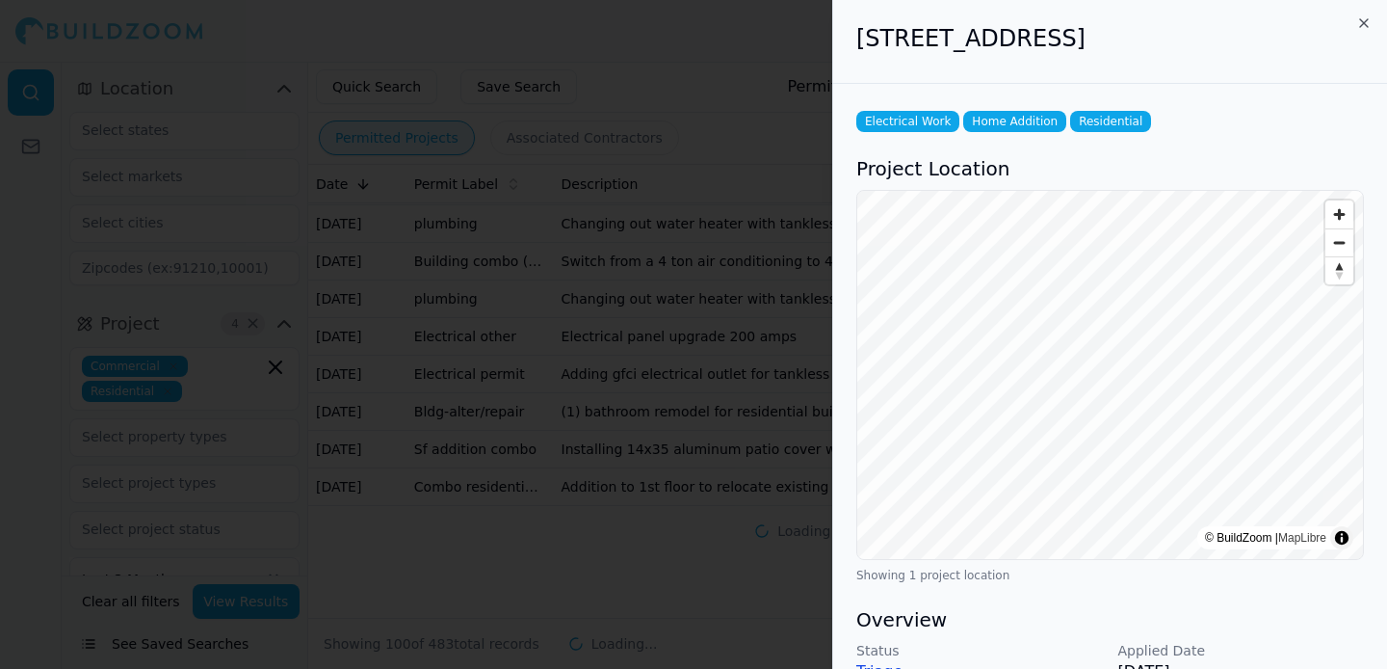
click at [734, 447] on div at bounding box center [693, 334] width 1387 height 669
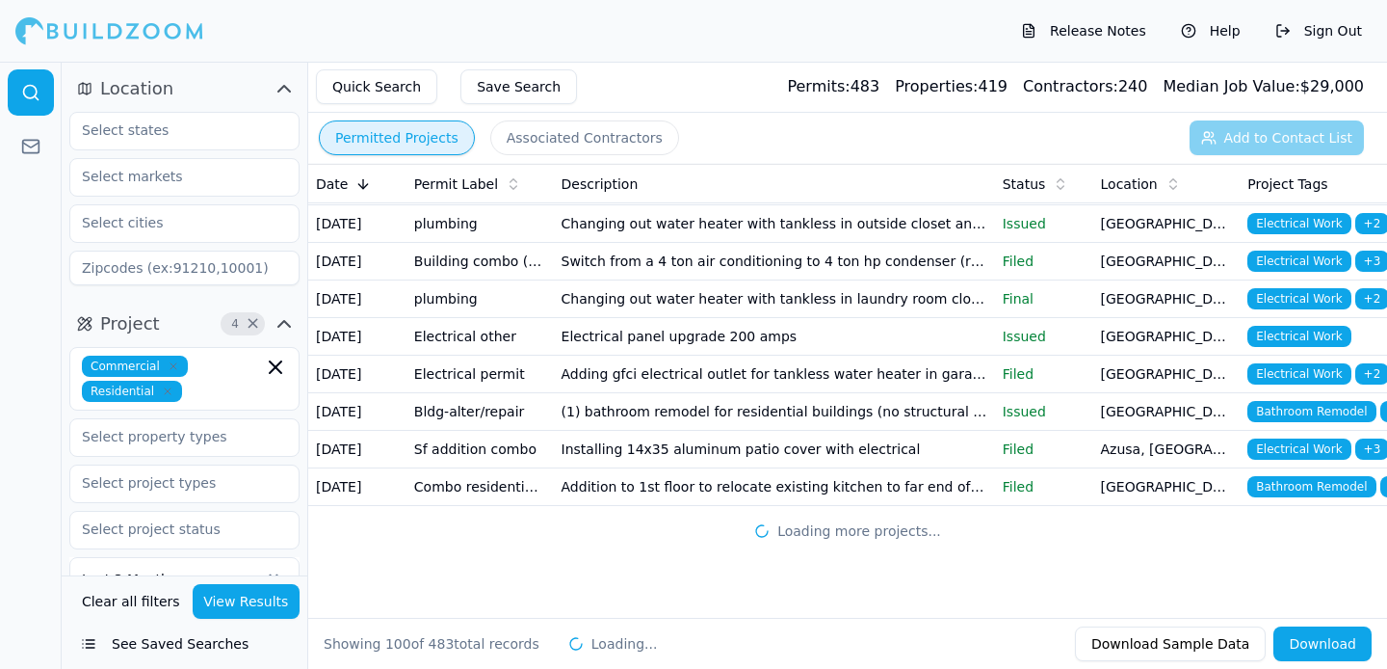
scroll to position [4650, 0]
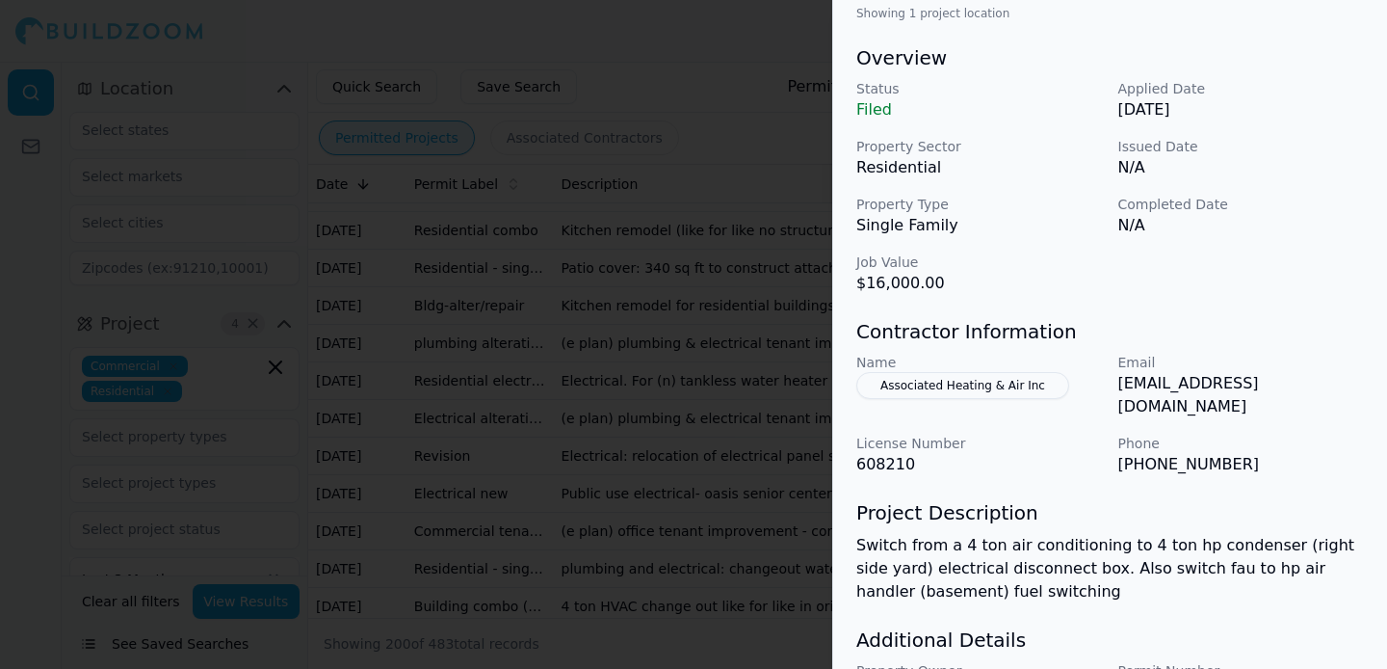
scroll to position [565, 0]
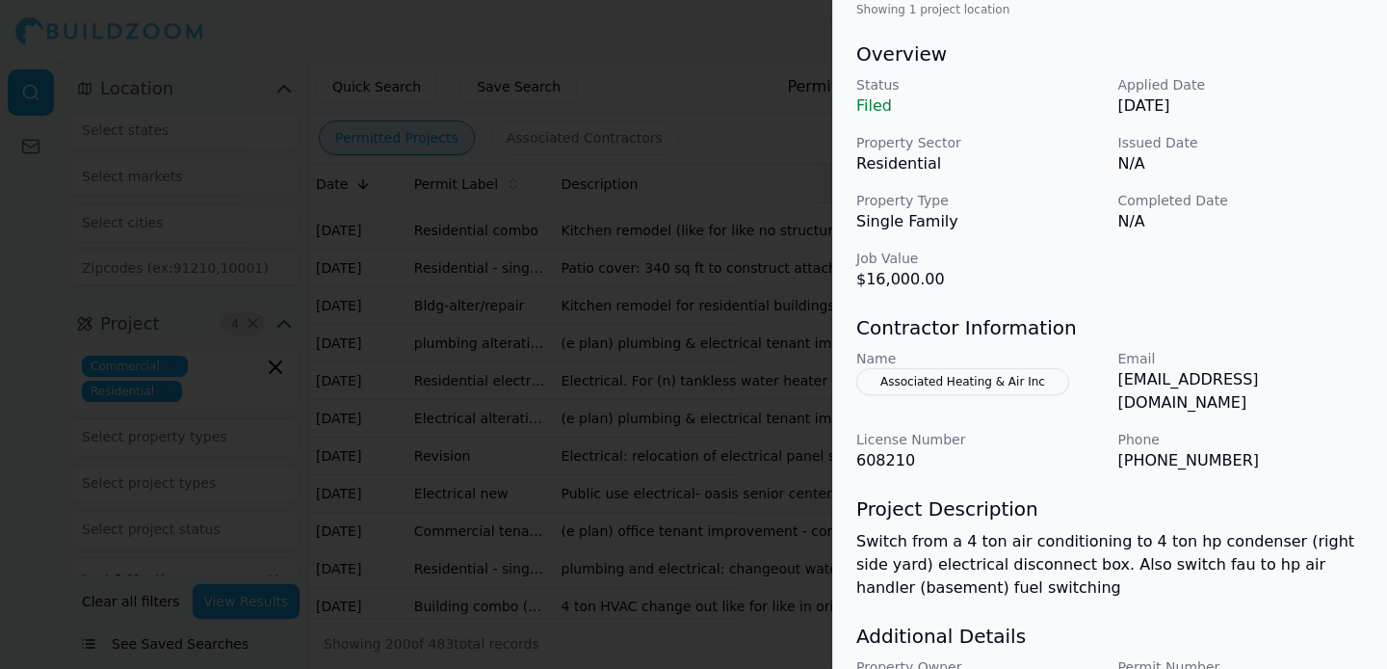
click at [1019, 530] on p "Switch from a 4 ton air conditioning to 4 ton hp condenser (right side yard) el…" at bounding box center [1110, 564] width 508 height 69
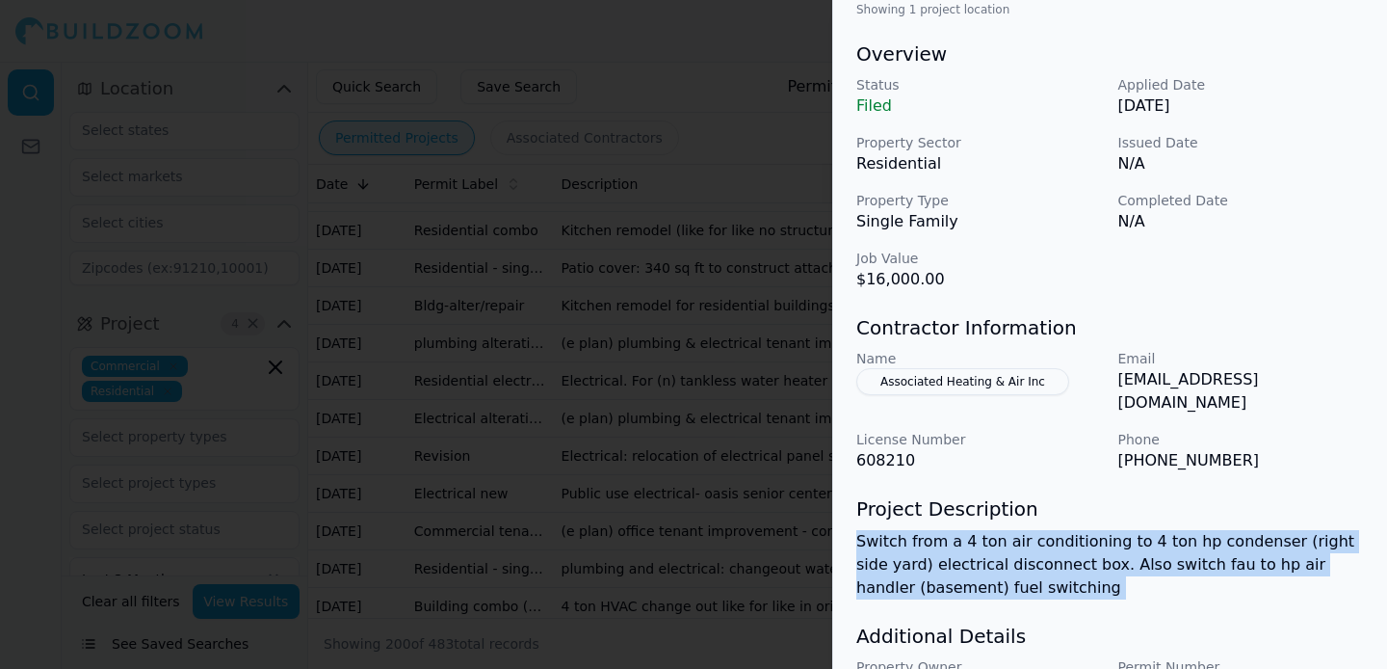
click at [1019, 530] on p "Switch from a 4 ton air conditioning to 4 ton hp condenser (right side yard) el…" at bounding box center [1110, 564] width 508 height 69
click at [1020, 537] on p "Switch from a 4 ton air conditioning to 4 ton hp condenser (right side yard) el…" at bounding box center [1110, 564] width 508 height 69
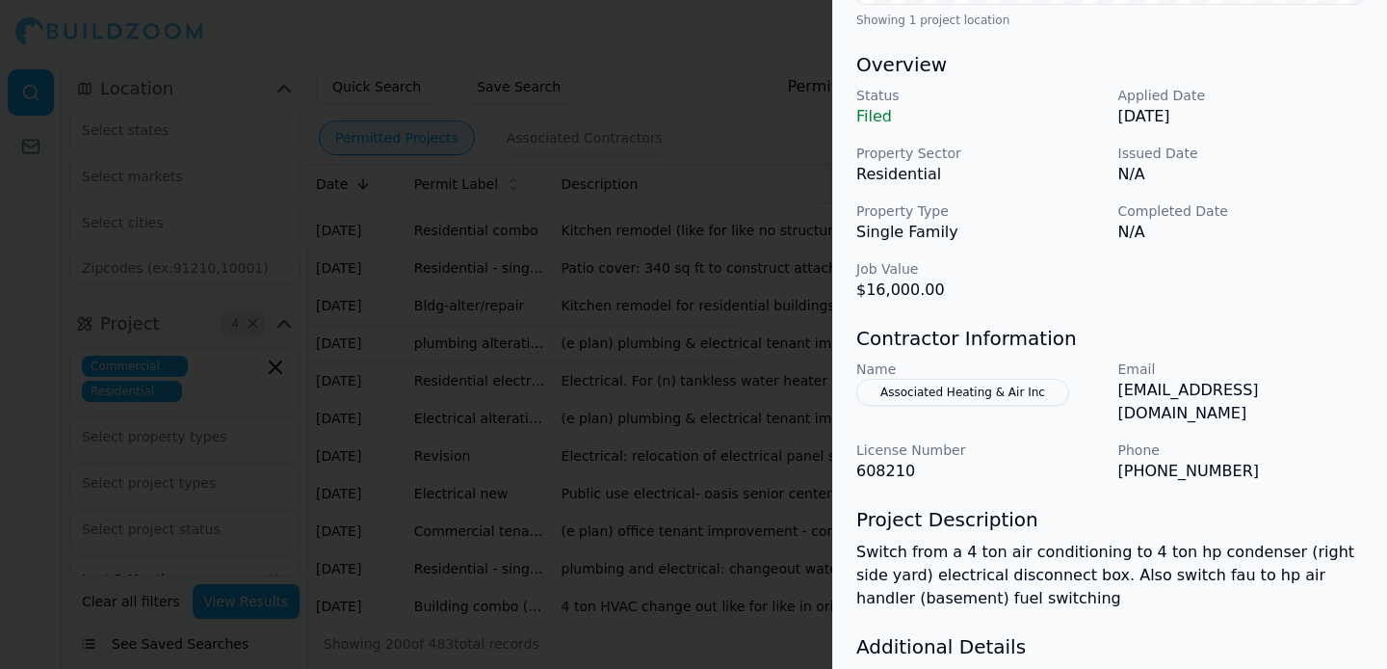
scroll to position [556, 0]
click at [979, 394] on button "Associated Heating & Air Inc" at bounding box center [962, 391] width 213 height 27
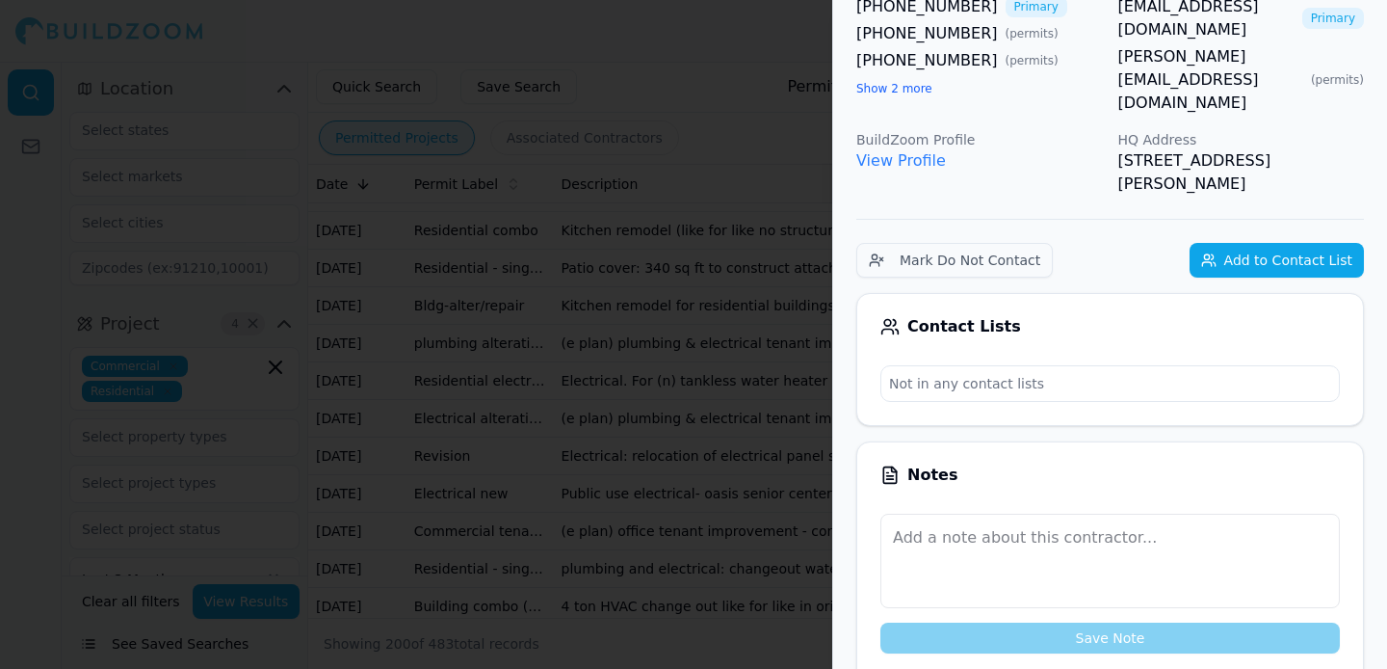
scroll to position [0, 0]
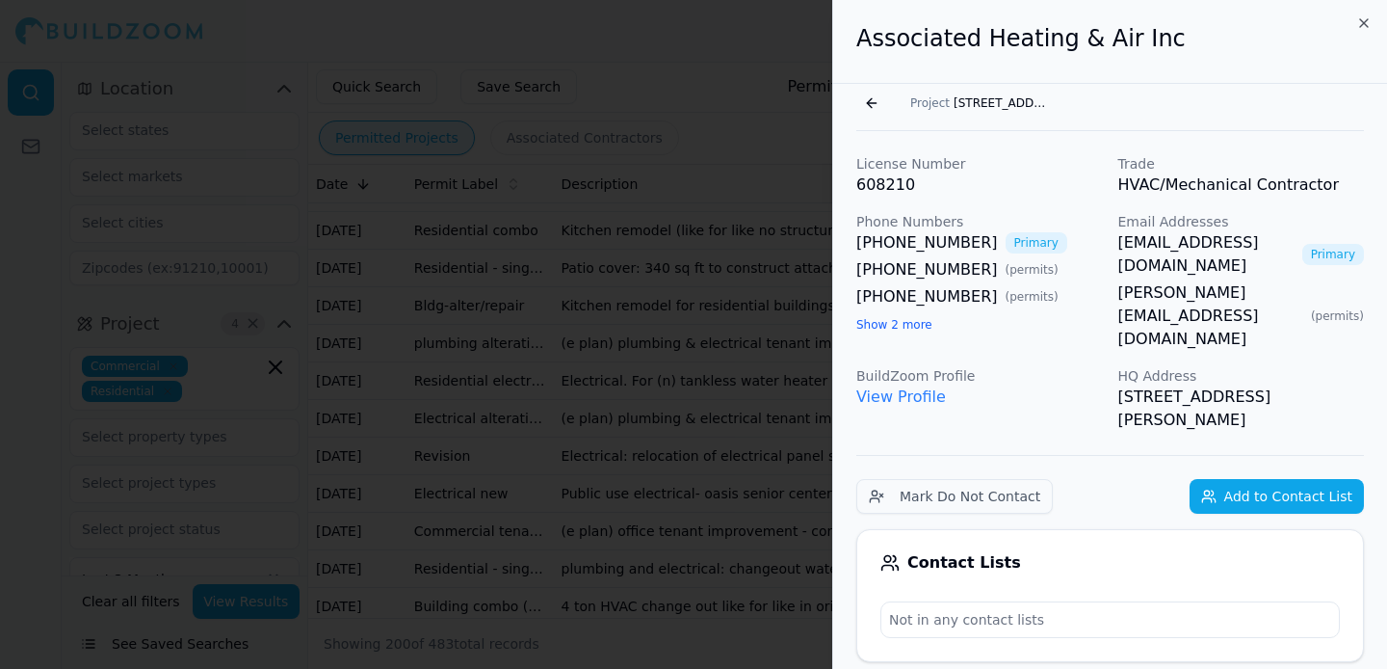
click at [1112, 250] on div "License Number 608210 Trade HVAC/Mechanical Contractor Phone Numbers [PHONE_NUM…" at bounding box center [1110, 292] width 508 height 277
copy link "[EMAIL_ADDRESS][DOMAIN_NAME]"
click at [1314, 479] on button "Add to Contact List" at bounding box center [1277, 496] width 174 height 35
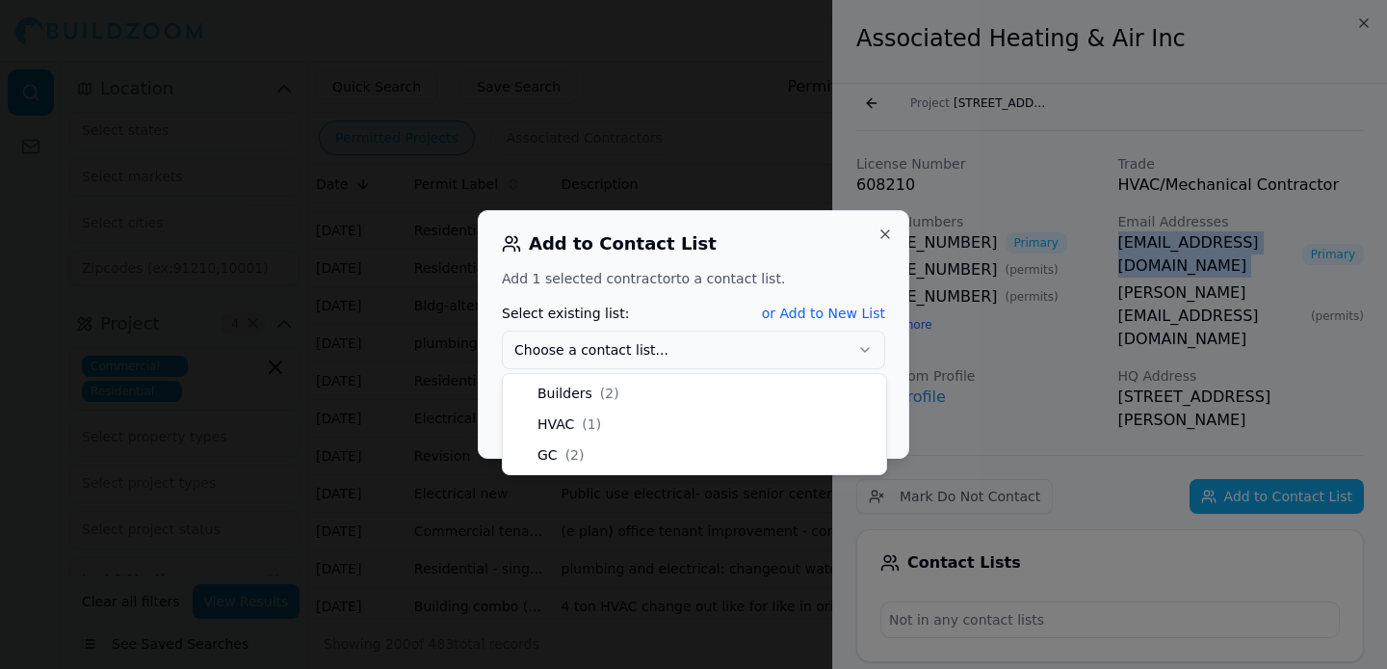
click at [823, 347] on button "Choose a contact list..." at bounding box center [693, 349] width 383 height 39
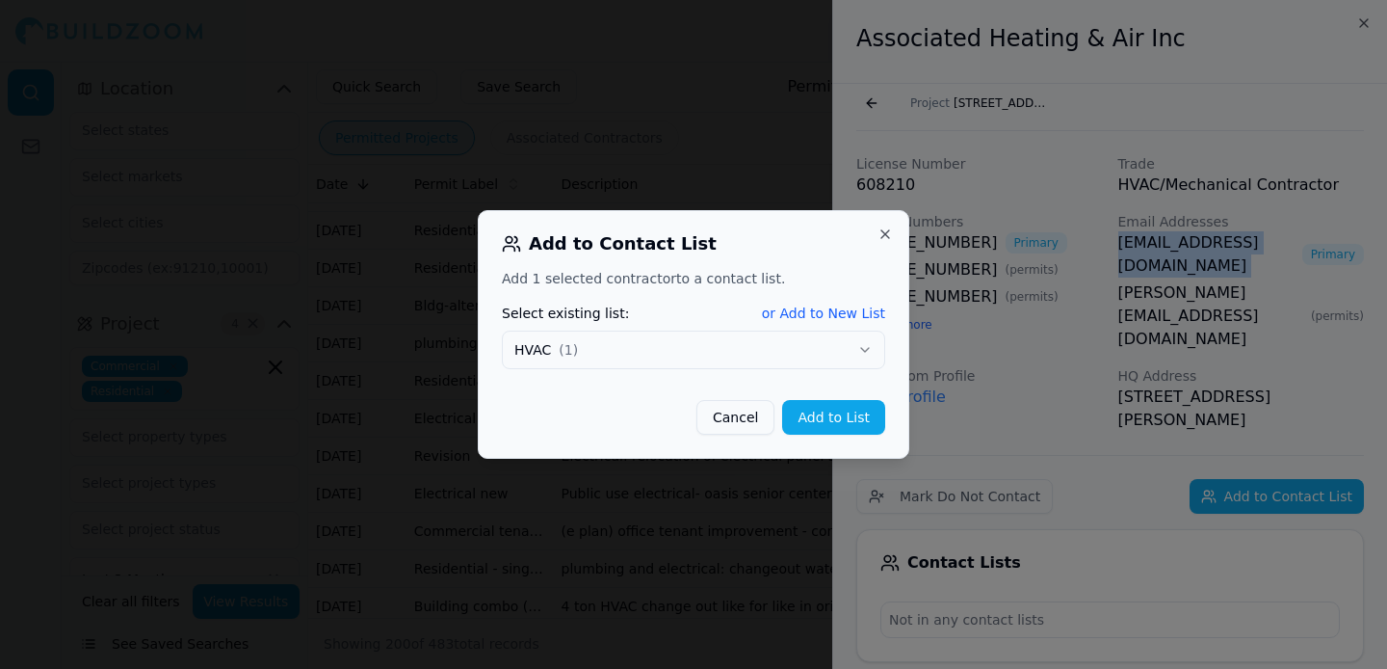
click at [827, 422] on button "Add to List" at bounding box center [833, 417] width 103 height 35
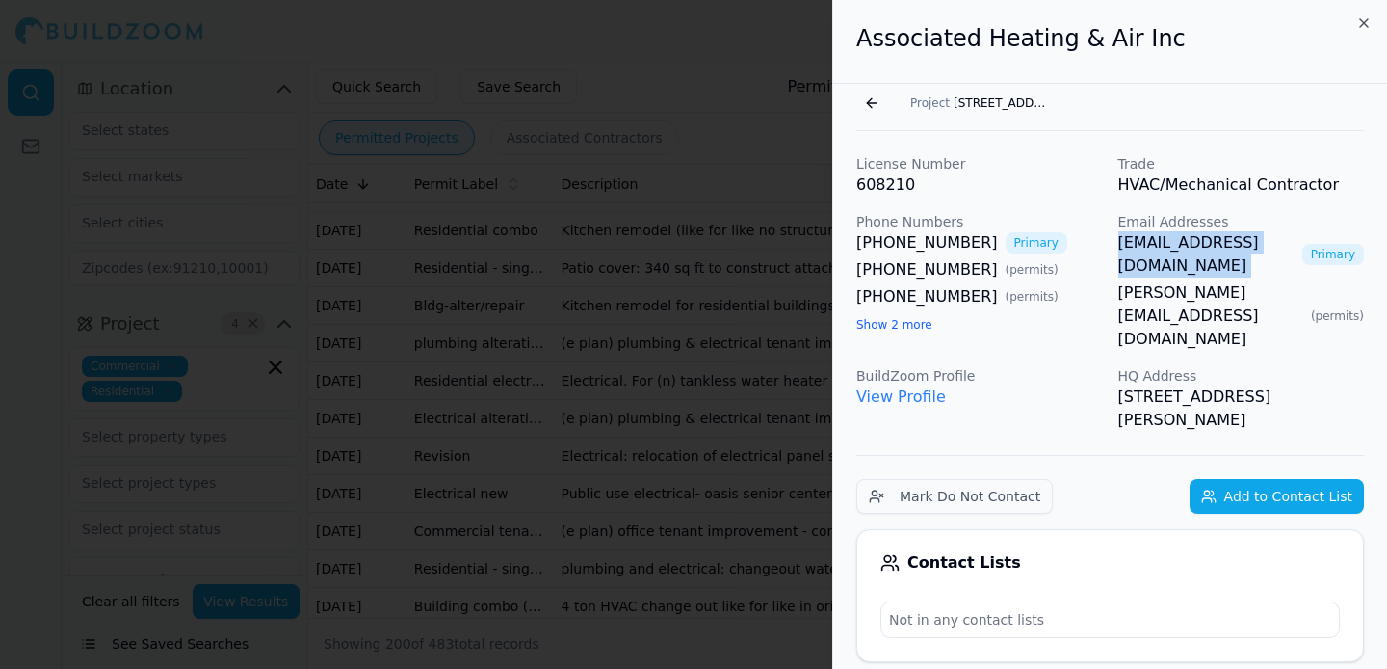
click at [653, 491] on div at bounding box center [693, 334] width 1387 height 669
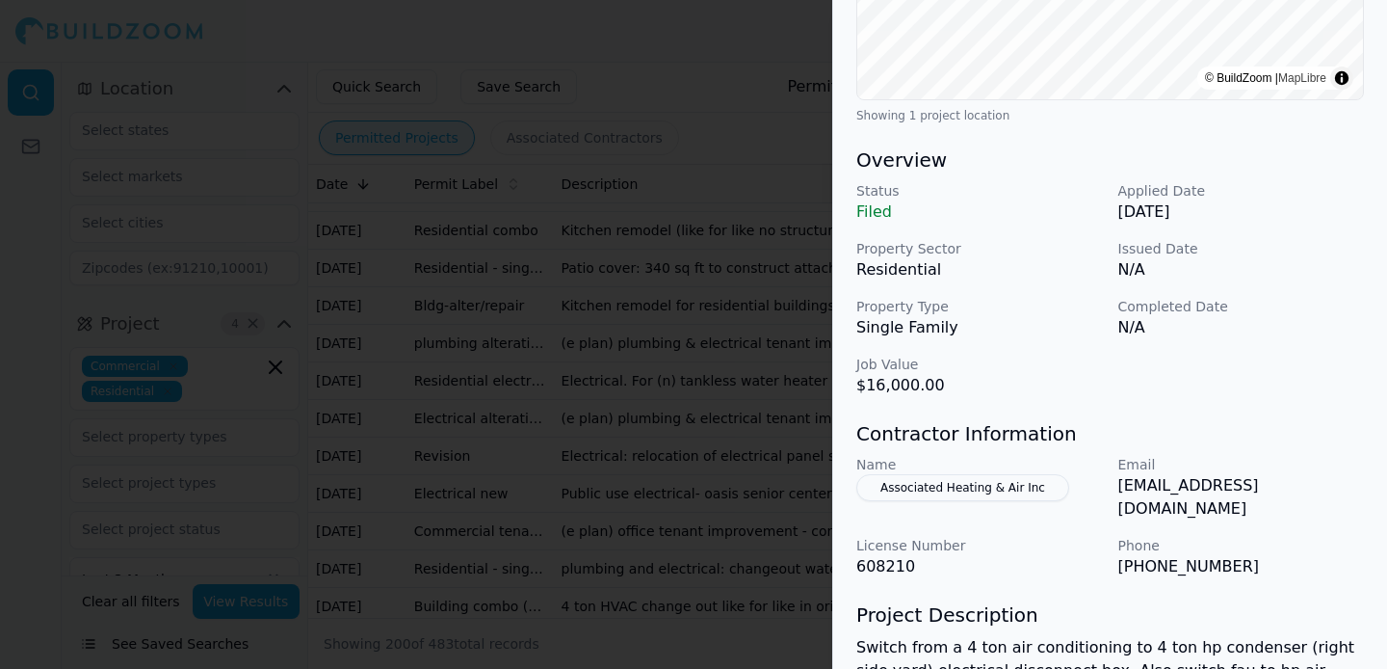
scroll to position [508, 0]
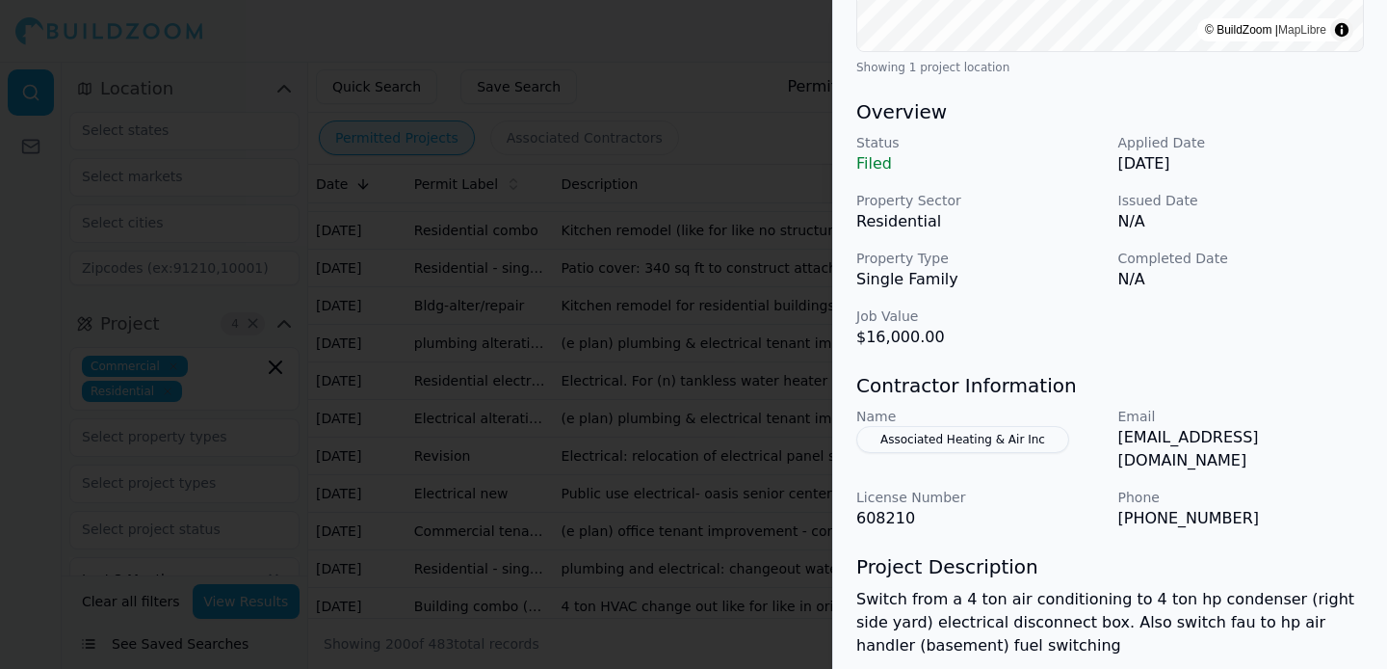
click at [670, 472] on div at bounding box center [693, 334] width 1387 height 669
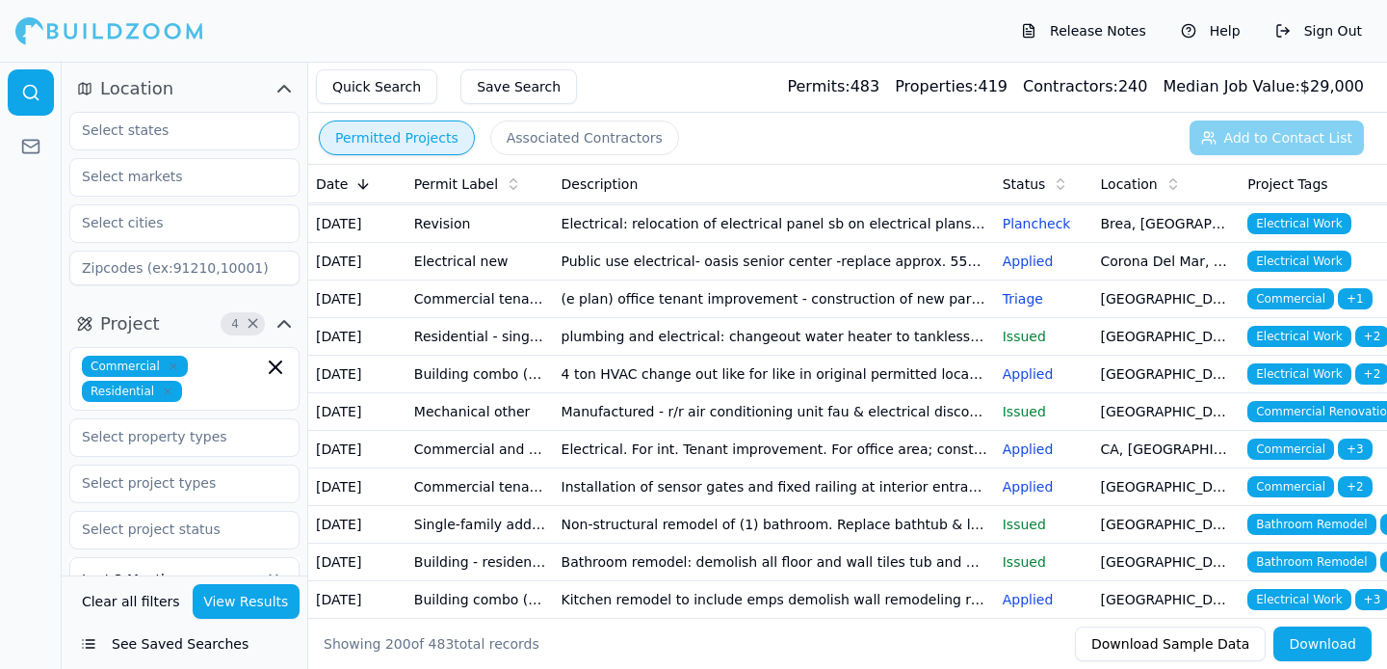
scroll to position [4880, 0]
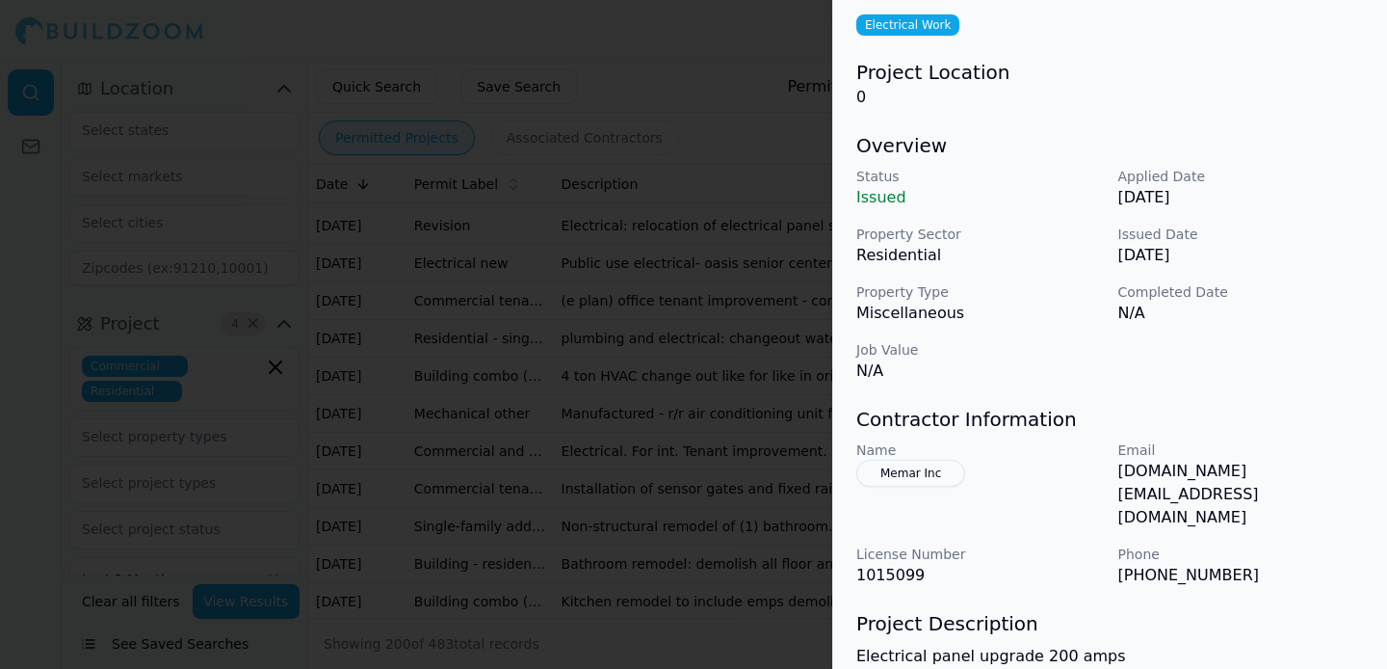
scroll to position [150, 0]
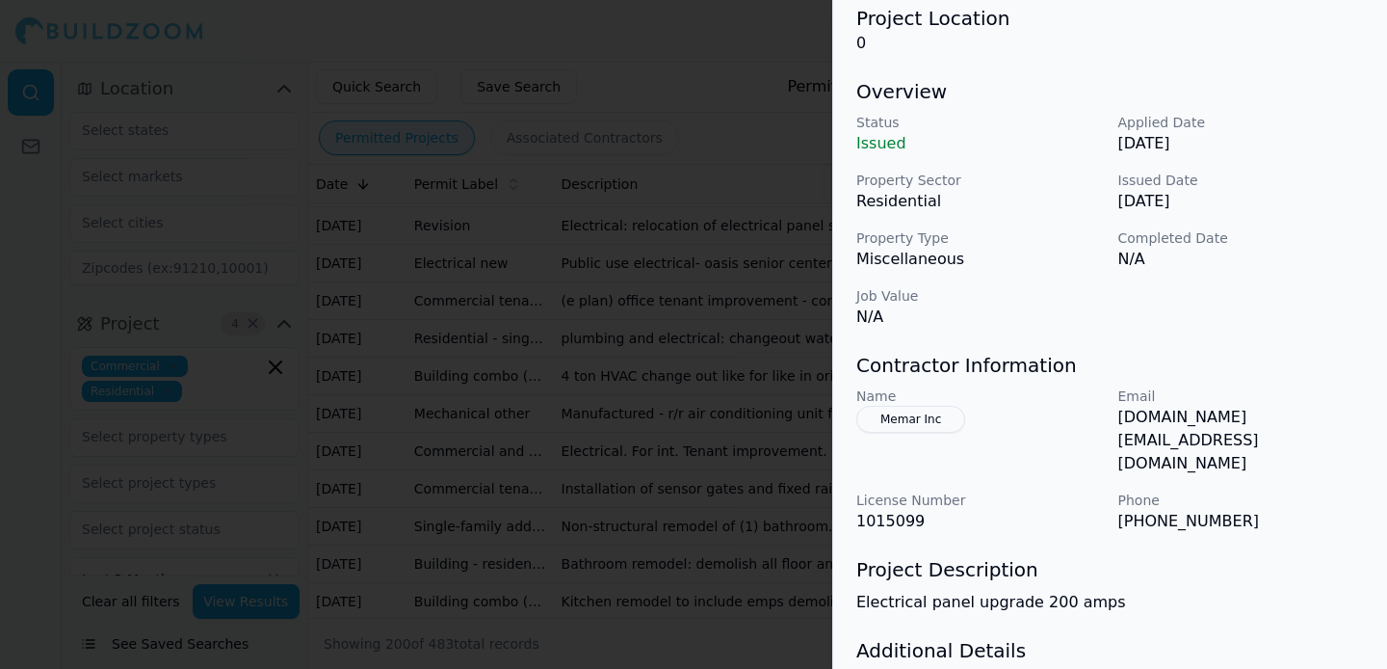
click at [926, 415] on button "Memar Inc" at bounding box center [910, 419] width 109 height 27
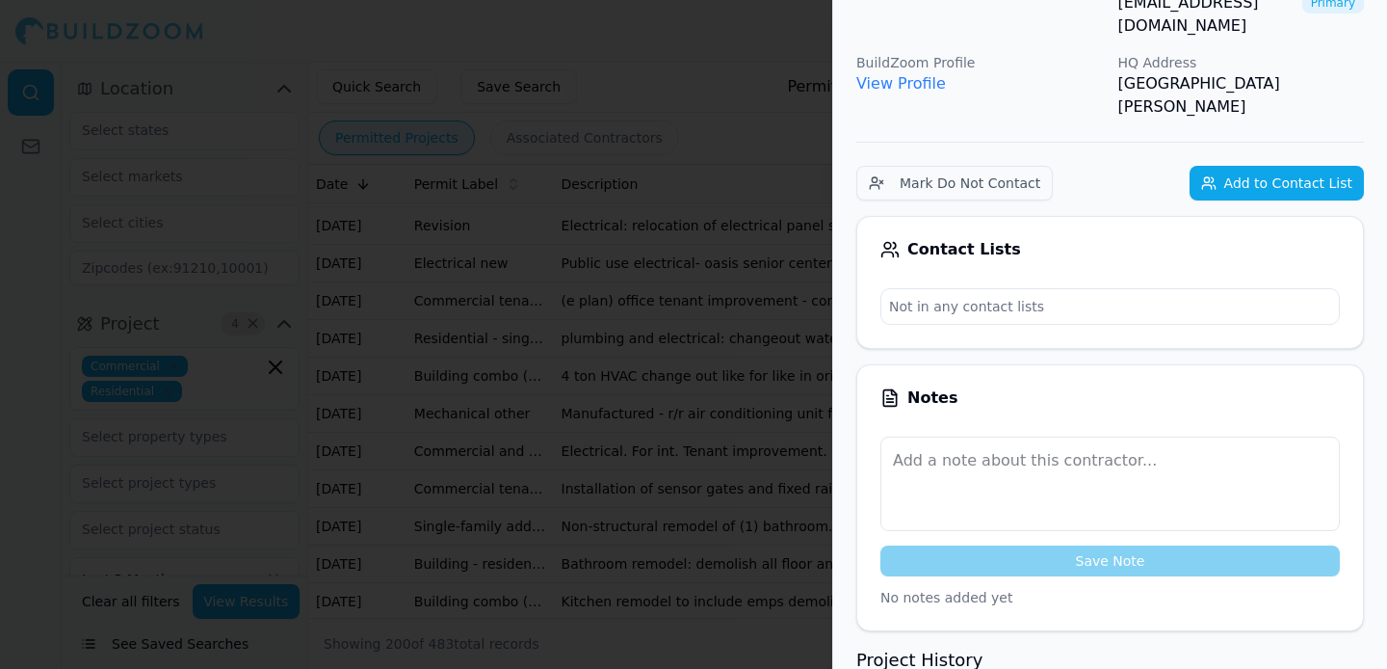
scroll to position [0, 0]
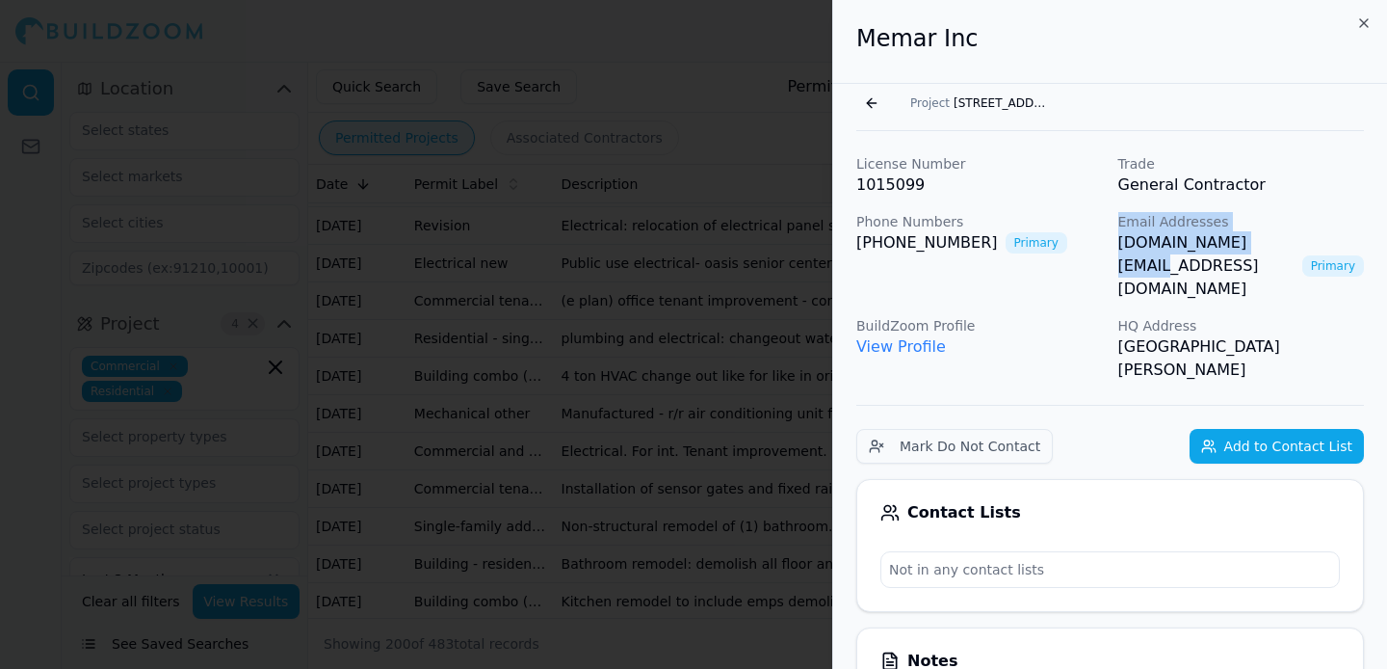
drag, startPoint x: 1108, startPoint y: 240, endPoint x: 1282, endPoint y: 241, distance: 174.4
click at [1282, 241] on div "License Number 1015099 Trade General Contractor Phone Numbers [PHONE_NUMBER] Pr…" at bounding box center [1110, 267] width 508 height 227
click at [1282, 241] on div "[DOMAIN_NAME][EMAIL_ADDRESS][DOMAIN_NAME] Primary" at bounding box center [1241, 265] width 247 height 69
drag, startPoint x: 1282, startPoint y: 241, endPoint x: 1115, endPoint y: 243, distance: 167.6
click at [1115, 243] on div "License Number 1015099 Trade General Contractor Phone Numbers [PHONE_NUMBER] Pr…" at bounding box center [1110, 267] width 508 height 227
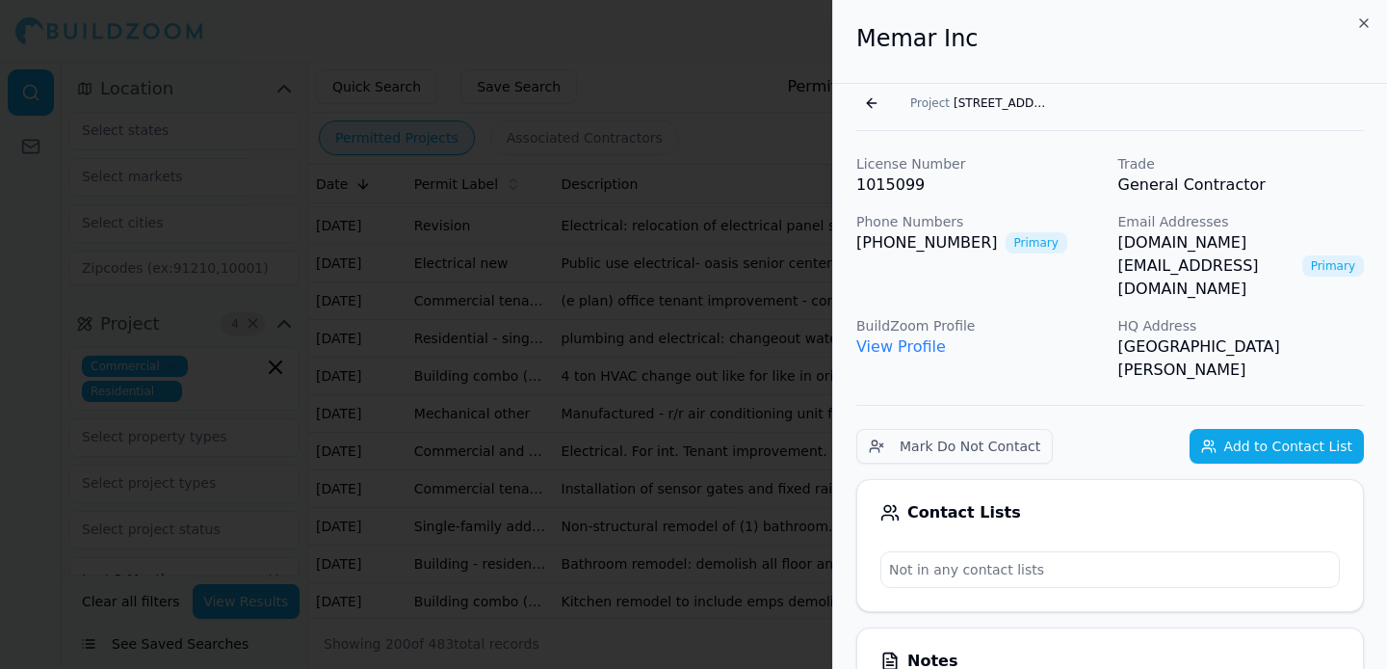
click at [872, 98] on button "Go back" at bounding box center [871, 103] width 31 height 31
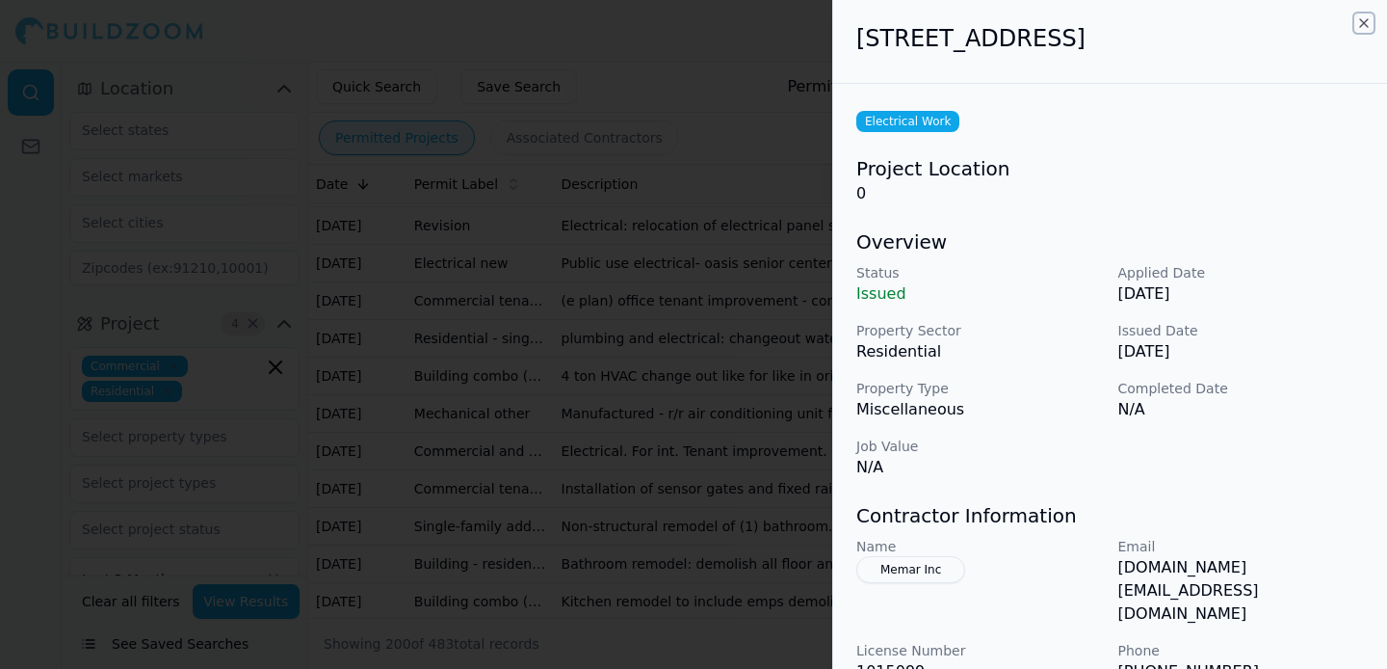
click at [1364, 26] on icon "button" at bounding box center [1363, 22] width 15 height 15
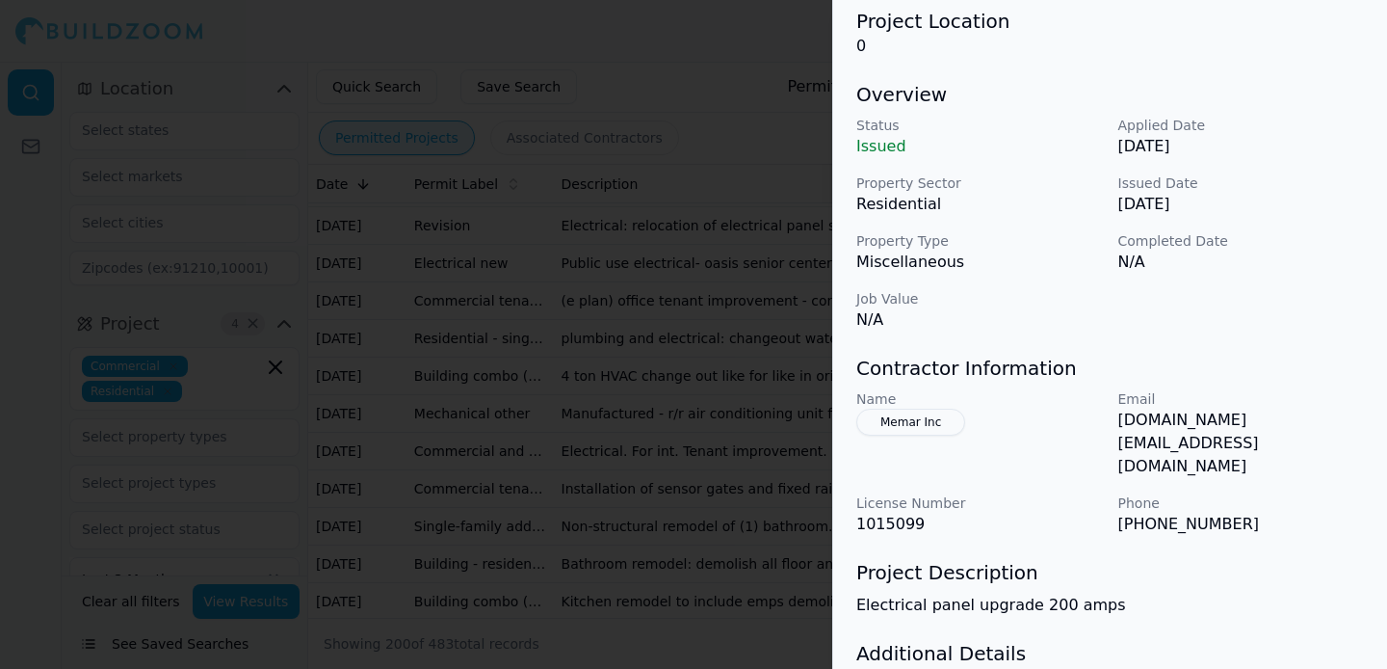
scroll to position [234, 0]
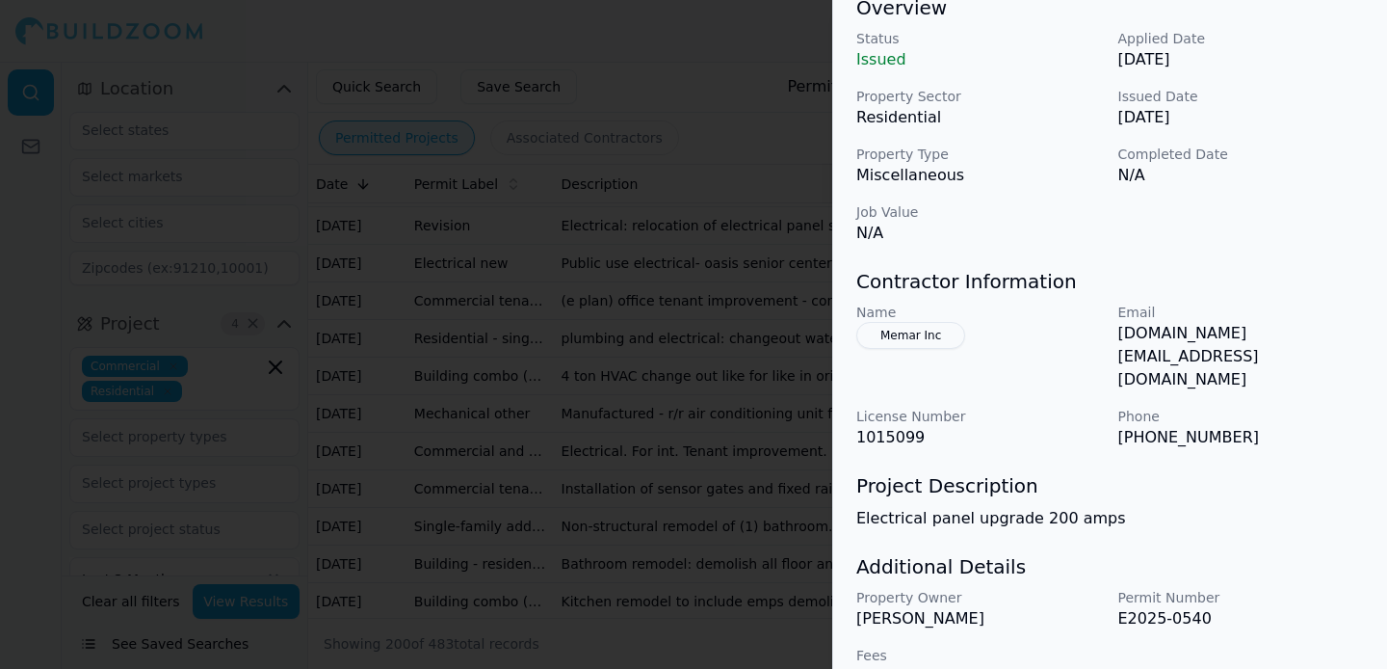
click at [1191, 472] on div "Project Description Electrical panel upgrade 200 amps" at bounding box center [1110, 501] width 508 height 58
click at [1251, 426] on p "[PHONE_NUMBER]" at bounding box center [1241, 437] width 247 height 23
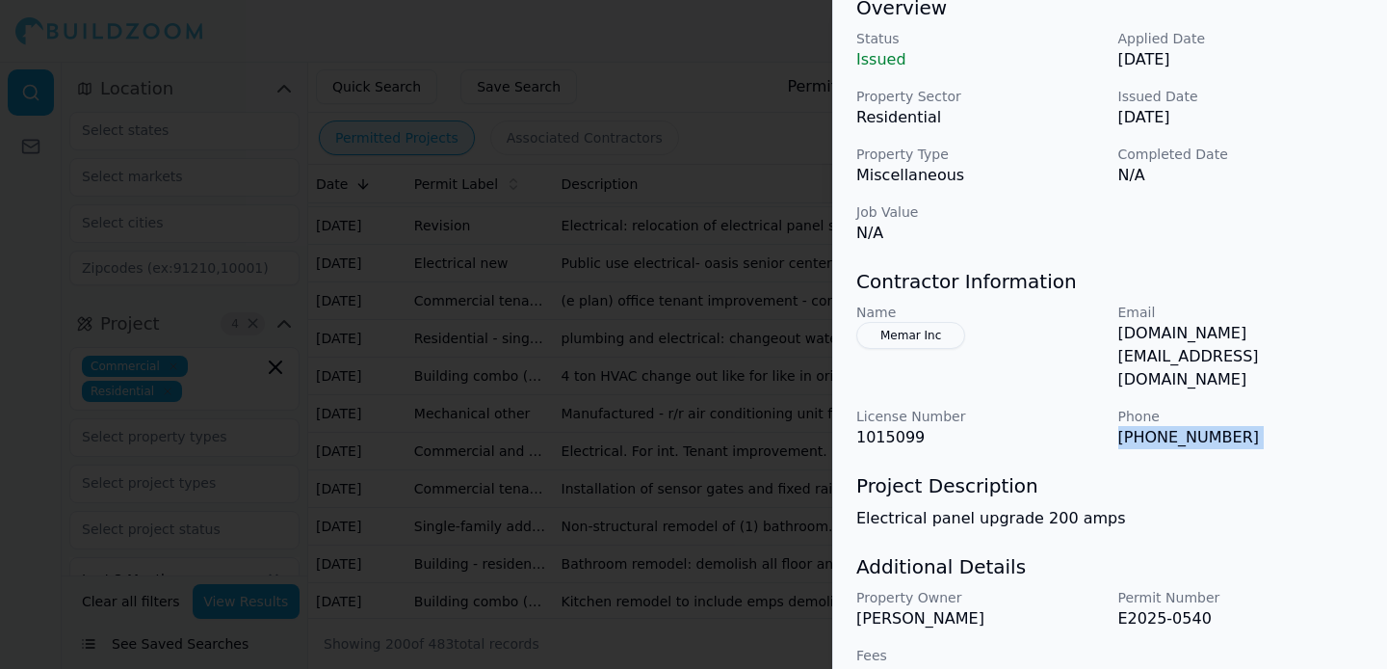
click at [1251, 426] on p "[PHONE_NUMBER]" at bounding box center [1241, 437] width 247 height 23
click at [1293, 426] on p "[PHONE_NUMBER]" at bounding box center [1241, 437] width 247 height 23
click at [887, 325] on button "Memar Inc" at bounding box center [910, 335] width 109 height 27
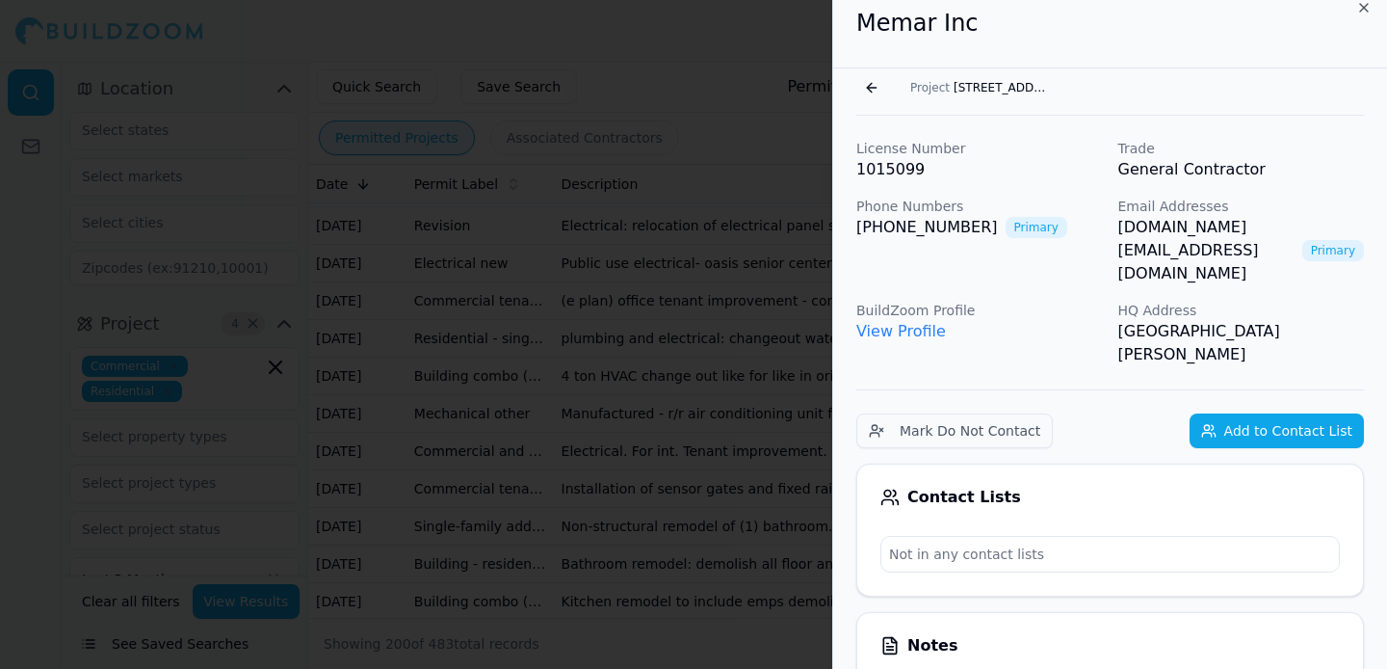
scroll to position [0, 0]
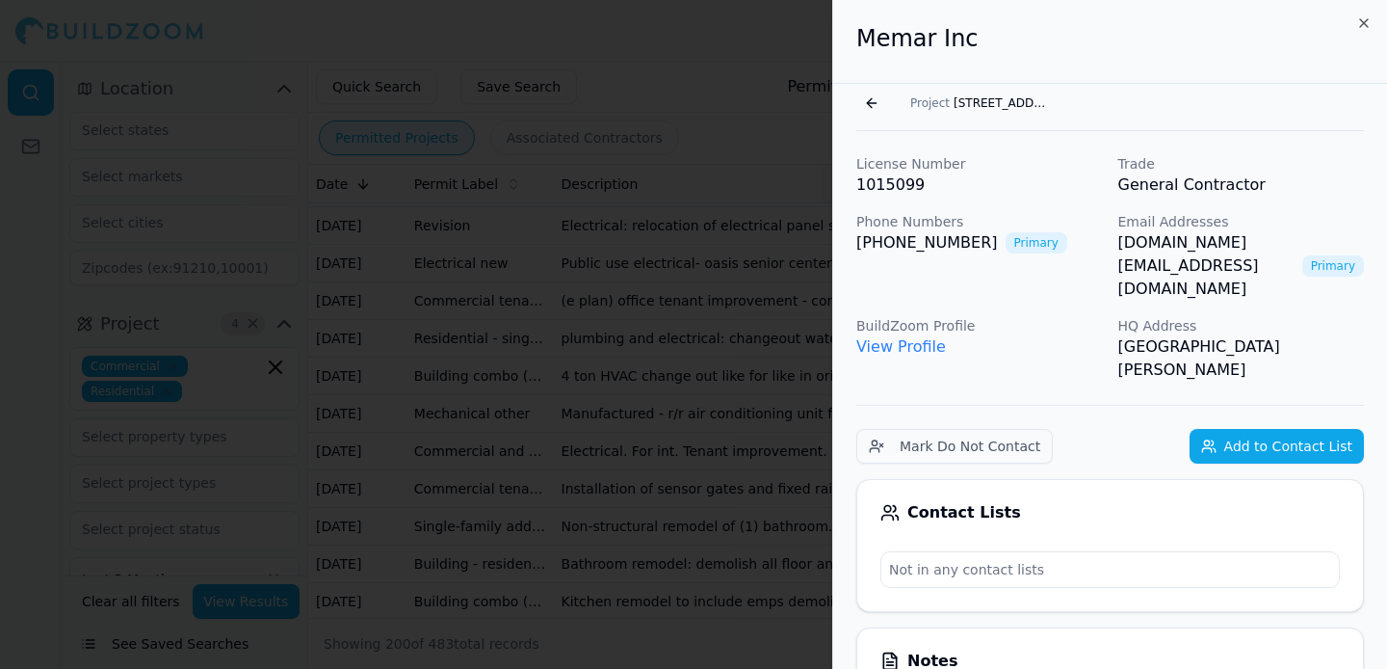
click at [881, 96] on button "Go back" at bounding box center [871, 103] width 31 height 31
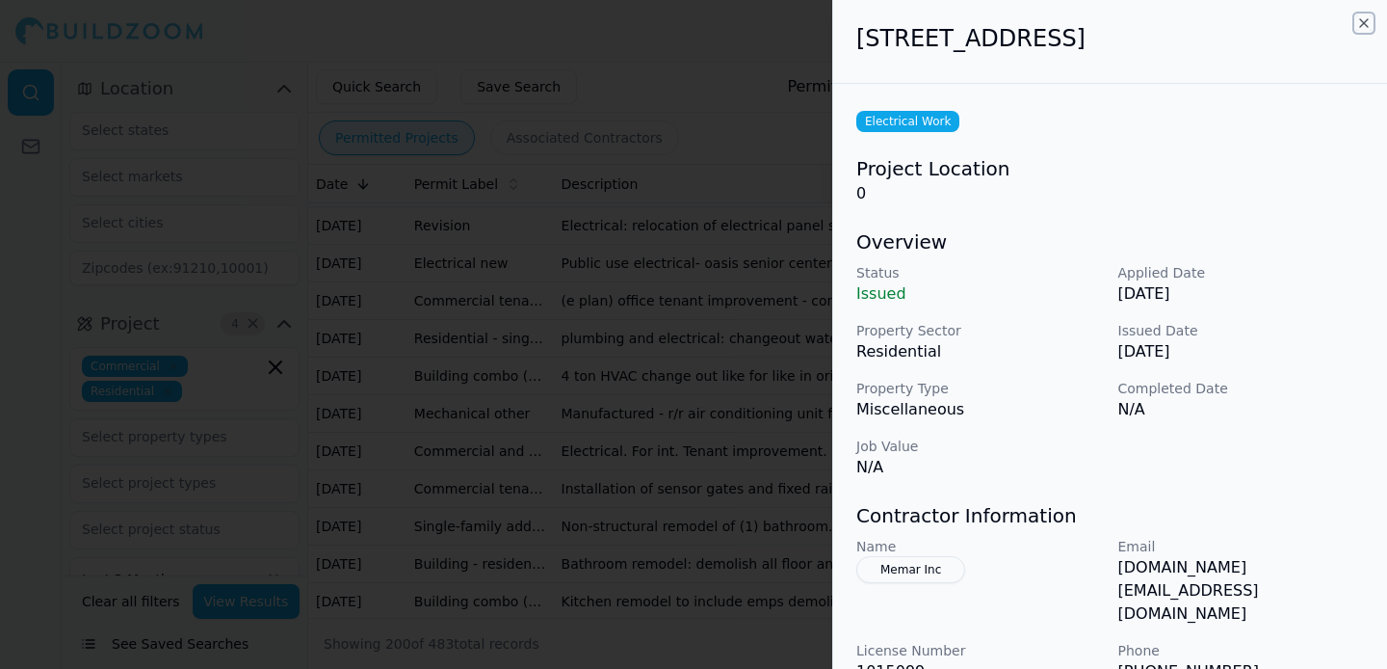
click at [1361, 24] on icon "button" at bounding box center [1364, 23] width 8 height 8
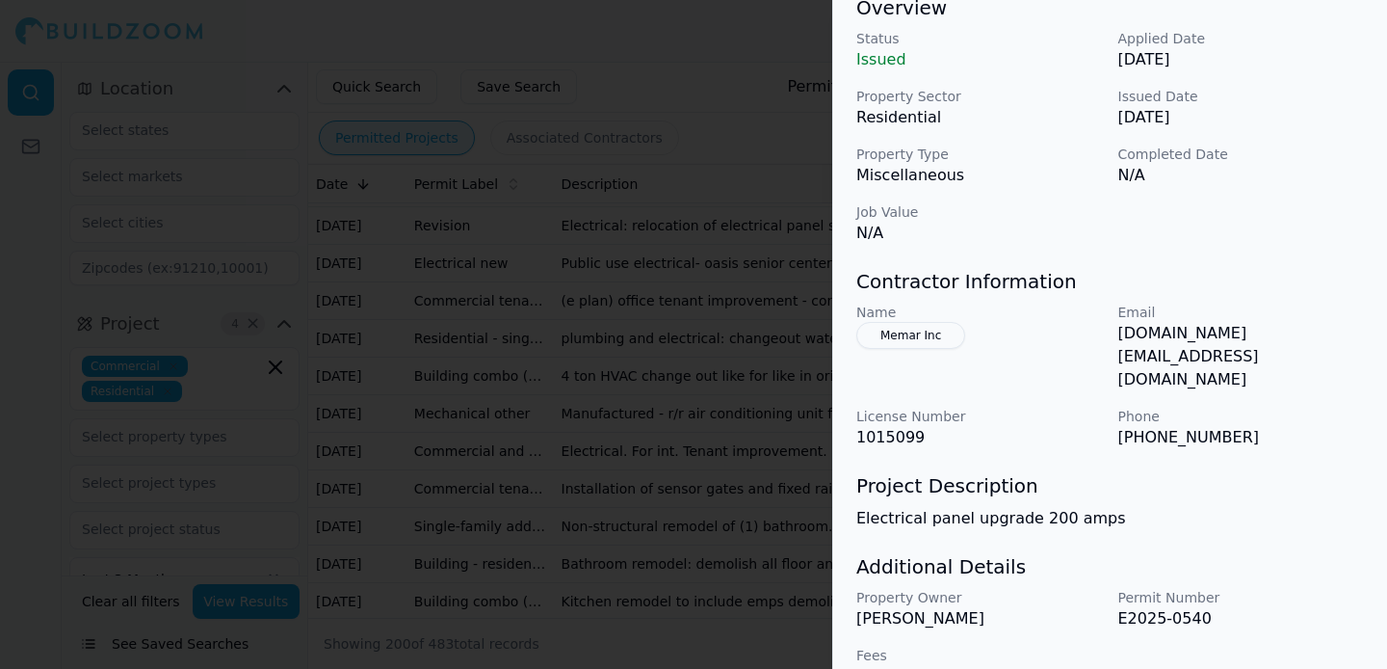
scroll to position [233, 0]
click at [912, 348] on button "Memar Inc" at bounding box center [910, 336] width 109 height 27
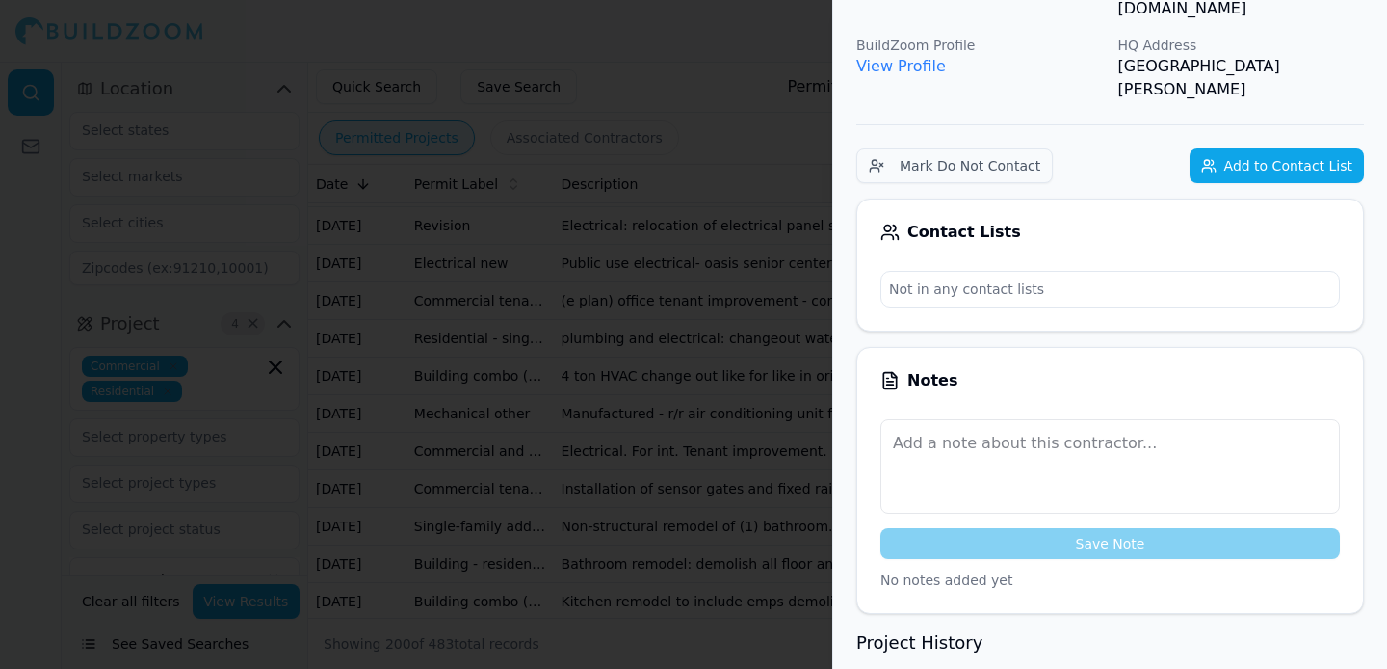
click at [1274, 148] on button "Add to Contact List" at bounding box center [1277, 165] width 174 height 35
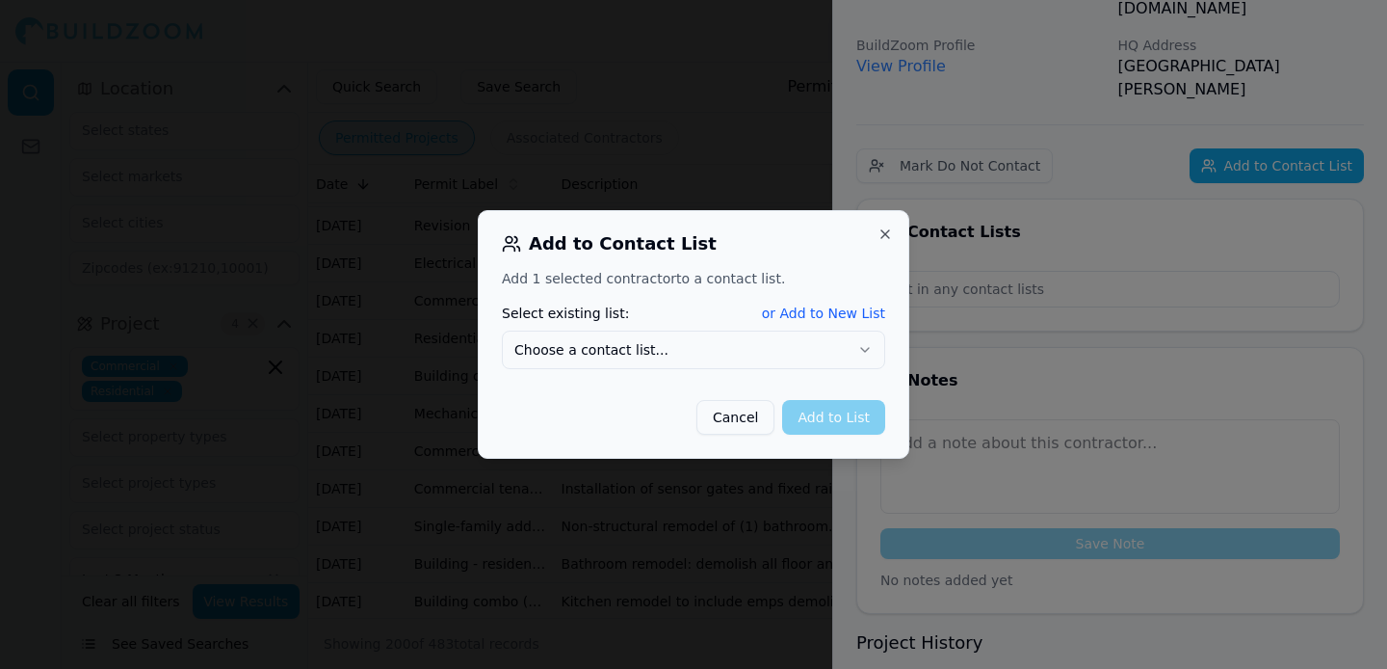
click at [717, 341] on button "Choose a contact list..." at bounding box center [693, 349] width 383 height 39
click at [835, 419] on button "Add to List" at bounding box center [833, 417] width 103 height 35
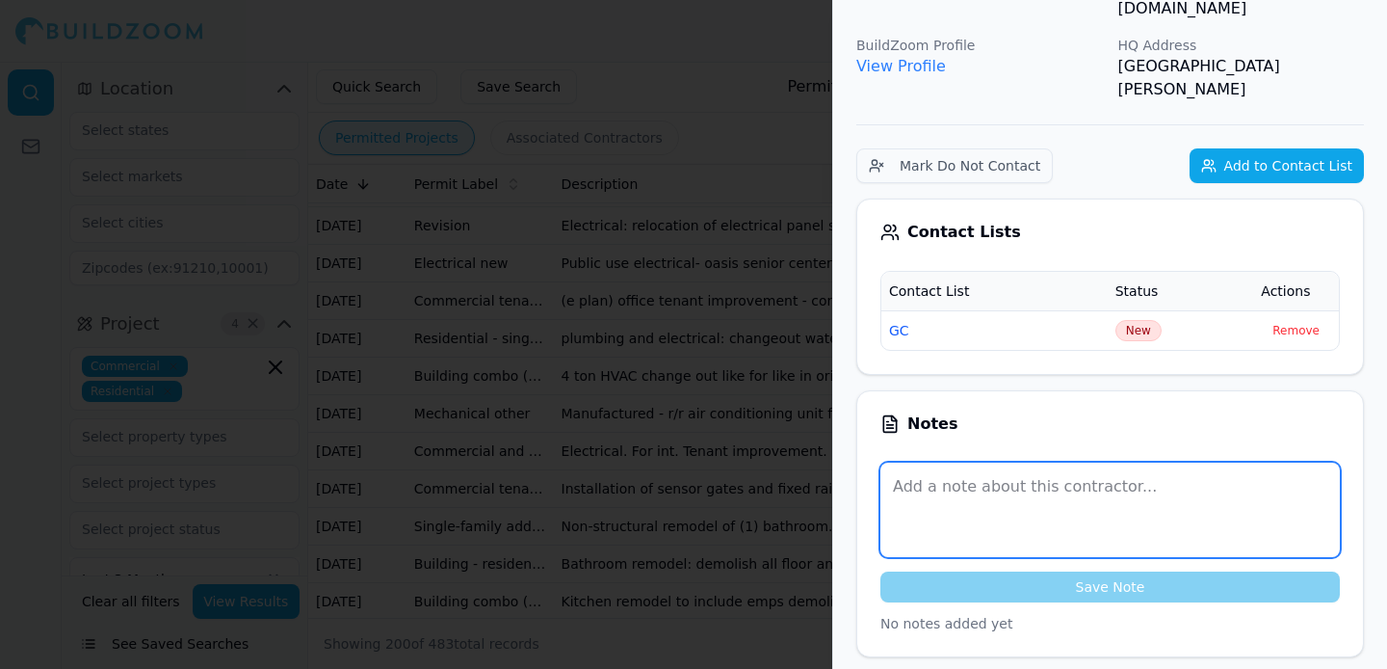
click at [971, 462] on textarea at bounding box center [1109, 509] width 459 height 94
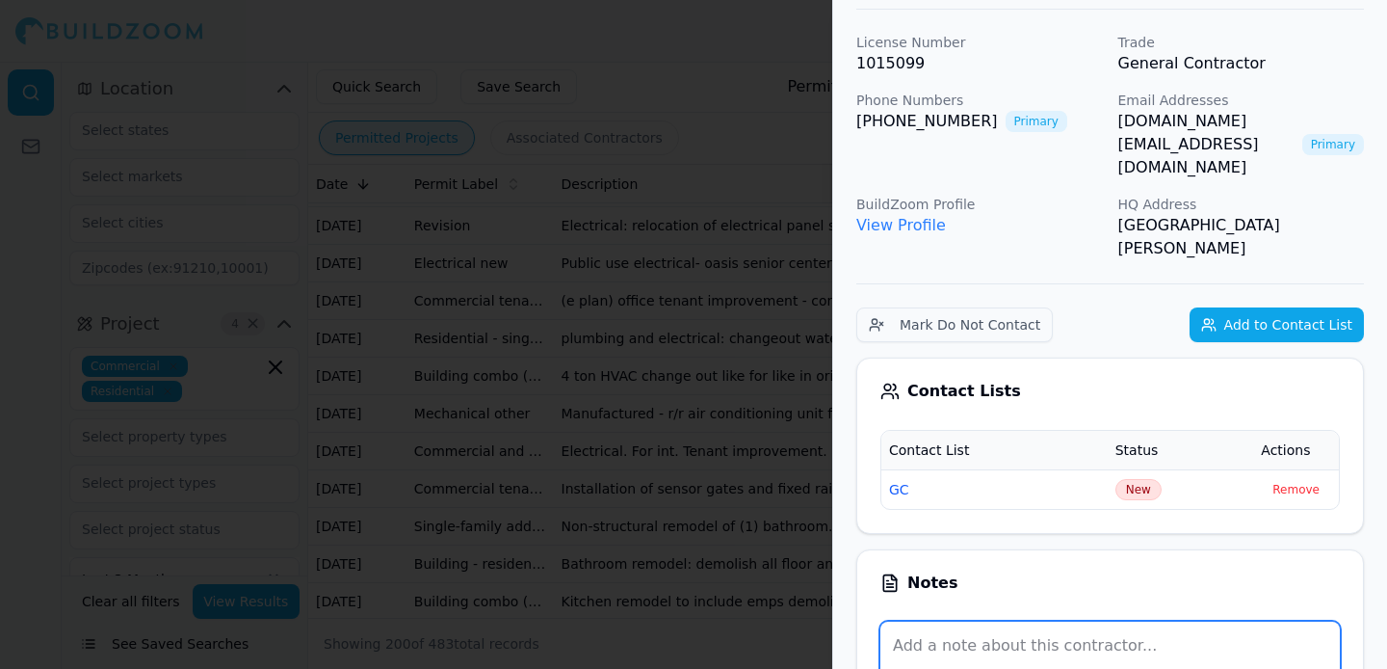
scroll to position [0, 0]
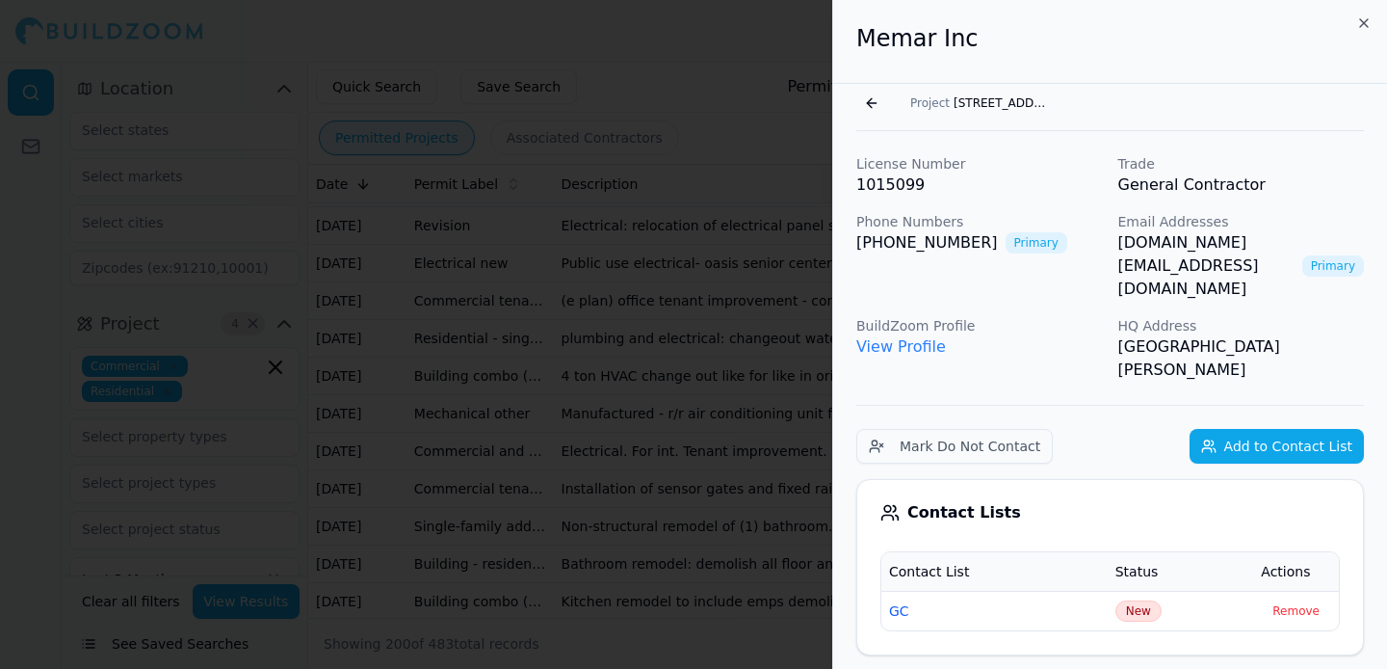
click at [788, 330] on div at bounding box center [693, 334] width 1387 height 669
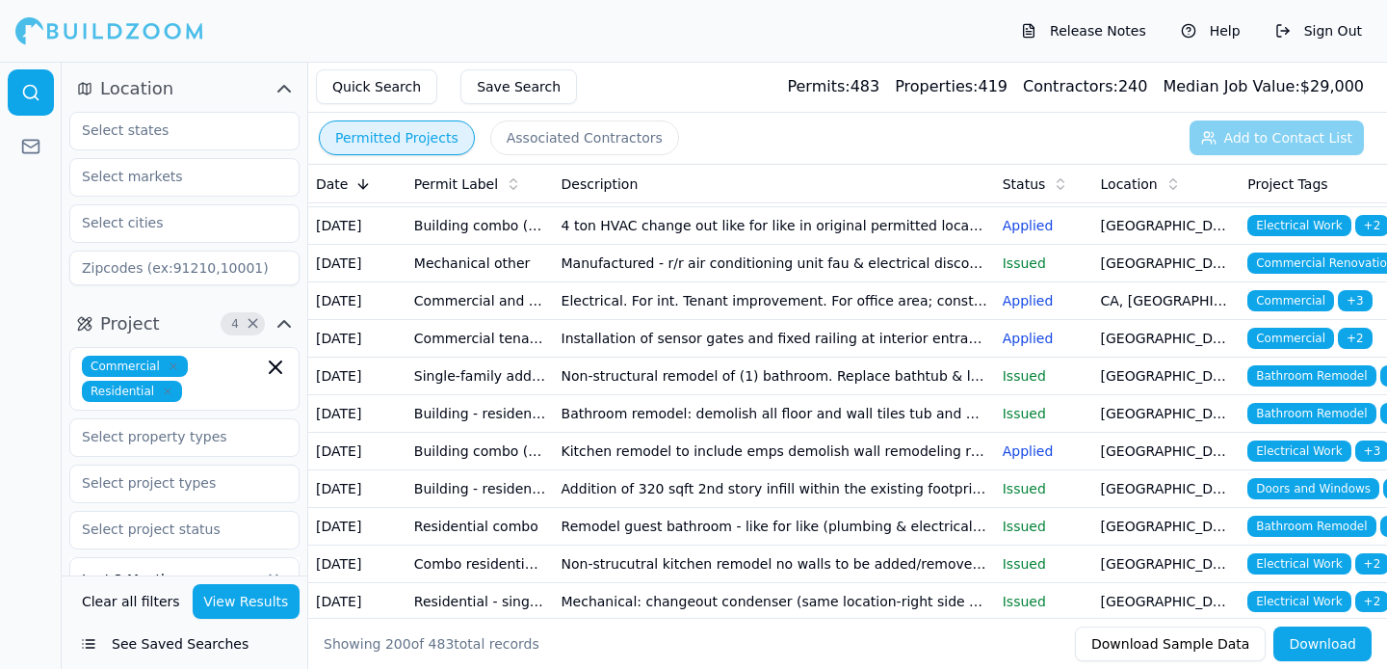
scroll to position [5031, 0]
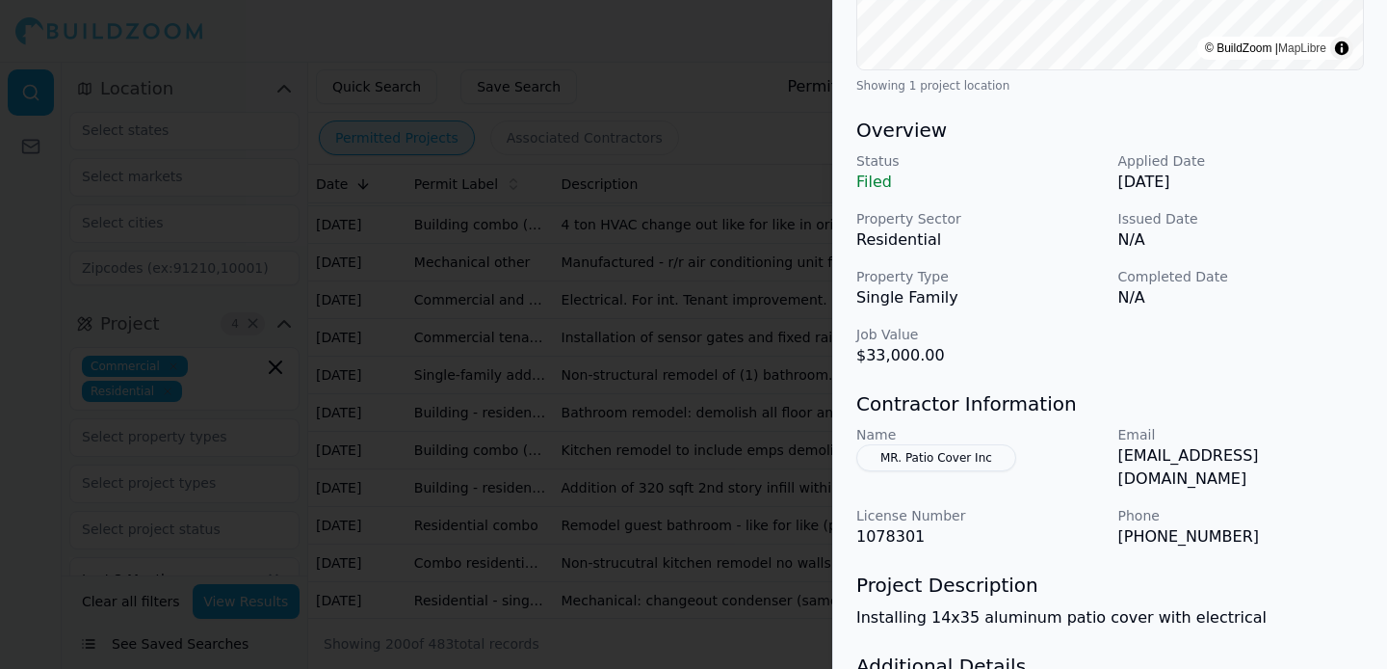
scroll to position [612, 0]
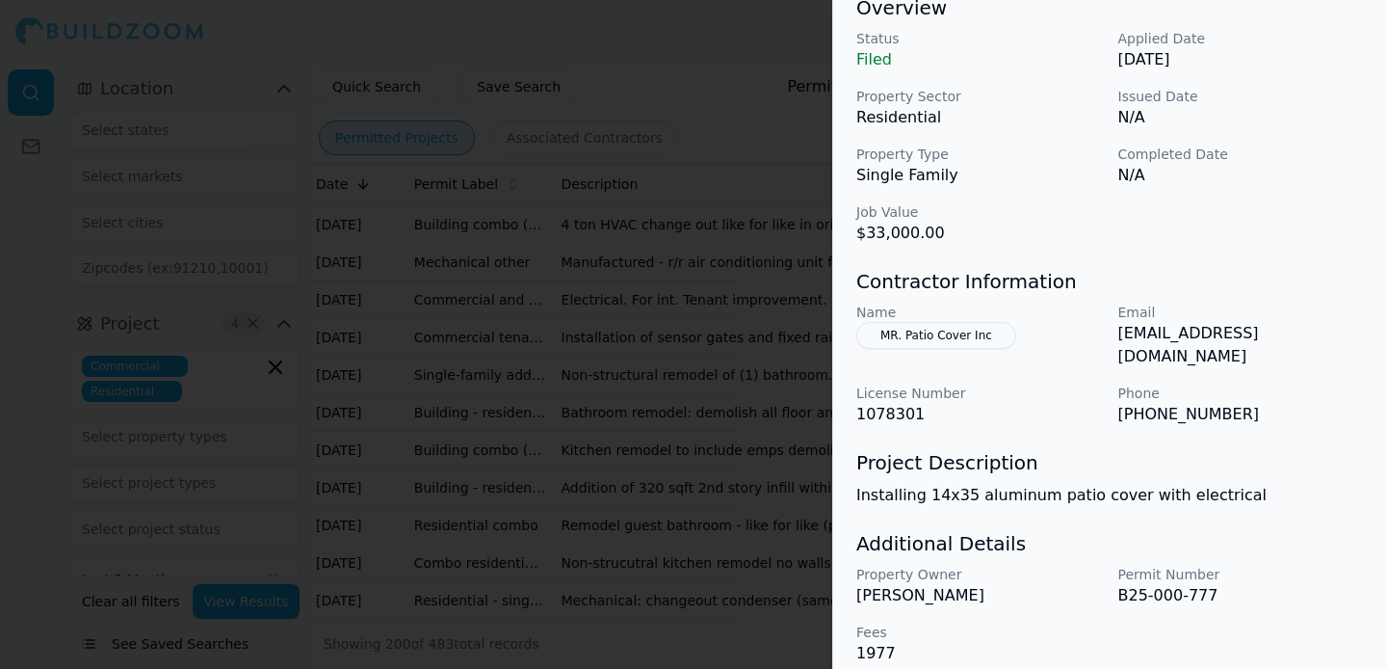
click at [722, 527] on div at bounding box center [693, 334] width 1387 height 669
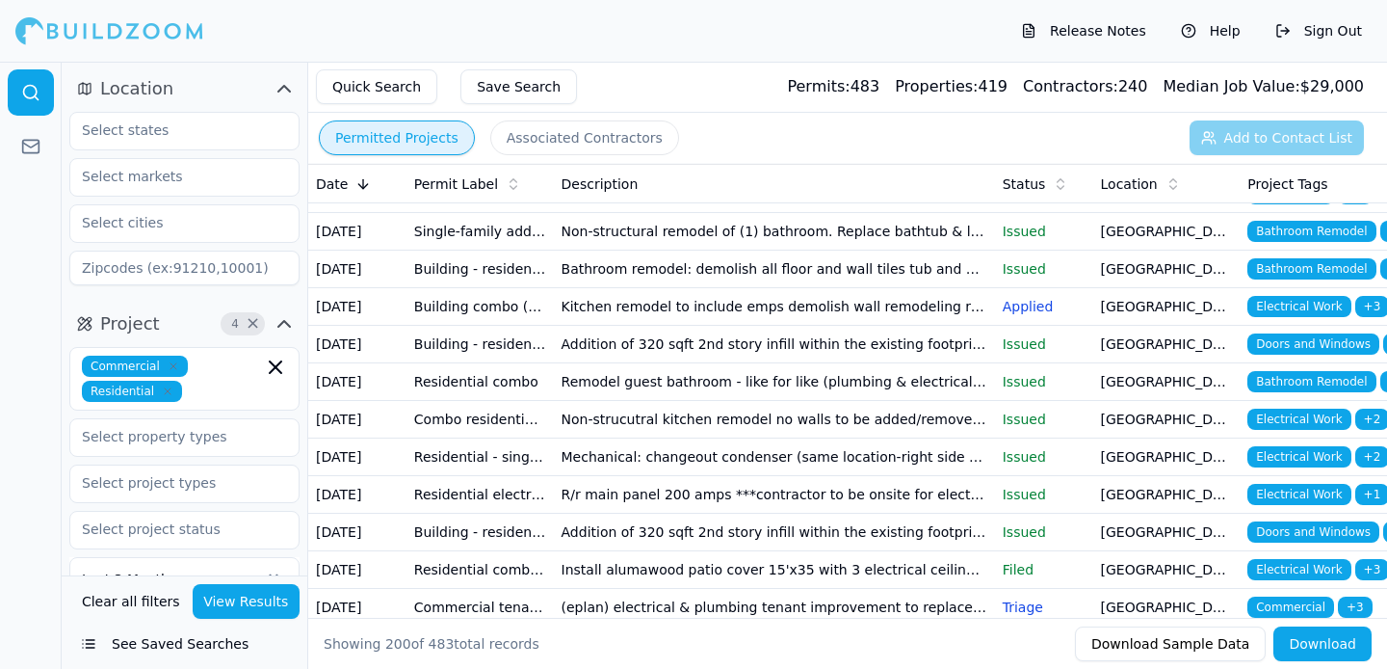
scroll to position [5177, 0]
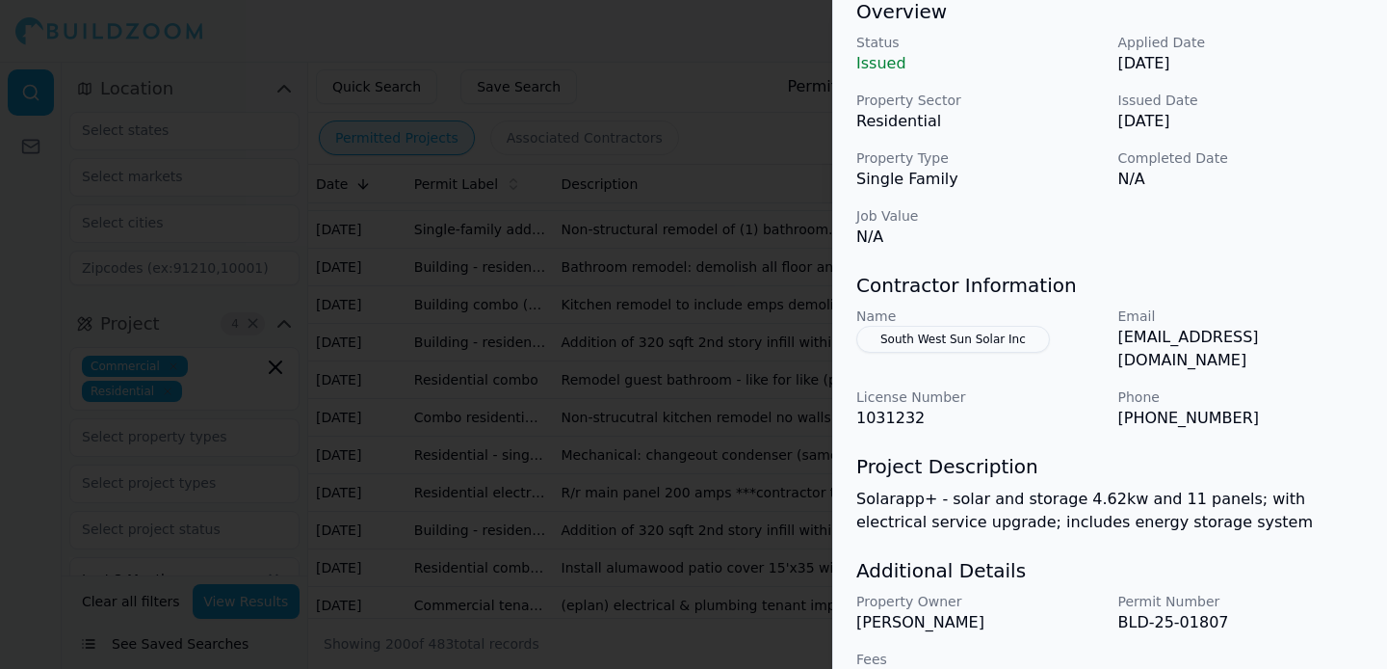
scroll to position [635, 0]
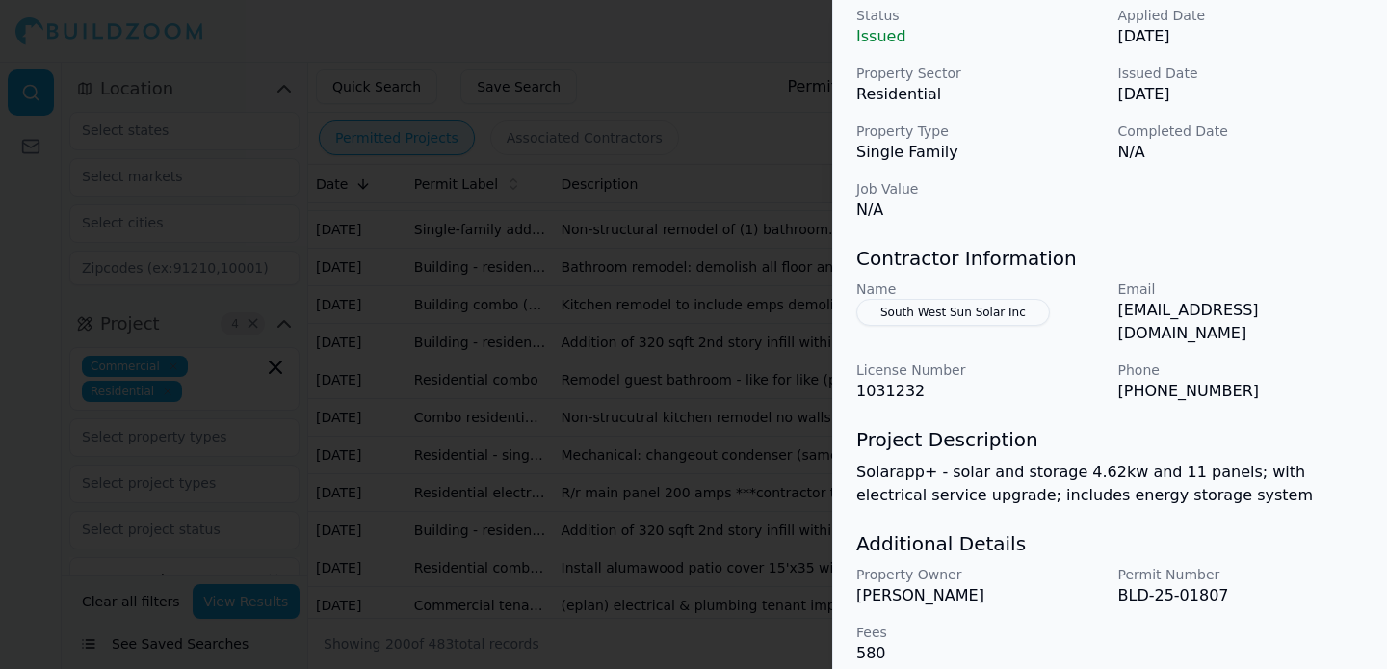
click at [1124, 460] on p "Solarapp+ - solar and storage 4.62kw and 11 panels; with electrical service upg…" at bounding box center [1110, 483] width 508 height 46
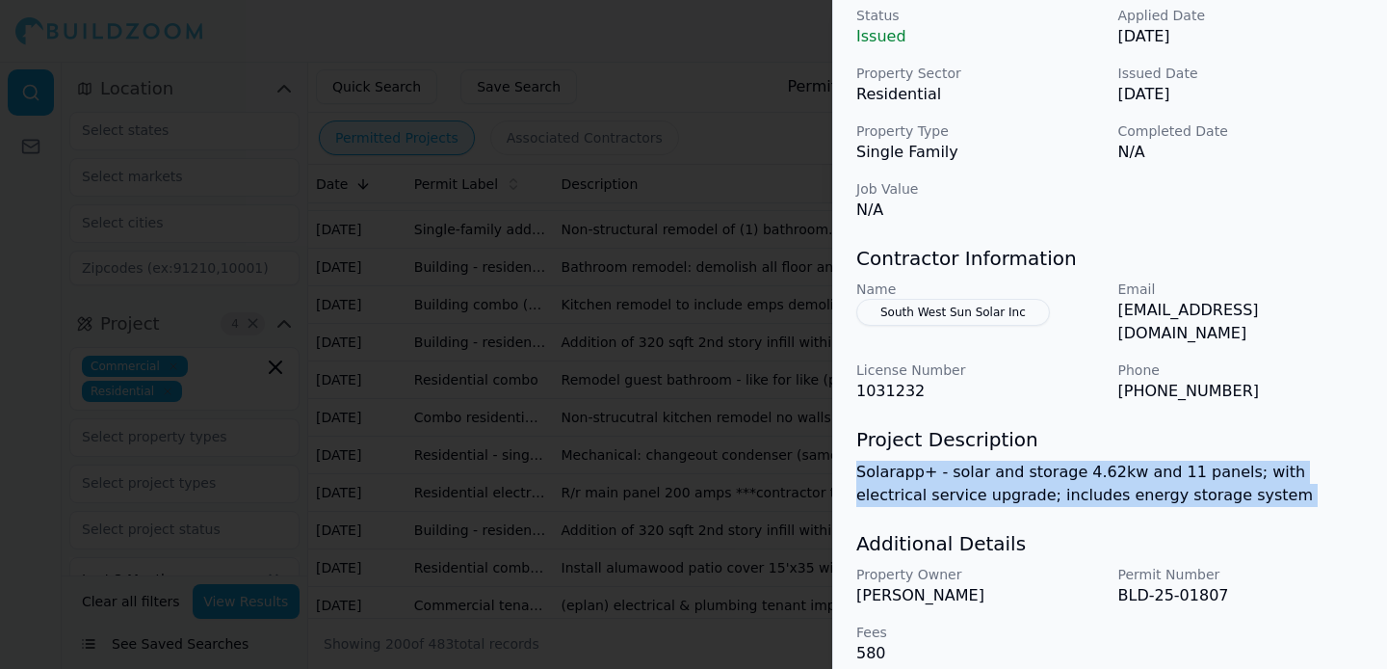
click at [1124, 460] on p "Solarapp+ - solar and storage 4.62kw and 11 panels; with electrical service upg…" at bounding box center [1110, 483] width 508 height 46
click at [1128, 489] on div "Electrical Work Residential Solar Installation Project Location © BuildZoom | M…" at bounding box center [1110, 68] width 554 height 1239
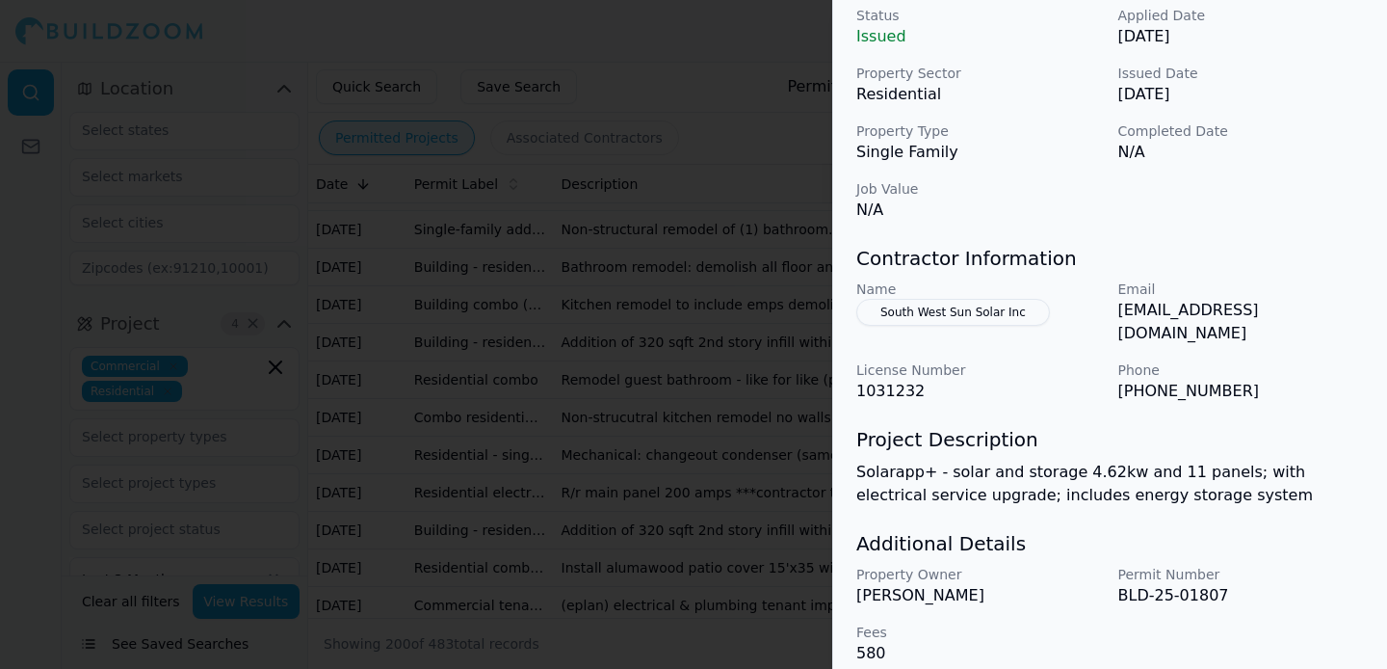
click at [1254, 313] on p "[EMAIL_ADDRESS][DOMAIN_NAME]" at bounding box center [1241, 322] width 247 height 46
copy p "[EMAIL_ADDRESS][DOMAIN_NAME]"
click at [1007, 304] on button "South West Sun Solar Inc" at bounding box center [953, 312] width 194 height 27
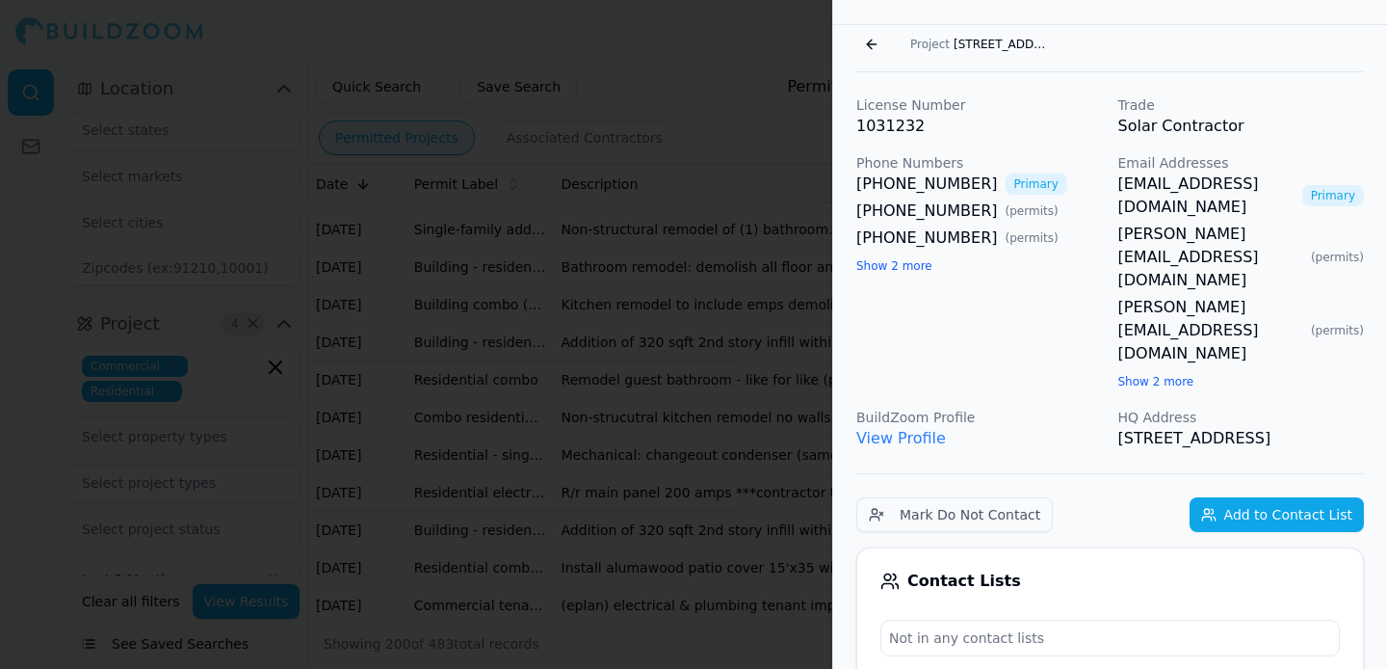
scroll to position [0, 0]
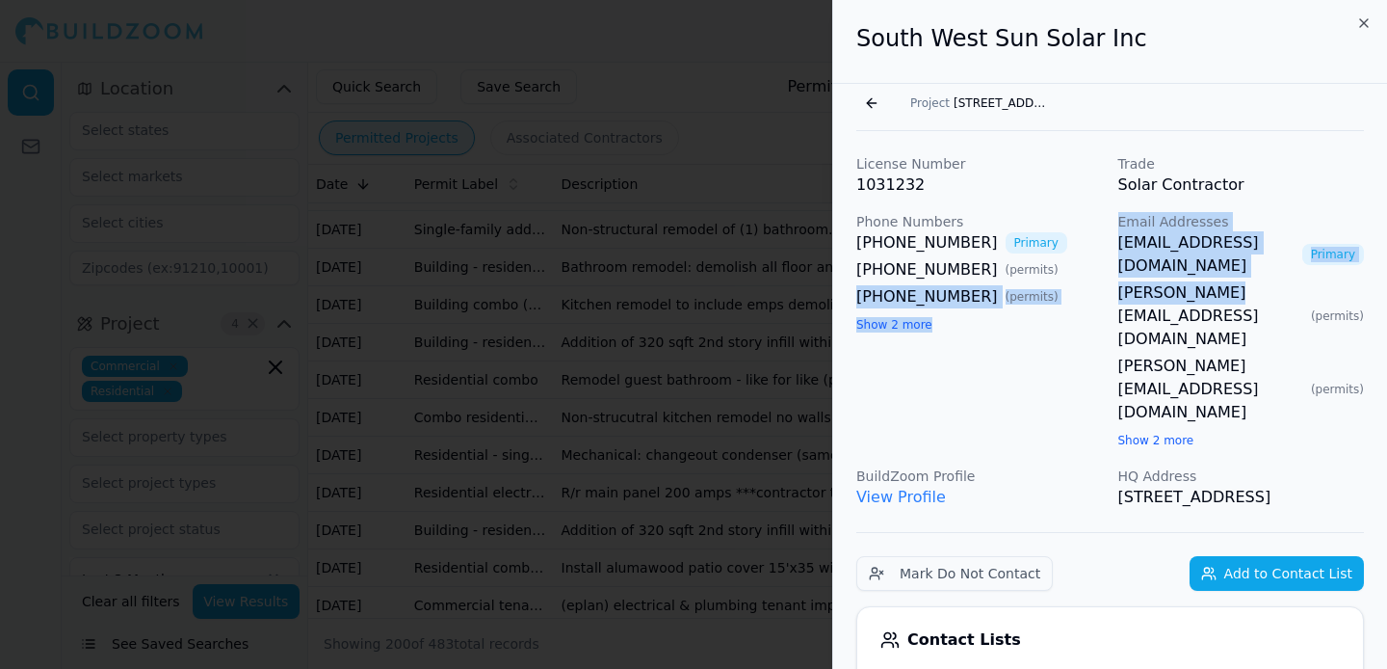
drag, startPoint x: 1109, startPoint y: 268, endPoint x: 1216, endPoint y: 270, distance: 106.9
click at [1216, 270] on div "License Number 1031232 Trade Solar Contractor Phone Numbers [PHONE_NUMBER] Prim…" at bounding box center [1110, 331] width 508 height 354
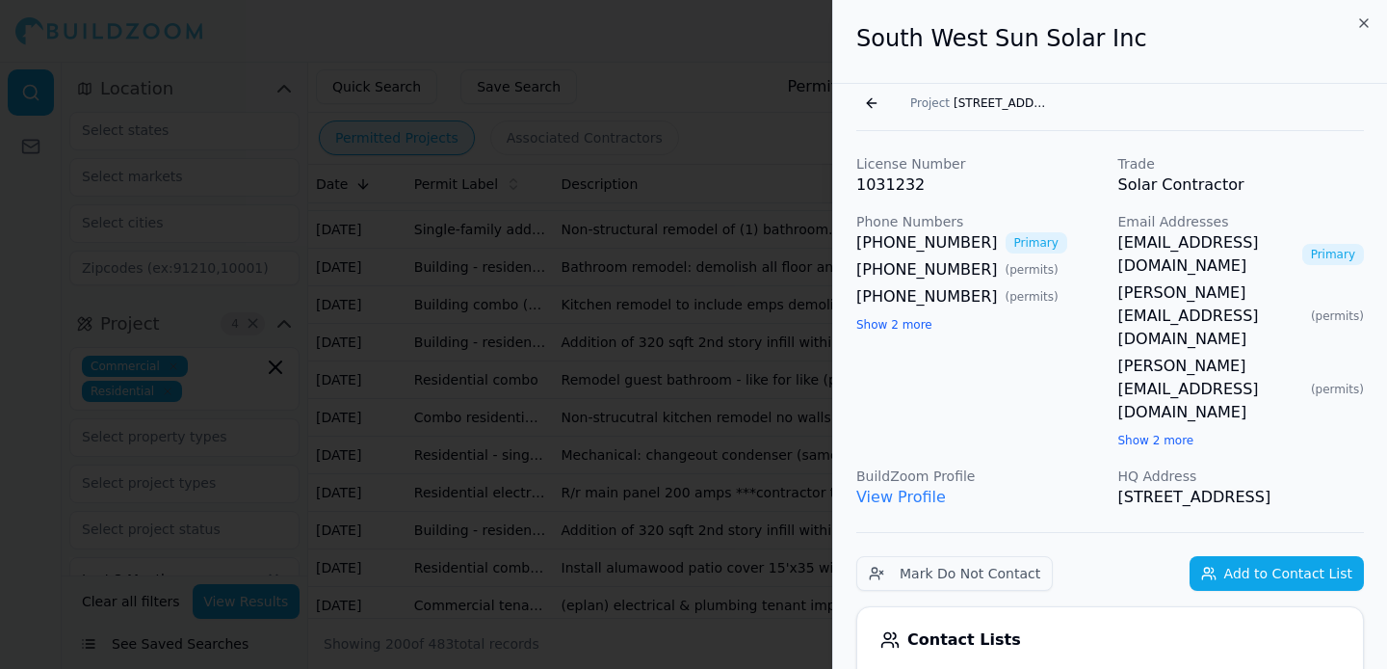
click at [1231, 281] on div "[PERSON_NAME][EMAIL_ADDRESS][DOMAIN_NAME] ( permits )" at bounding box center [1241, 315] width 247 height 69
drag, startPoint x: 1227, startPoint y: 272, endPoint x: 1112, endPoint y: 273, distance: 115.6
click at [1112, 273] on div "License Number 1031232 Trade Solar Contractor Phone Numbers [PHONE_NUMBER] Prim…" at bounding box center [1110, 331] width 508 height 354
copy link "[PERSON_NAME][EMAIL_ADDRESS][DOMAIN_NAME]"
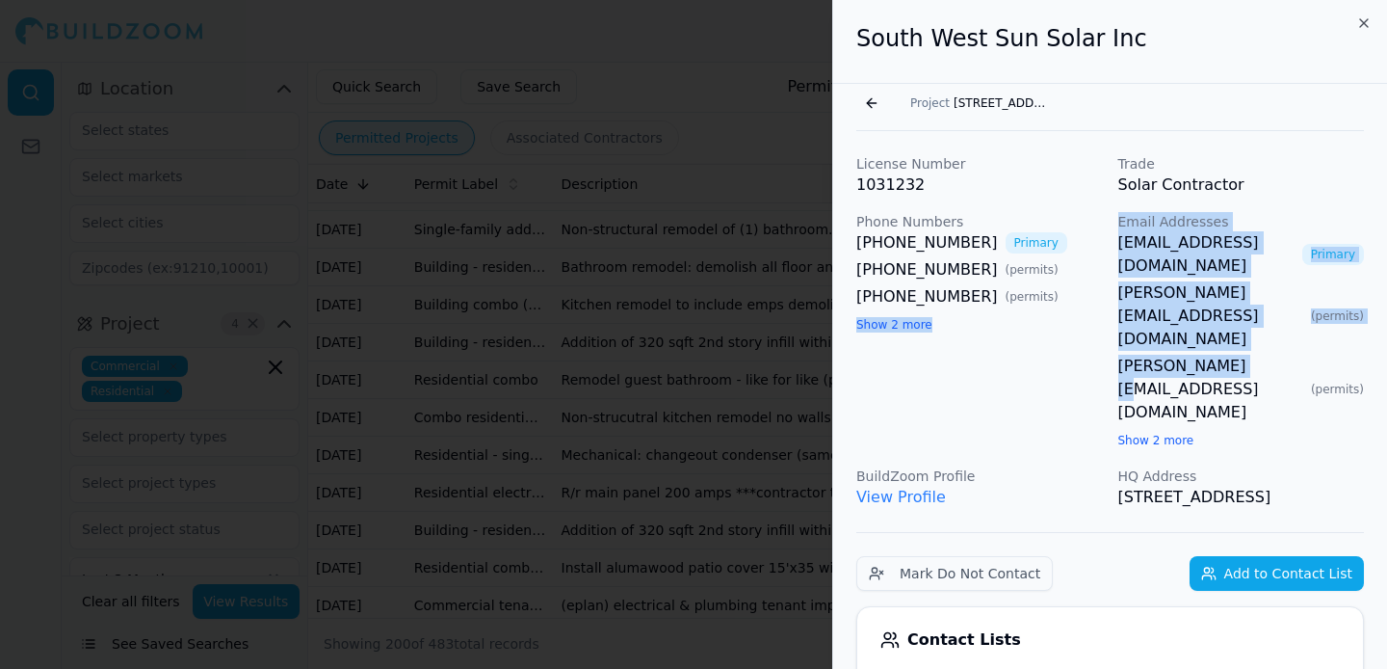
drag, startPoint x: 1108, startPoint y: 296, endPoint x: 1236, endPoint y: 302, distance: 128.3
click at [1236, 302] on div "License Number 1031232 Trade Solar Contractor Phone Numbers [PHONE_NUMBER] Prim…" at bounding box center [1110, 331] width 508 height 354
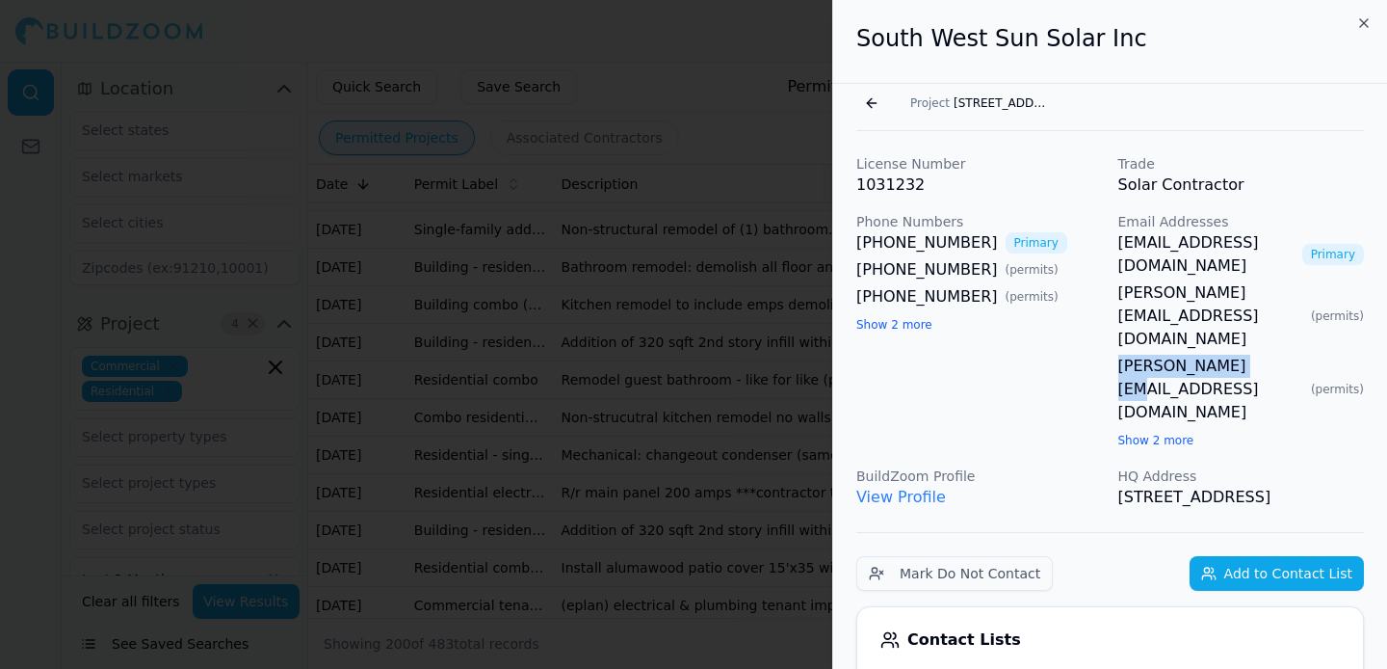
drag, startPoint x: 1242, startPoint y: 301, endPoint x: 1111, endPoint y: 302, distance: 131.0
click at [1111, 302] on div "License Number 1031232 Trade Solar Contractor Phone Numbers [PHONE_NUMBER] Prim…" at bounding box center [1110, 331] width 508 height 354
copy link "[PERSON_NAME][EMAIL_ADDRESS][DOMAIN_NAME]"
click at [1076, 314] on div "[PHONE_NUMBER] Primary [PHONE_NUMBER] ( permits ) [PHONE_NUMBER] ( permits ) Sh…" at bounding box center [979, 283] width 247 height 104
click at [1280, 556] on button "Add to Contact List" at bounding box center [1277, 573] width 174 height 35
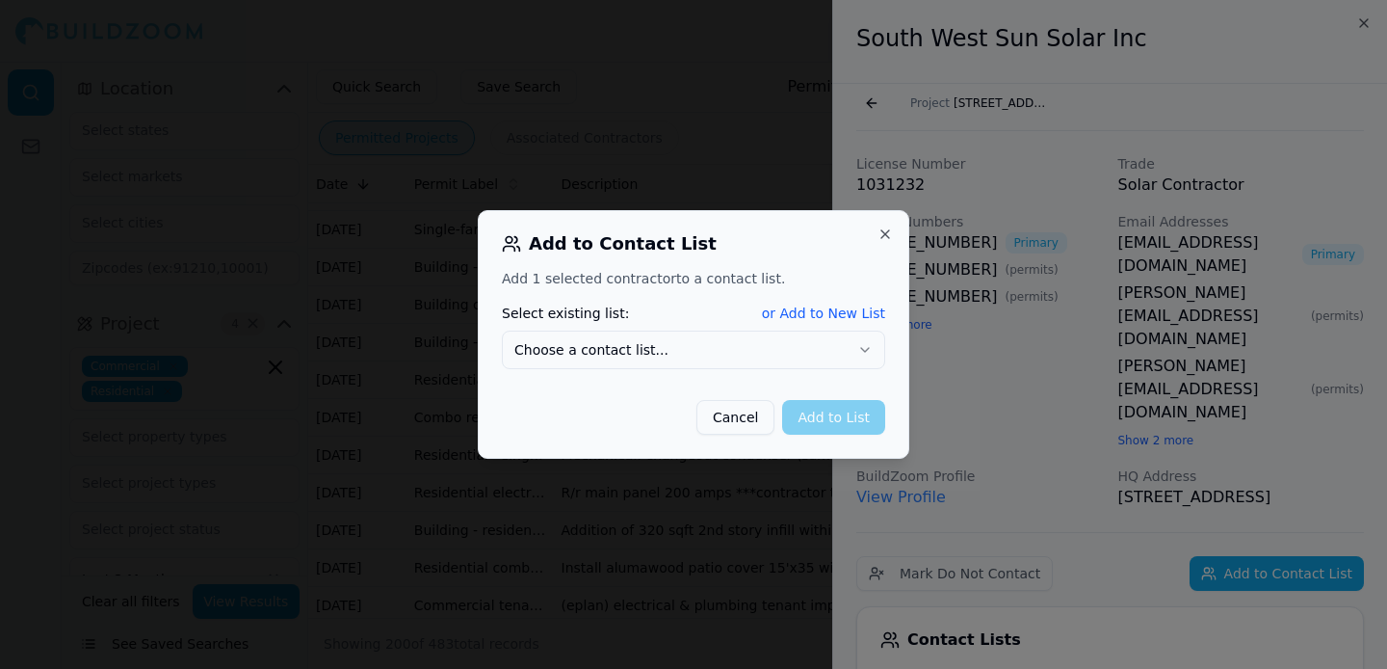
click at [826, 315] on button "or Add to New List" at bounding box center [823, 312] width 123 height 19
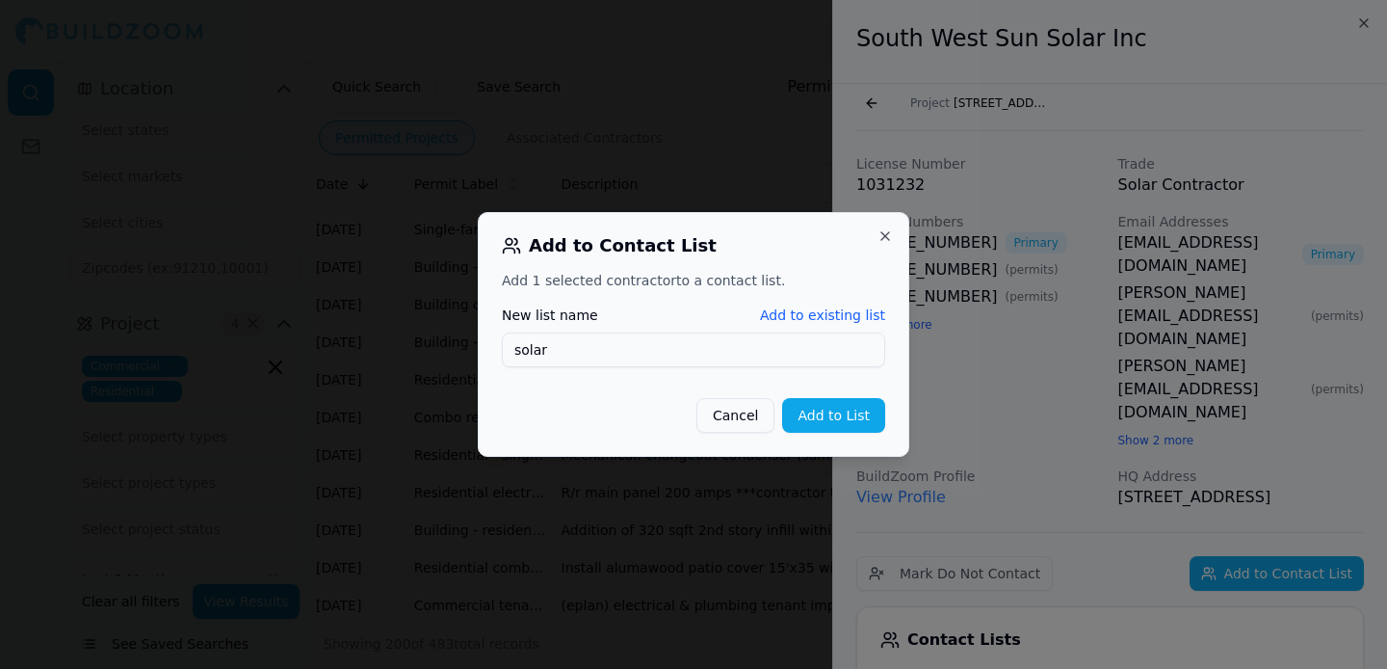
type input "solar"
click at [859, 409] on button "Add to List" at bounding box center [833, 415] width 103 height 35
